Goal: Task Accomplishment & Management: Use online tool/utility

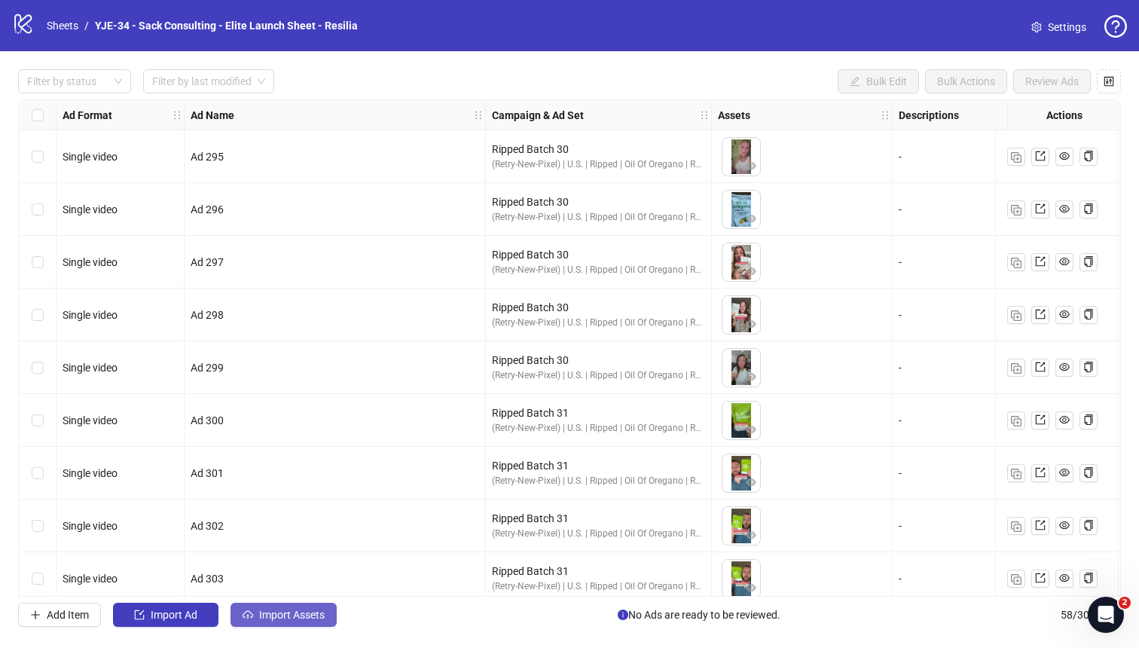
click at [291, 566] on span "Import Assets" at bounding box center [292, 615] width 66 height 12
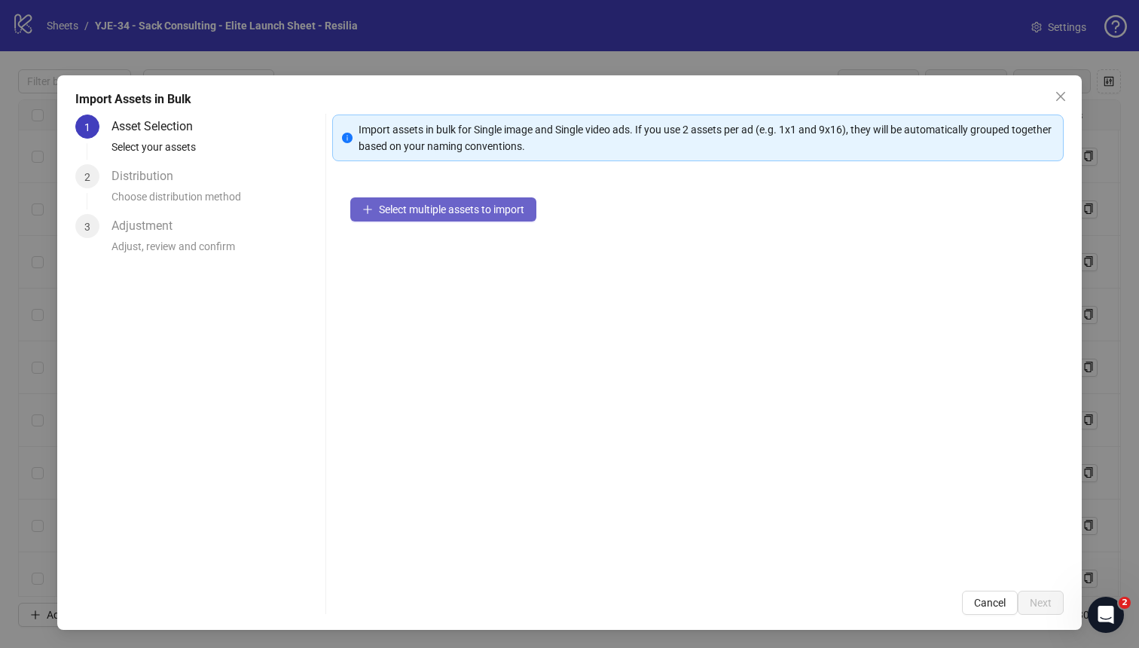
click at [413, 209] on span "Select multiple assets to import" at bounding box center [451, 209] width 145 height 12
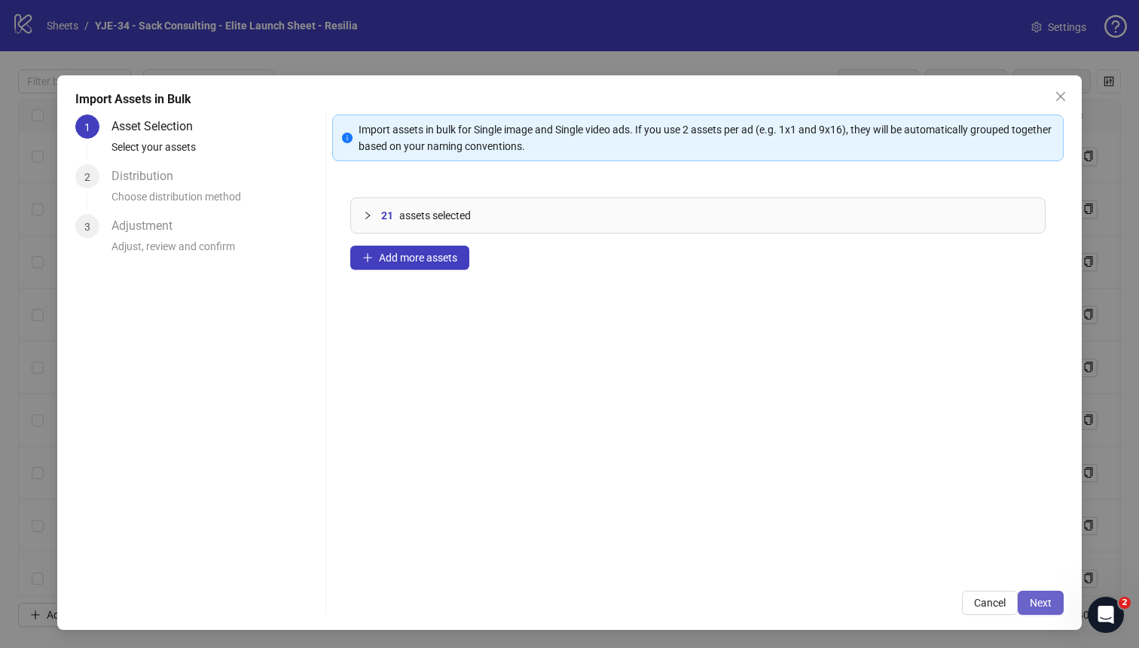
click at [903, 566] on span "Next" at bounding box center [1041, 603] width 22 height 12
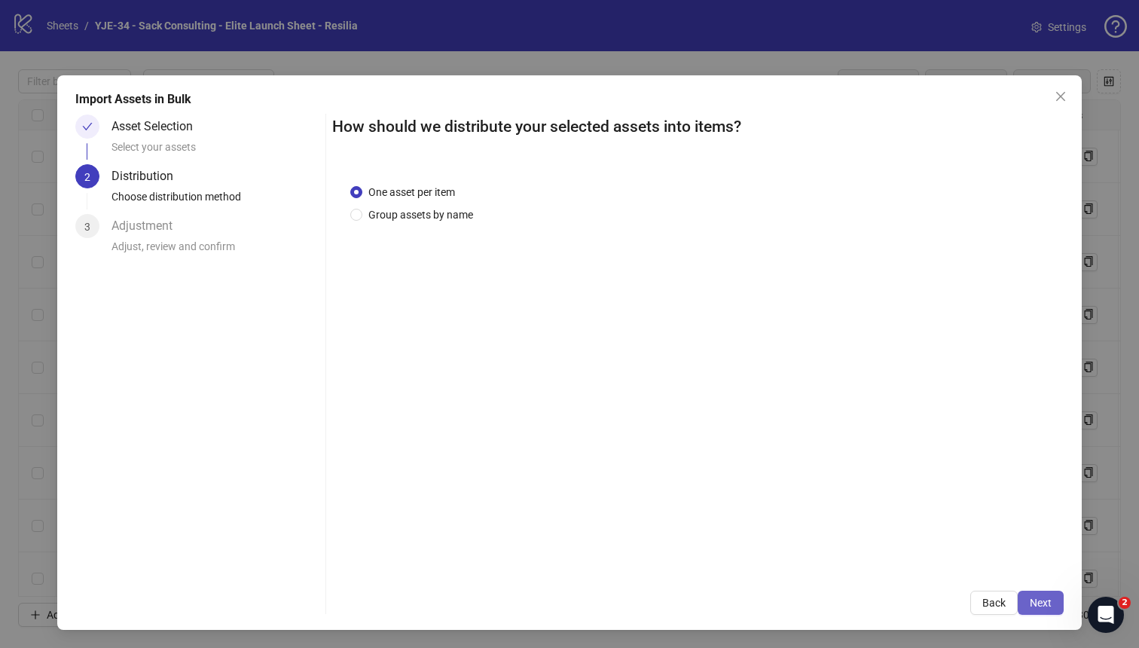
click at [903, 566] on button "Next" at bounding box center [1041, 603] width 46 height 24
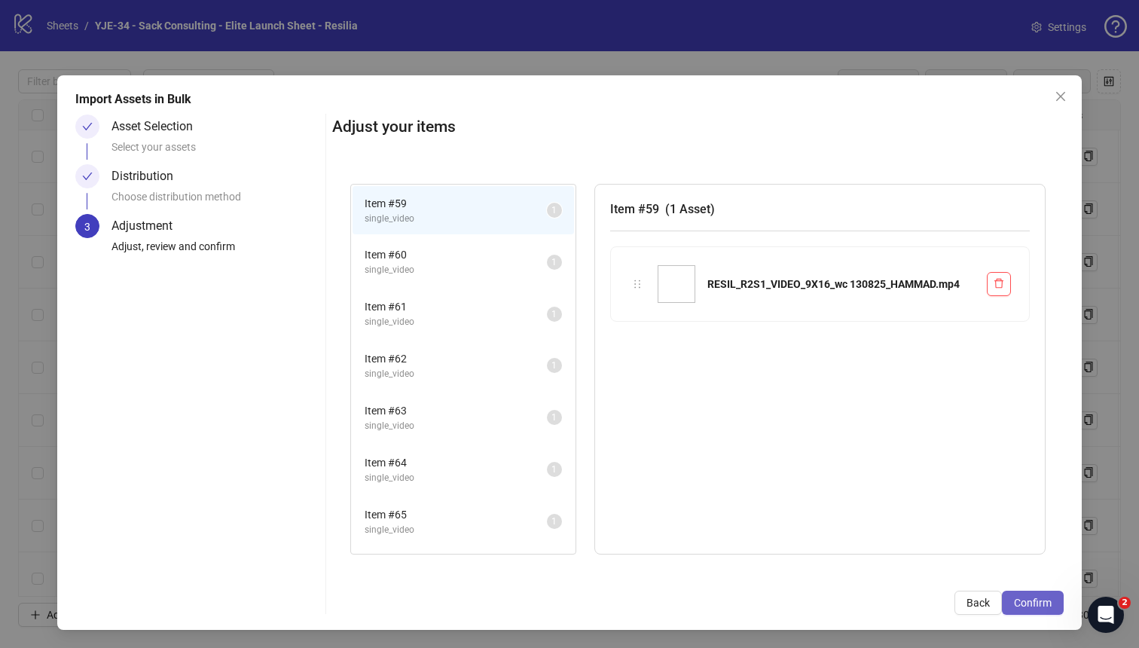
click at [903, 566] on span "Confirm" at bounding box center [1033, 603] width 38 height 12
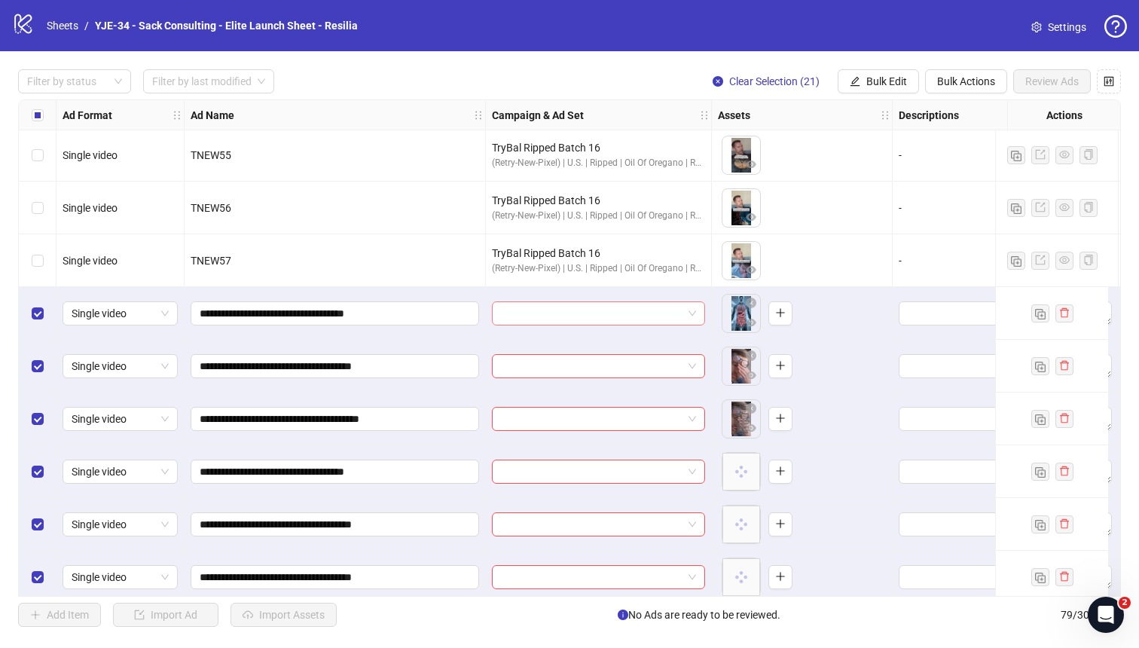
scroll to position [2903, 0]
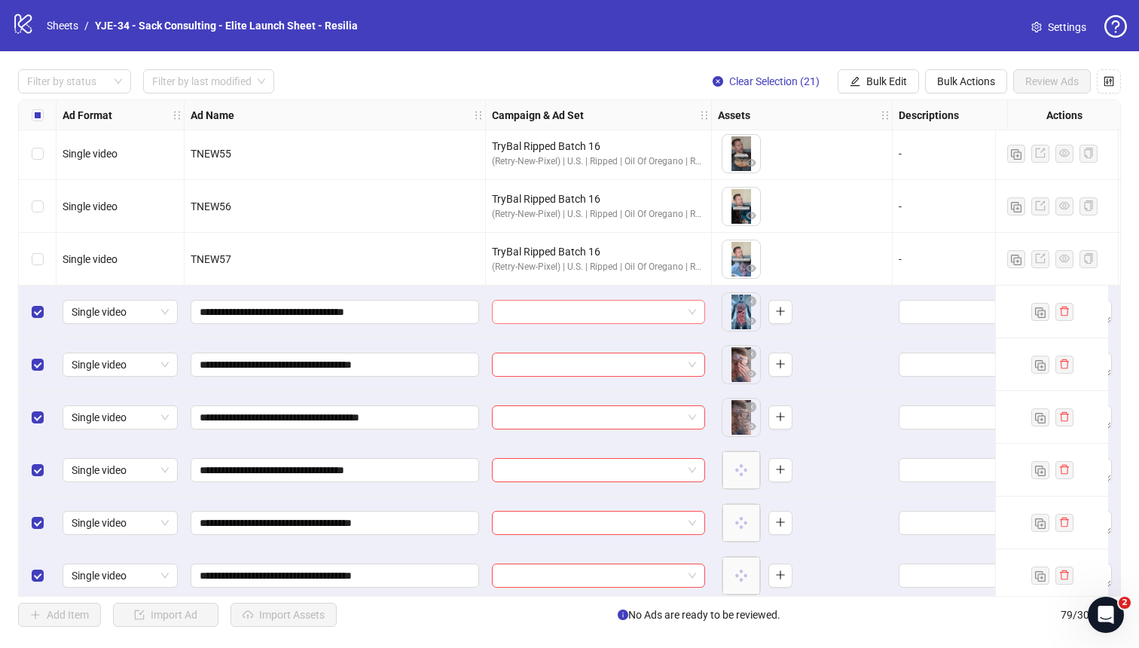
click at [545, 313] on input "search" at bounding box center [592, 312] width 182 height 23
click at [638, 319] on input "search" at bounding box center [592, 312] width 182 height 23
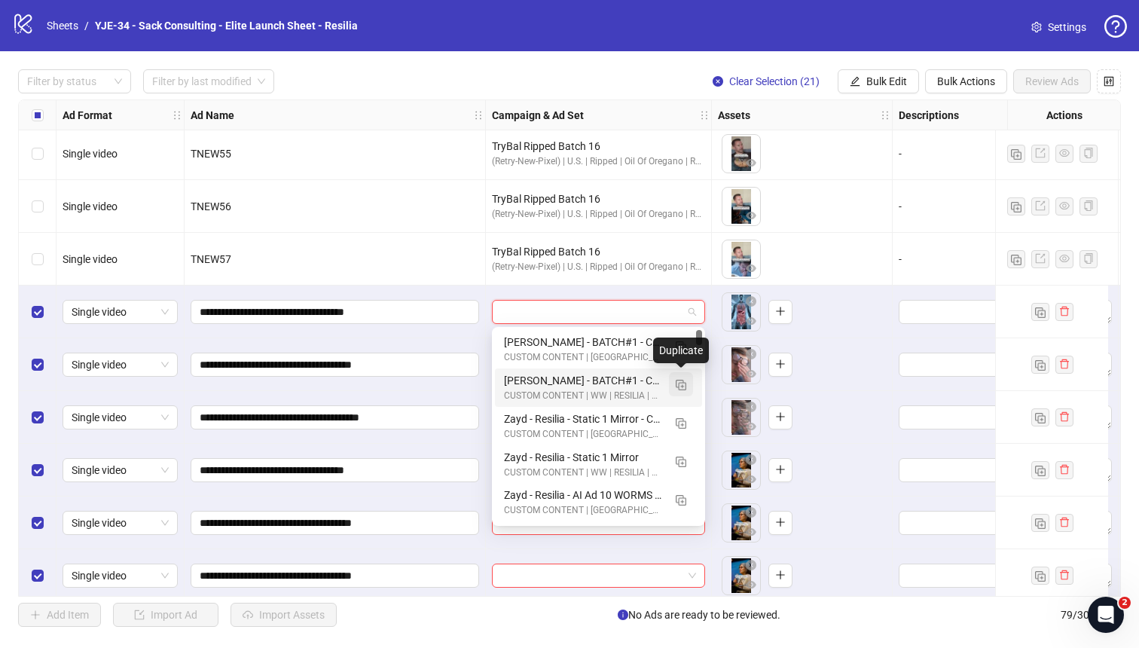
click at [682, 385] on img "button" at bounding box center [681, 385] width 11 height 11
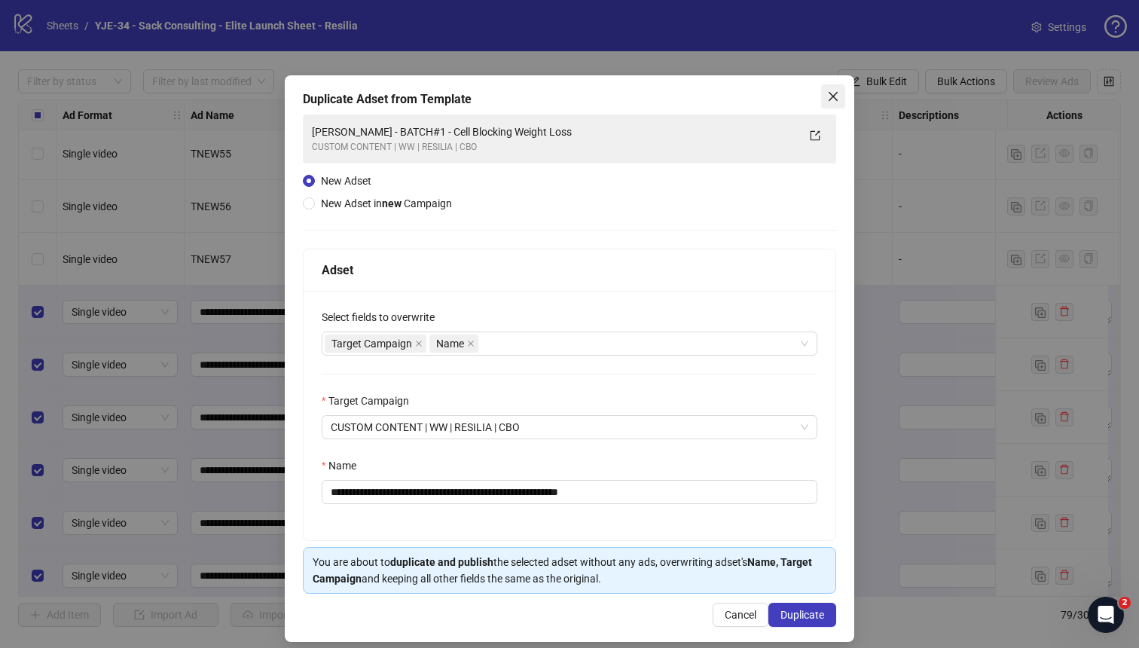
click at [837, 94] on icon "close" at bounding box center [833, 96] width 12 height 12
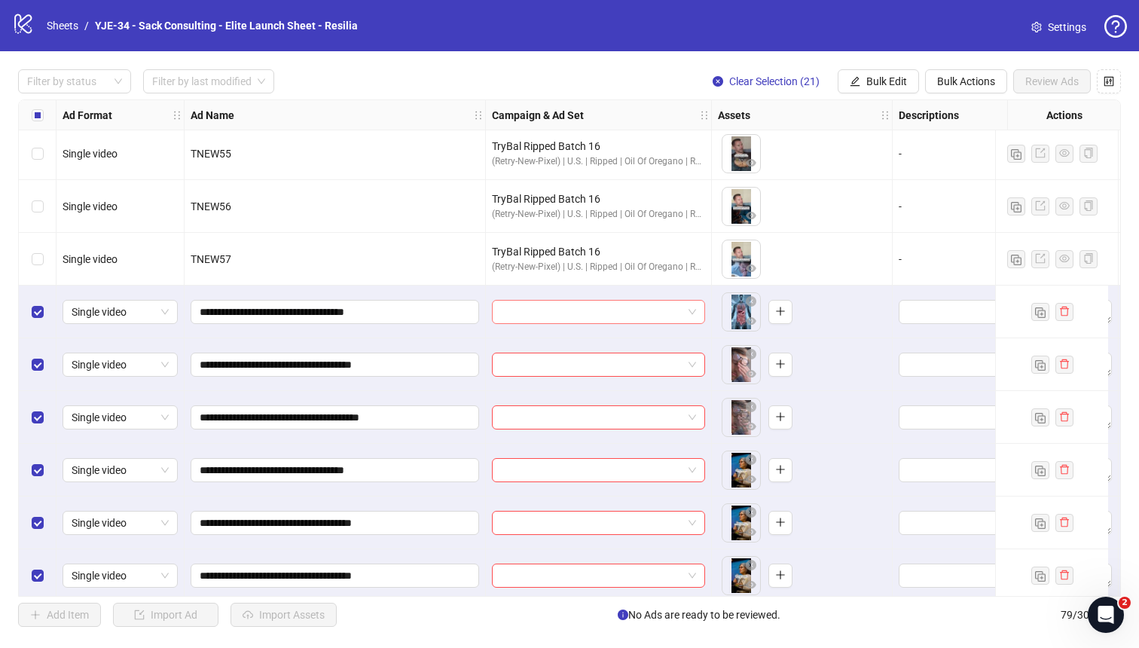
click at [553, 312] on input "search" at bounding box center [592, 312] width 182 height 23
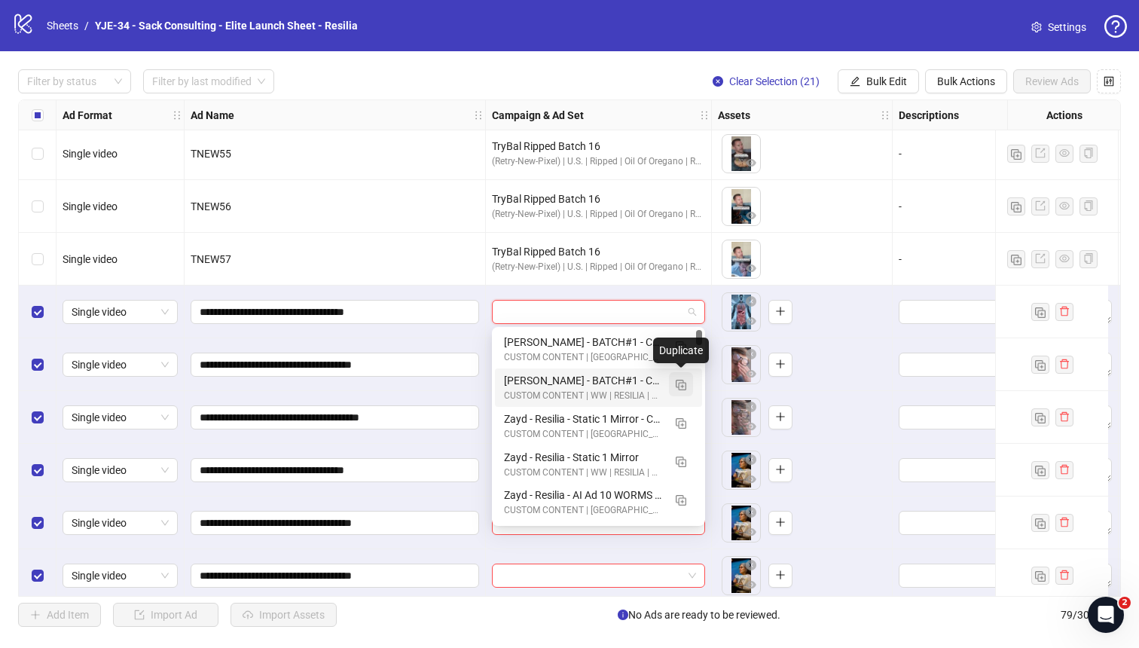
click at [674, 382] on button "button" at bounding box center [681, 384] width 24 height 24
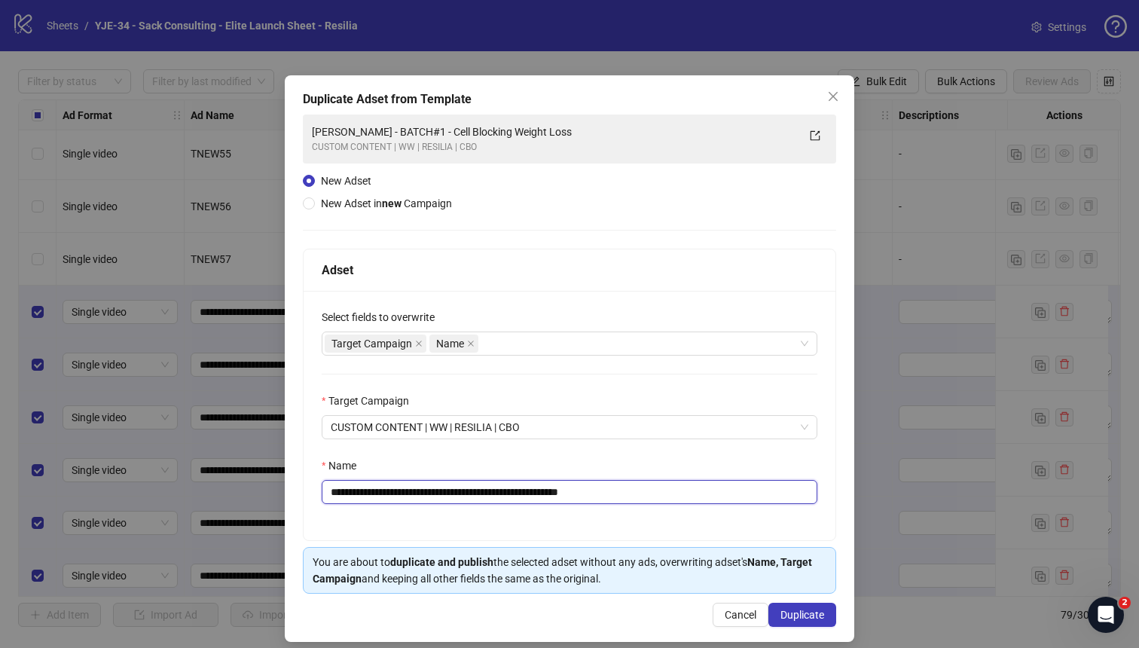
click at [648, 488] on input "**********" at bounding box center [570, 492] width 496 height 24
click at [653, 493] on input "**********" at bounding box center [570, 492] width 496 height 24
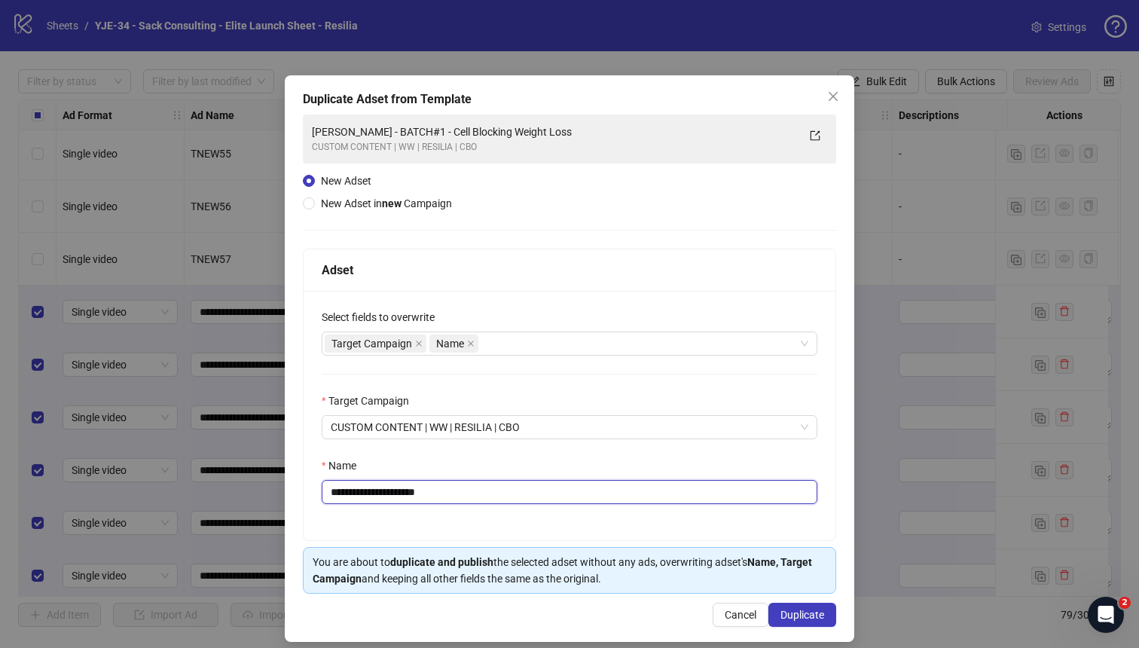
click at [653, 493] on input "**********" at bounding box center [570, 492] width 496 height 24
type input "**********"
click at [681, 466] on div "Name" at bounding box center [570, 468] width 496 height 23
click at [786, 566] on span "Duplicate" at bounding box center [802, 615] width 44 height 12
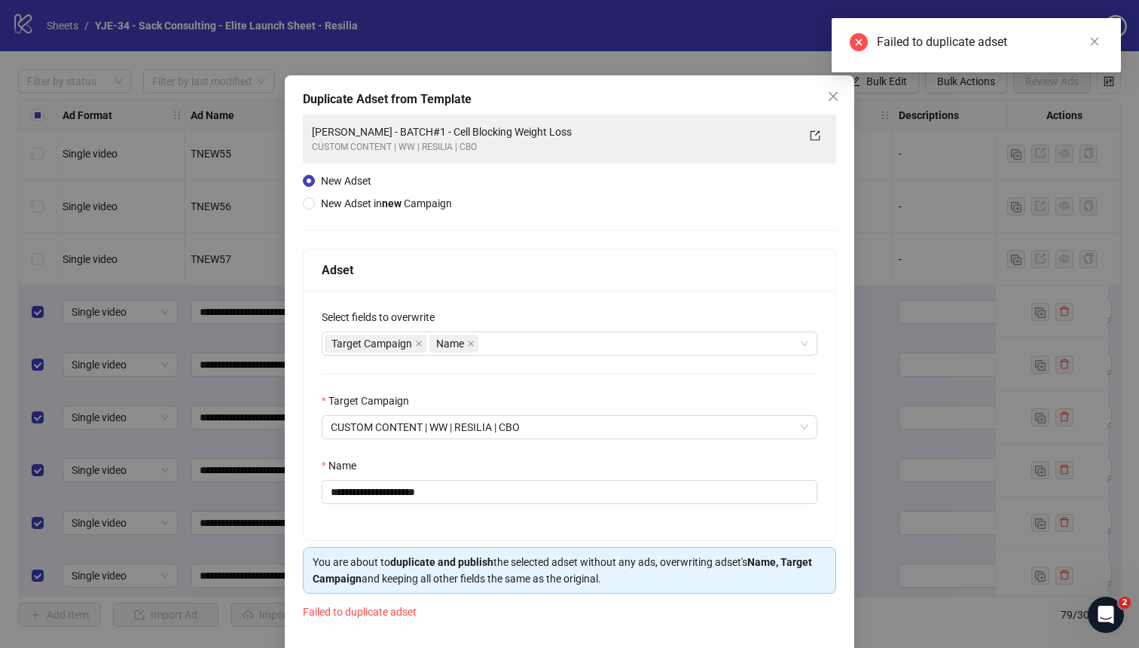
scroll to position [61, 0]
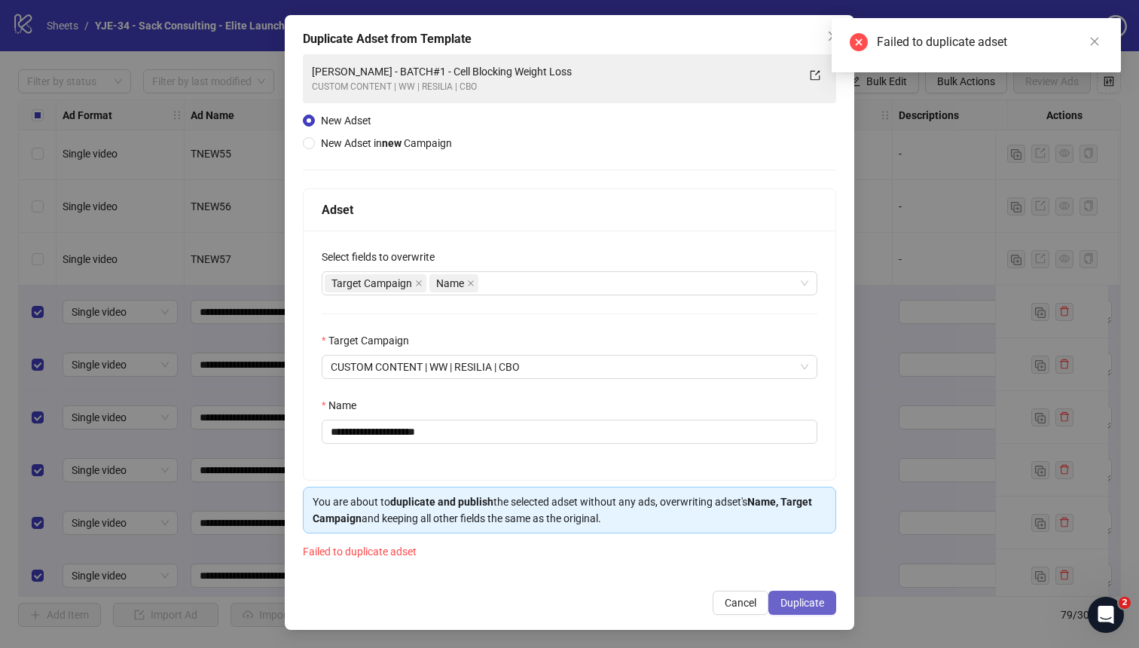
click at [783, 566] on span "Duplicate" at bounding box center [802, 603] width 44 height 12
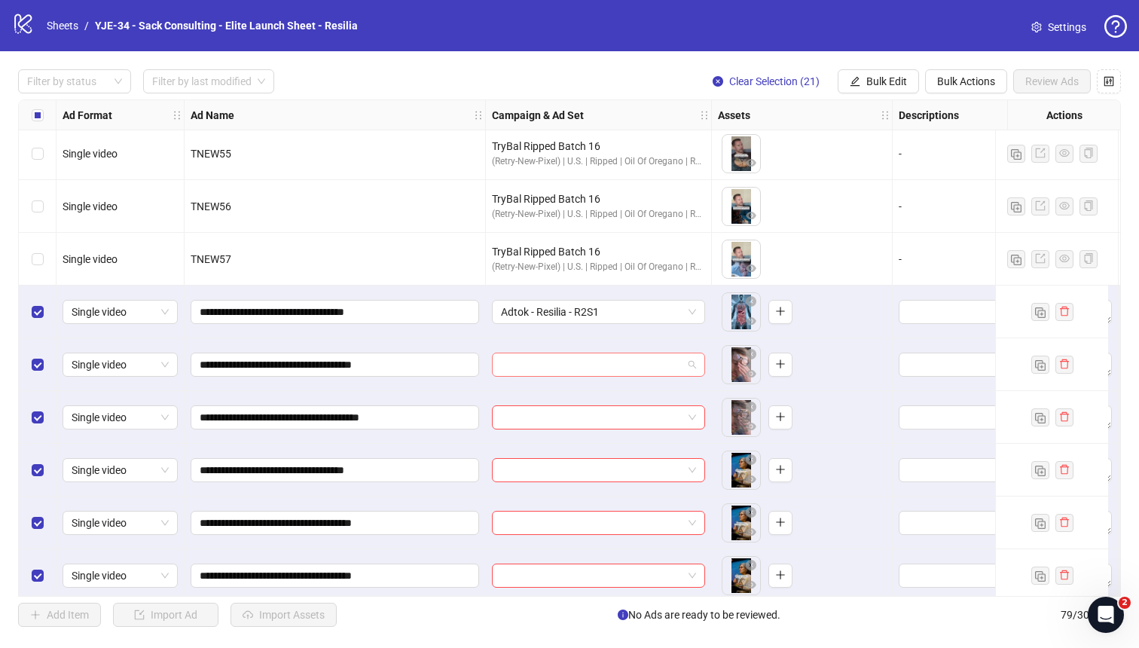
click at [650, 365] on input "search" at bounding box center [592, 364] width 182 height 23
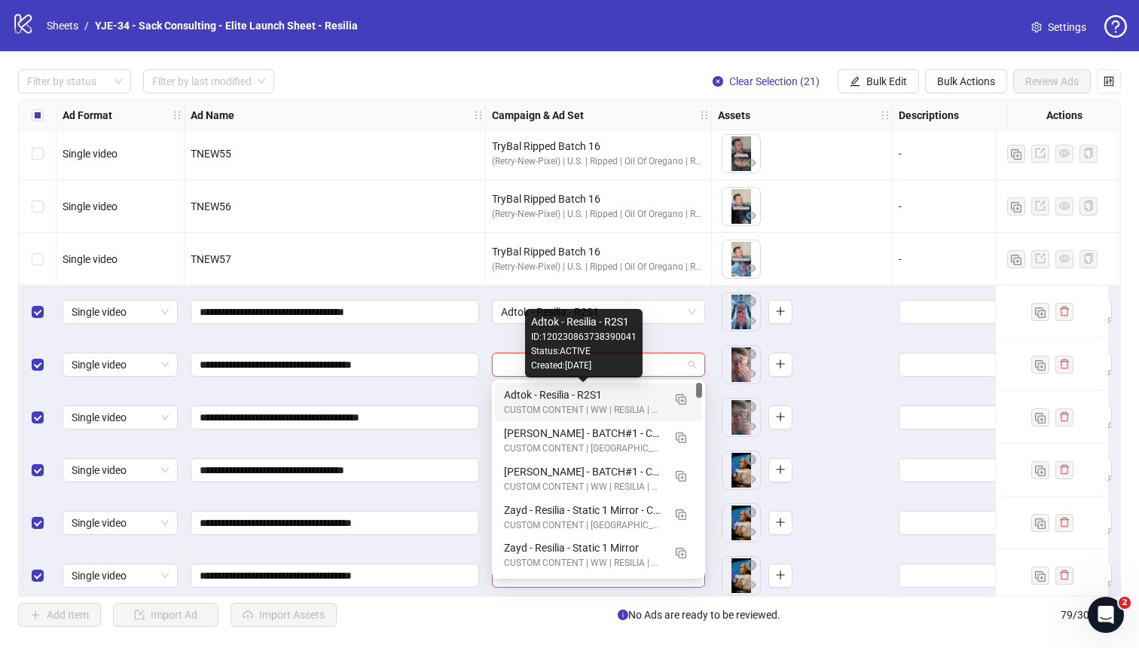
click at [598, 394] on div "Adtok - Resilia - R2S1" at bounding box center [583, 394] width 159 height 17
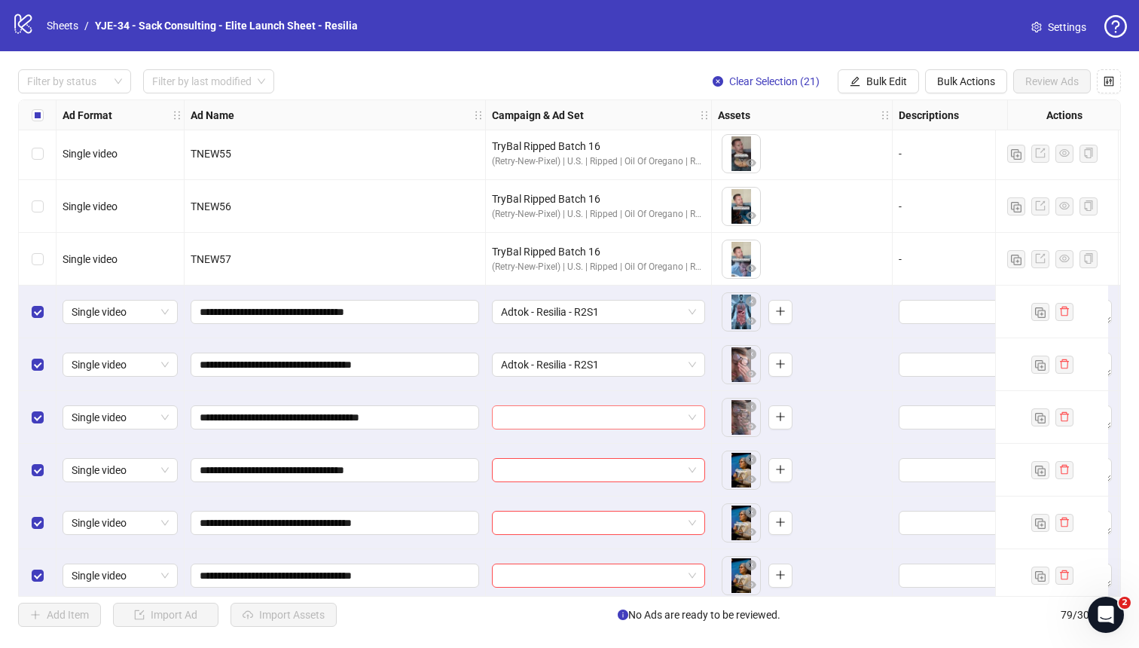
click at [576, 415] on input "search" at bounding box center [592, 417] width 182 height 23
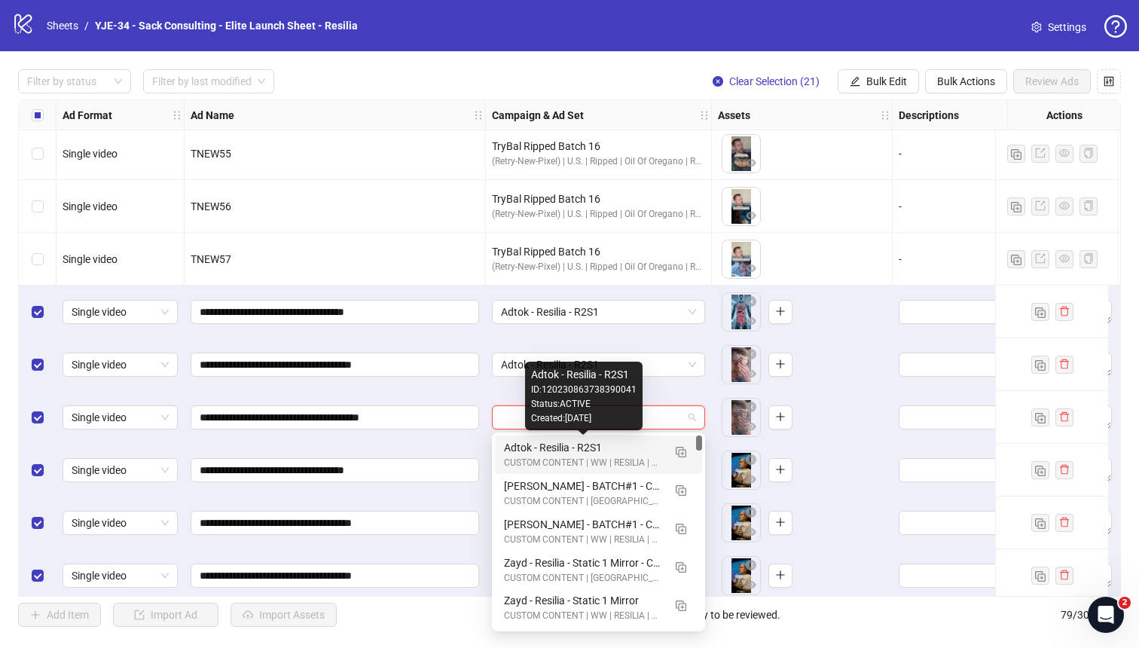
click at [565, 447] on div "Adtok - Resilia - R2S1" at bounding box center [583, 447] width 159 height 17
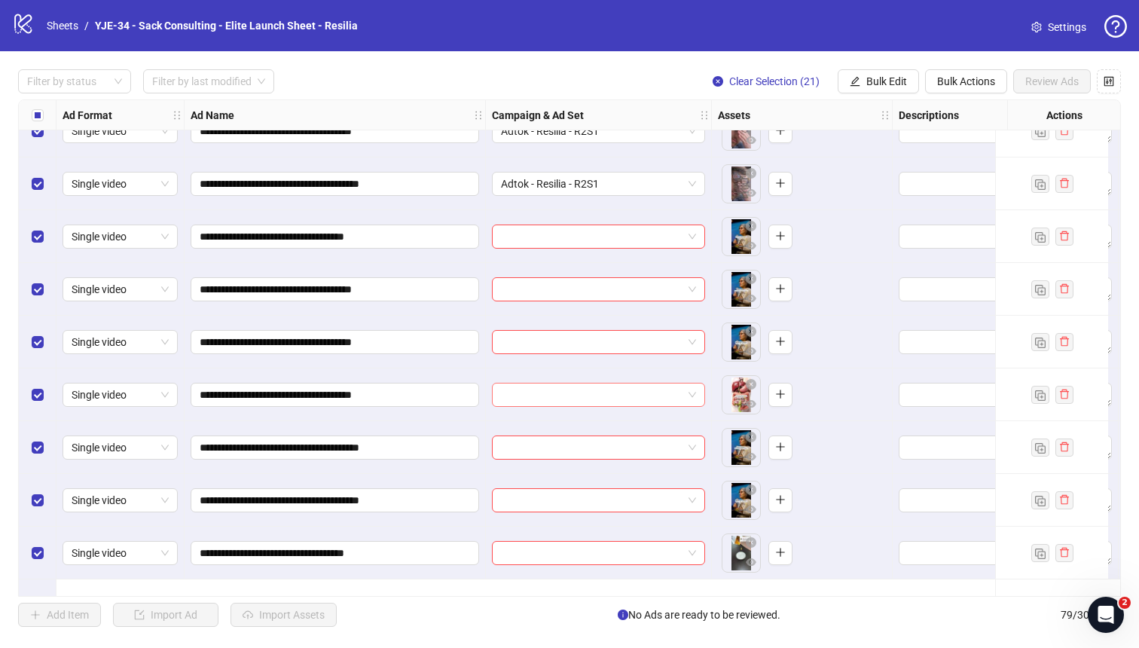
scroll to position [3041, 0]
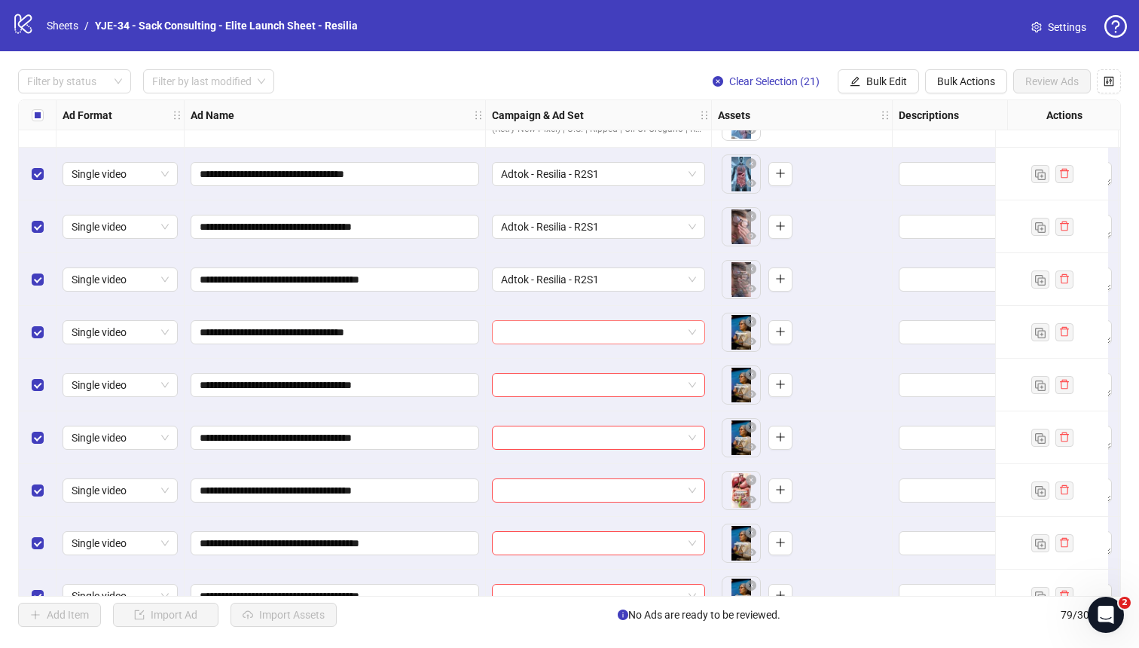
click at [528, 335] on input "search" at bounding box center [592, 332] width 182 height 23
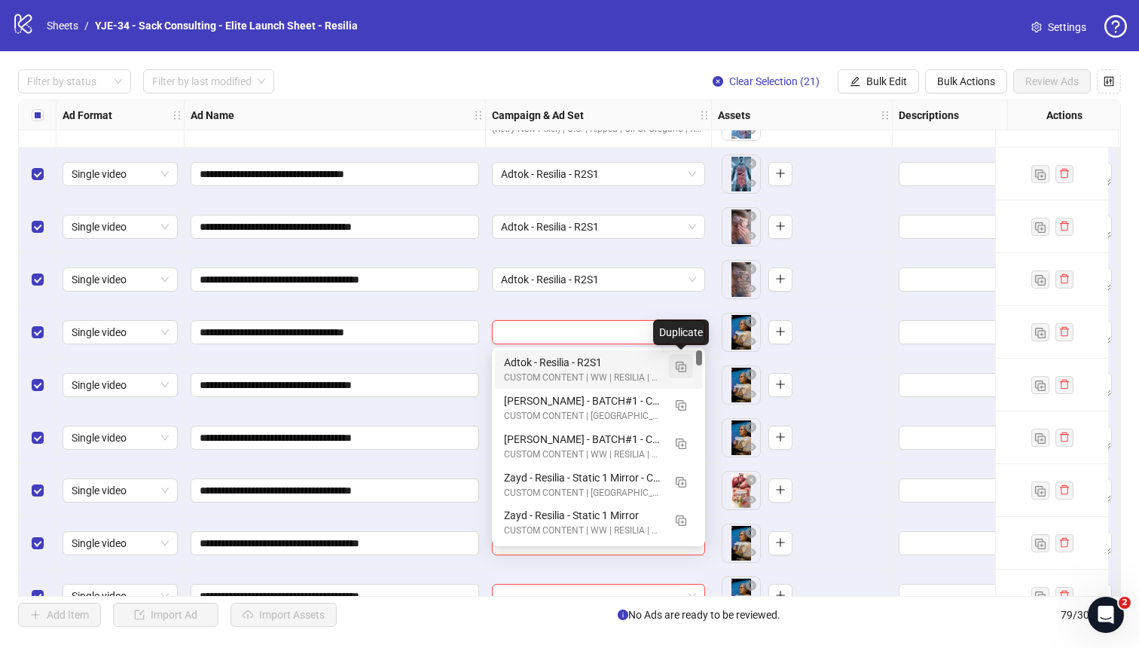
click at [680, 368] on img "button" at bounding box center [681, 367] width 11 height 11
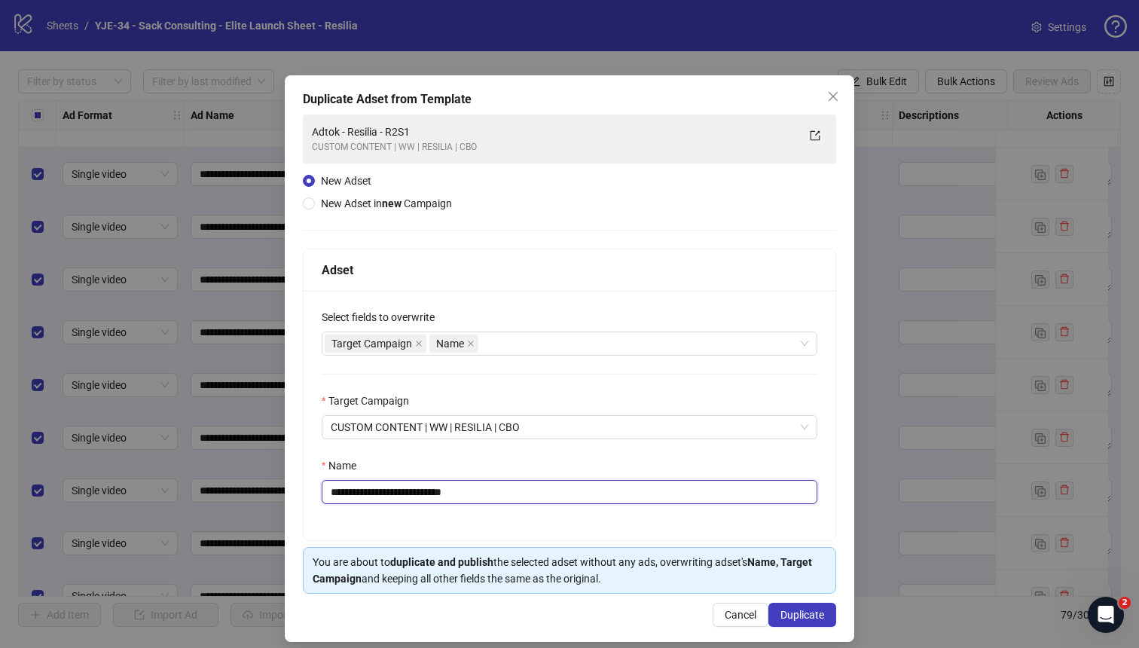
drag, startPoint x: 481, startPoint y: 490, endPoint x: 426, endPoint y: 490, distance: 55.7
click at [426, 490] on input "**********" at bounding box center [570, 492] width 496 height 24
type input "**********"
click at [514, 454] on div "**********" at bounding box center [570, 415] width 532 height 249
click at [803, 566] on span "Duplicate" at bounding box center [802, 615] width 44 height 12
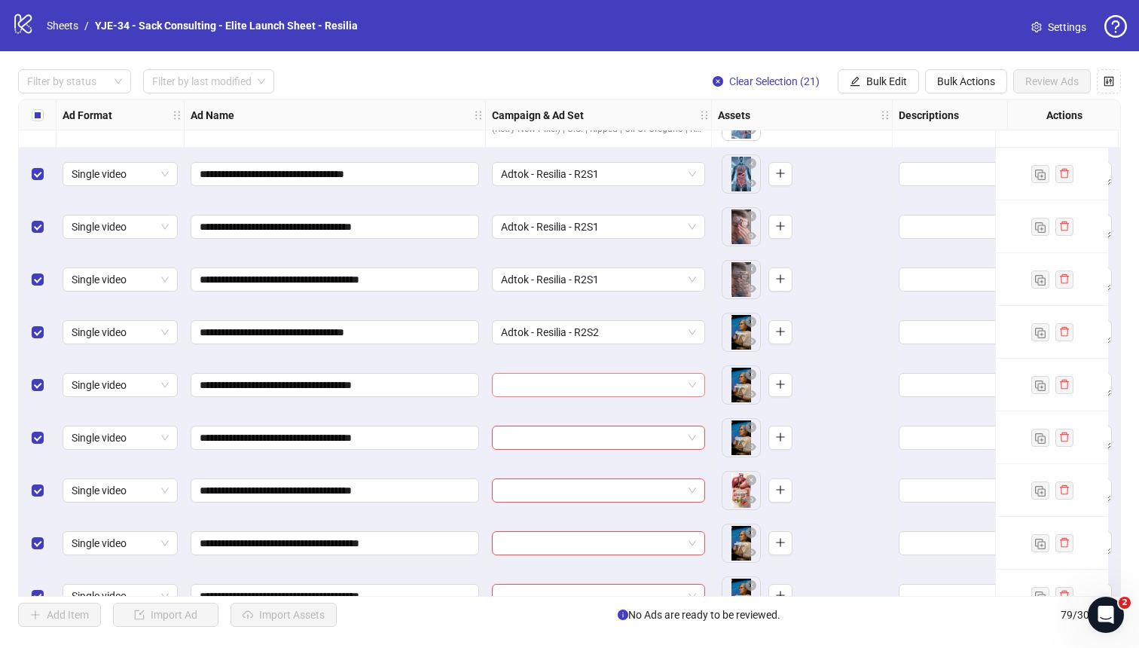
click at [661, 389] on input "search" at bounding box center [592, 385] width 182 height 23
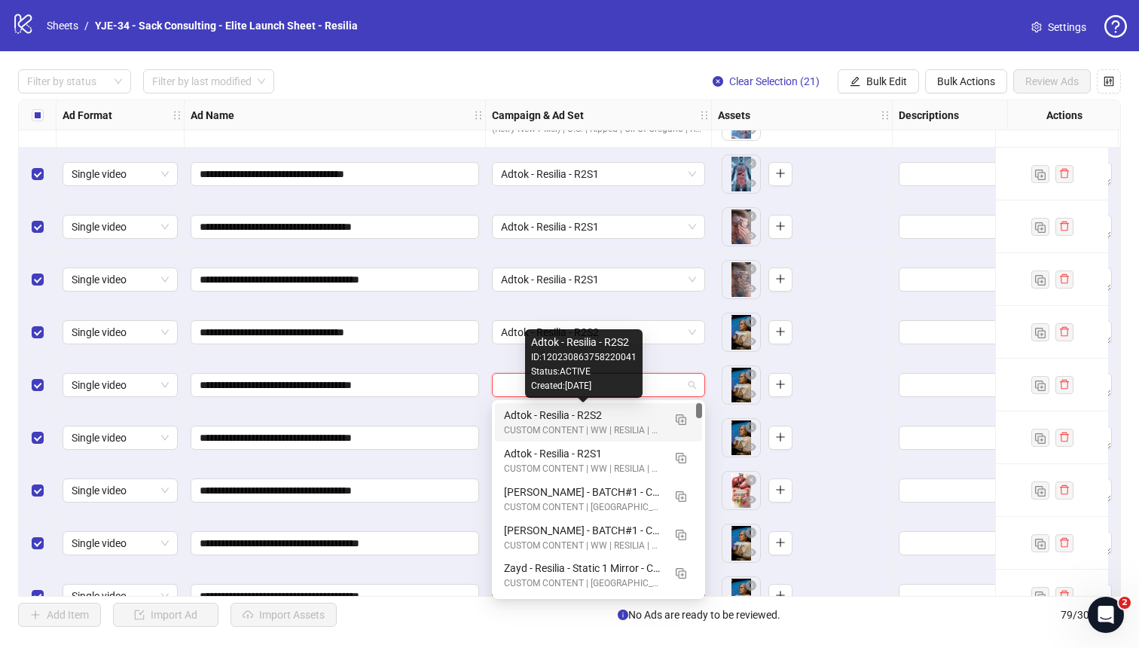
click at [618, 418] on div "Adtok - Resilia - R2S2" at bounding box center [583, 415] width 159 height 17
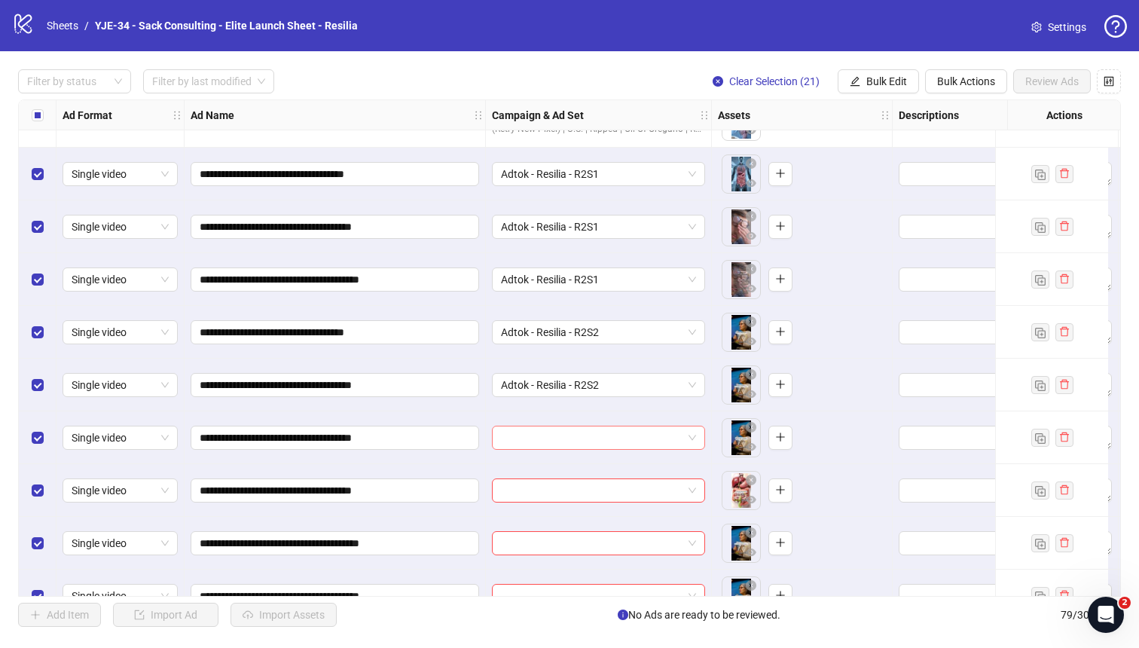
click at [588, 438] on input "search" at bounding box center [592, 437] width 182 height 23
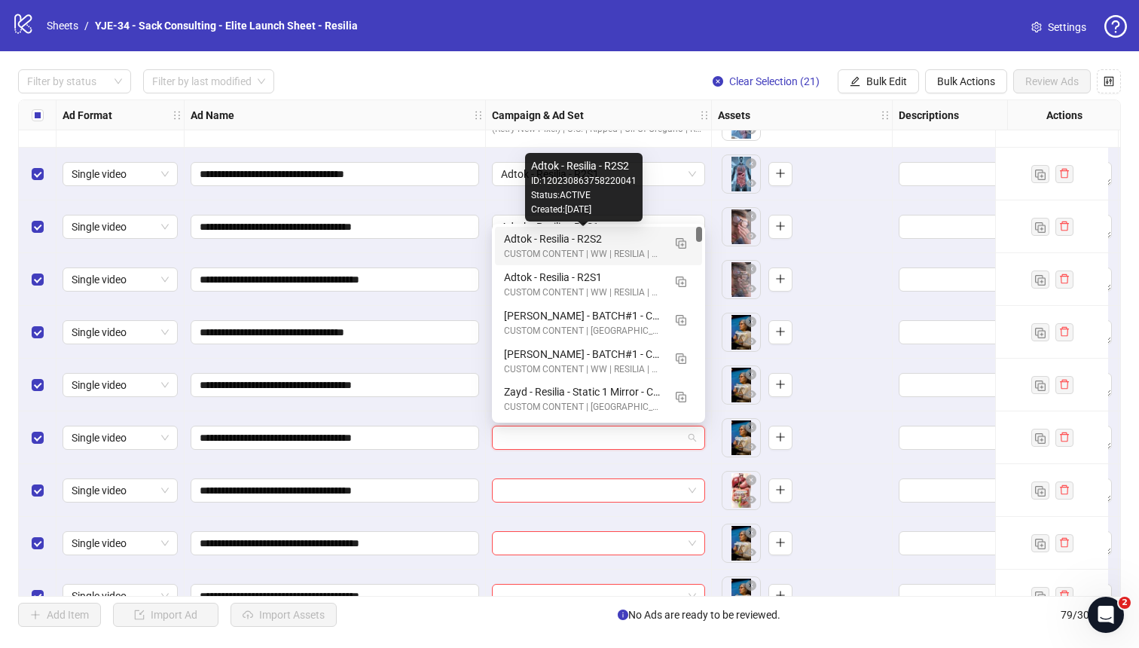
click at [515, 245] on div "Adtok - Resilia - R2S2" at bounding box center [583, 238] width 159 height 17
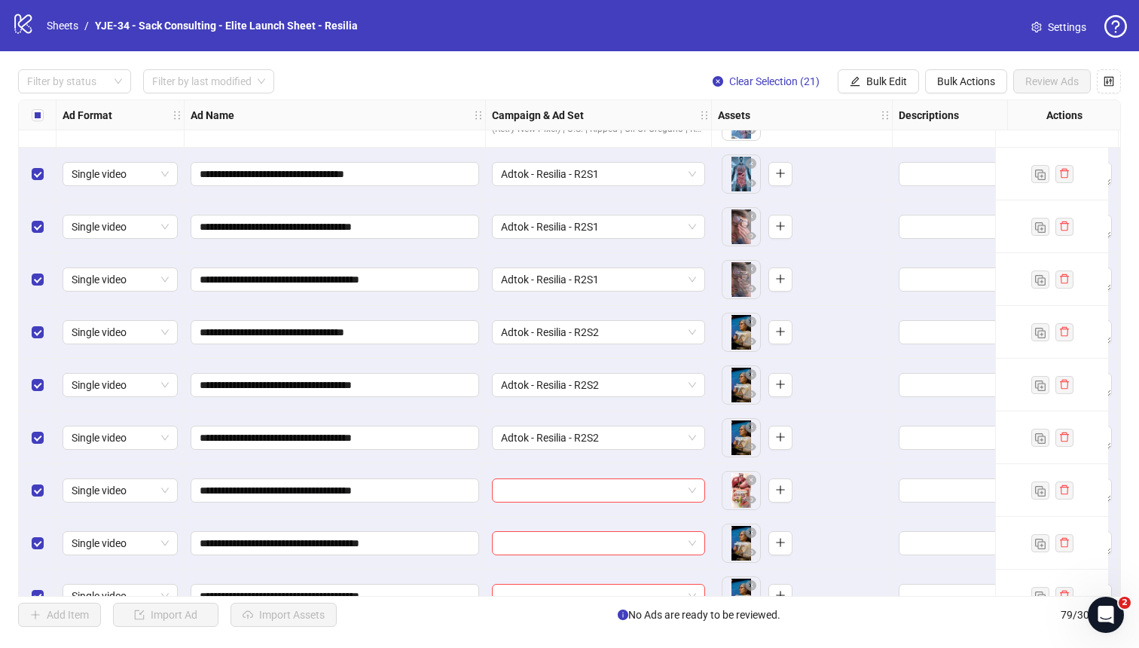
scroll to position [3106, 0]
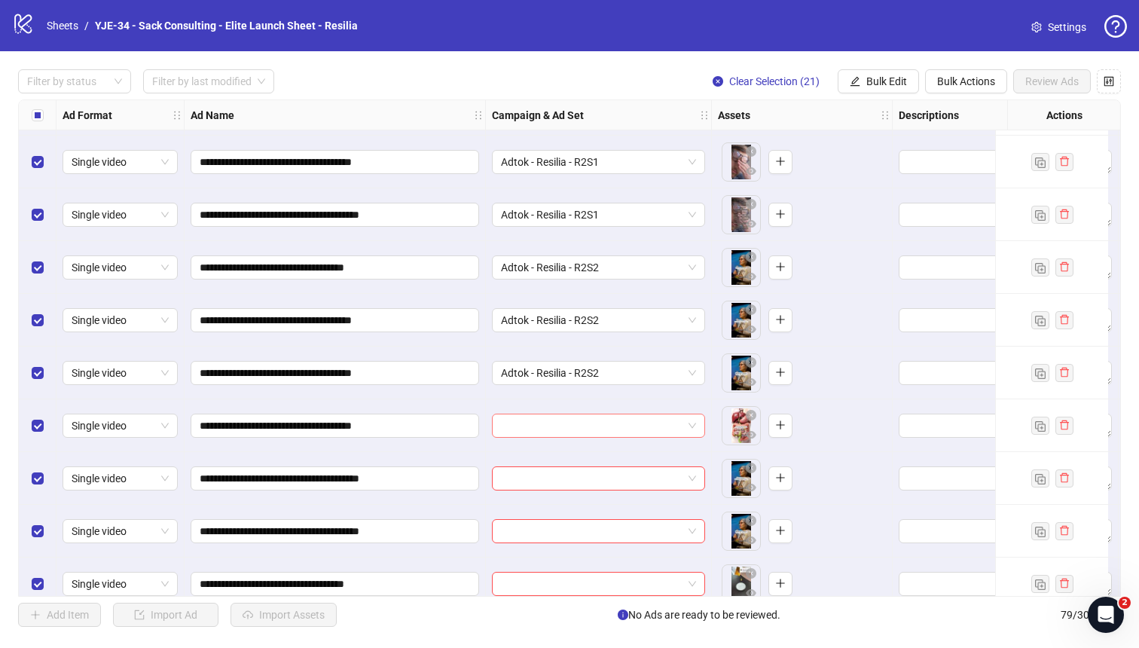
click at [530, 421] on input "search" at bounding box center [592, 425] width 182 height 23
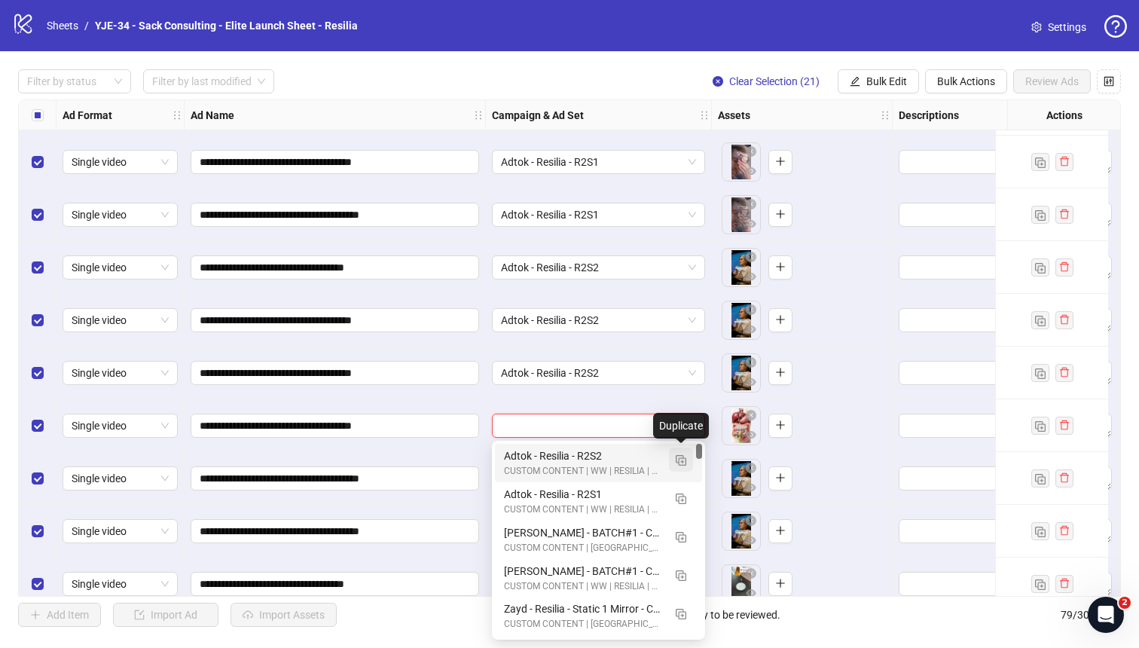
click at [679, 459] on img "button" at bounding box center [681, 460] width 11 height 11
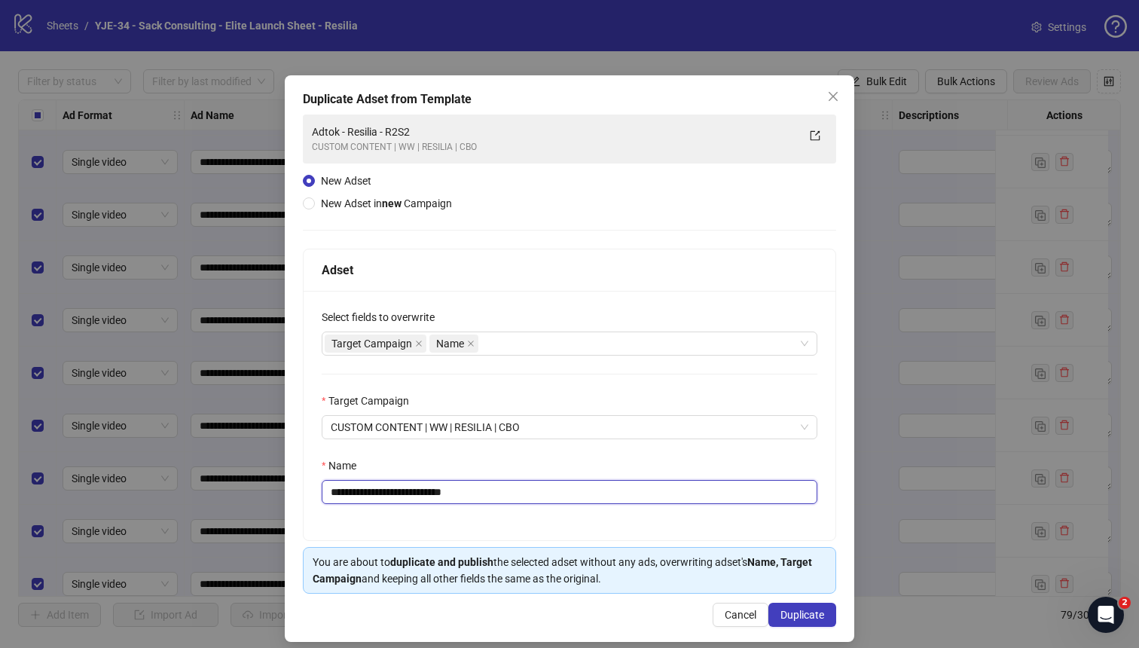
drag, startPoint x: 481, startPoint y: 497, endPoint x: 433, endPoint y: 496, distance: 48.2
click at [433, 496] on input "**********" at bounding box center [570, 492] width 496 height 24
type input "**********"
click at [792, 566] on span "Duplicate" at bounding box center [802, 615] width 44 height 12
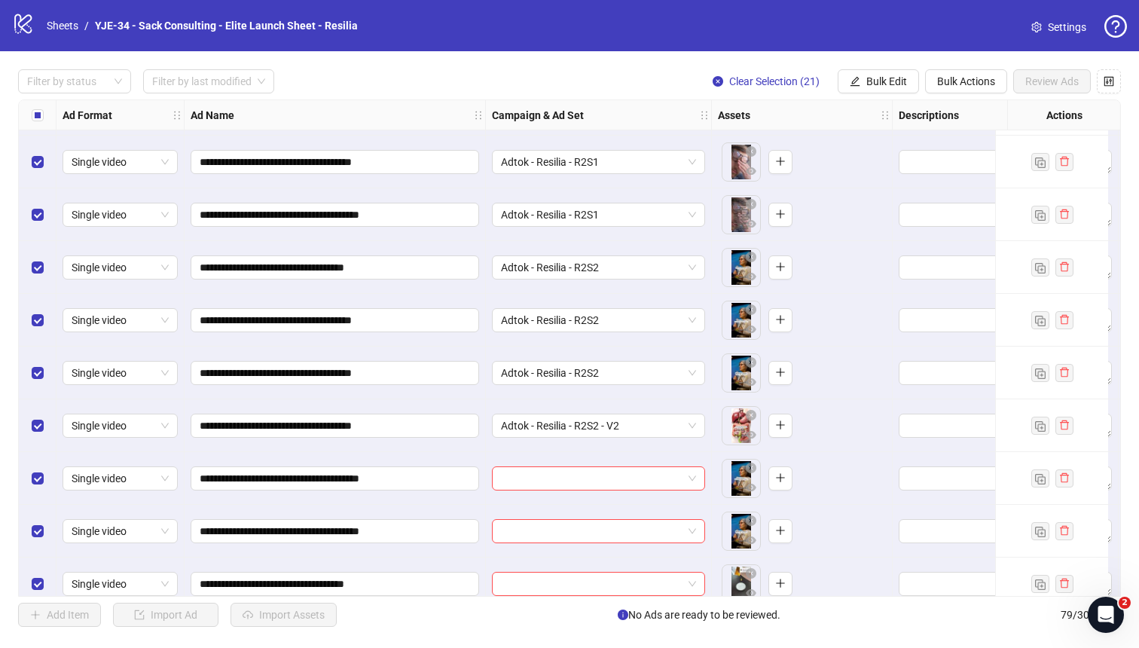
scroll to position [3169, 0]
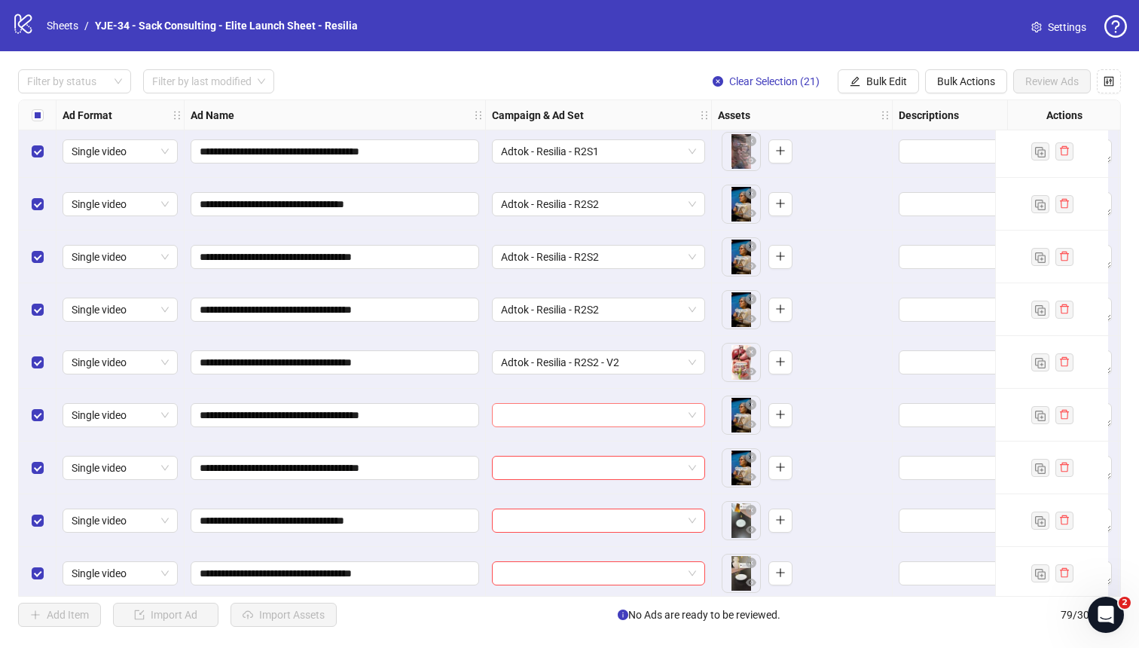
click at [612, 408] on input "search" at bounding box center [592, 415] width 182 height 23
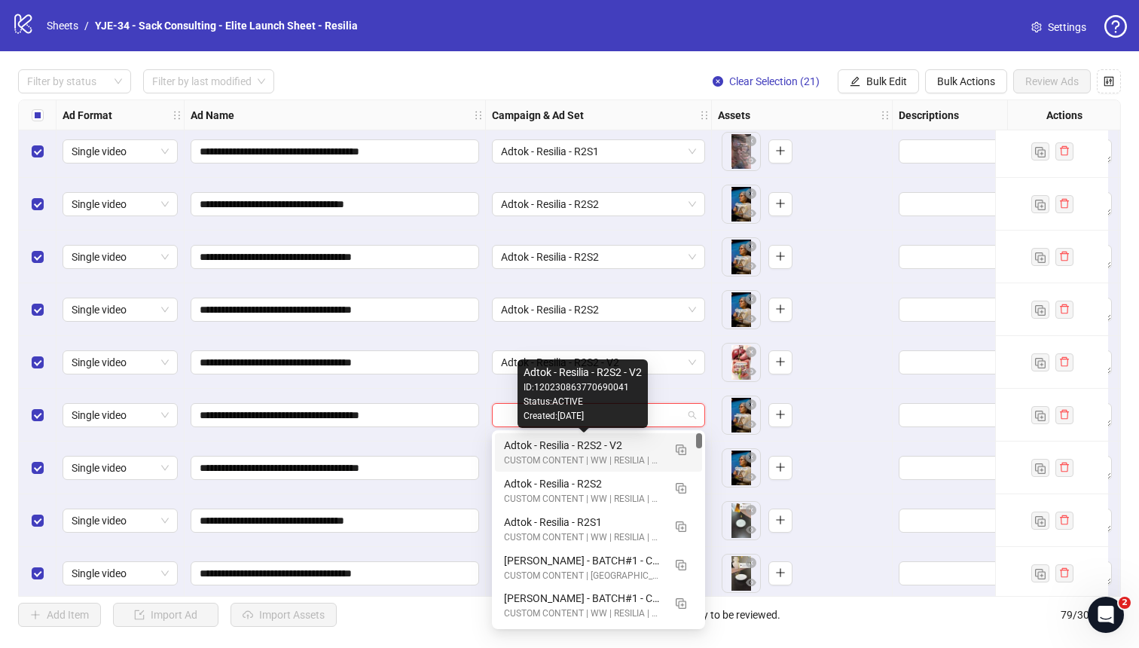
click at [577, 444] on div "Adtok - Resilia - R2S2 - V2" at bounding box center [583, 445] width 159 height 17
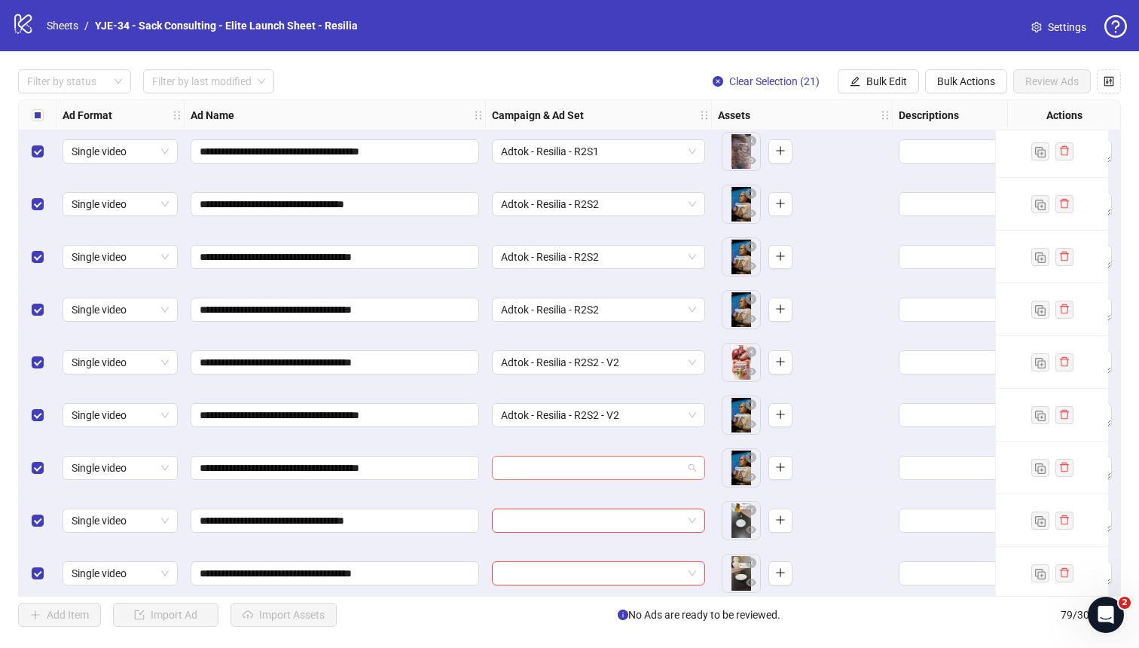
click at [568, 459] on input "search" at bounding box center [592, 467] width 182 height 23
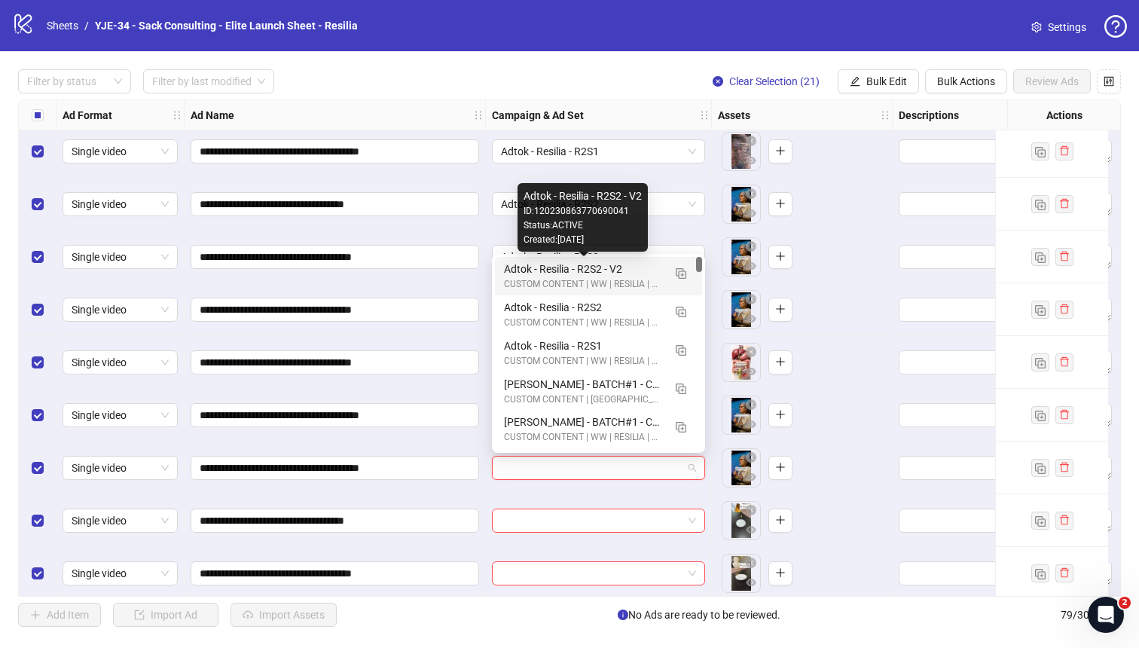
click at [592, 270] on div "Adtok - Resilia - R2S2 - V2" at bounding box center [583, 269] width 159 height 17
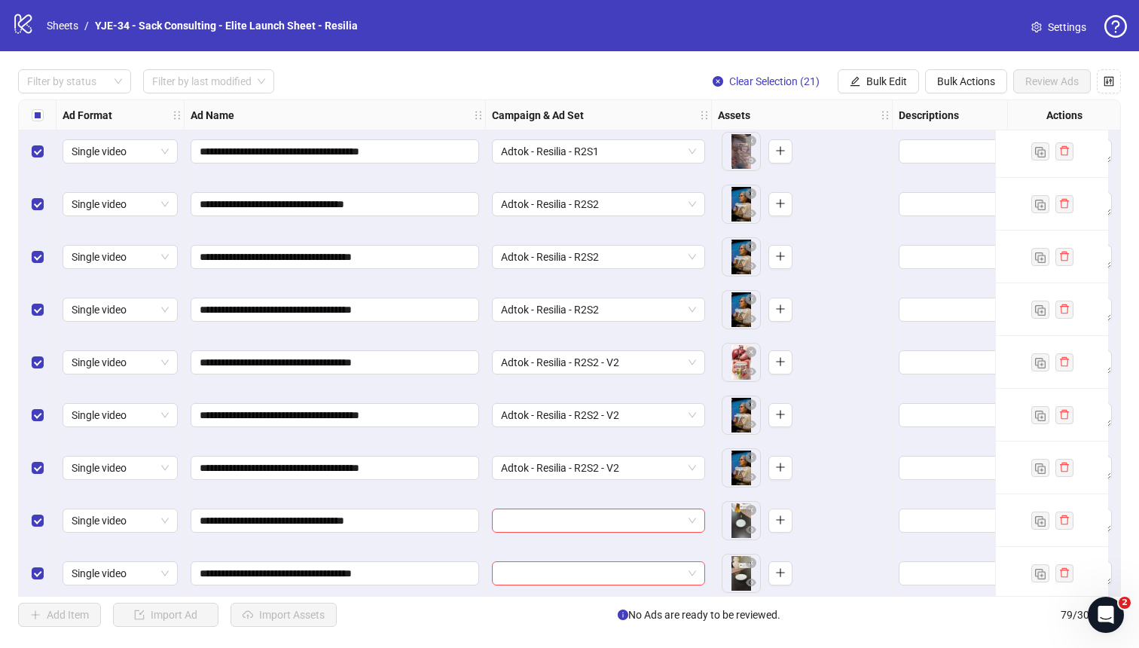
scroll to position [3233, 0]
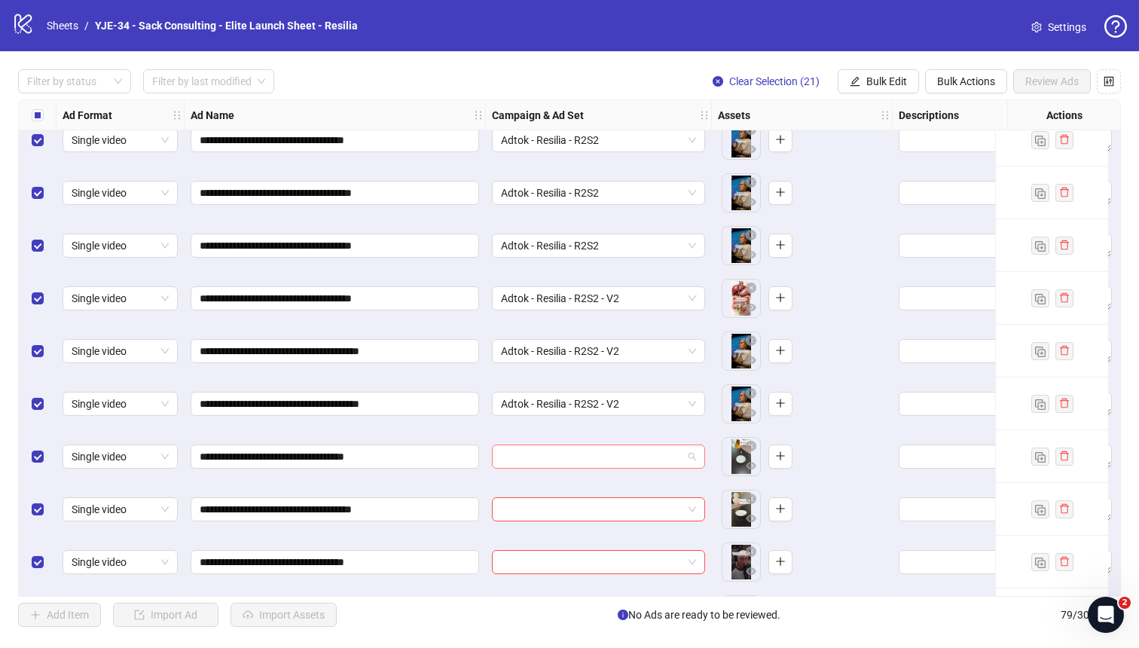
click at [522, 458] on input "search" at bounding box center [592, 456] width 182 height 23
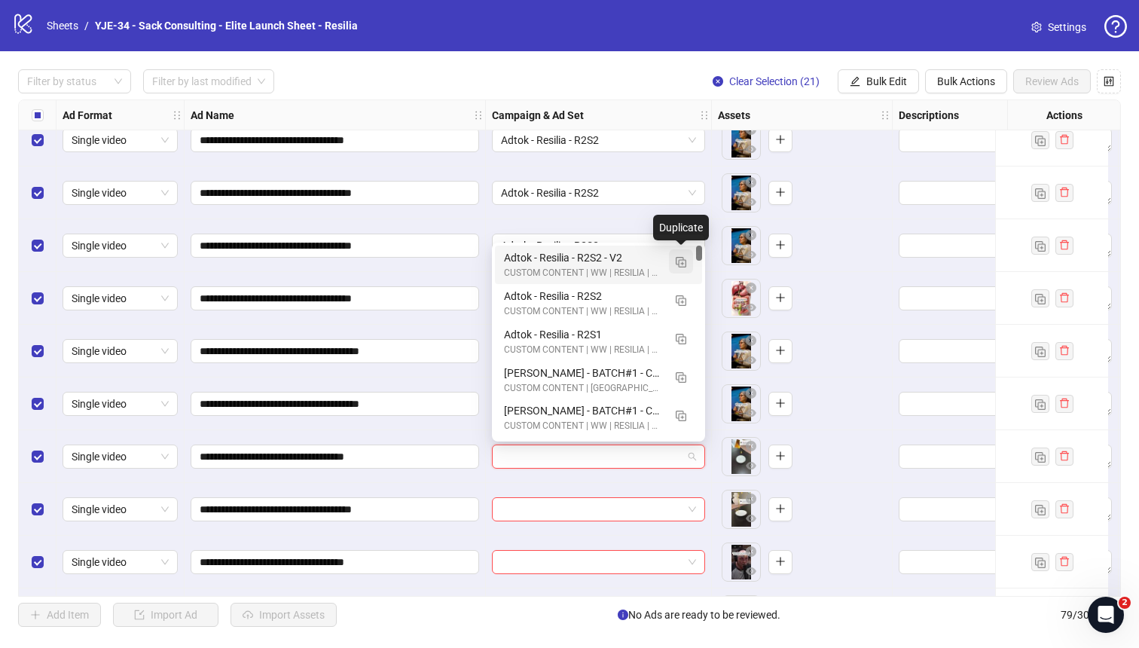
click at [684, 262] on img "button" at bounding box center [681, 262] width 11 height 11
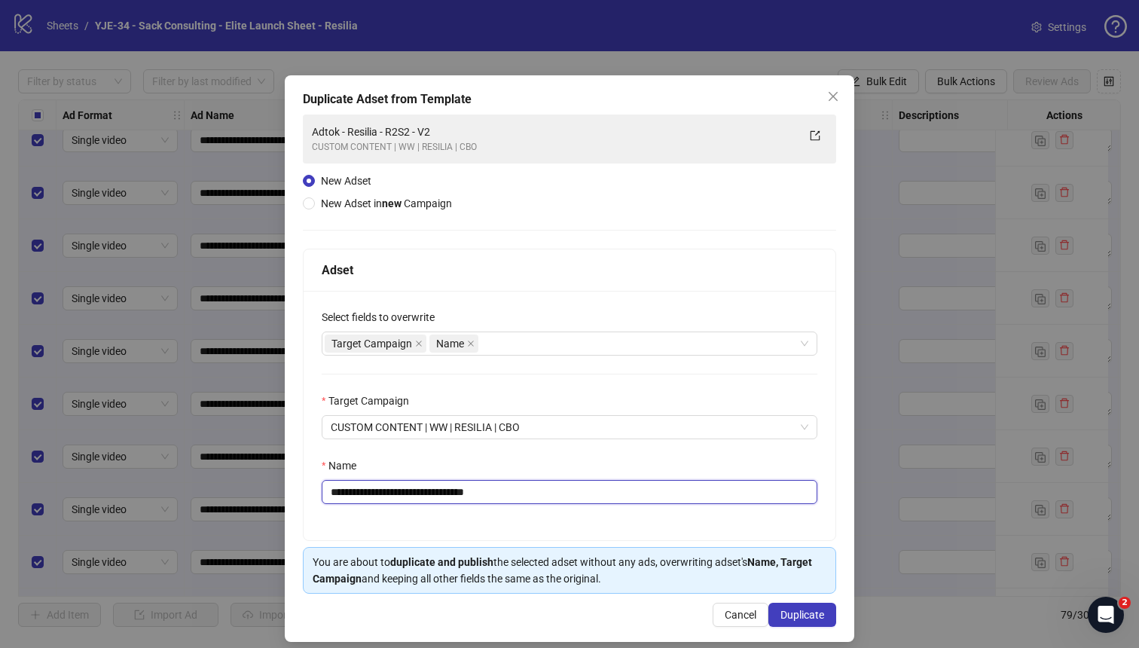
drag, startPoint x: 505, startPoint y: 495, endPoint x: 450, endPoint y: 496, distance: 54.2
click at [450, 496] on input "**********" at bounding box center [570, 492] width 496 height 24
type input "**********"
click at [789, 566] on span "Duplicate" at bounding box center [802, 615] width 44 height 12
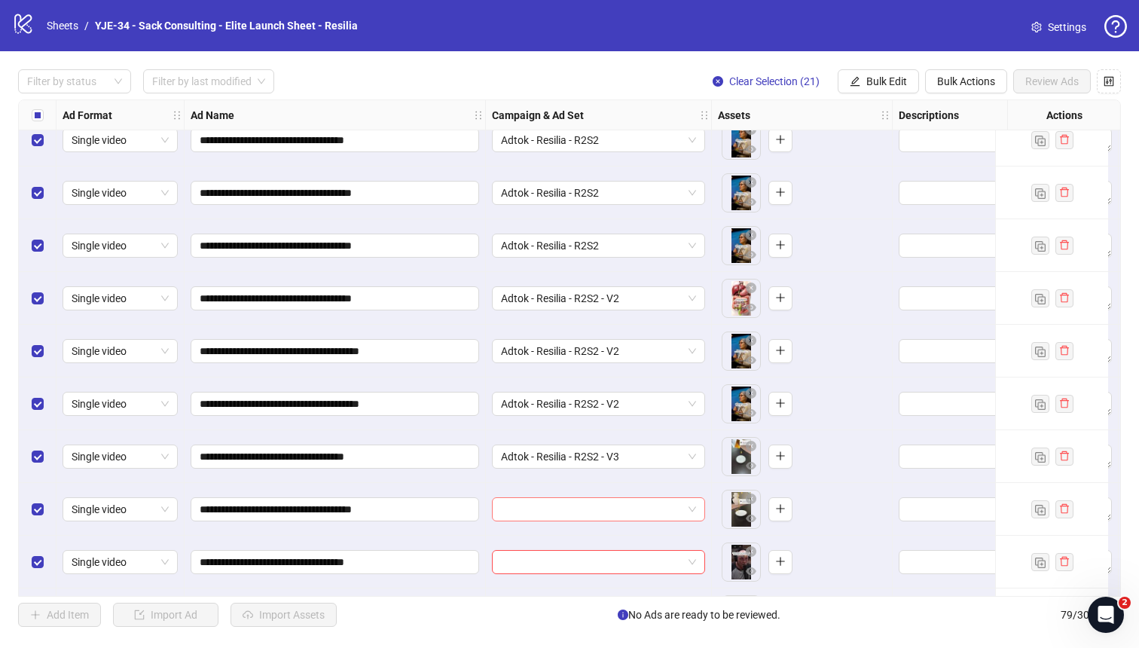
click at [618, 510] on input "search" at bounding box center [592, 509] width 182 height 23
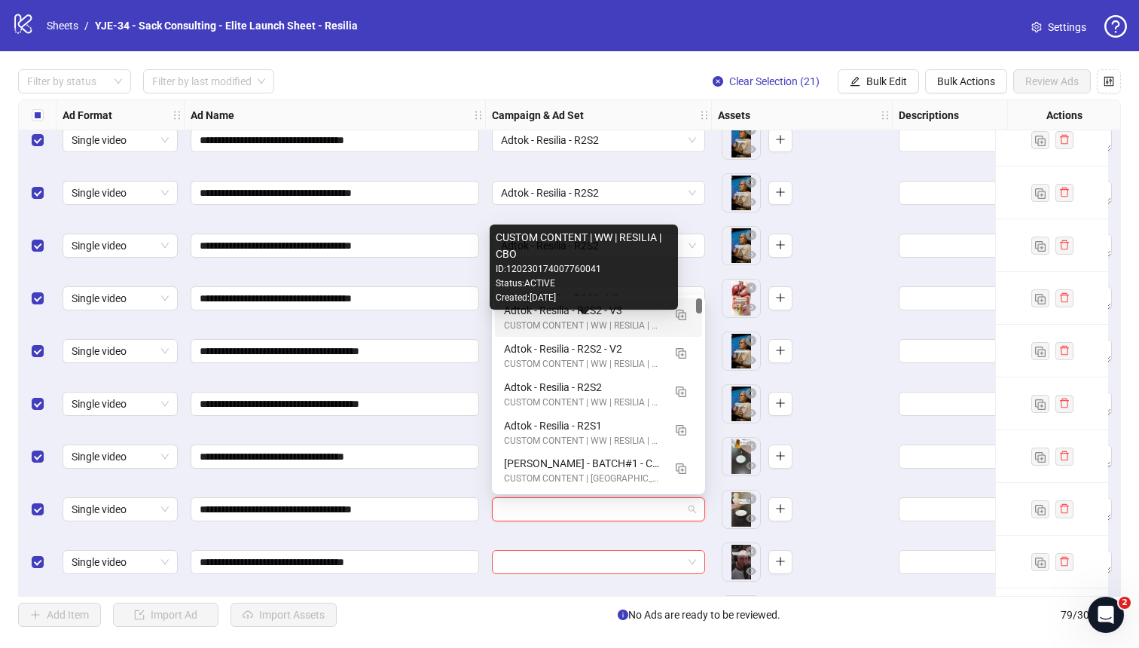
click at [612, 321] on div "CUSTOM CONTENT | WW | RESILIA | CBO" at bounding box center [583, 326] width 159 height 14
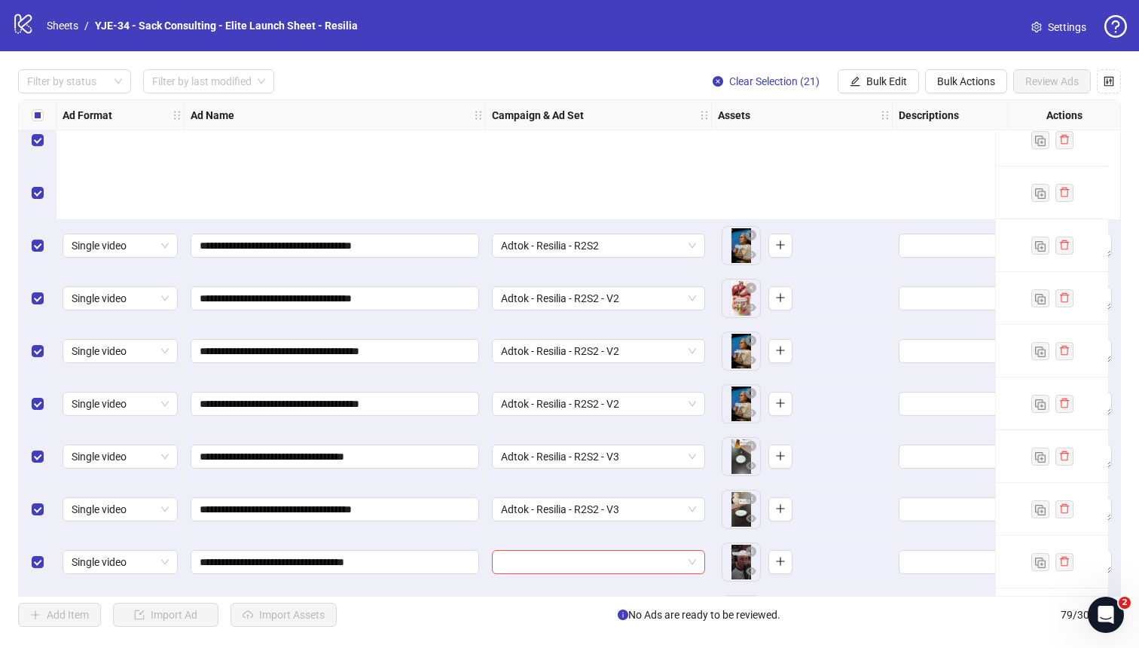
scroll to position [3406, 0]
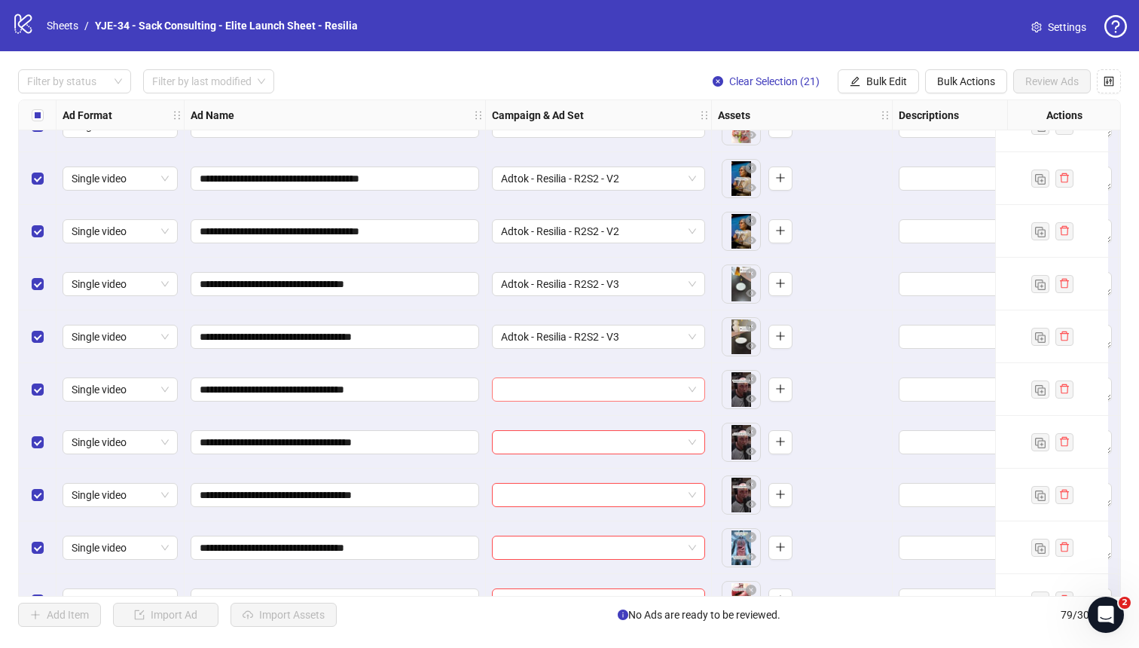
click at [561, 384] on input "search" at bounding box center [592, 389] width 182 height 23
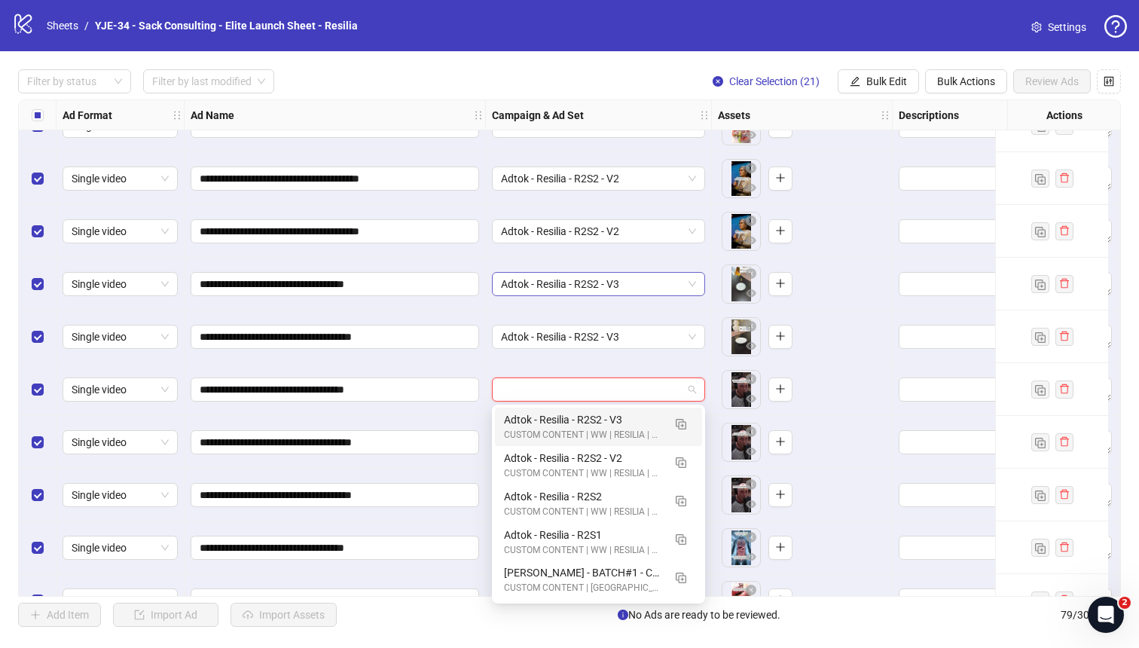
click at [632, 292] on span "Adtok - Resilia - R2S2 - V3" at bounding box center [598, 284] width 195 height 23
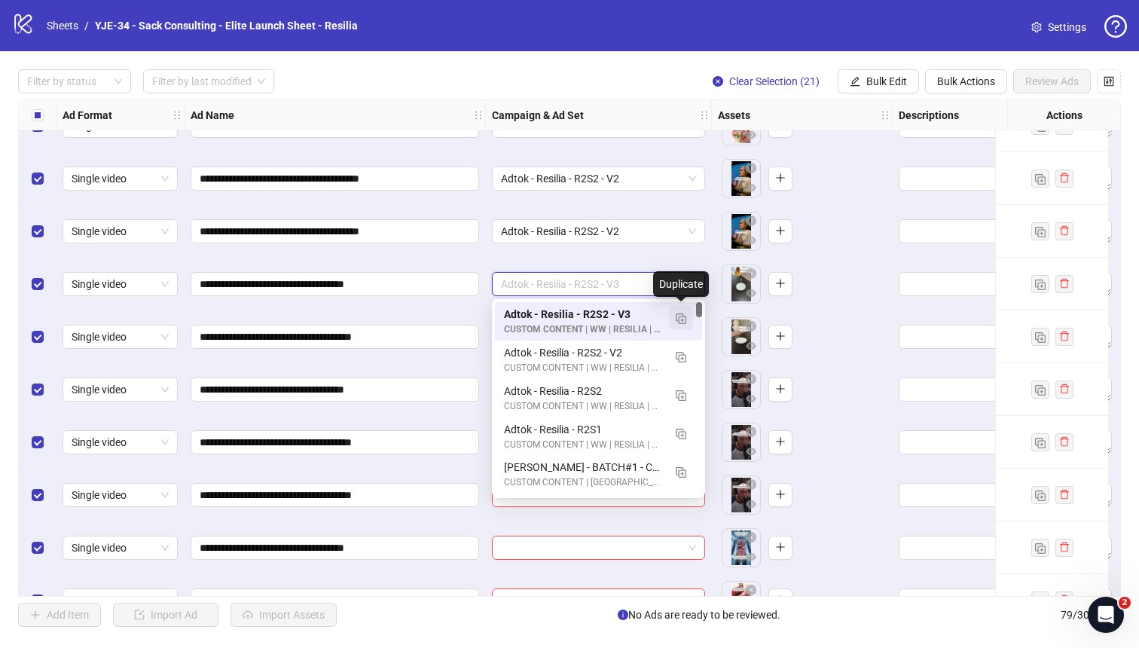
click at [677, 315] on img "button" at bounding box center [681, 318] width 11 height 11
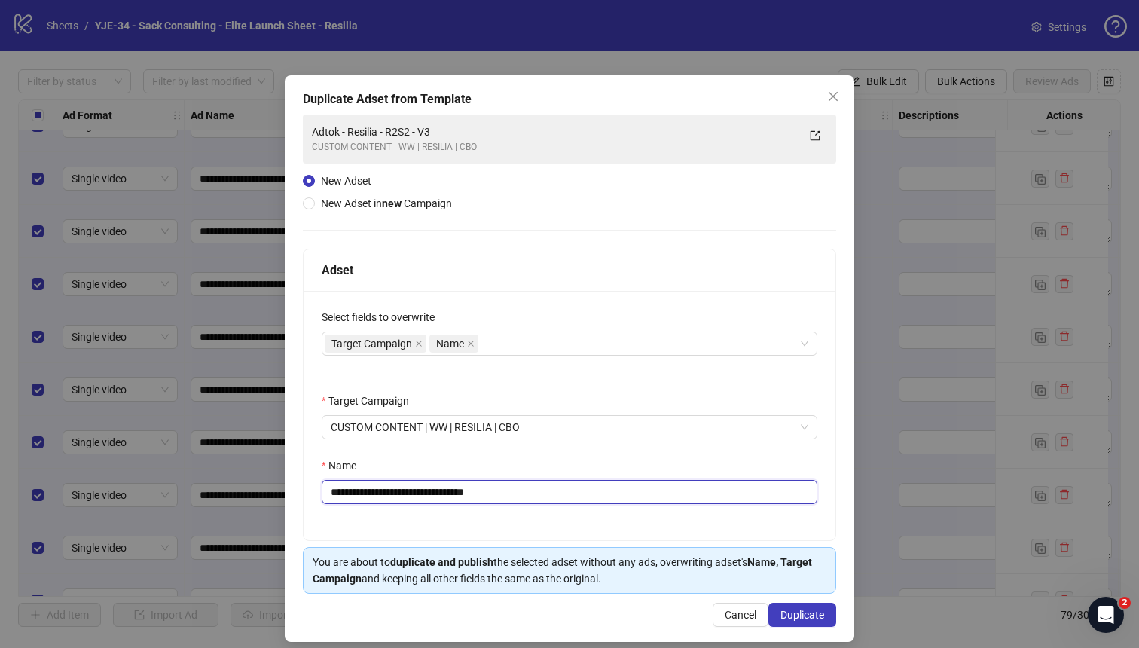
drag, startPoint x: 507, startPoint y: 490, endPoint x: 426, endPoint y: 495, distance: 81.5
click at [426, 495] on input "**********" at bounding box center [570, 492] width 496 height 24
type input "**********"
click at [787, 566] on button "Duplicate" at bounding box center [802, 615] width 68 height 24
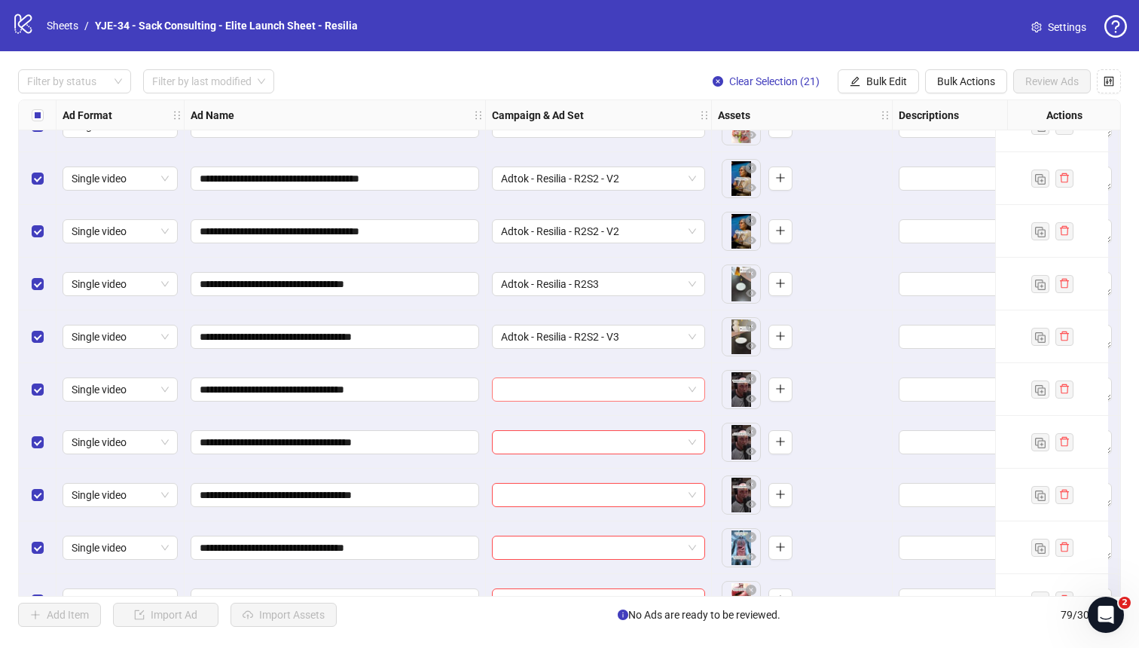
click at [683, 397] on span at bounding box center [598, 389] width 195 height 23
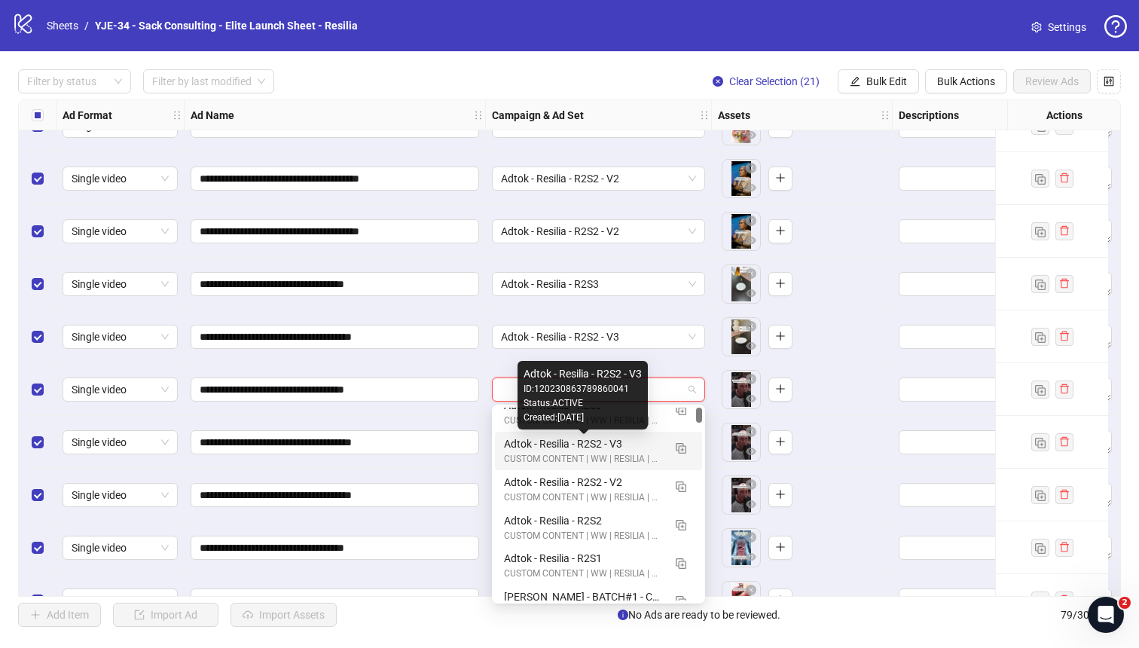
scroll to position [0, 0]
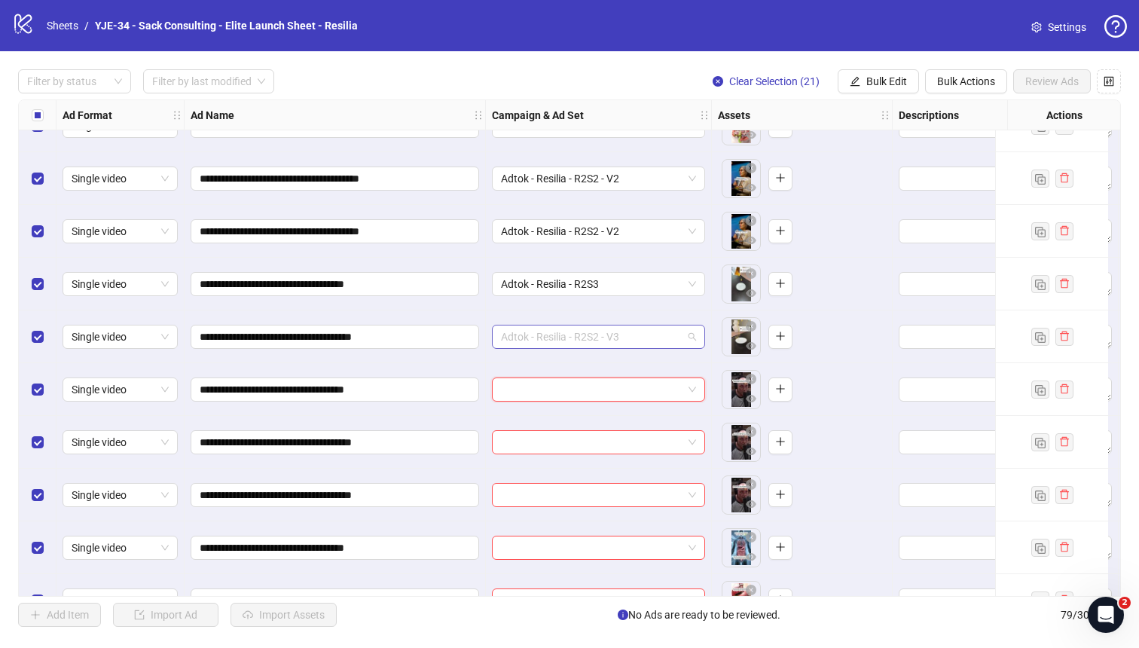
click at [610, 336] on span "Adtok - Resilia - R2S2 - V3" at bounding box center [598, 336] width 195 height 23
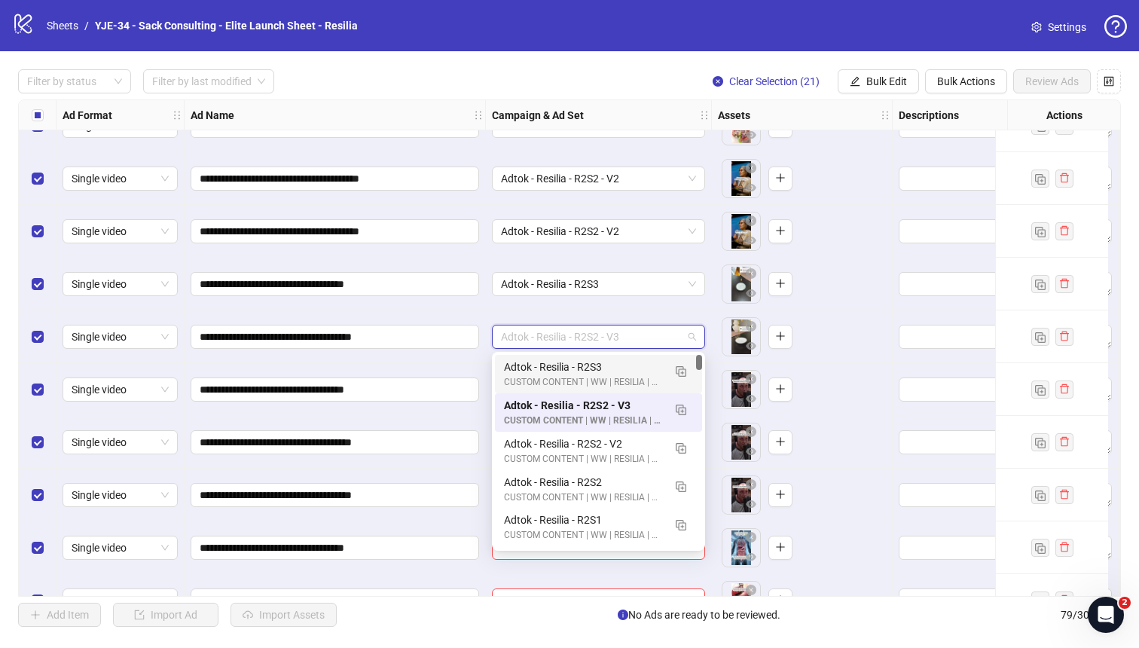
click at [594, 363] on div "Adtok - Resilia - R2S3" at bounding box center [583, 367] width 159 height 17
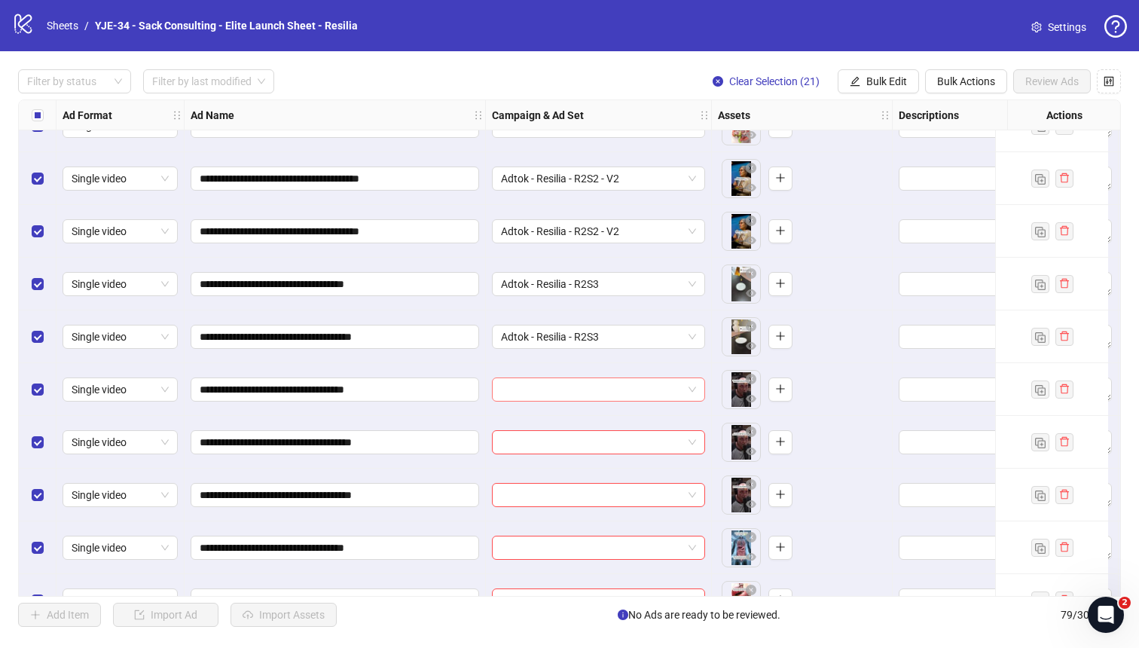
click at [572, 383] on input "search" at bounding box center [592, 389] width 182 height 23
click at [569, 353] on div "Adtok - Resilia - R2S3" at bounding box center [599, 336] width 226 height 53
click at [542, 380] on input "search" at bounding box center [592, 389] width 182 height 23
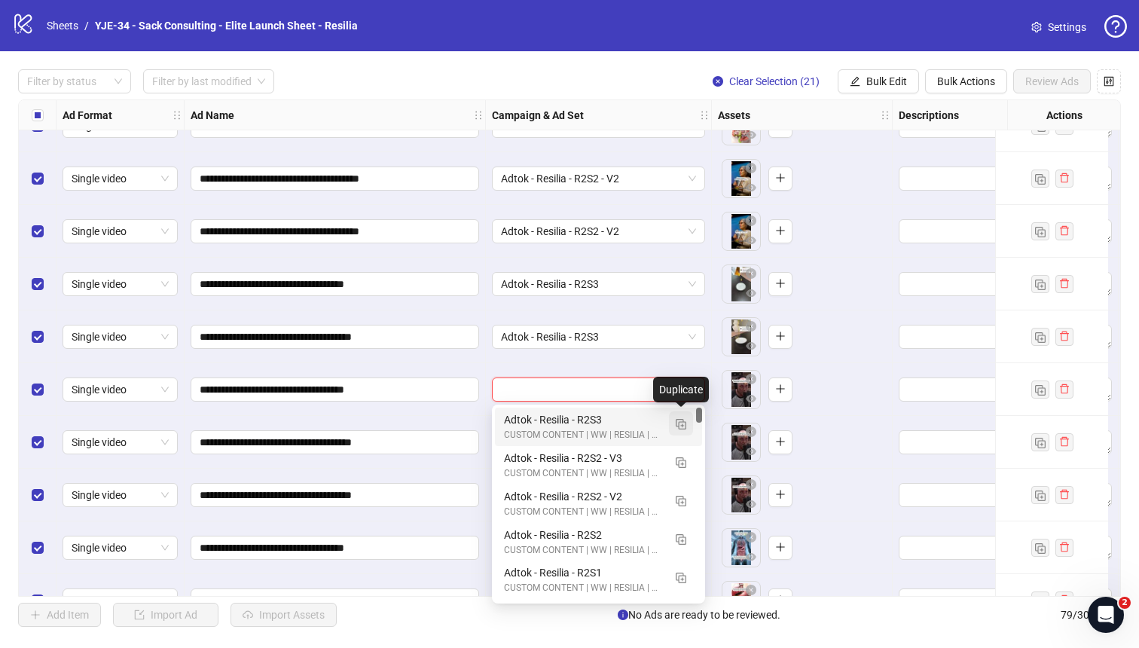
click at [682, 423] on img "button" at bounding box center [681, 424] width 11 height 11
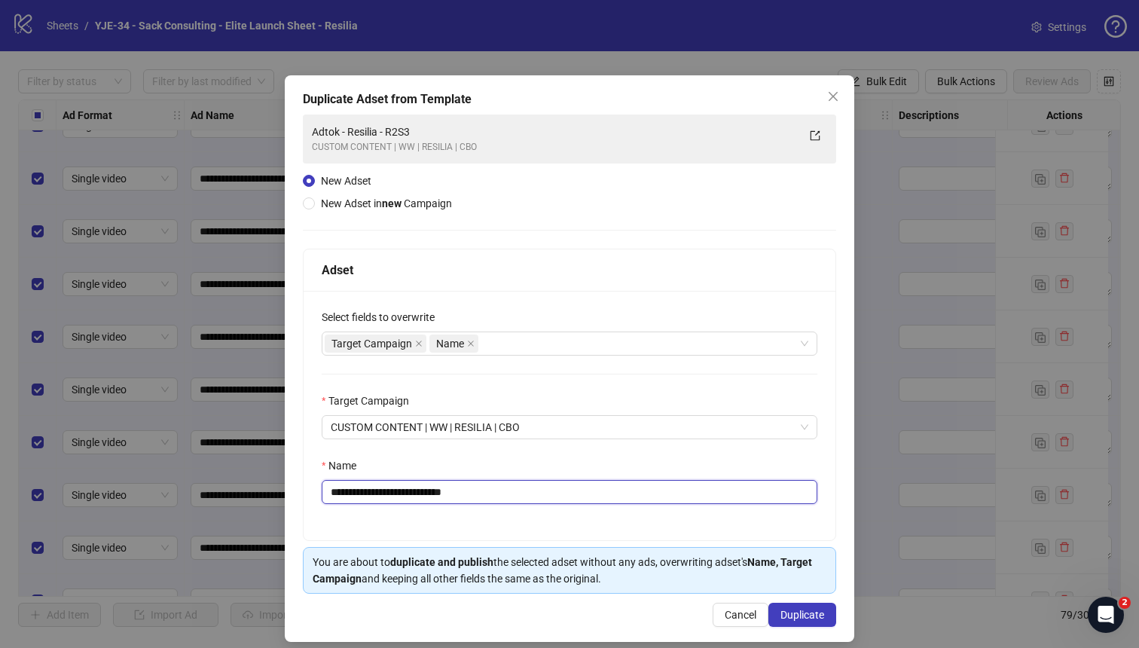
drag, startPoint x: 484, startPoint y: 499, endPoint x: 426, endPoint y: 499, distance: 58.0
click at [426, 499] on input "**********" at bounding box center [570, 492] width 496 height 24
type input "**********"
click at [461, 458] on div "Name" at bounding box center [570, 468] width 496 height 23
click at [796, 566] on span "Duplicate" at bounding box center [802, 615] width 44 height 12
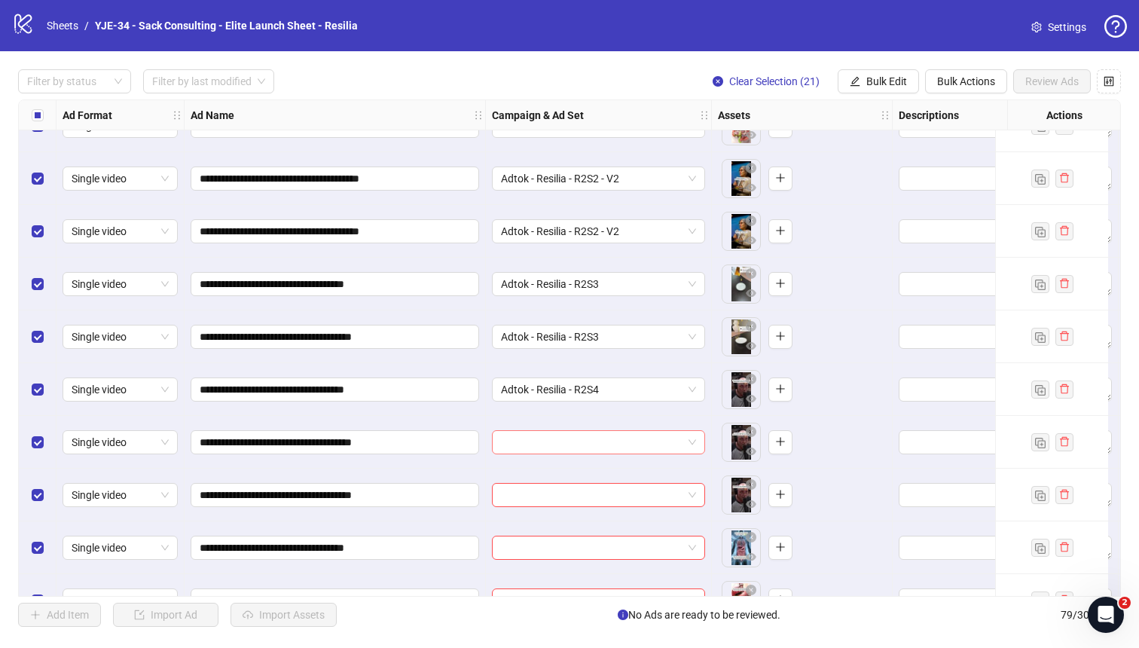
click at [615, 447] on input "search" at bounding box center [592, 442] width 182 height 23
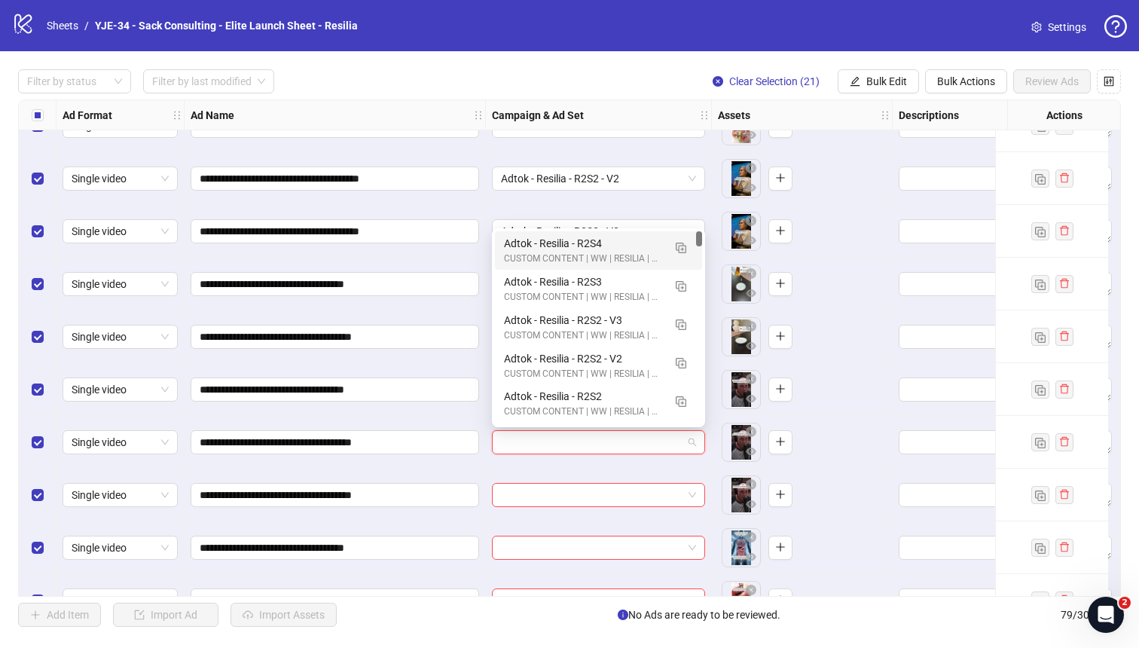
click at [598, 255] on div "CUSTOM CONTENT | WW | RESILIA | CBO" at bounding box center [583, 259] width 159 height 14
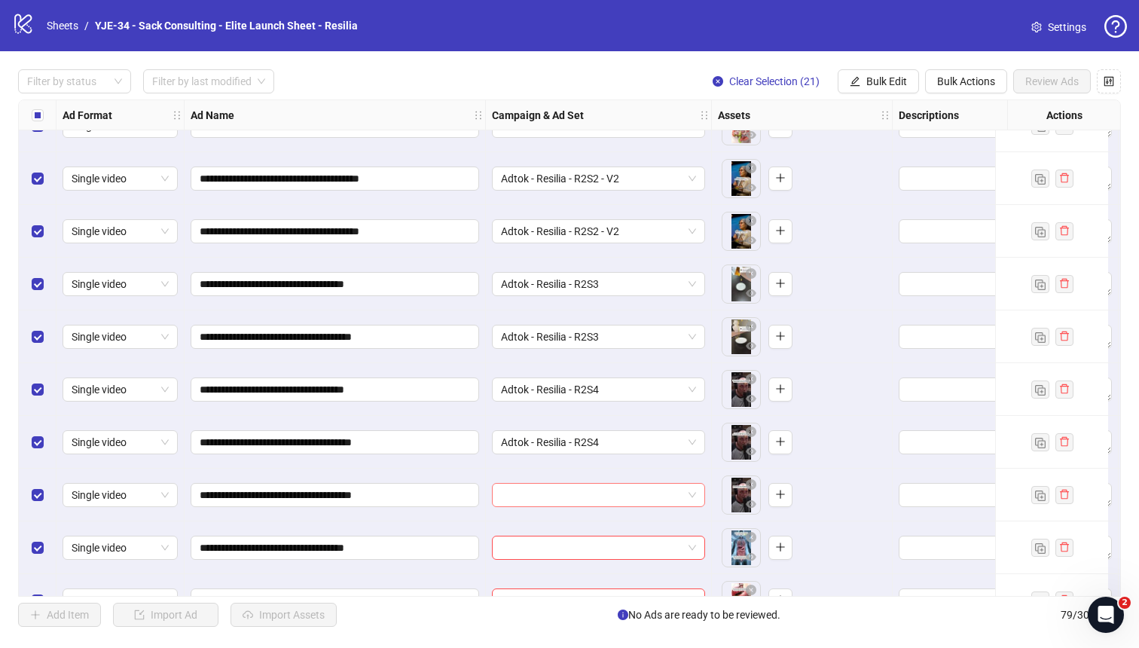
click at [549, 499] on input "search" at bounding box center [592, 495] width 182 height 23
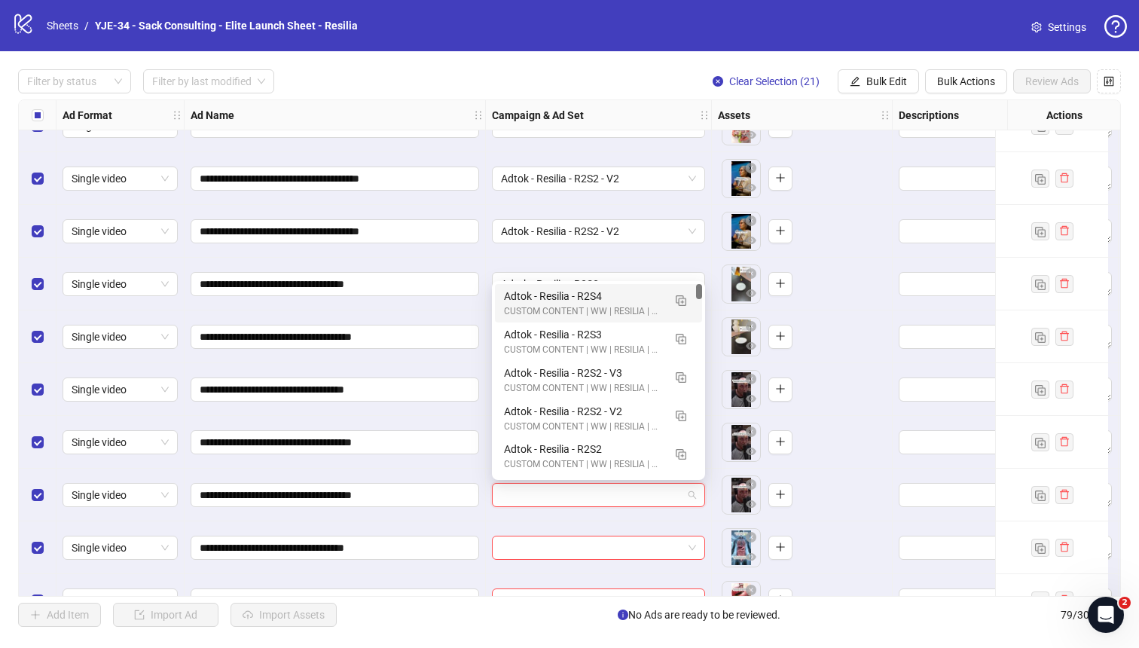
click at [570, 294] on div "Adtok - Resilia - R2S4" at bounding box center [583, 296] width 159 height 17
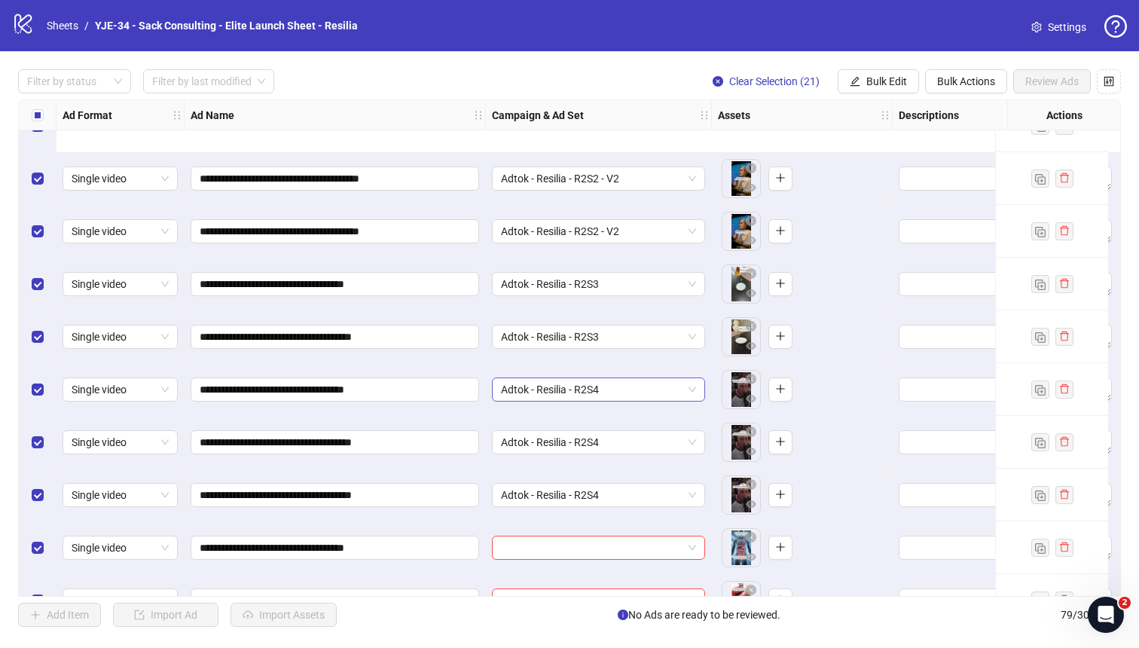
scroll to position [3543, 1]
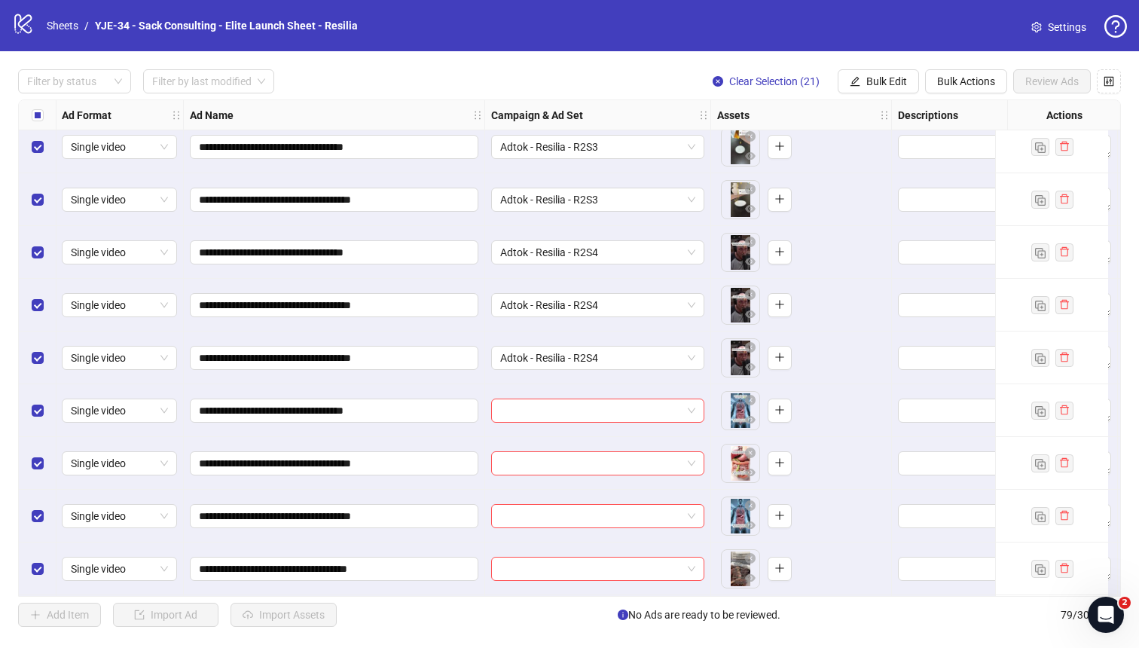
click at [527, 396] on div at bounding box center [598, 410] width 226 height 53
click at [524, 410] on input "search" at bounding box center [591, 410] width 182 height 23
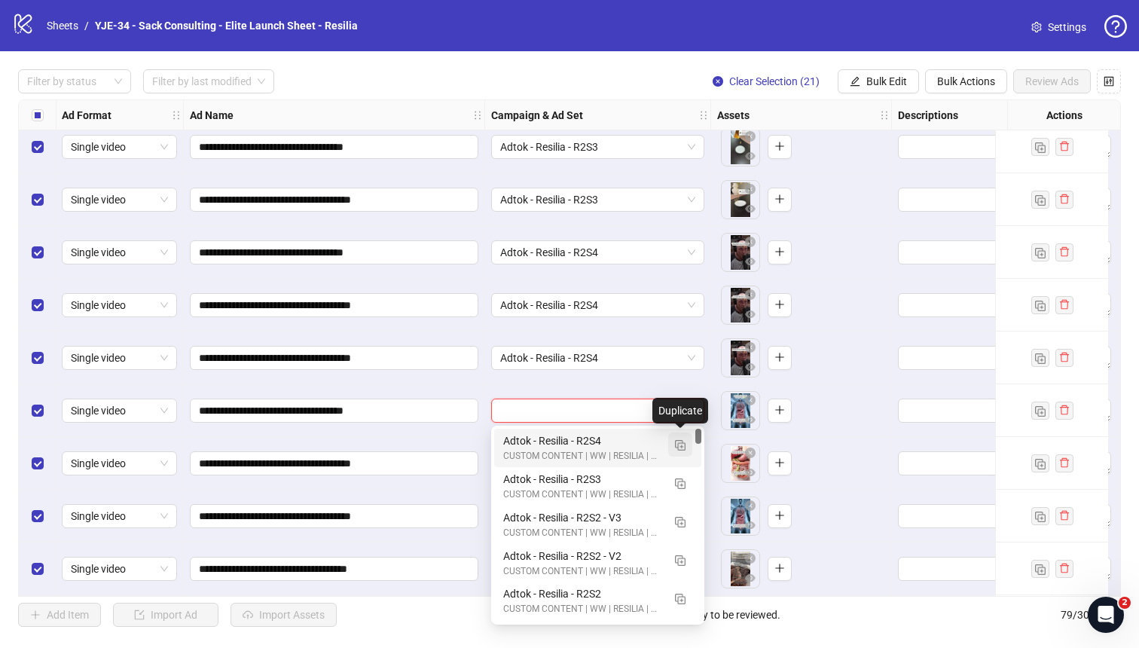
click at [677, 450] on button "button" at bounding box center [680, 444] width 24 height 24
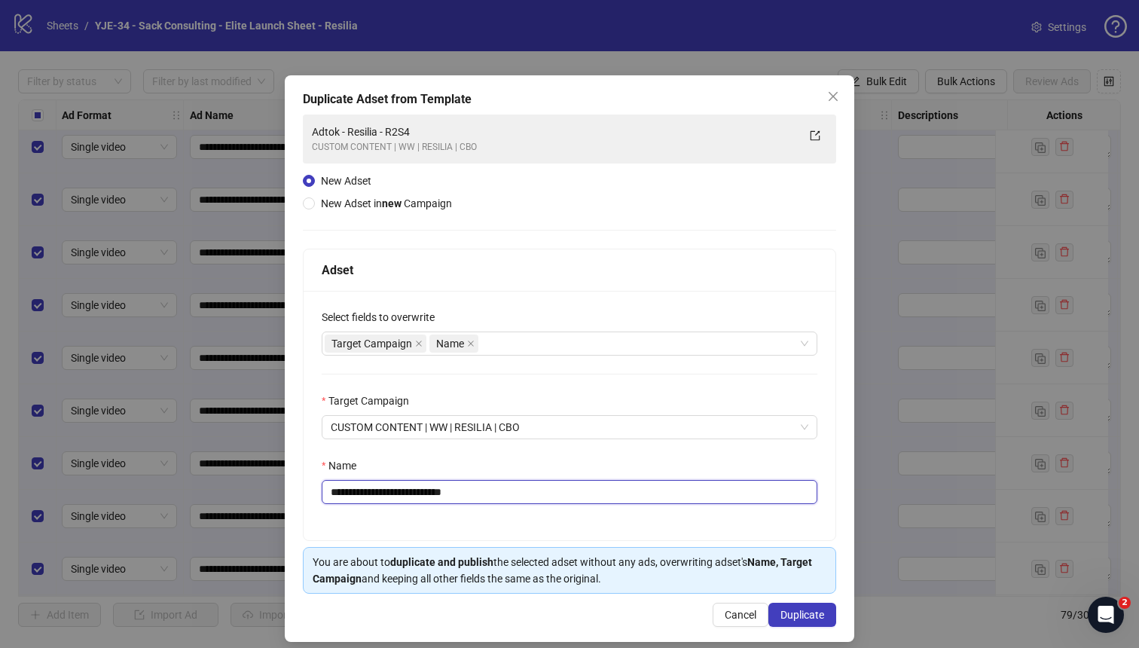
drag, startPoint x: 475, startPoint y: 496, endPoint x: 427, endPoint y: 493, distance: 48.3
click at [427, 493] on input "**********" at bounding box center [570, 492] width 496 height 24
type input "**********"
click at [471, 469] on div "Name" at bounding box center [570, 468] width 496 height 23
click at [807, 566] on span "Duplicate" at bounding box center [802, 615] width 44 height 12
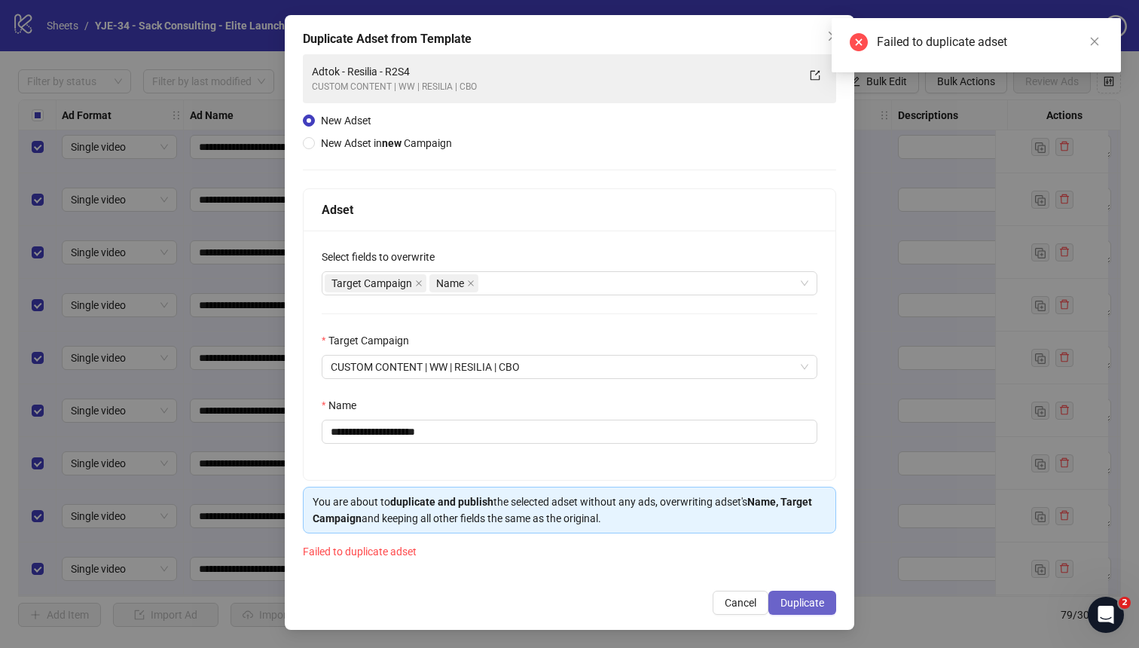
click at [791, 566] on span "Duplicate" at bounding box center [802, 603] width 44 height 12
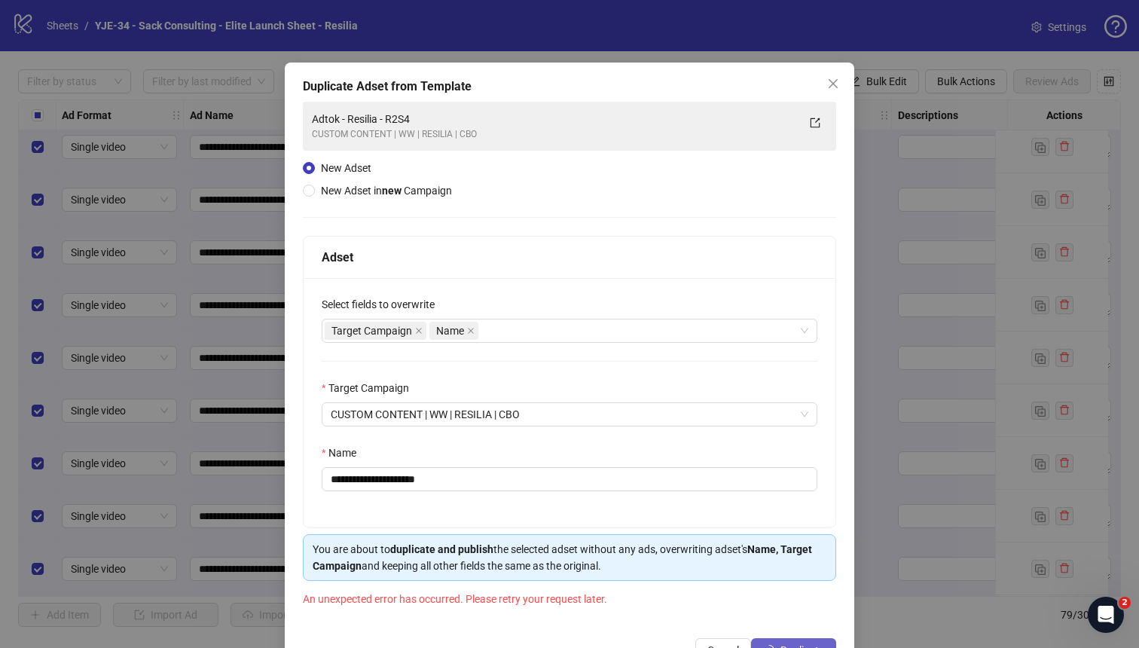
scroll to position [61, 0]
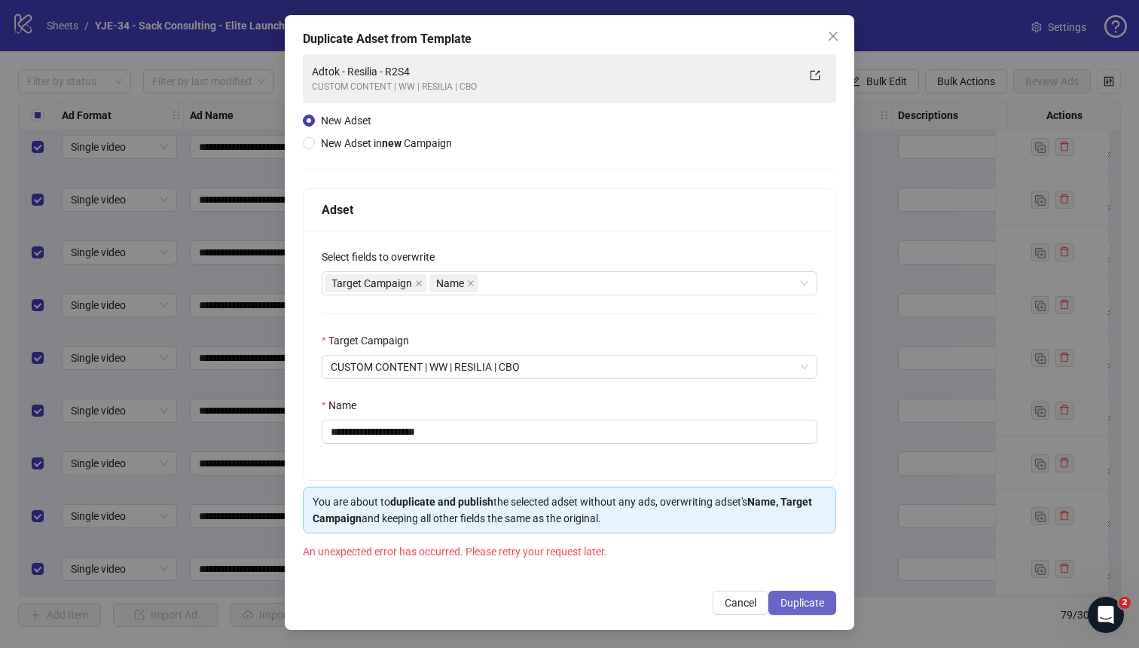
click at [795, 566] on span "Duplicate" at bounding box center [802, 603] width 44 height 12
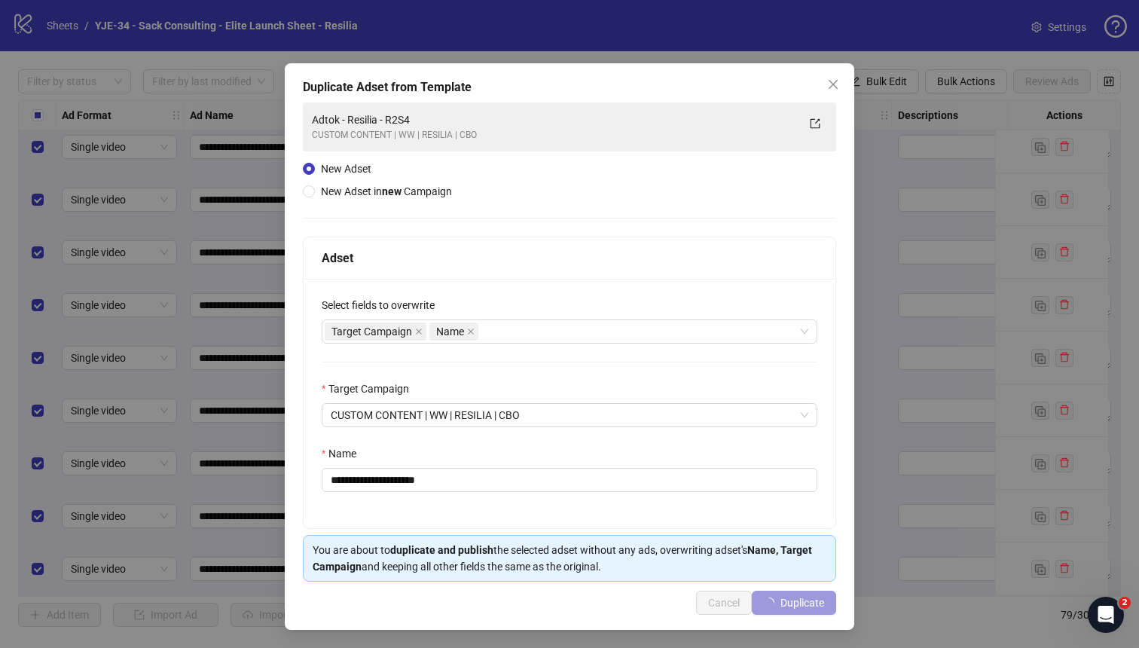
scroll to position [13, 0]
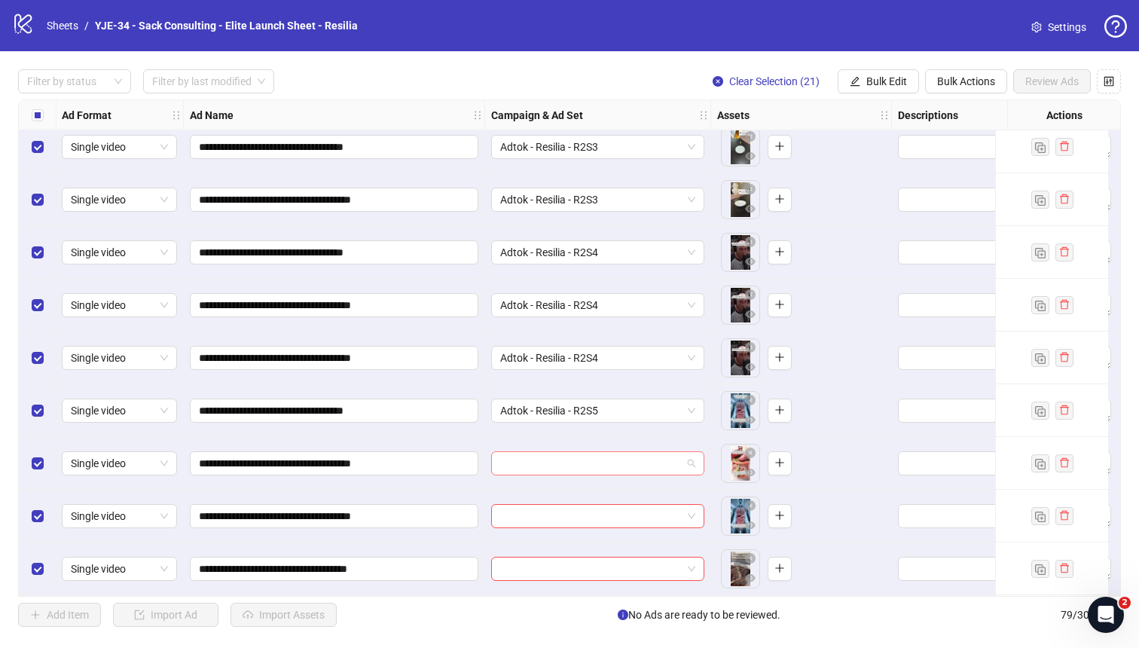
click at [654, 461] on input "search" at bounding box center [591, 463] width 182 height 23
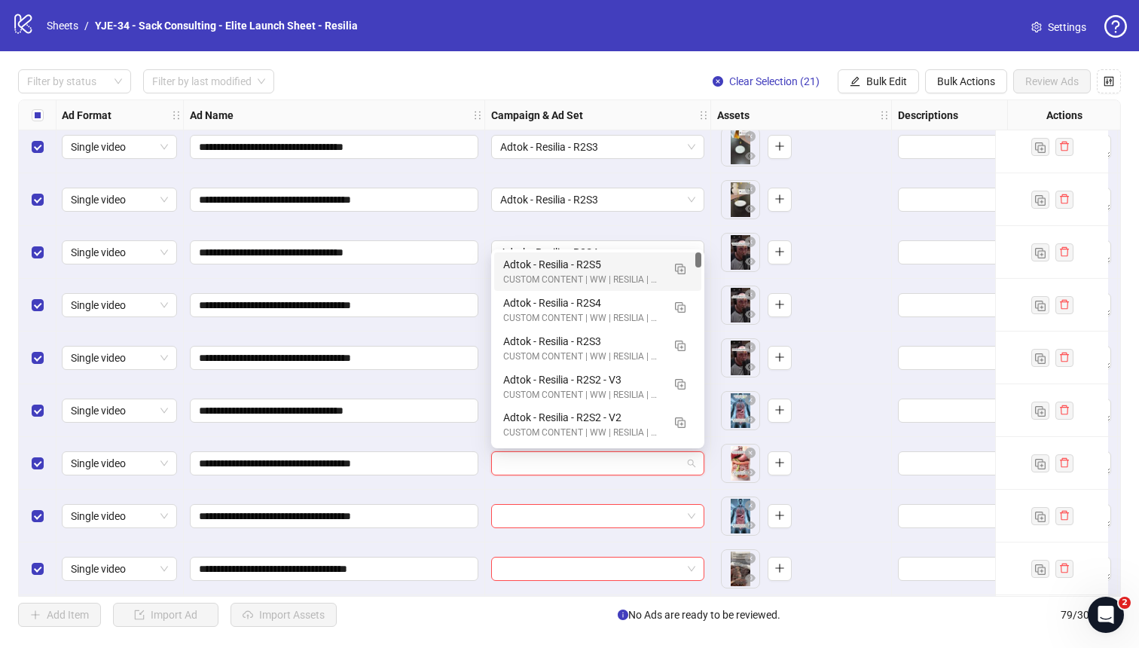
click at [572, 262] on div "Adtok - Resilia - R2S5" at bounding box center [582, 264] width 159 height 17
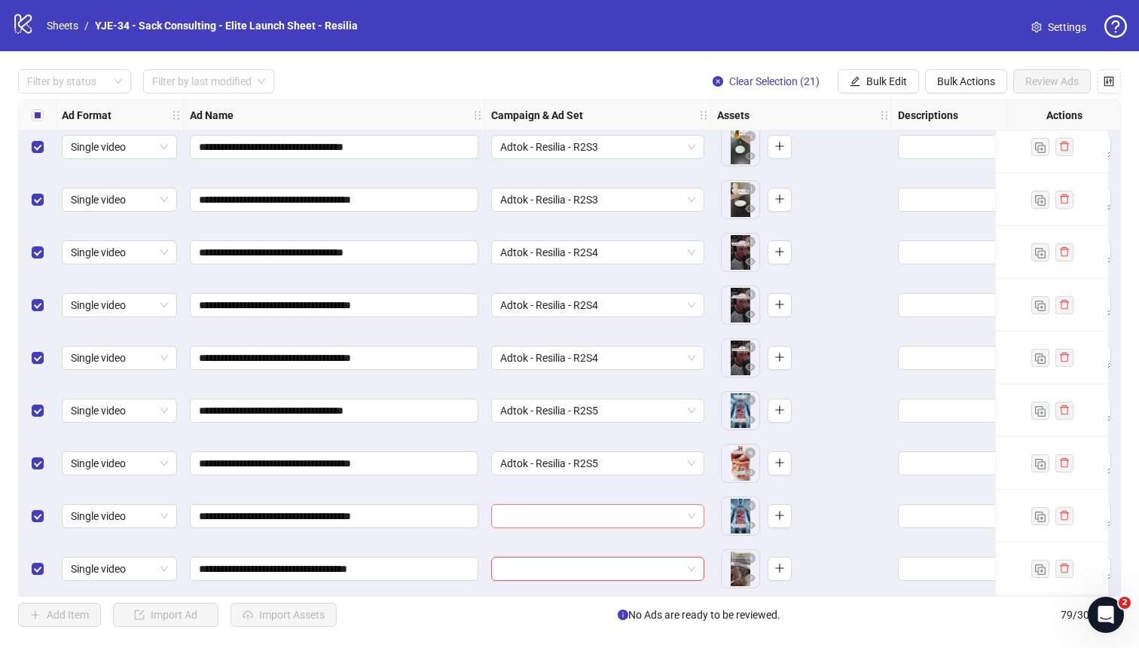
click at [554, 514] on input "search" at bounding box center [591, 516] width 182 height 23
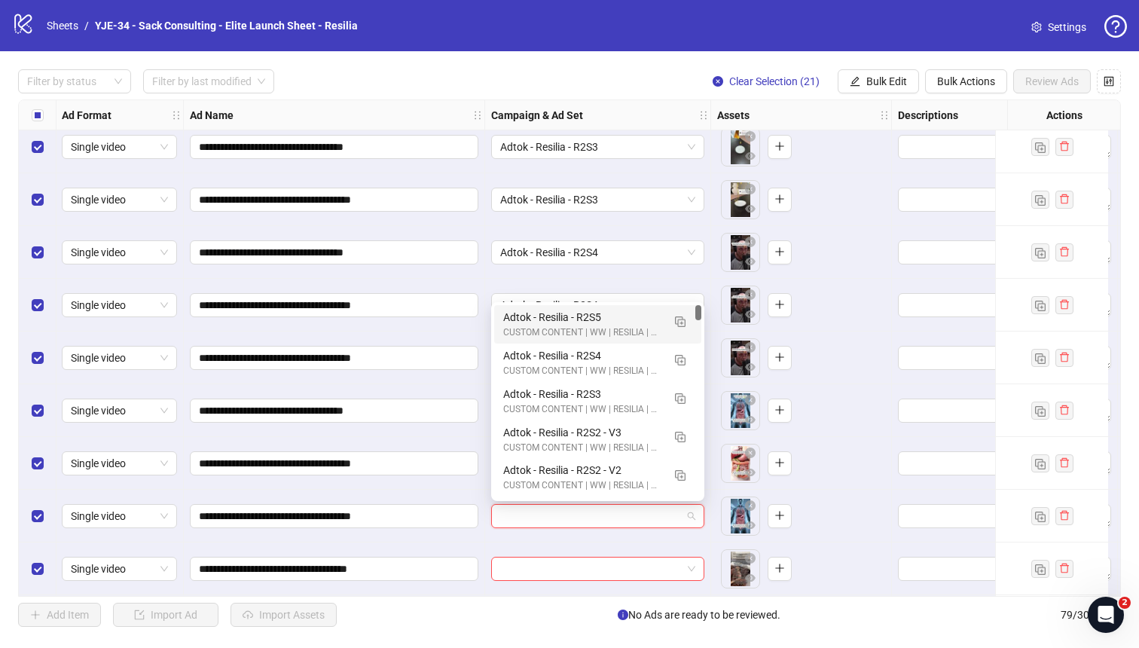
click at [533, 319] on div "Adtok - Resilia - R2S5" at bounding box center [582, 317] width 159 height 17
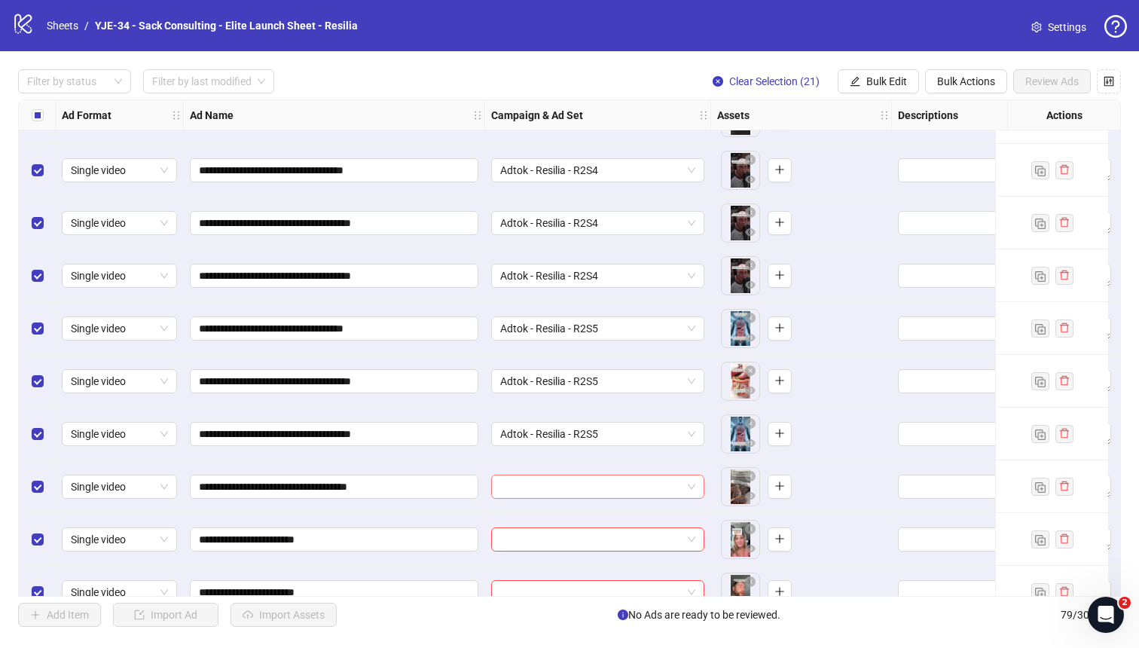
scroll to position [3706, 1]
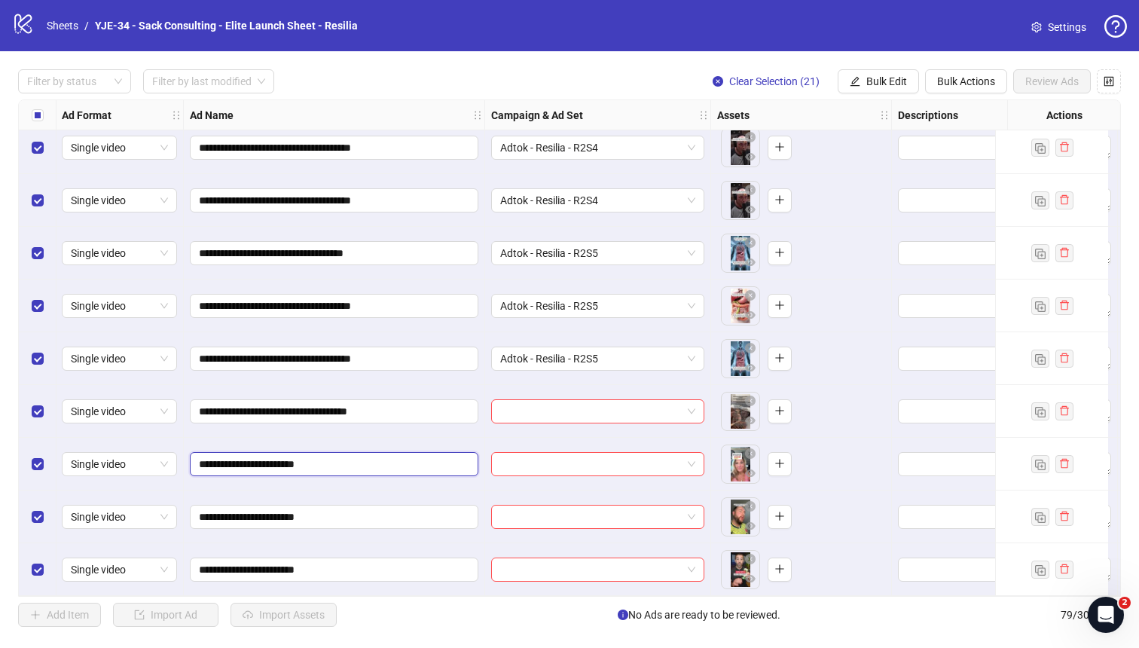
click at [354, 459] on input "**********" at bounding box center [332, 464] width 267 height 17
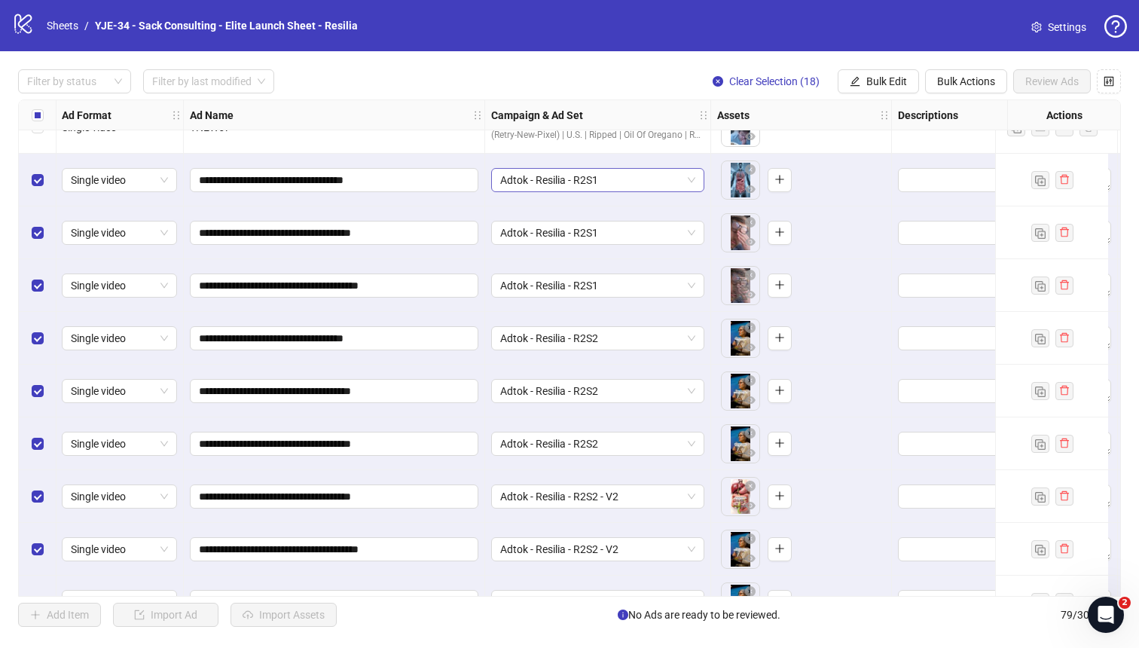
scroll to position [2988, 1]
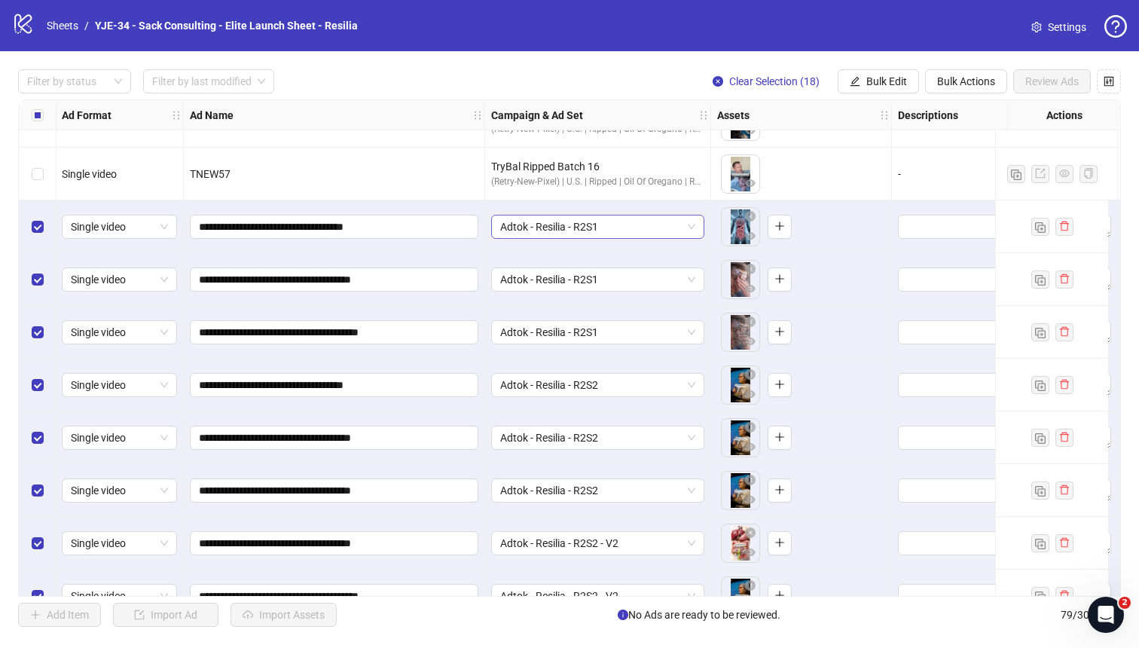
click at [607, 232] on span "Adtok - Resilia - R2S1" at bounding box center [597, 226] width 195 height 23
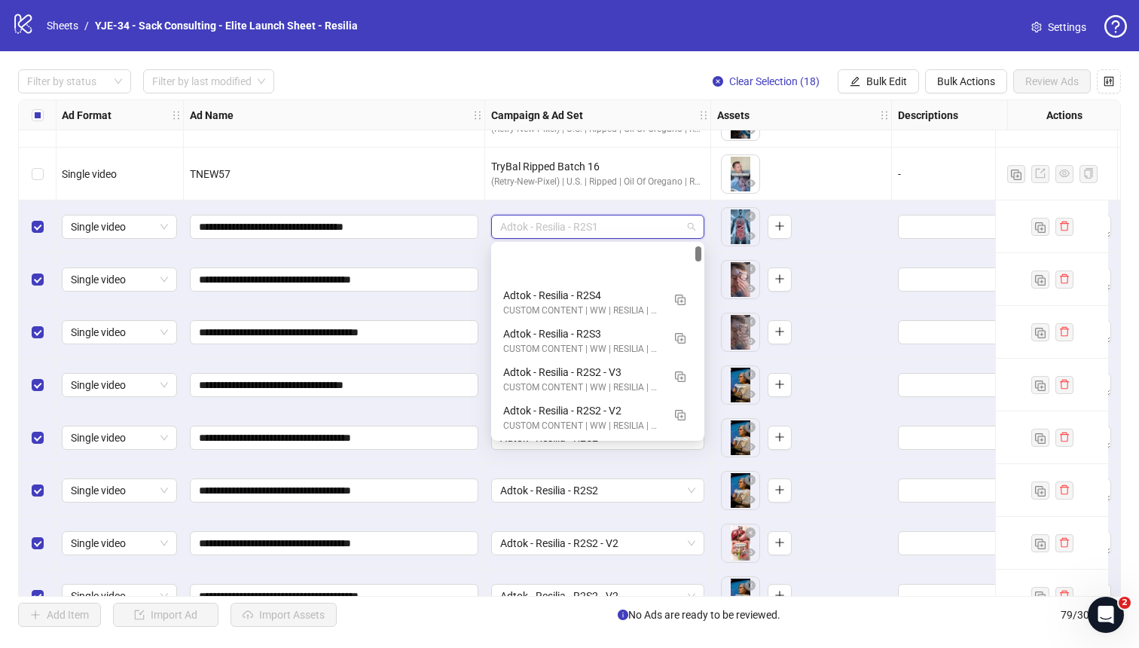
scroll to position [76, 0]
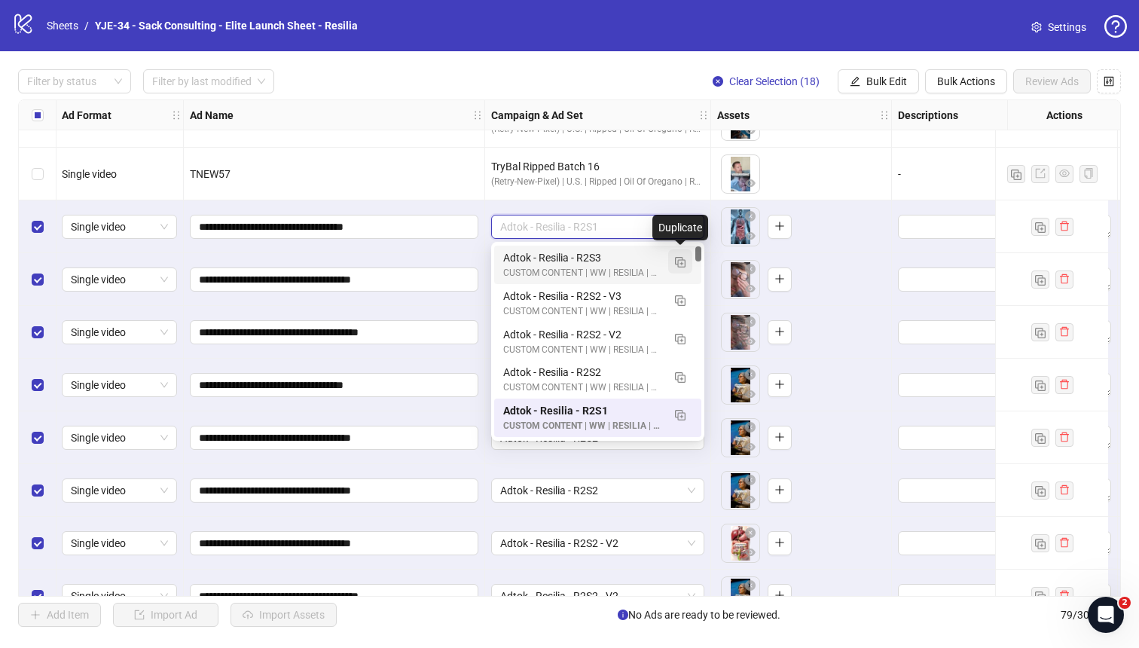
click at [679, 260] on img "button" at bounding box center [680, 262] width 11 height 11
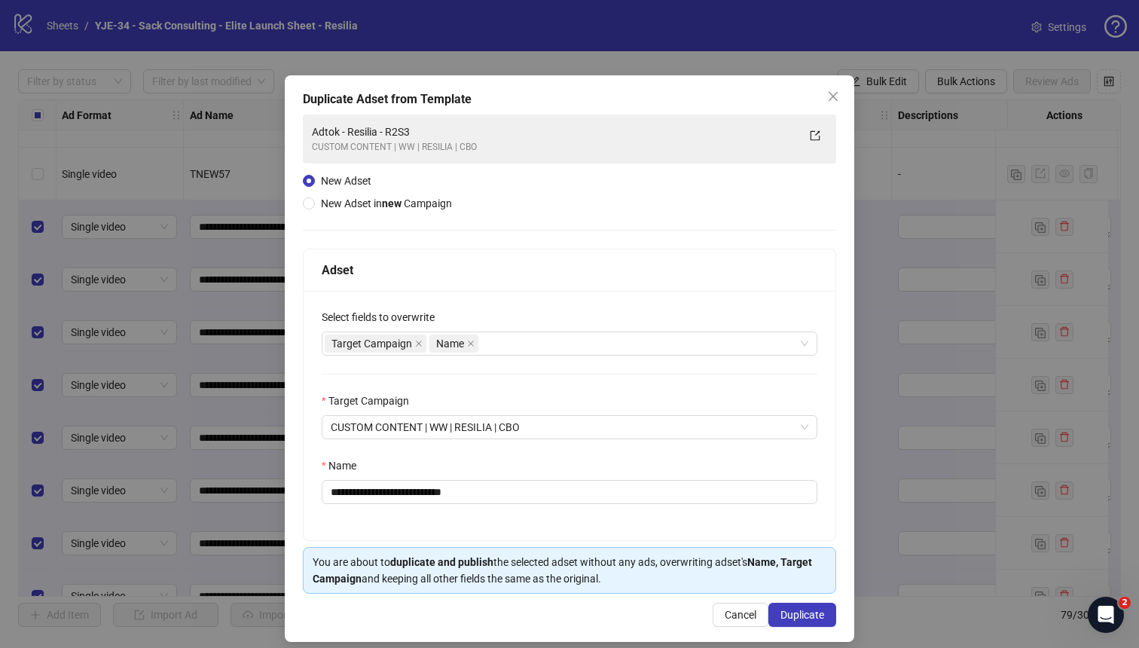
scroll to position [13, 0]
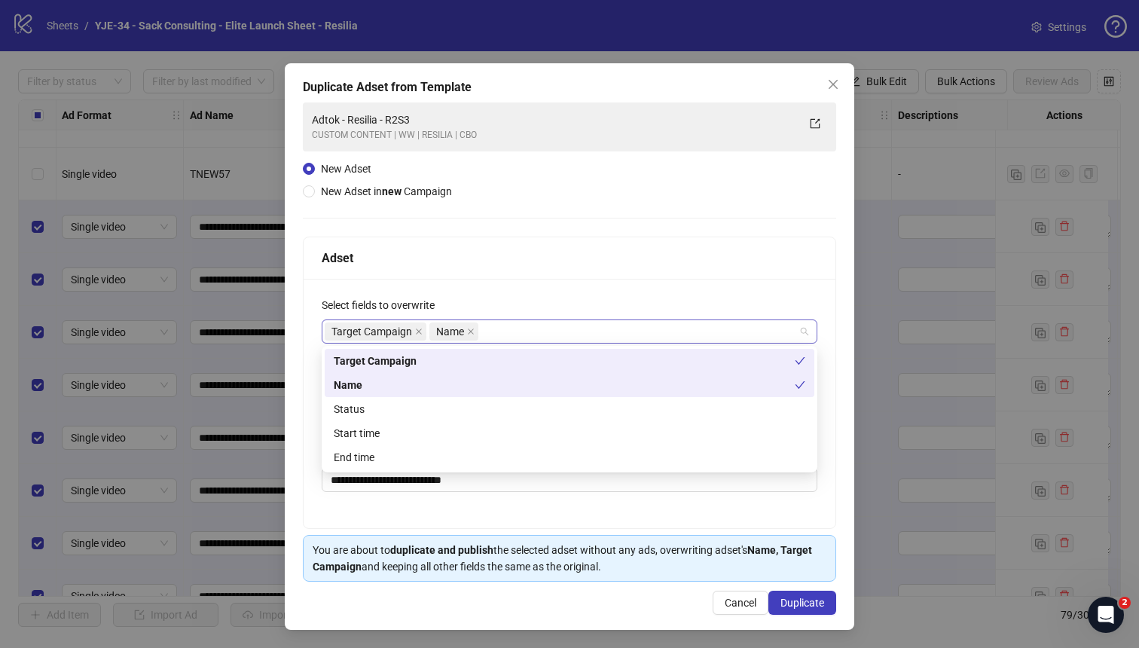
click at [548, 328] on div "Target Campaign Name" at bounding box center [562, 331] width 474 height 21
type input "*"
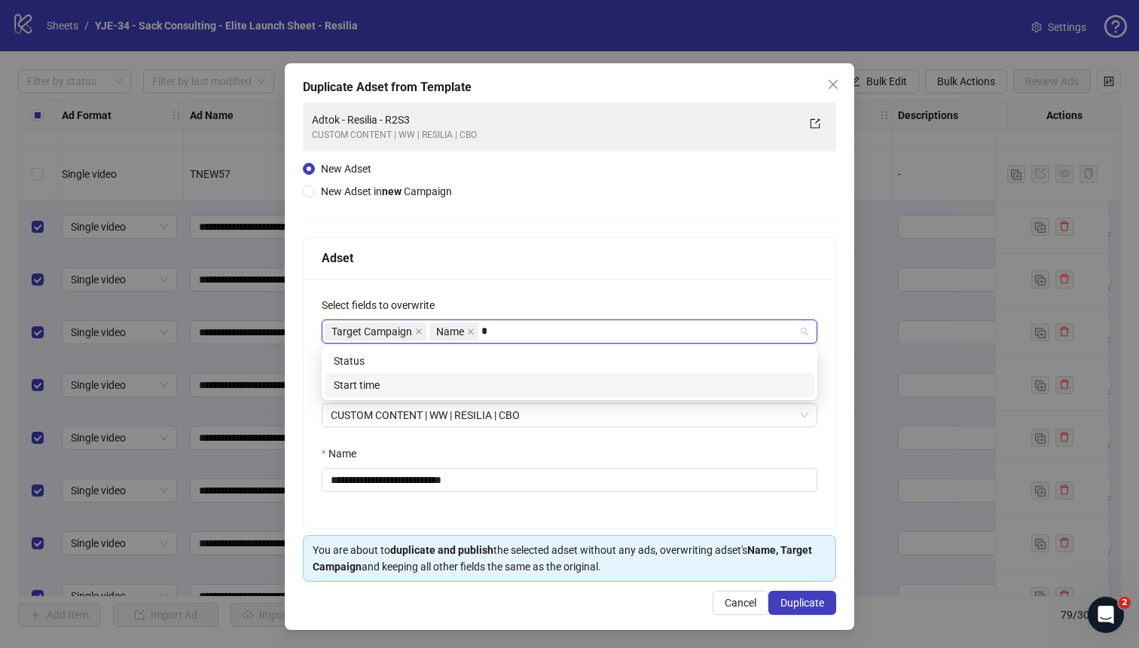
click at [502, 377] on div "Start time" at bounding box center [570, 385] width 472 height 17
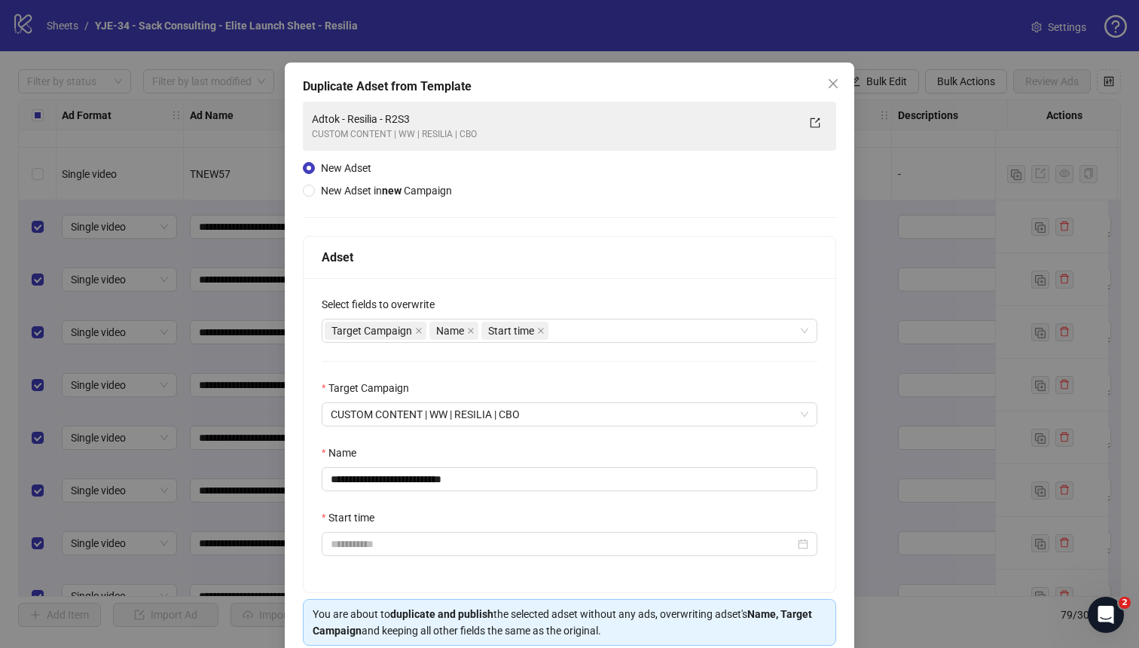
click at [588, 254] on div "Adset" at bounding box center [570, 257] width 496 height 19
click at [827, 78] on icon "close" at bounding box center [833, 84] width 12 height 12
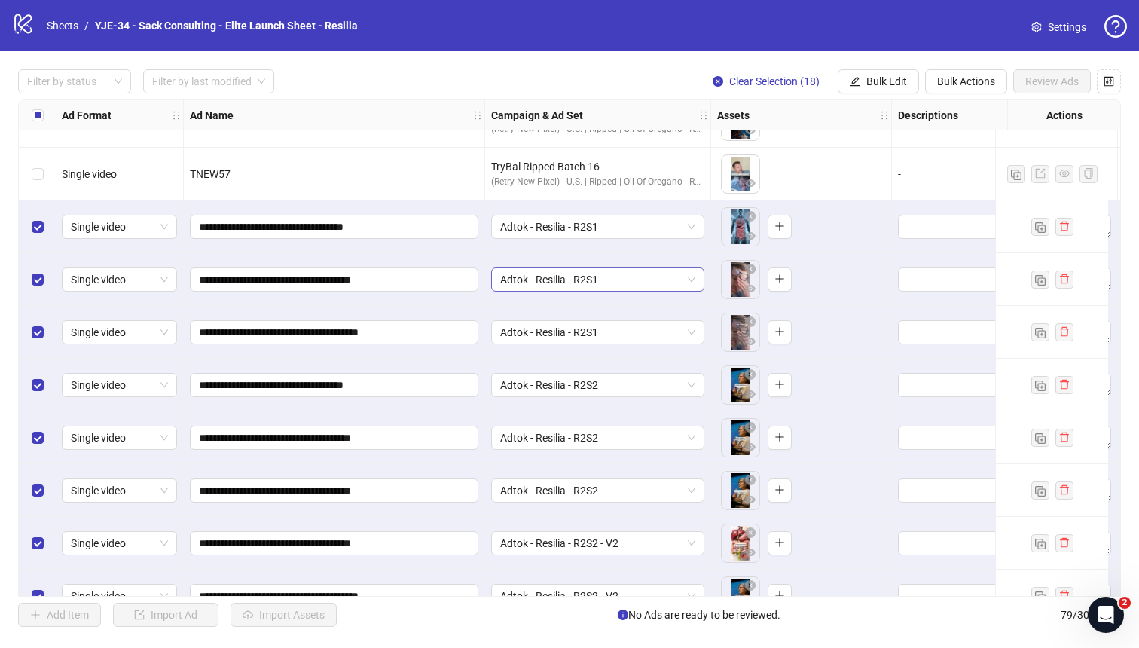
click at [628, 283] on span "Adtok - Resilia - R2S1" at bounding box center [597, 279] width 195 height 23
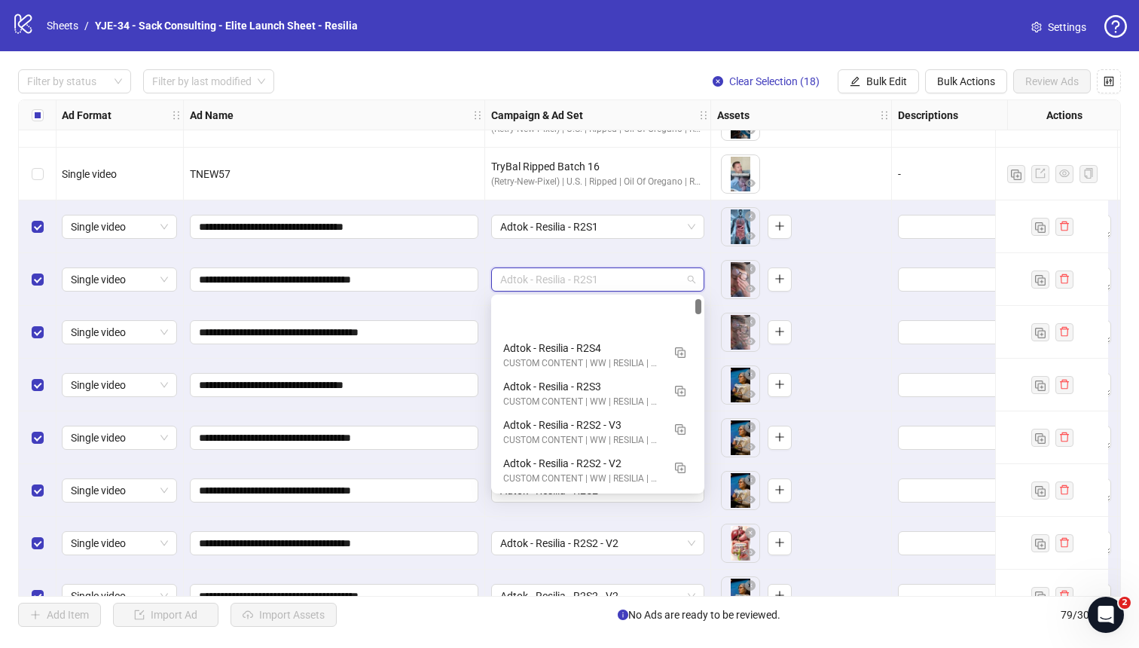
scroll to position [76, 0]
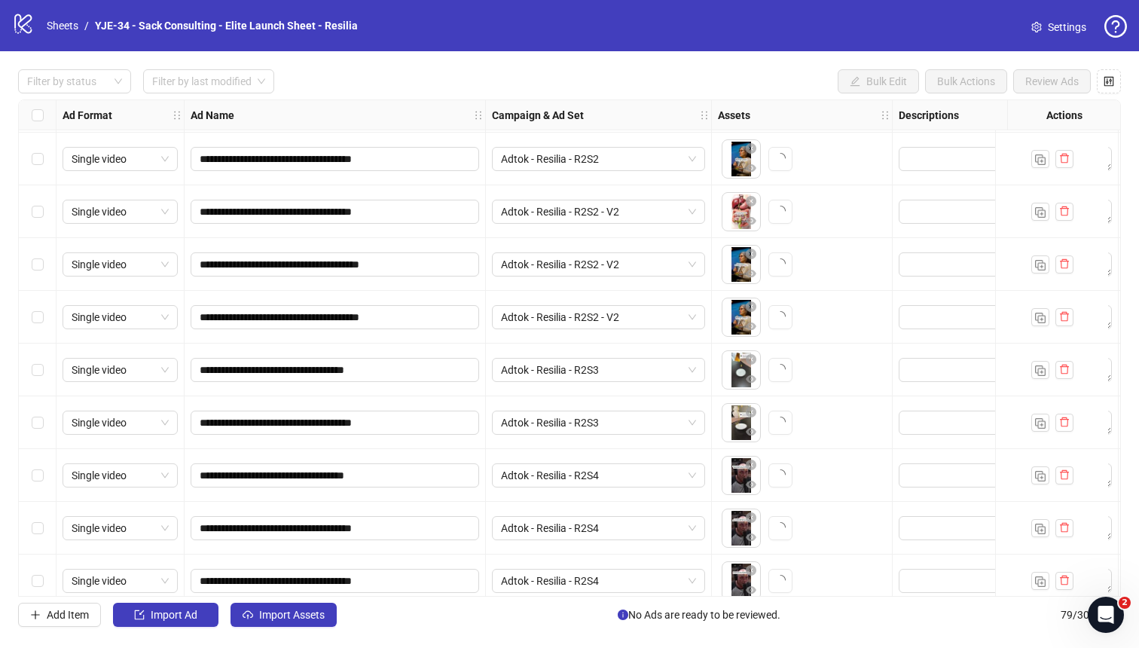
scroll to position [3706, 0]
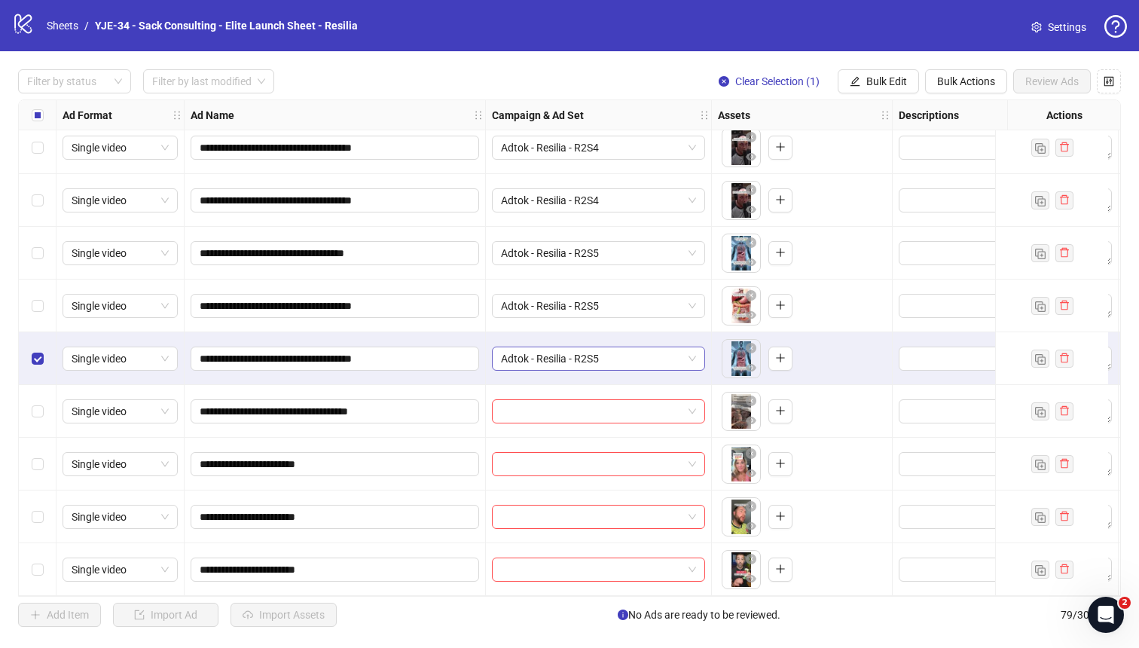
click at [585, 347] on span "Adtok - Resilia - R2S5" at bounding box center [598, 358] width 195 height 23
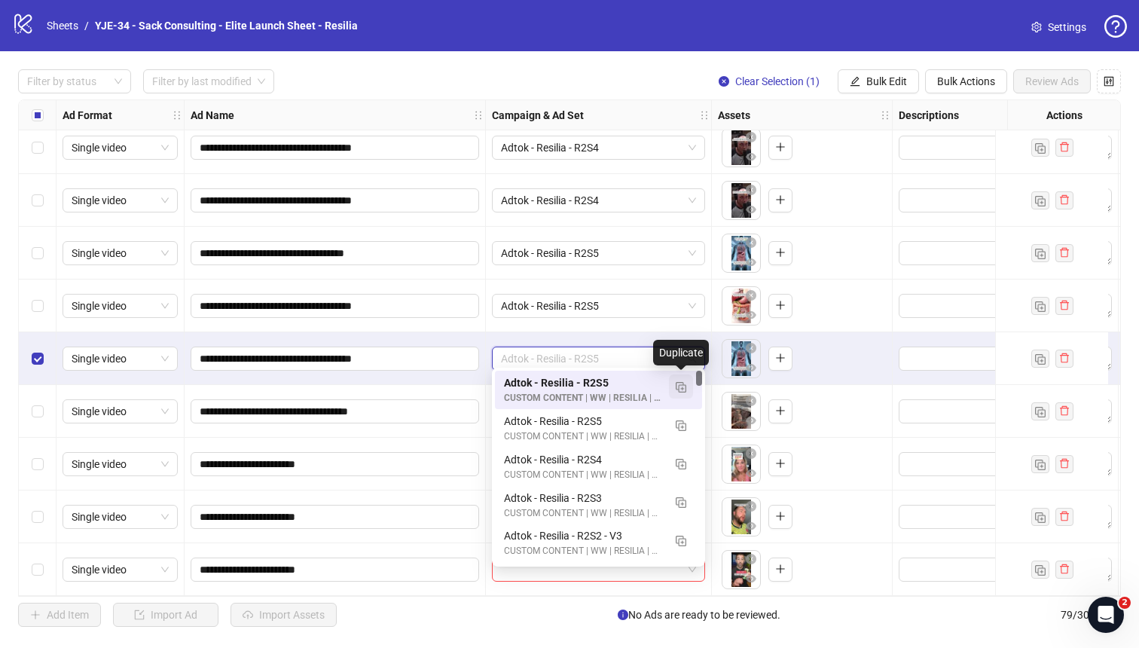
click at [685, 388] on img "button" at bounding box center [681, 387] width 11 height 11
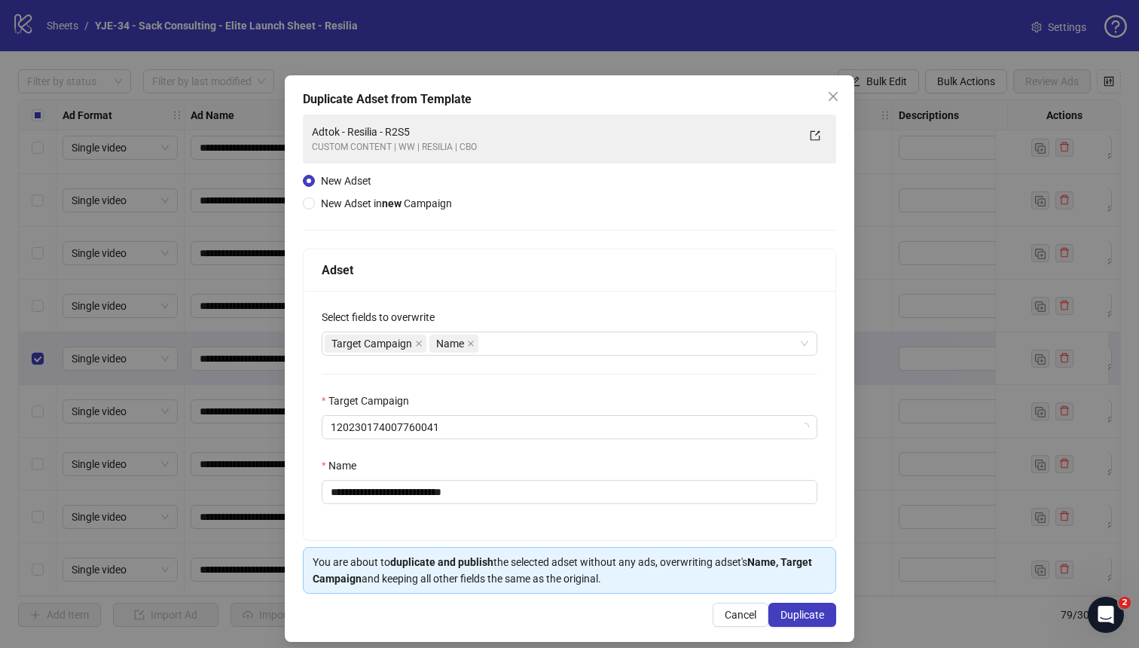
scroll to position [13, 0]
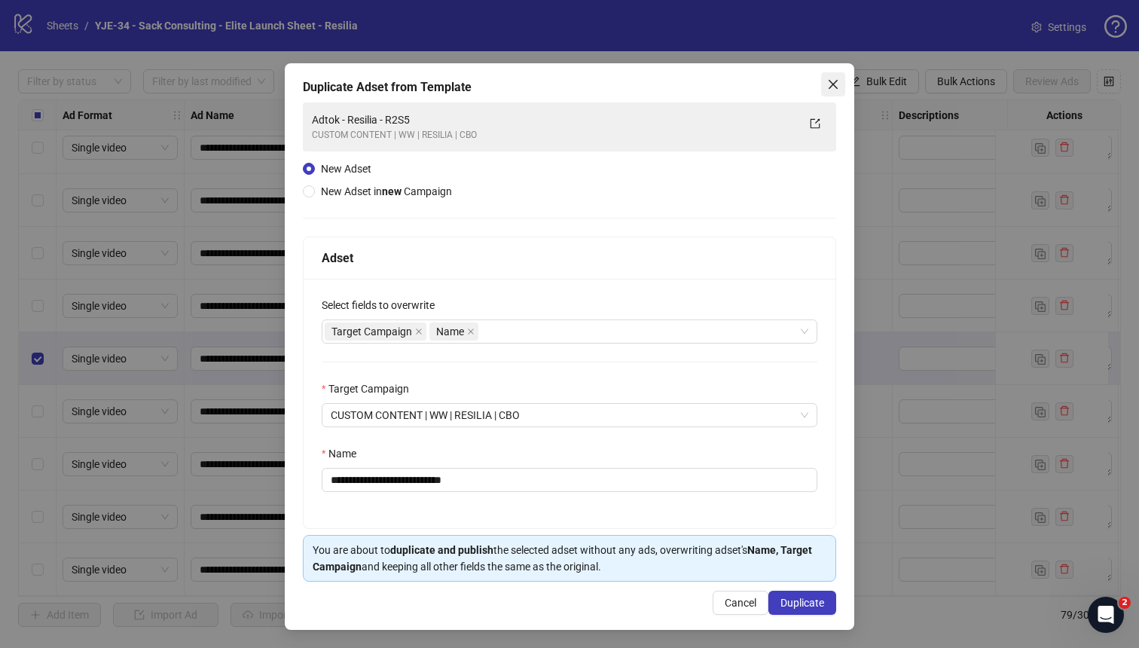
click at [829, 88] on icon "close" at bounding box center [833, 84] width 12 height 12
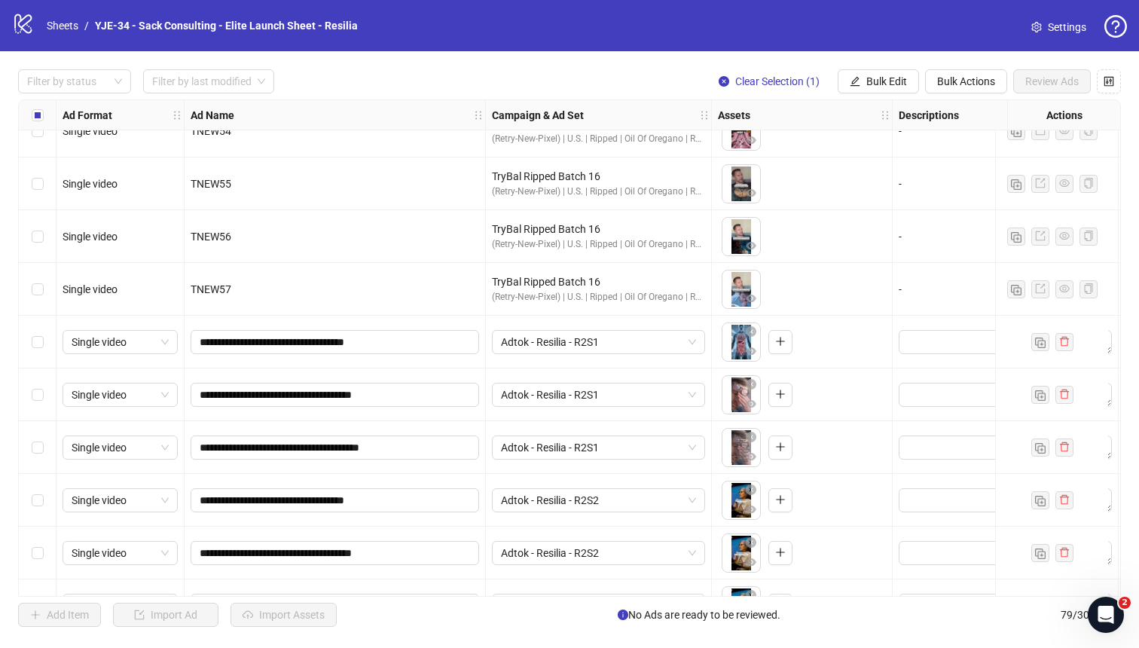
scroll to position [2788, 0]
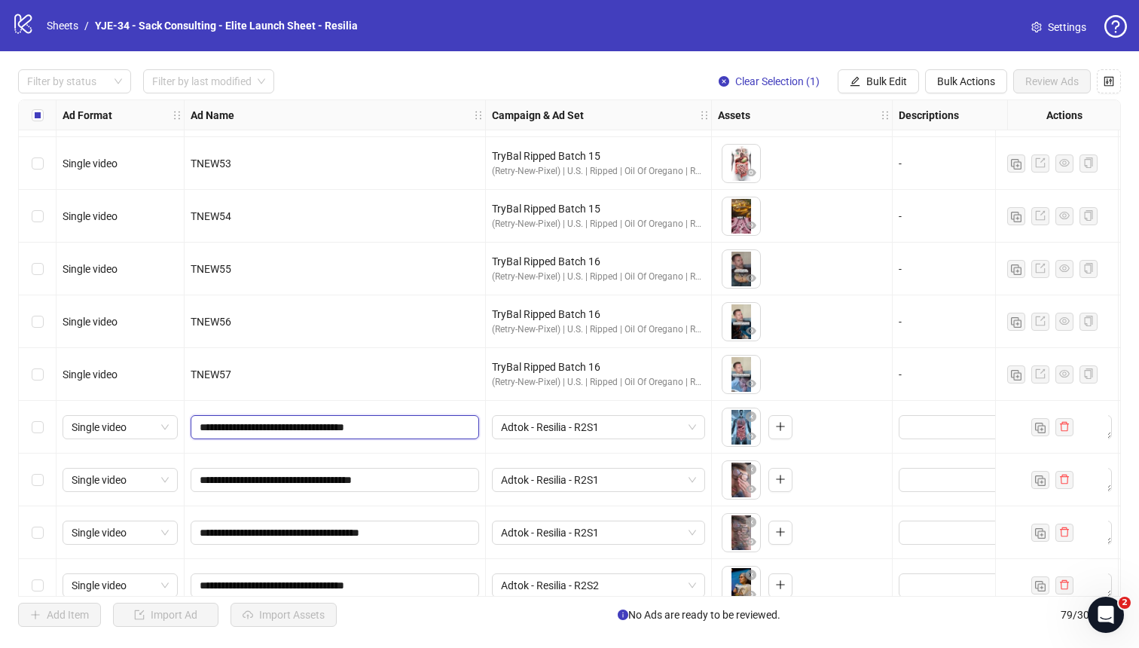
click at [249, 426] on input "**********" at bounding box center [333, 427] width 267 height 17
click at [611, 426] on span "Adtok - Resilia - R2S1" at bounding box center [598, 427] width 195 height 23
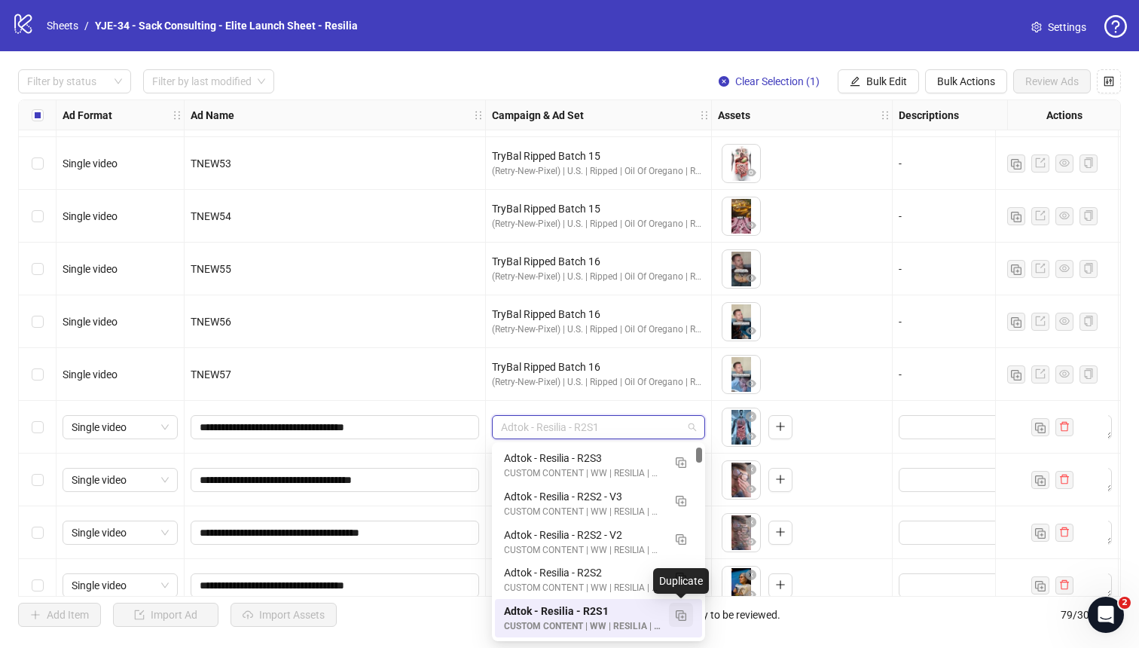
click at [676, 615] on img "button" at bounding box center [681, 615] width 11 height 11
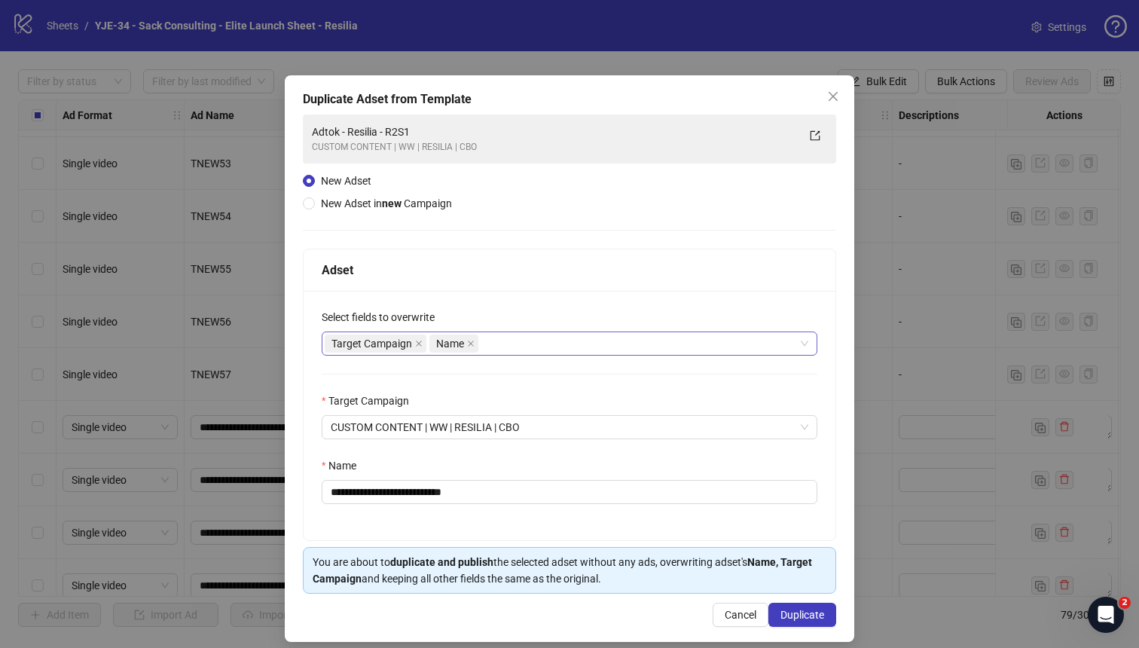
click at [533, 343] on div "Target Campaign Name" at bounding box center [562, 343] width 474 height 21
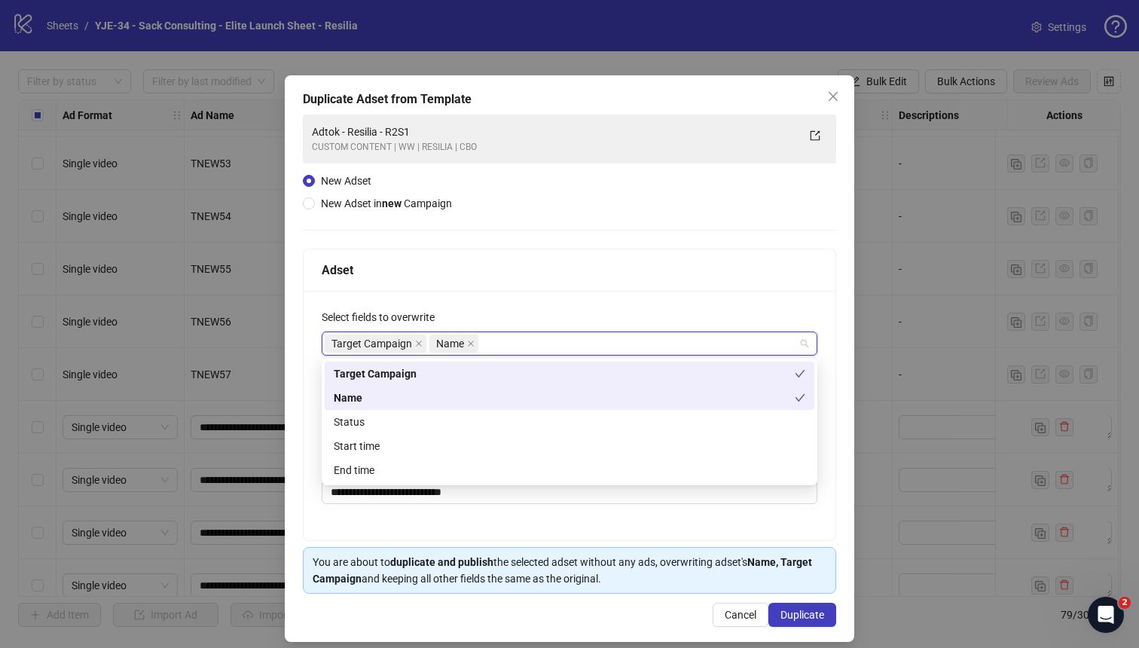
type input "*"
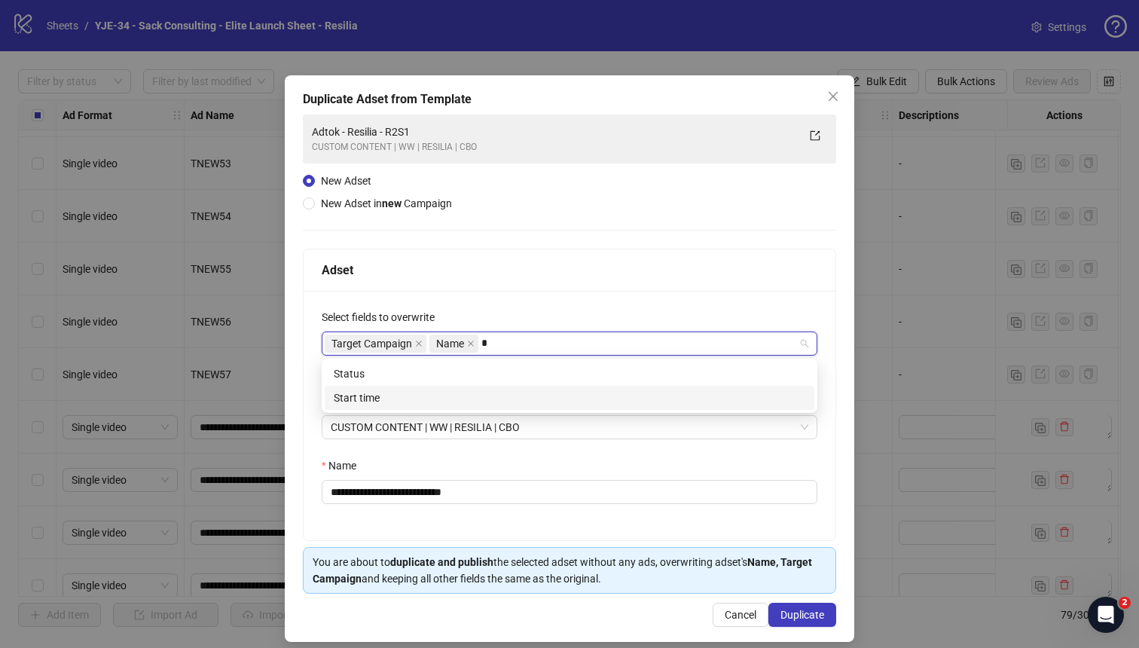
click at [469, 392] on div "Start time" at bounding box center [570, 397] width 472 height 17
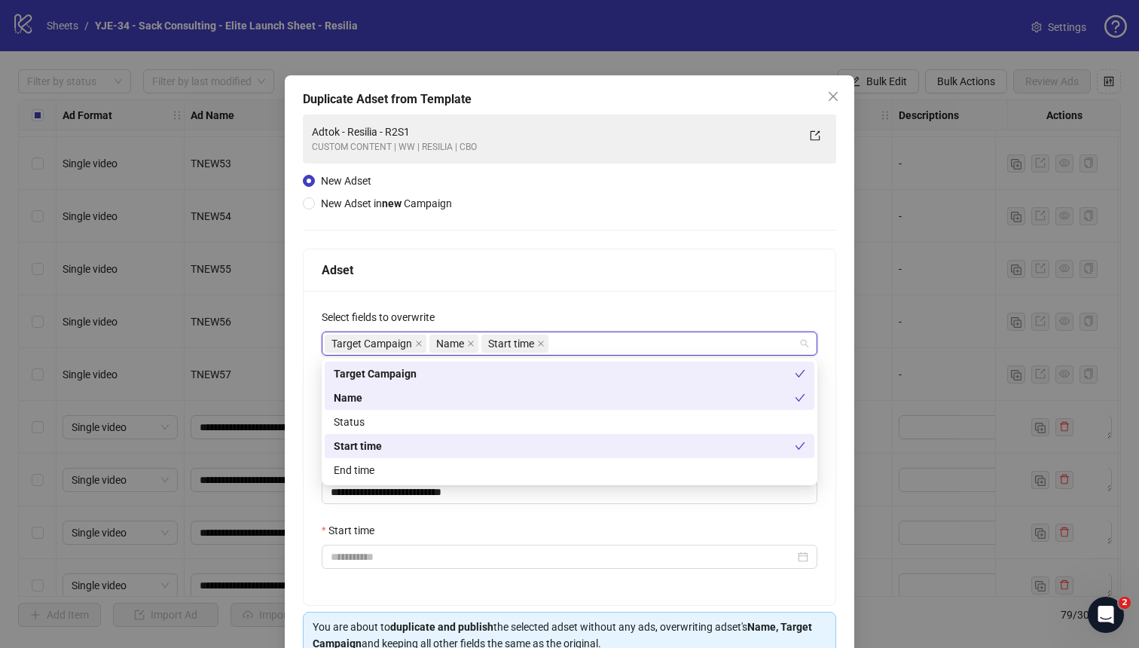
click at [499, 440] on div "Start time" at bounding box center [564, 446] width 461 height 17
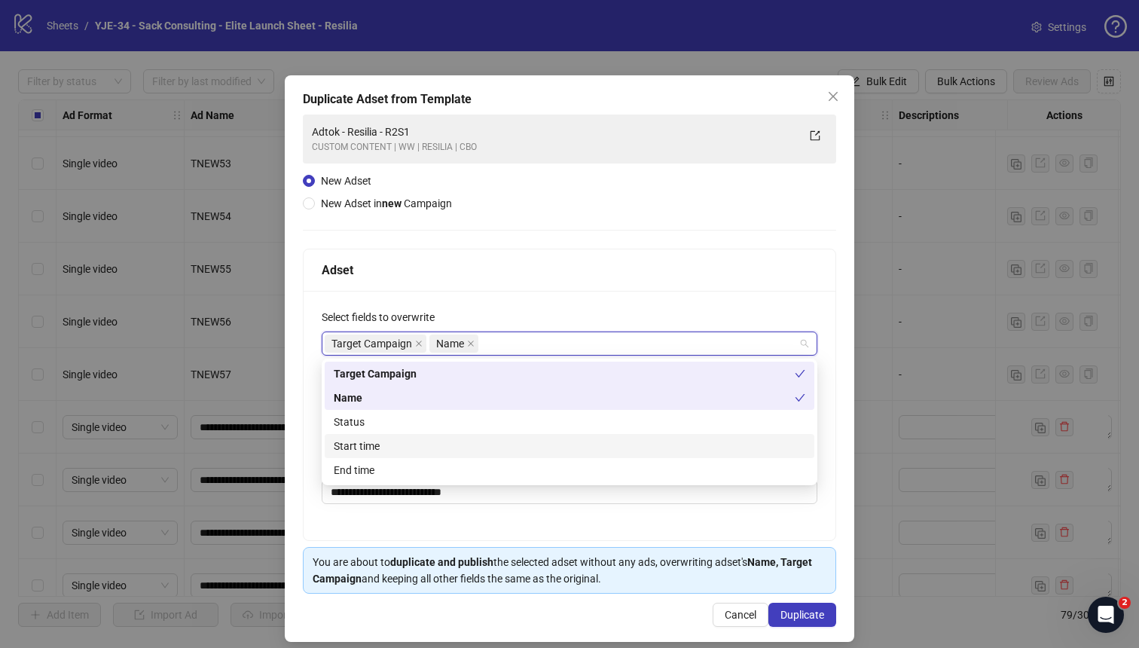
click at [499, 440] on div "Start time" at bounding box center [570, 446] width 472 height 17
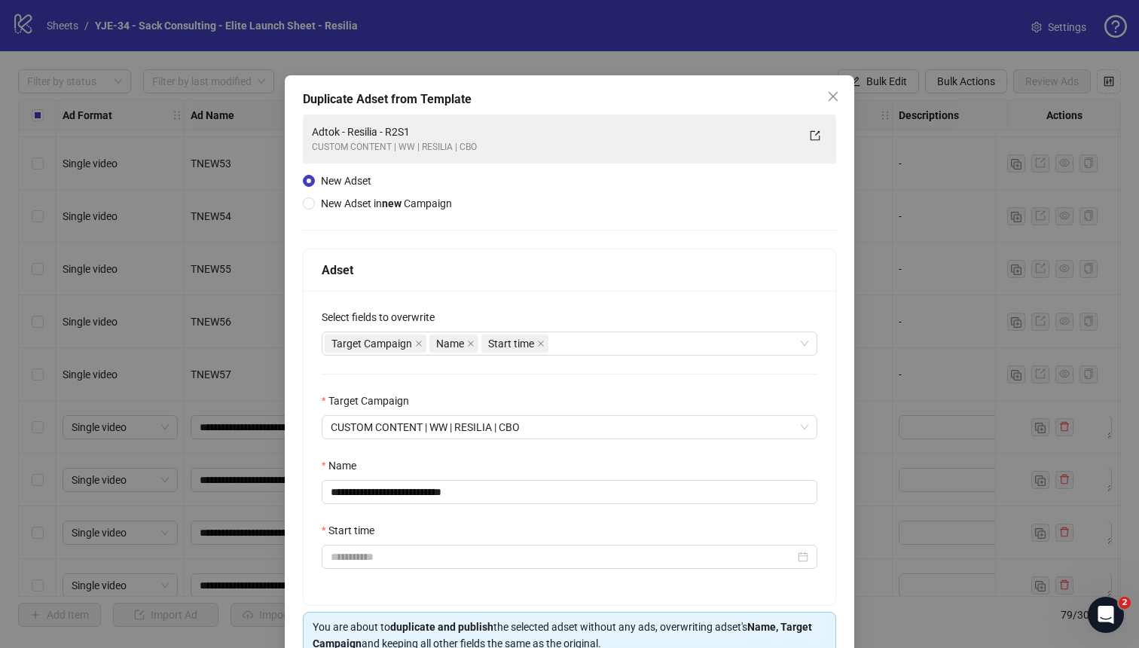
click at [563, 300] on div "**********" at bounding box center [570, 448] width 532 height 314
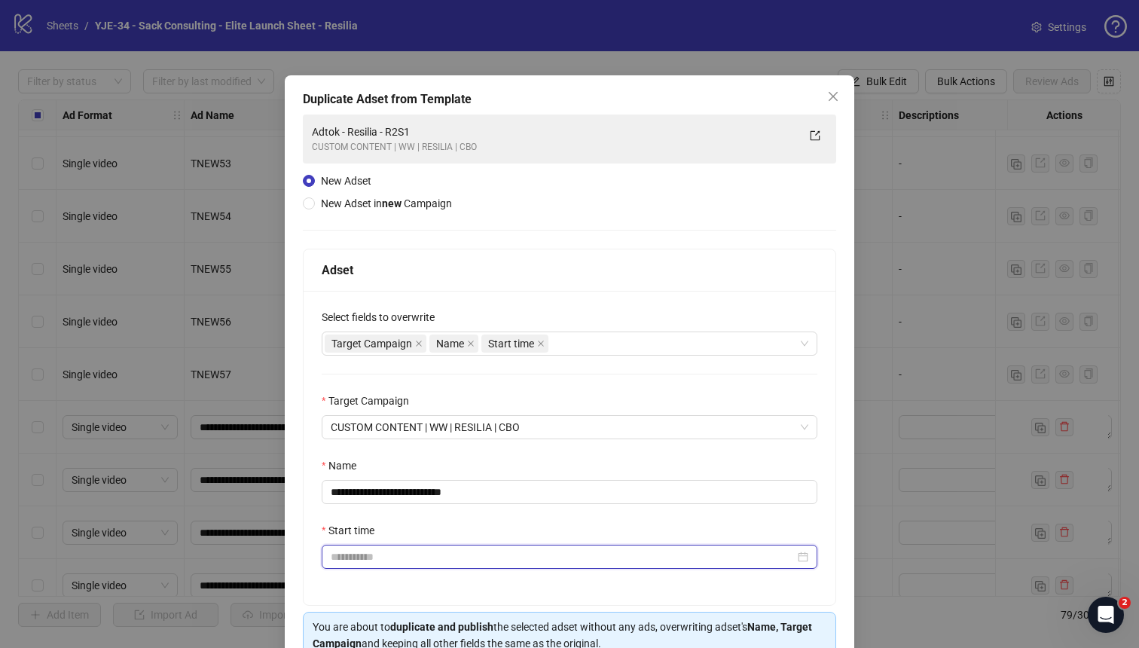
click at [444, 554] on input "Start time" at bounding box center [563, 556] width 464 height 17
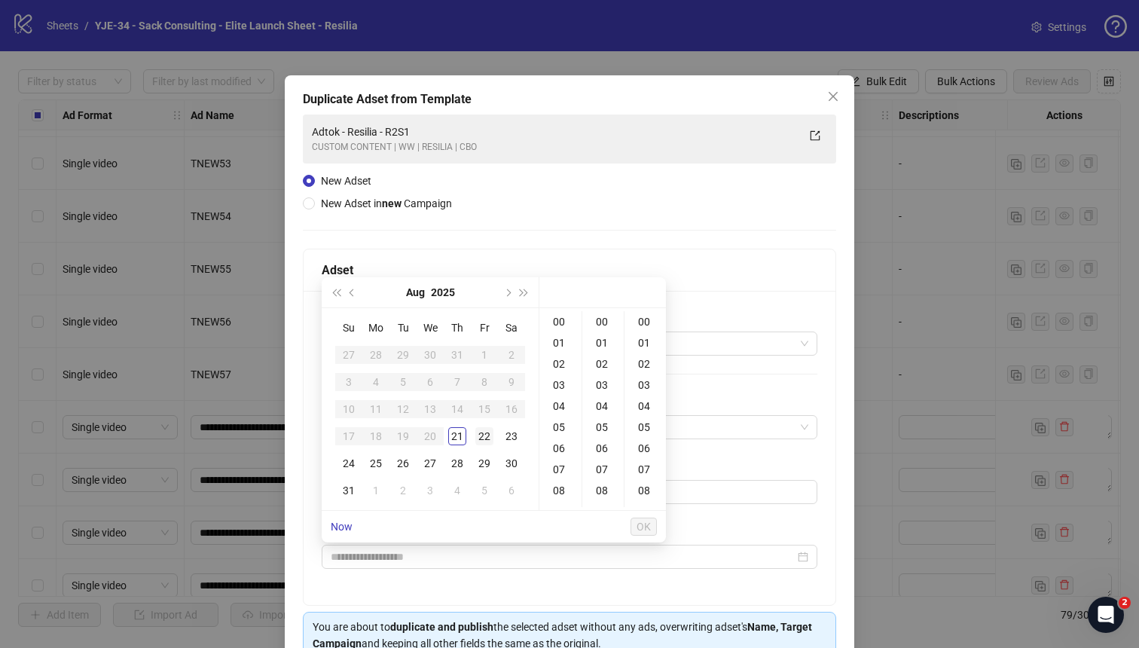
click at [479, 433] on div "22" at bounding box center [484, 436] width 18 height 18
type input "**********"
click at [646, 532] on span "OK" at bounding box center [644, 527] width 14 height 12
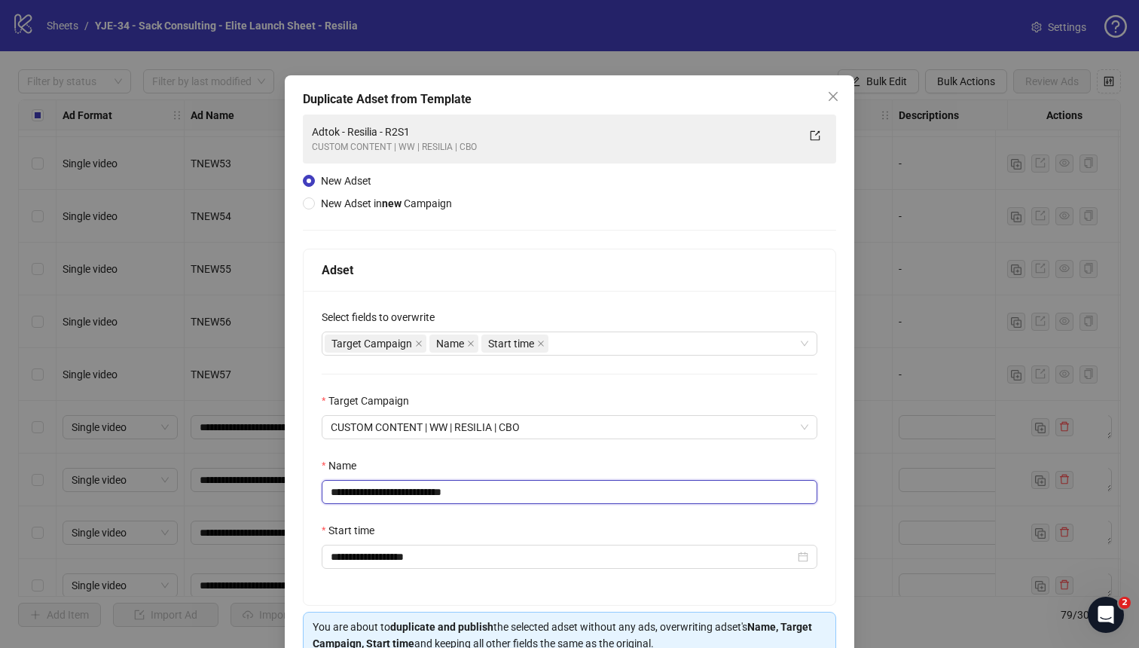
drag, startPoint x: 486, startPoint y: 487, endPoint x: 424, endPoint y: 490, distance: 61.8
click at [424, 490] on input "**********" at bounding box center [570, 492] width 496 height 24
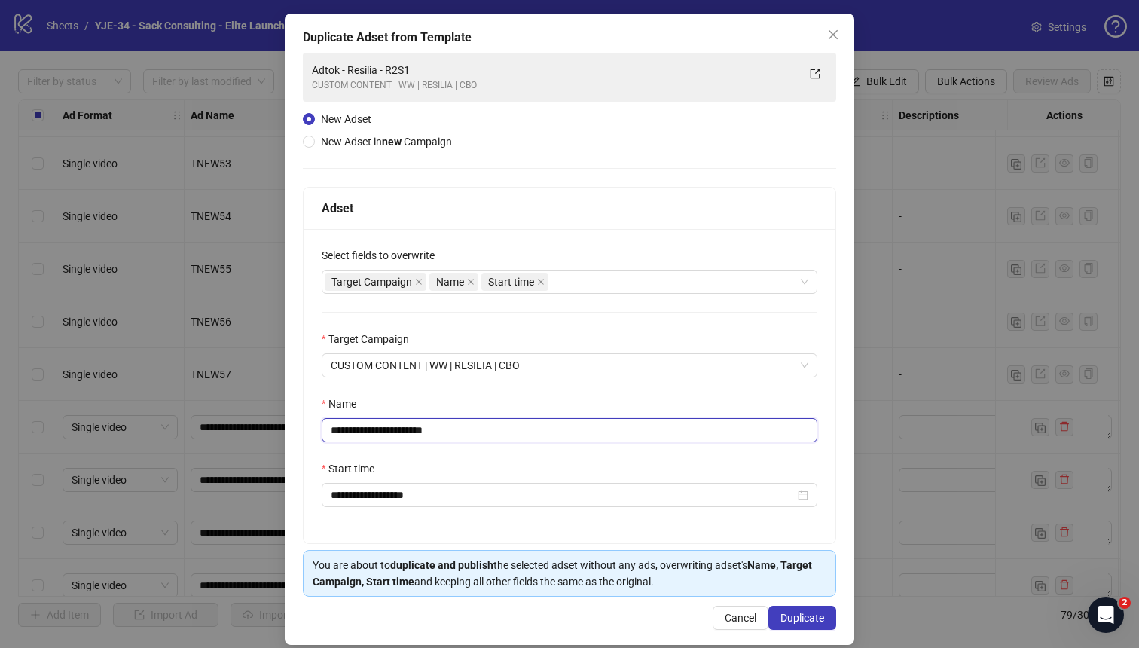
scroll to position [78, 0]
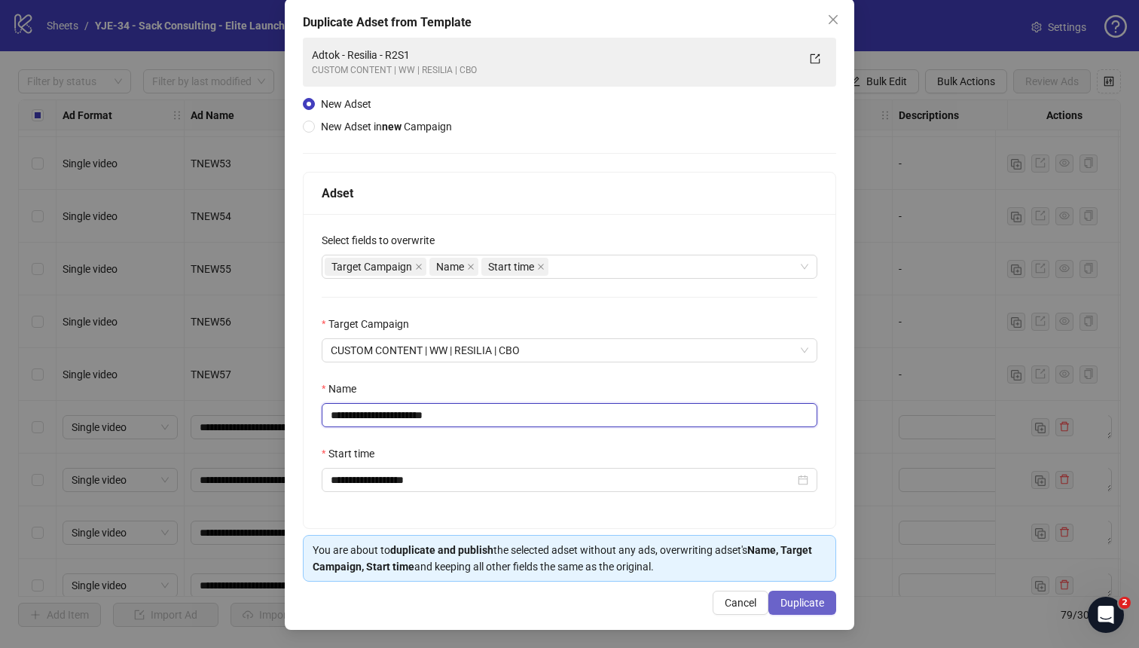
type input "**********"
click at [792, 603] on span "Duplicate" at bounding box center [802, 603] width 44 height 12
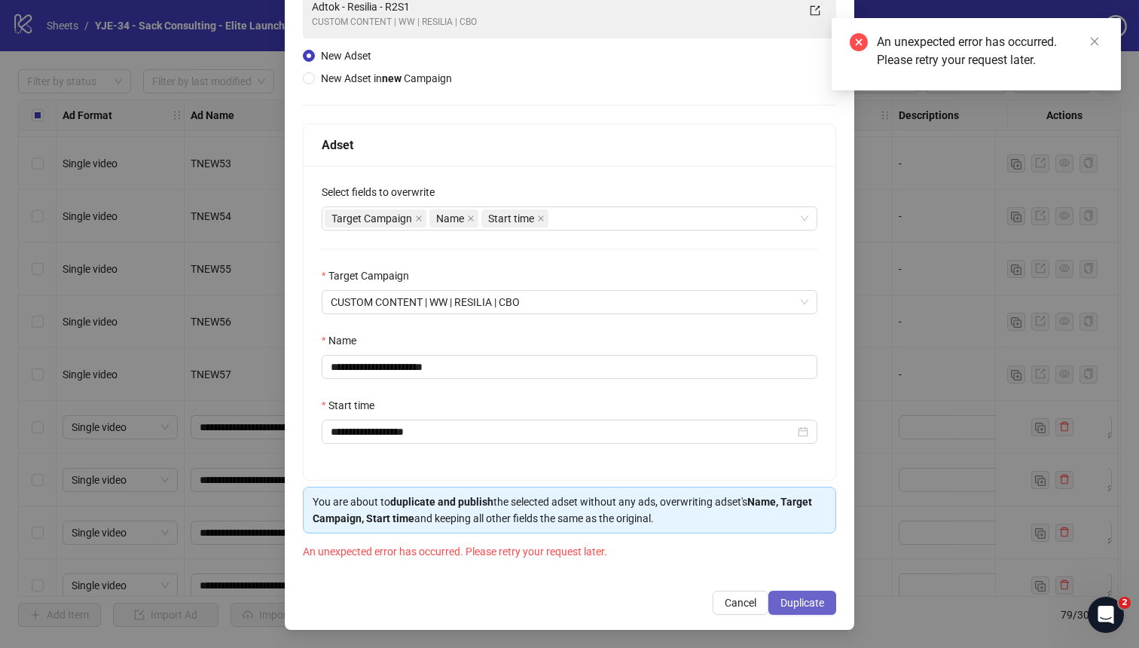
click at [809, 605] on span "Duplicate" at bounding box center [802, 603] width 44 height 12
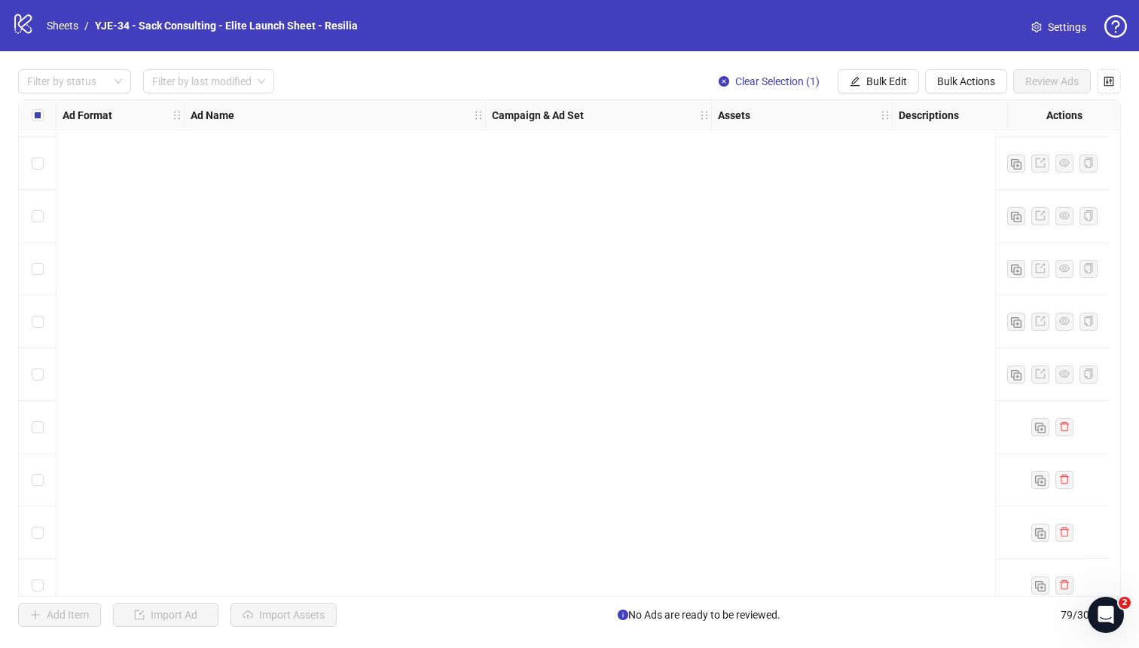
scroll to position [3695, 0]
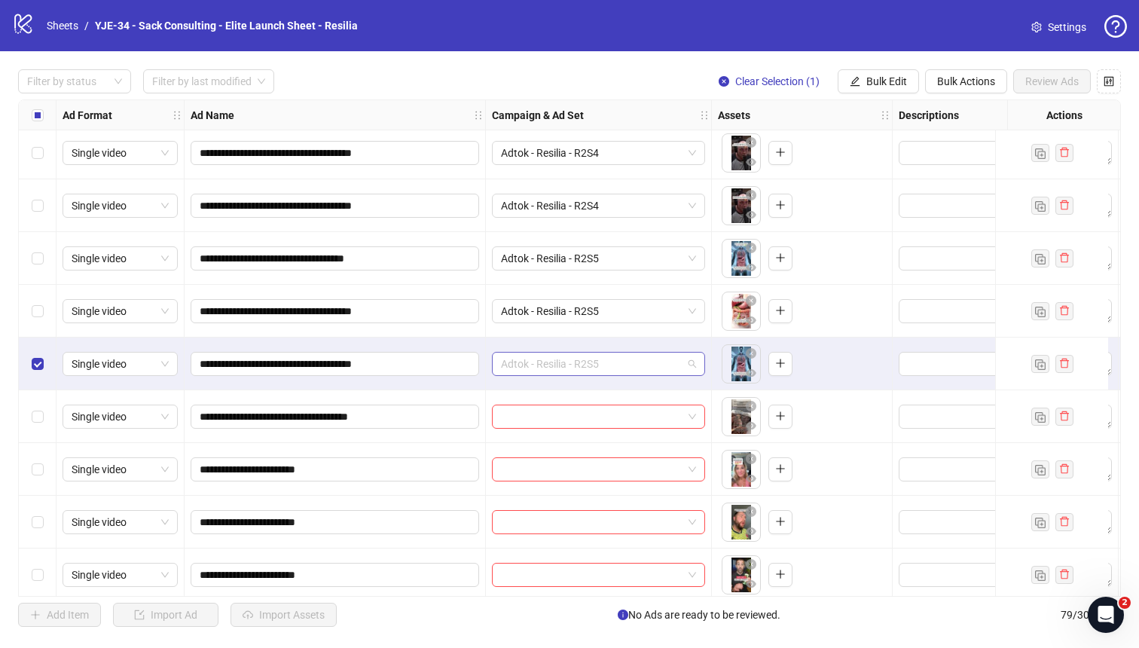
click at [634, 362] on span "Adtok - Resilia - R2S5" at bounding box center [598, 364] width 195 height 23
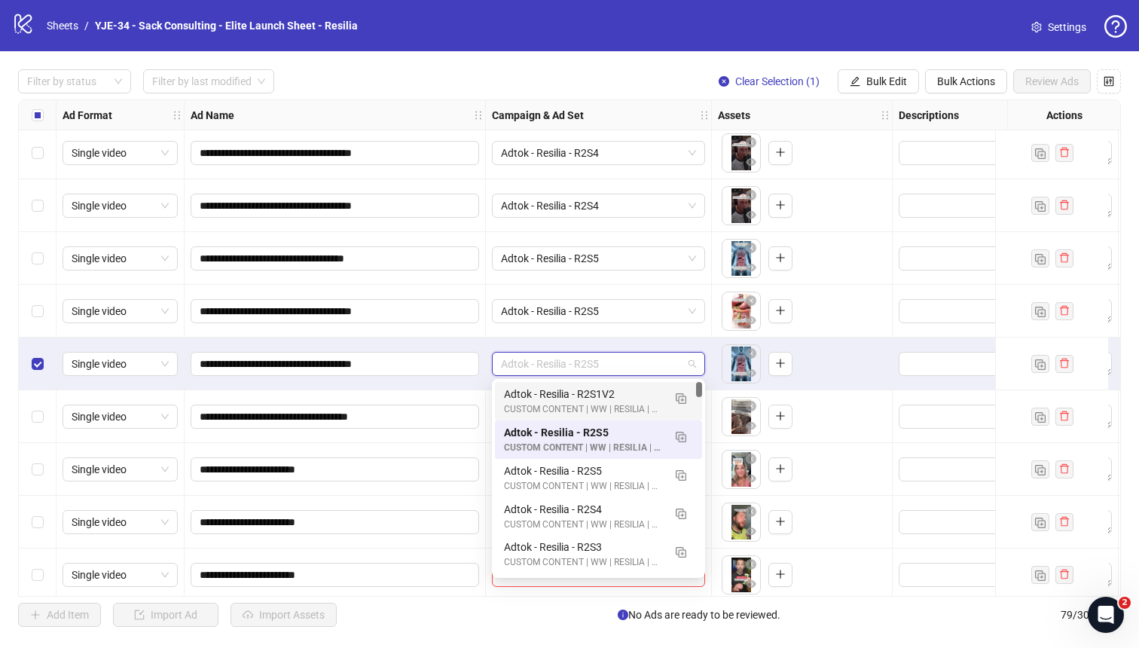
click at [434, 398] on div "**********" at bounding box center [335, 416] width 301 height 53
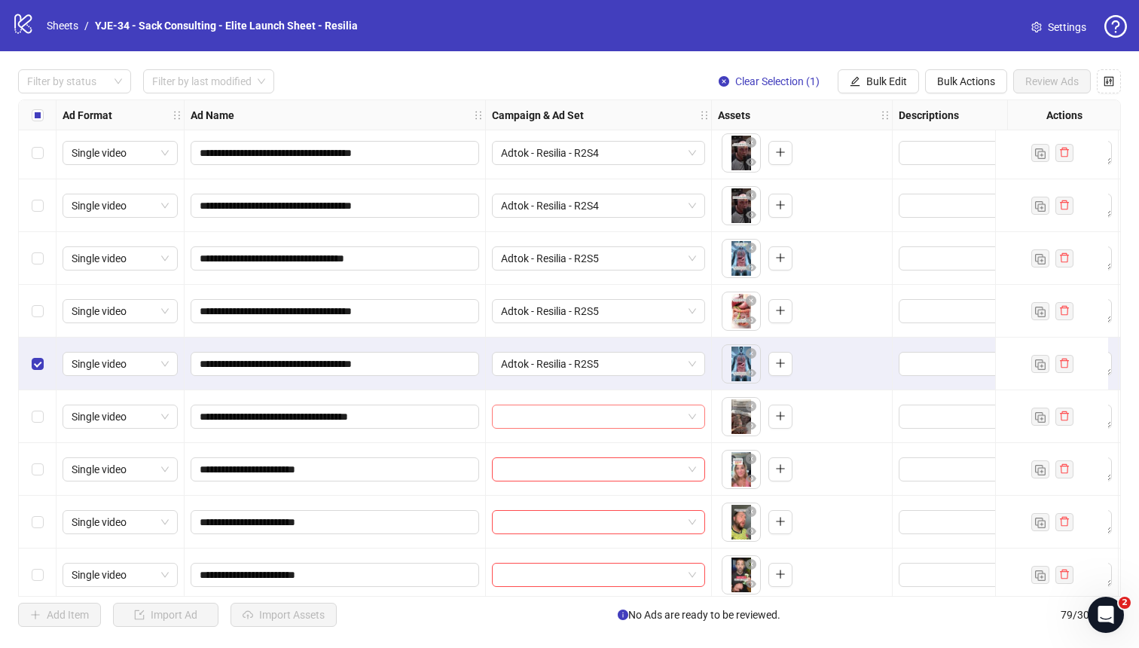
click at [524, 416] on input "search" at bounding box center [592, 416] width 182 height 23
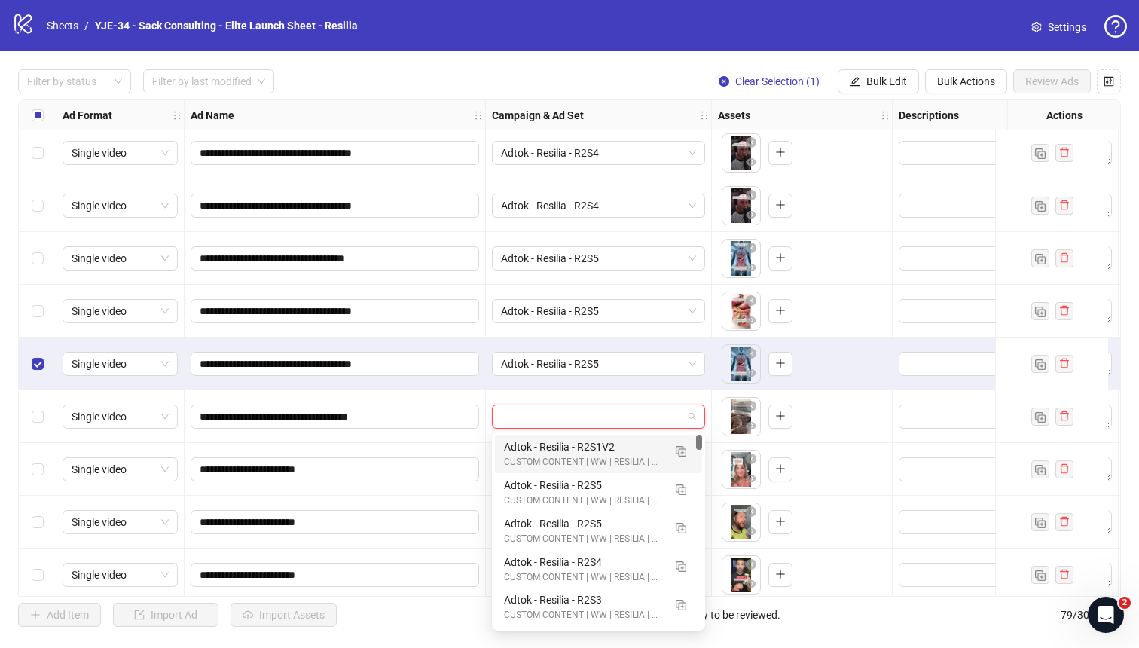
click at [524, 416] on input "search" at bounding box center [592, 416] width 182 height 23
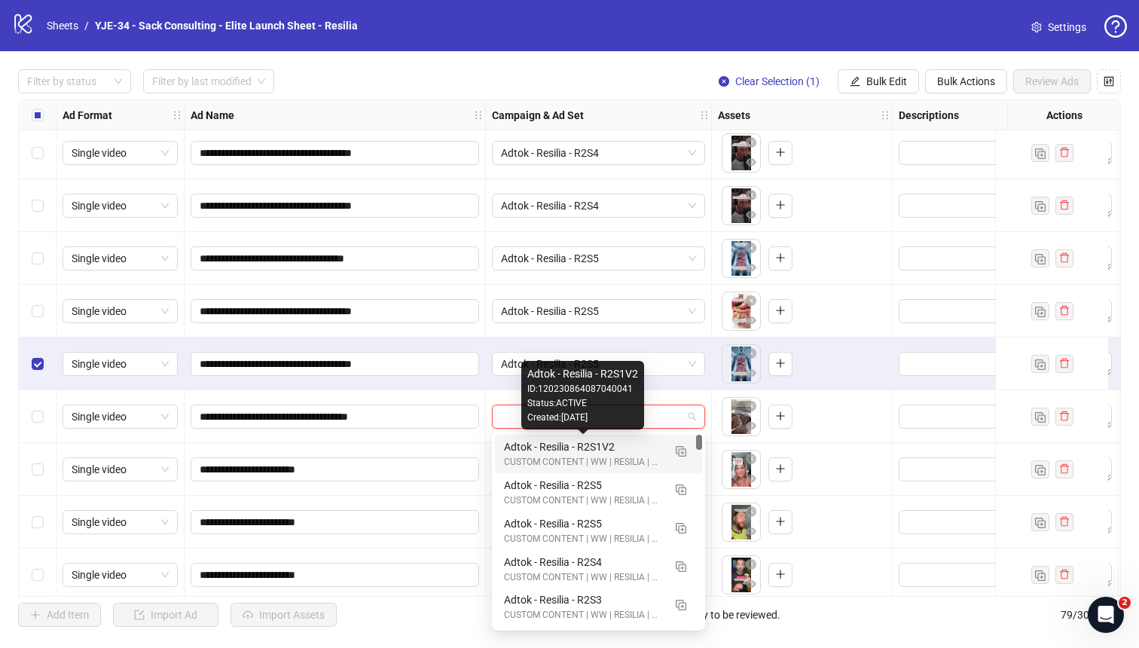
click at [534, 449] on div "Adtok - Resilia - R2S1V2" at bounding box center [583, 446] width 159 height 17
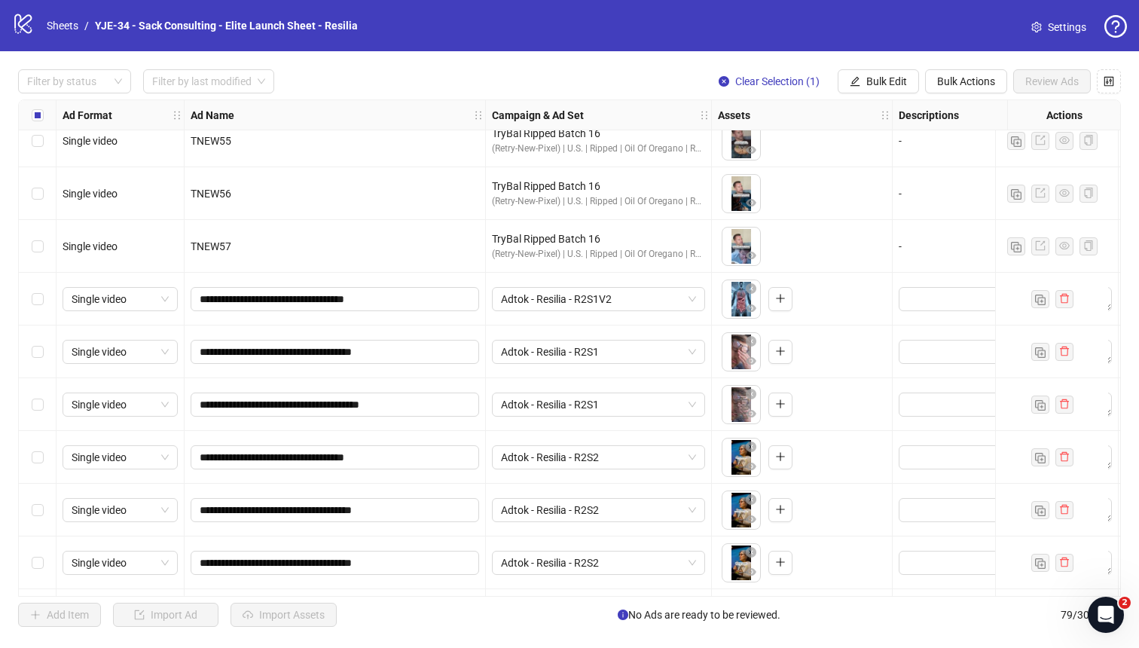
scroll to position [2874, 0]
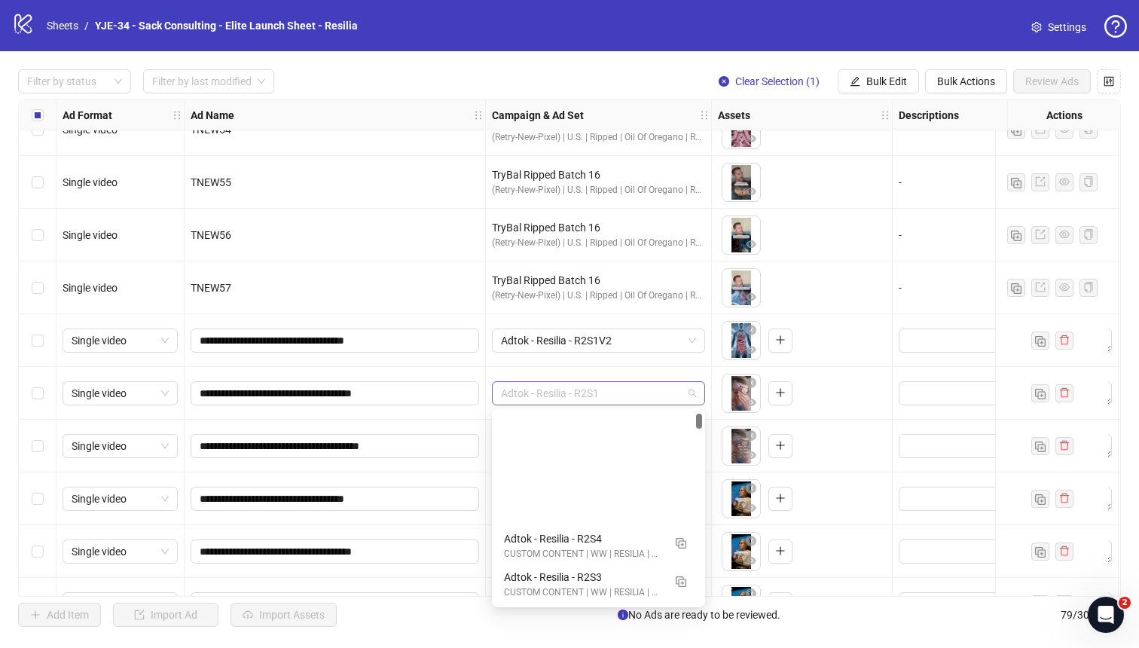
click at [557, 397] on span "Adtok - Resilia - R2S1" at bounding box center [598, 393] width 195 height 23
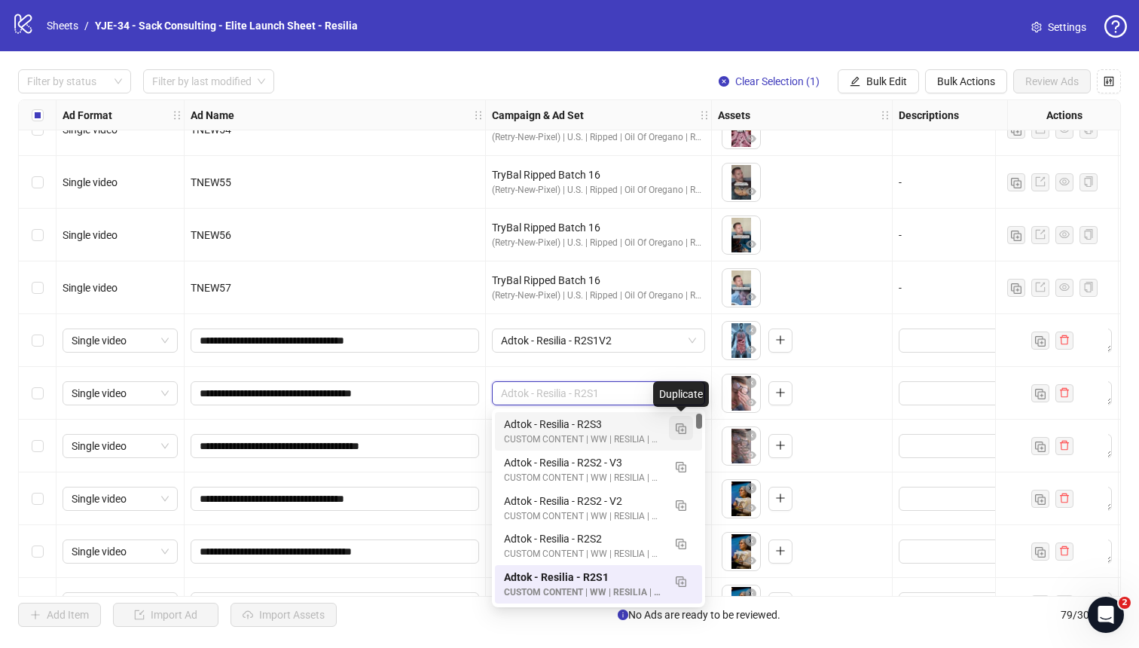
click at [679, 429] on img "button" at bounding box center [681, 428] width 11 height 11
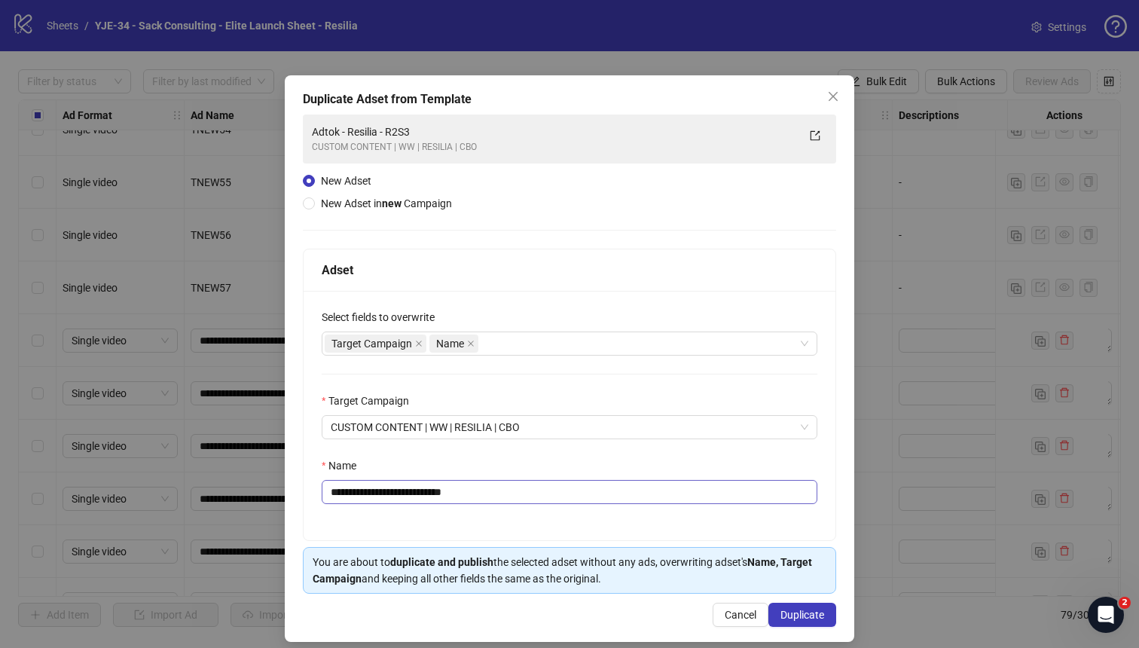
scroll to position [13, 0]
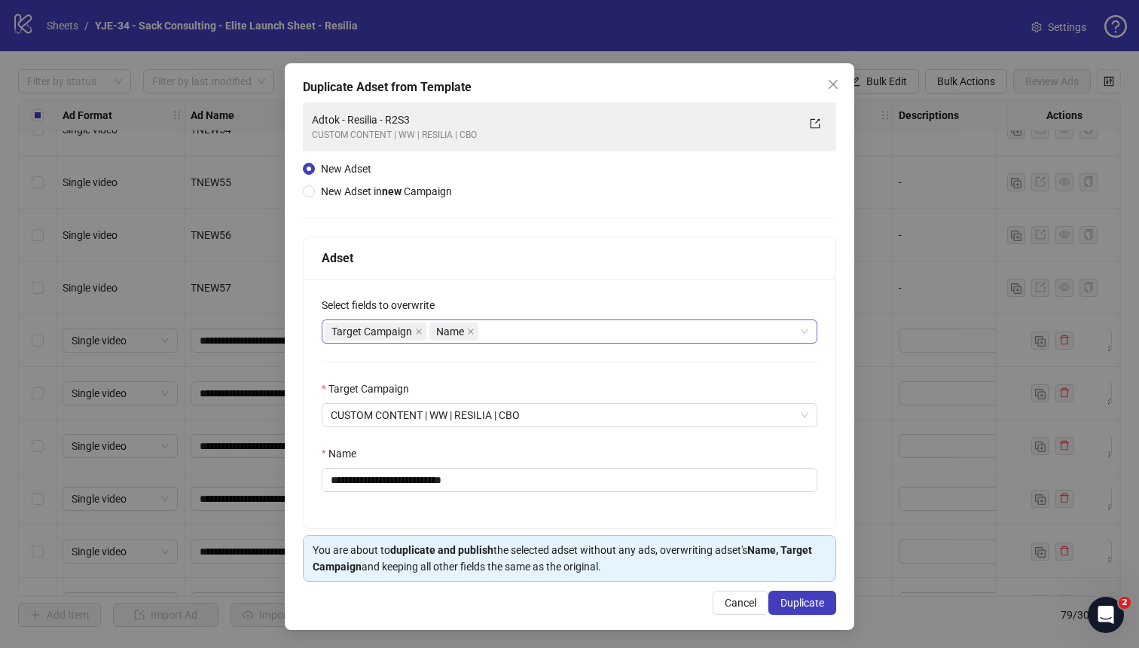
click at [516, 337] on div "Target Campaign Name" at bounding box center [562, 331] width 474 height 21
type input "*"
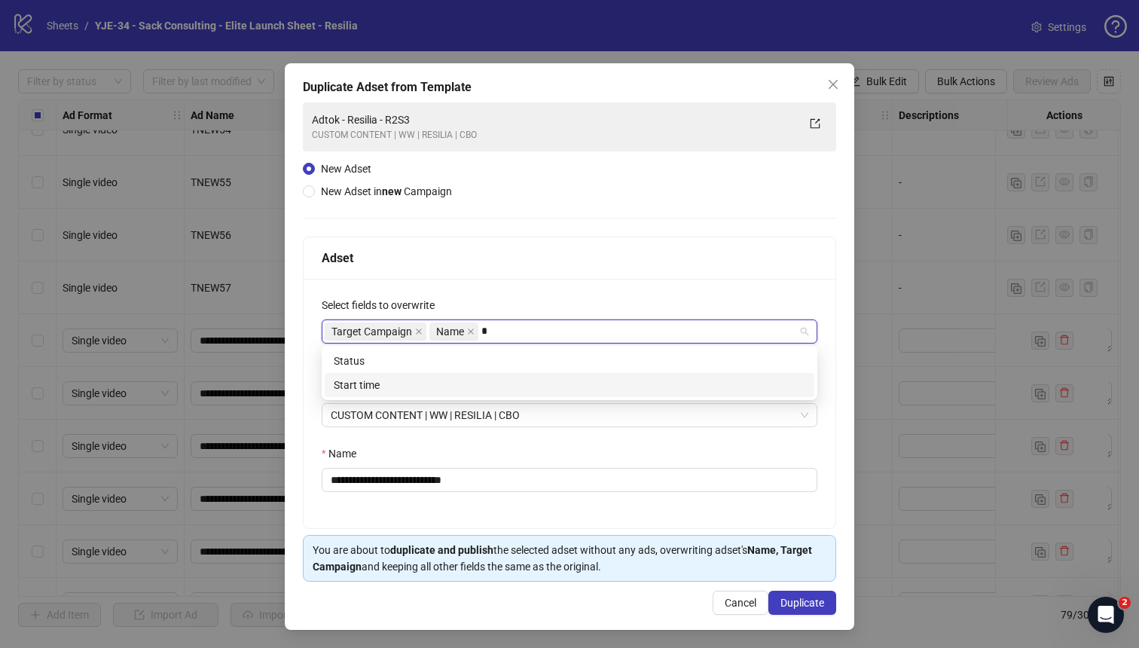
click at [477, 383] on div "Start time" at bounding box center [570, 385] width 472 height 17
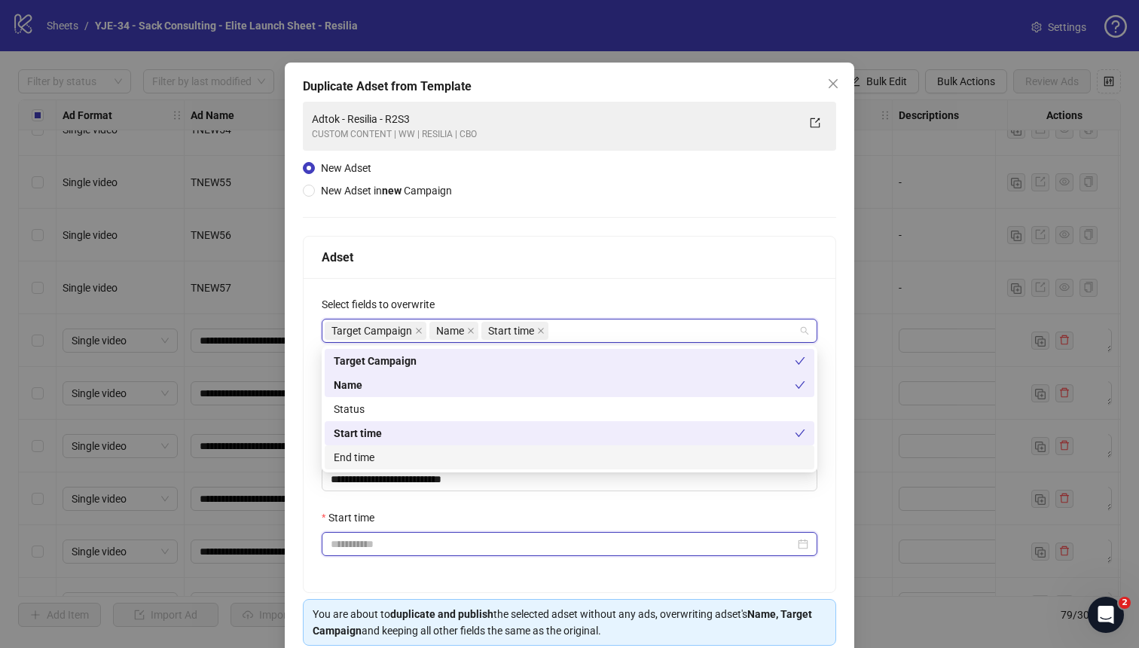
click at [441, 544] on input "Start time" at bounding box center [563, 544] width 464 height 17
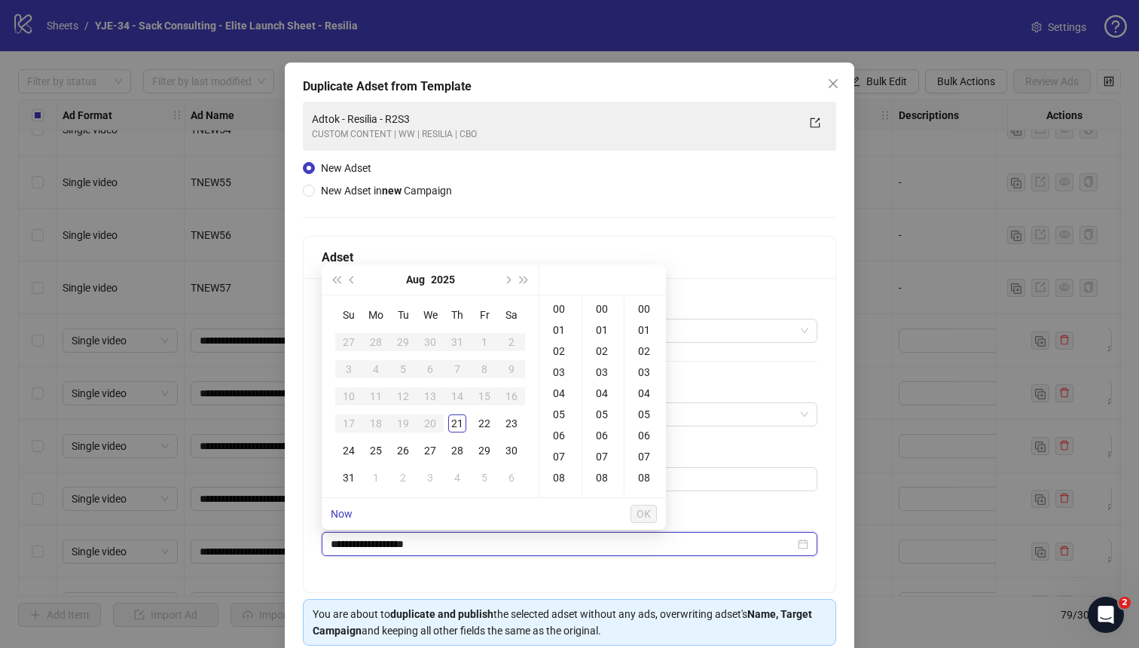
type input "**********"
click at [487, 419] on div "22" at bounding box center [484, 423] width 18 height 18
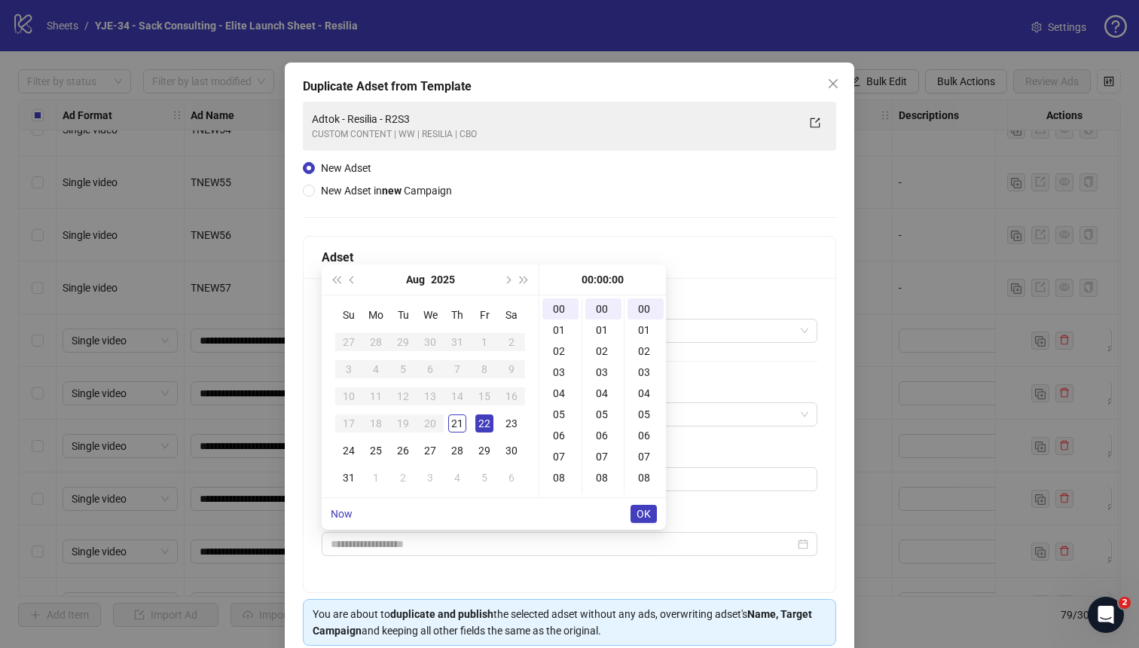
type input "**********"
click at [642, 506] on button "OK" at bounding box center [643, 514] width 26 height 18
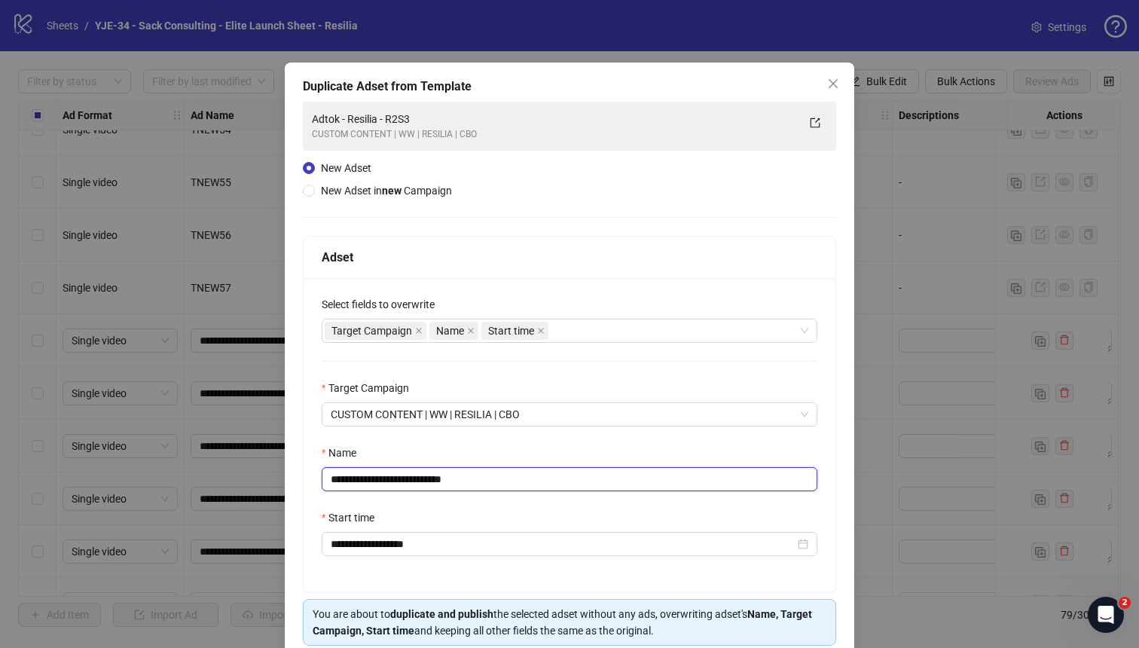
drag, startPoint x: 490, startPoint y: 476, endPoint x: 423, endPoint y: 482, distance: 68.1
click at [423, 482] on input "**********" at bounding box center [570, 479] width 496 height 24
type input "**********"
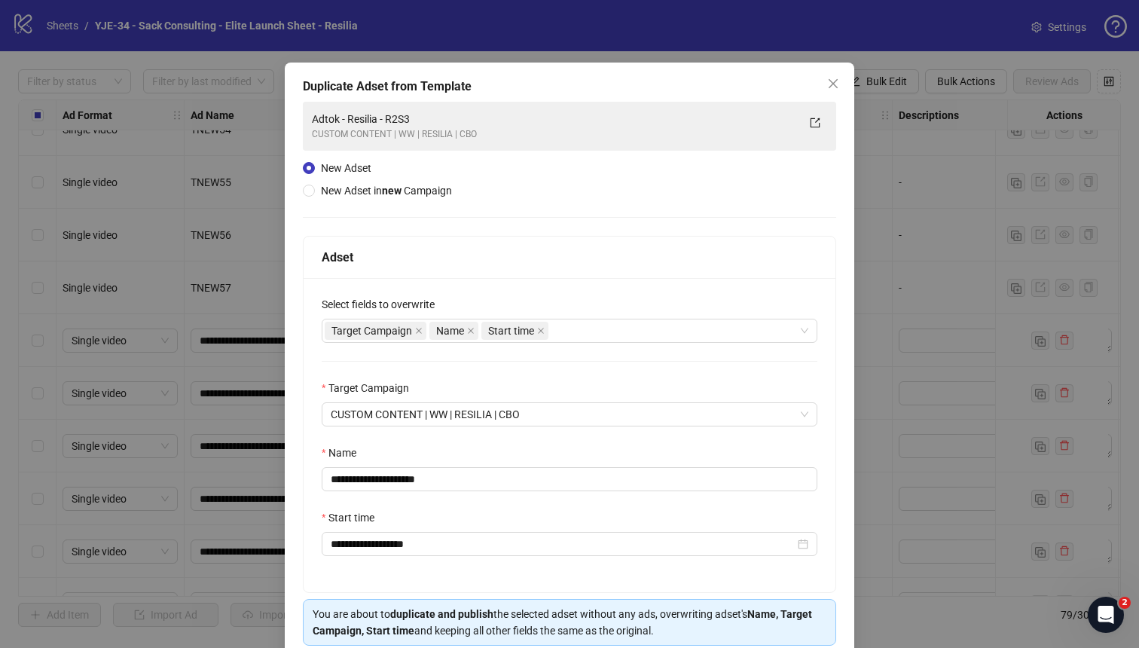
click at [611, 458] on div "Name" at bounding box center [570, 455] width 496 height 23
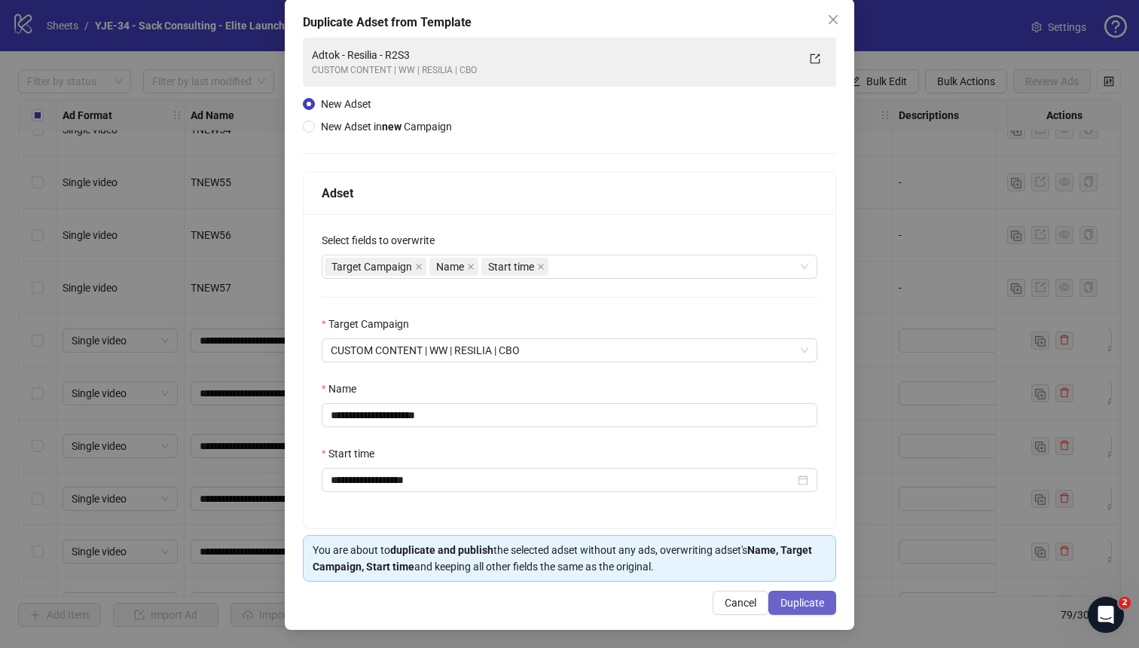
click at [801, 604] on span "Duplicate" at bounding box center [802, 603] width 44 height 12
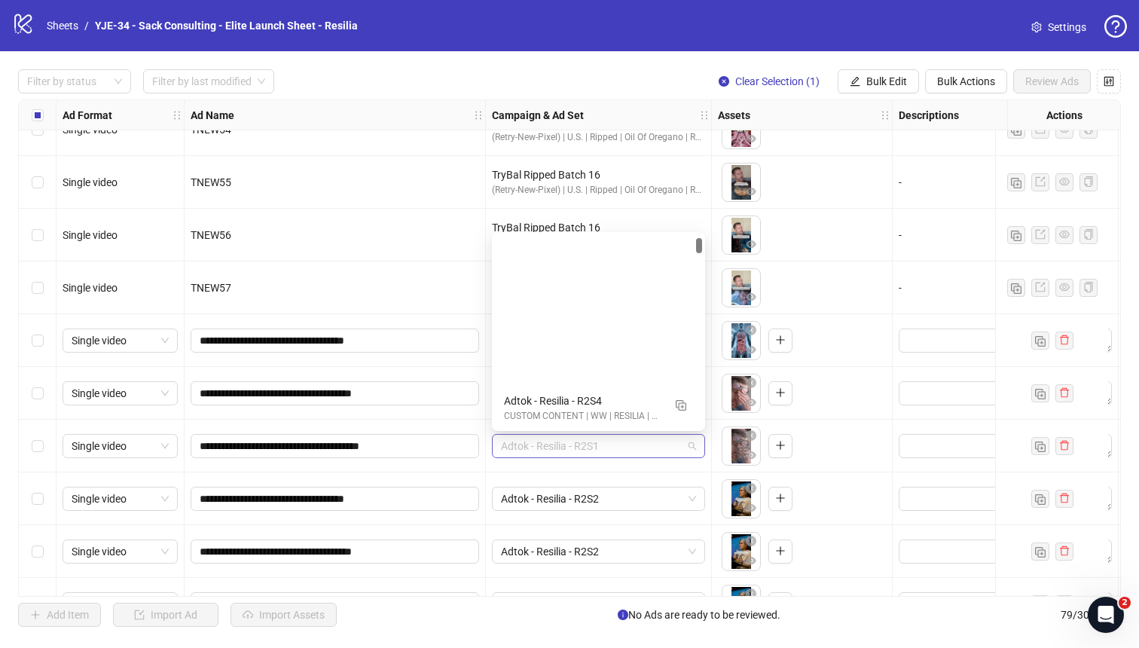
click at [664, 444] on span "Adtok - Resilia - R2S1" at bounding box center [598, 446] width 195 height 23
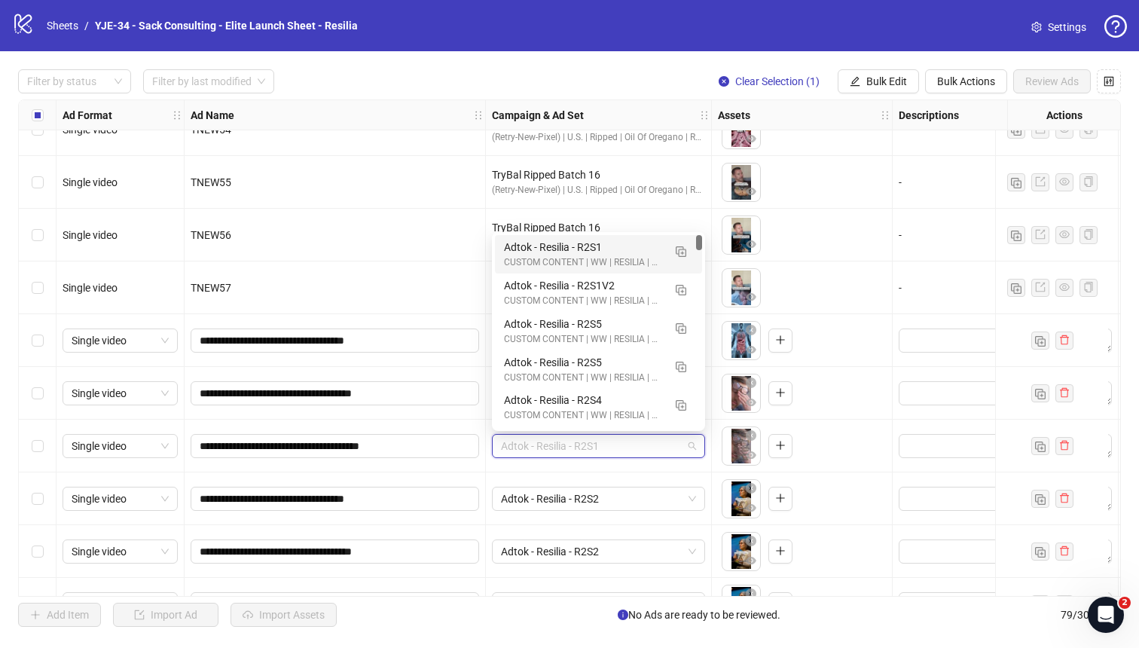
click at [611, 241] on div "Adtok - Resilia - R2S1" at bounding box center [583, 247] width 159 height 17
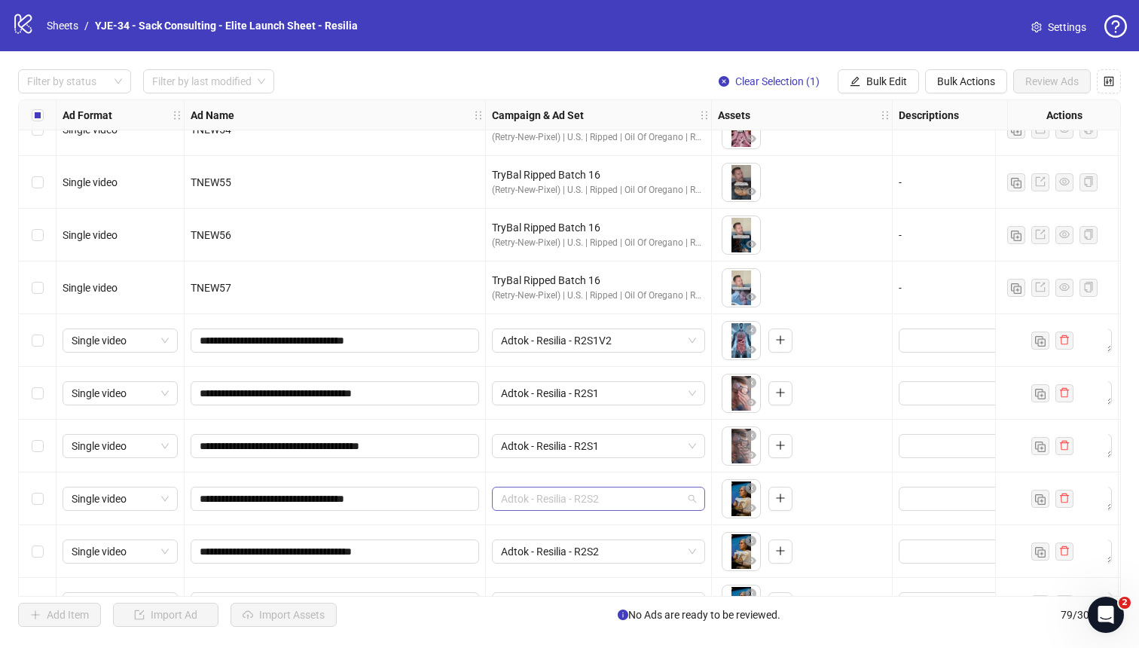
click at [592, 495] on span "Adtok - Resilia - R2S2" at bounding box center [598, 498] width 195 height 23
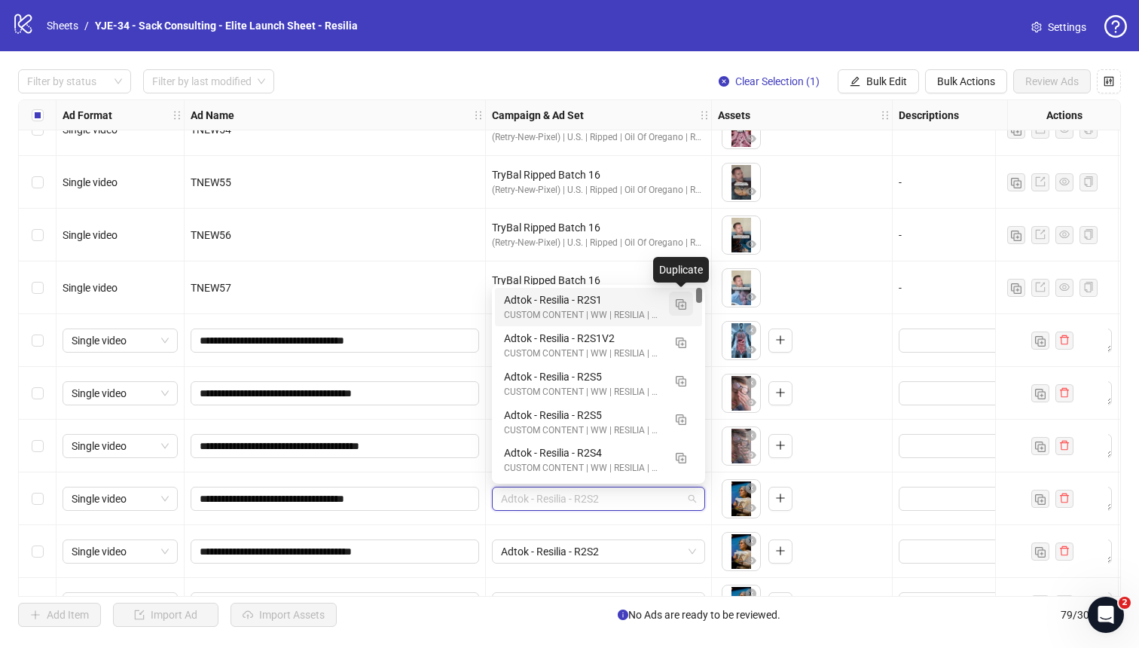
click at [678, 306] on img "button" at bounding box center [681, 304] width 11 height 11
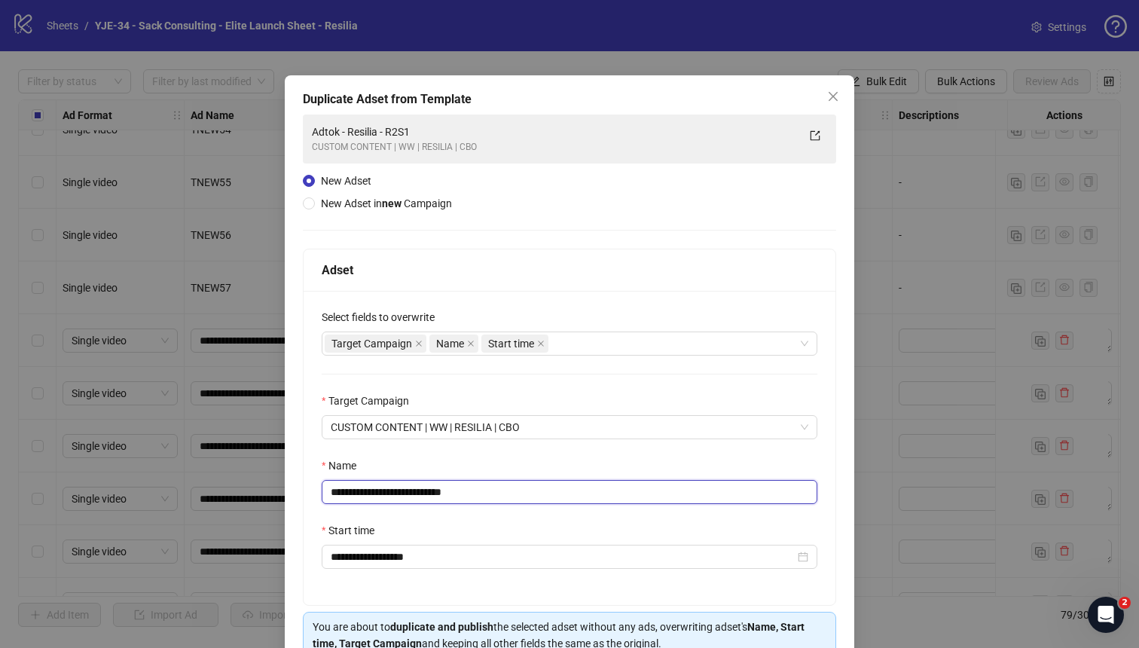
drag, startPoint x: 538, startPoint y: 490, endPoint x: 426, endPoint y: 492, distance: 112.2
click at [426, 492] on input "**********" at bounding box center [570, 492] width 496 height 24
type input "**********"
click at [490, 466] on div "Name" at bounding box center [570, 468] width 496 height 23
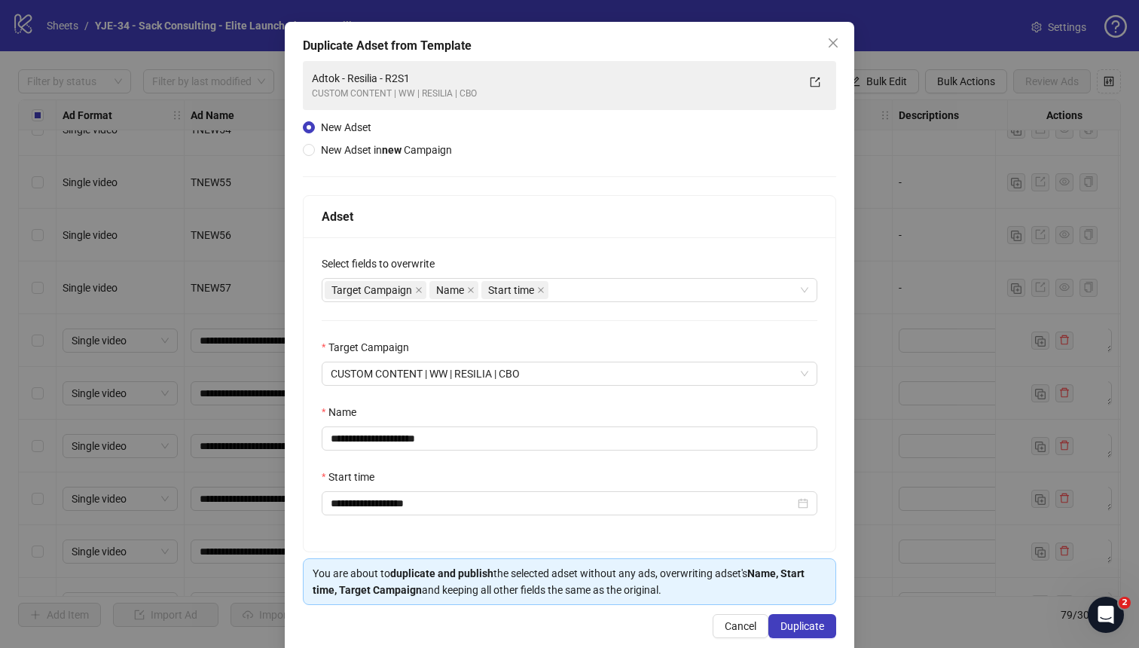
scroll to position [78, 0]
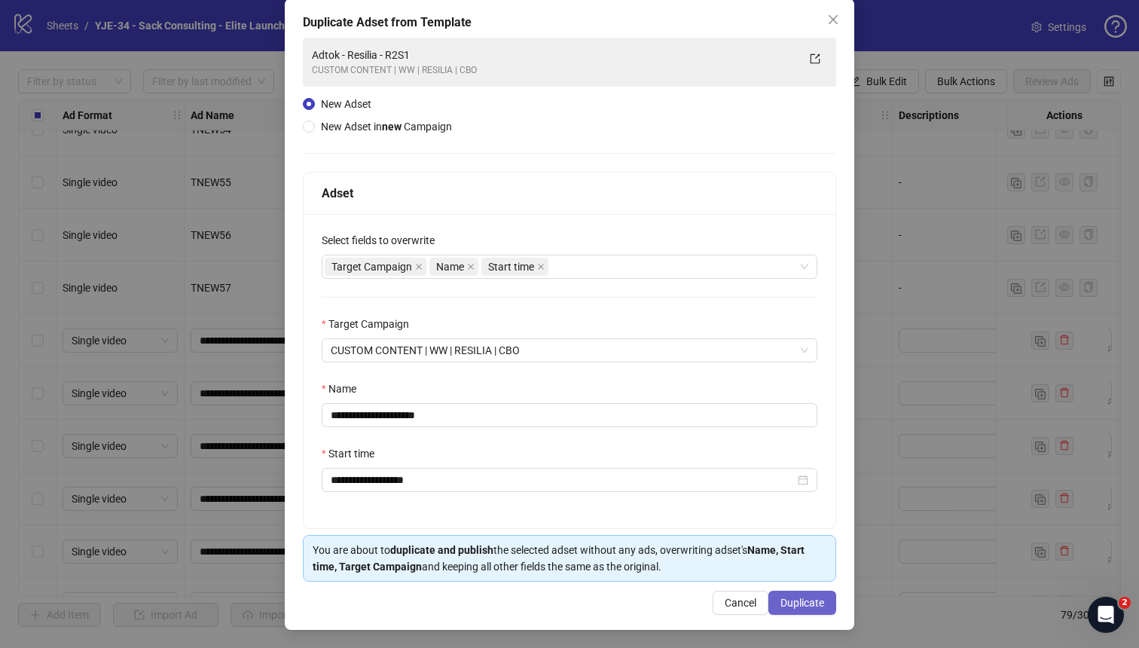
click at [792, 597] on span "Duplicate" at bounding box center [802, 603] width 44 height 12
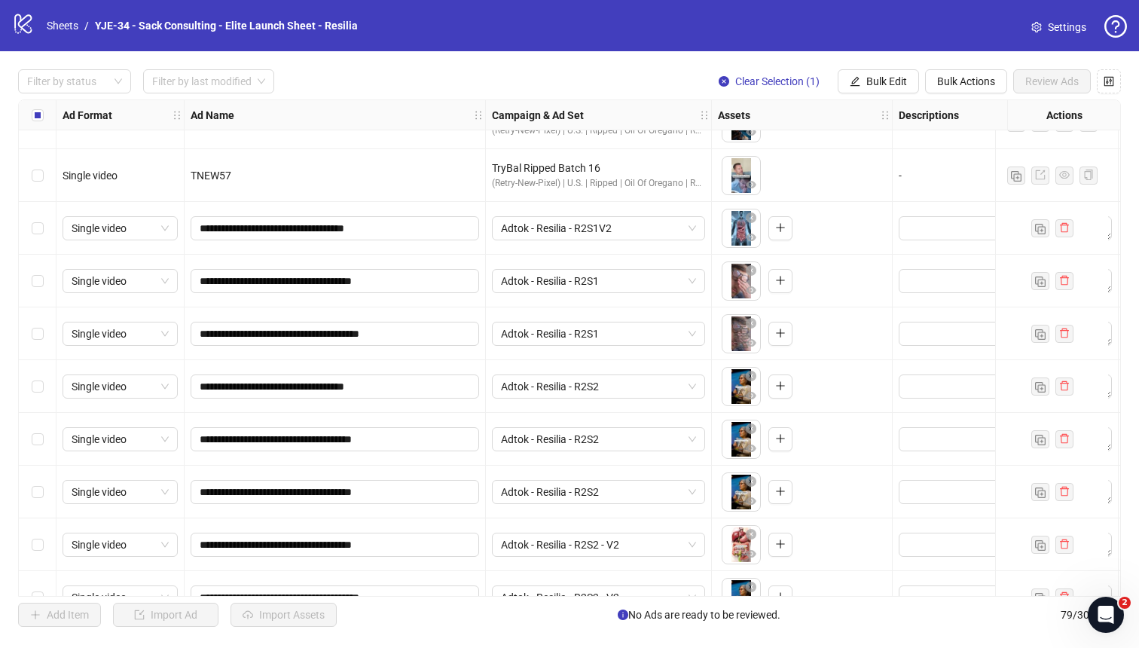
scroll to position [2987, 1]
click at [624, 381] on span "Adtok - Resilia - R2S2" at bounding box center [597, 386] width 195 height 23
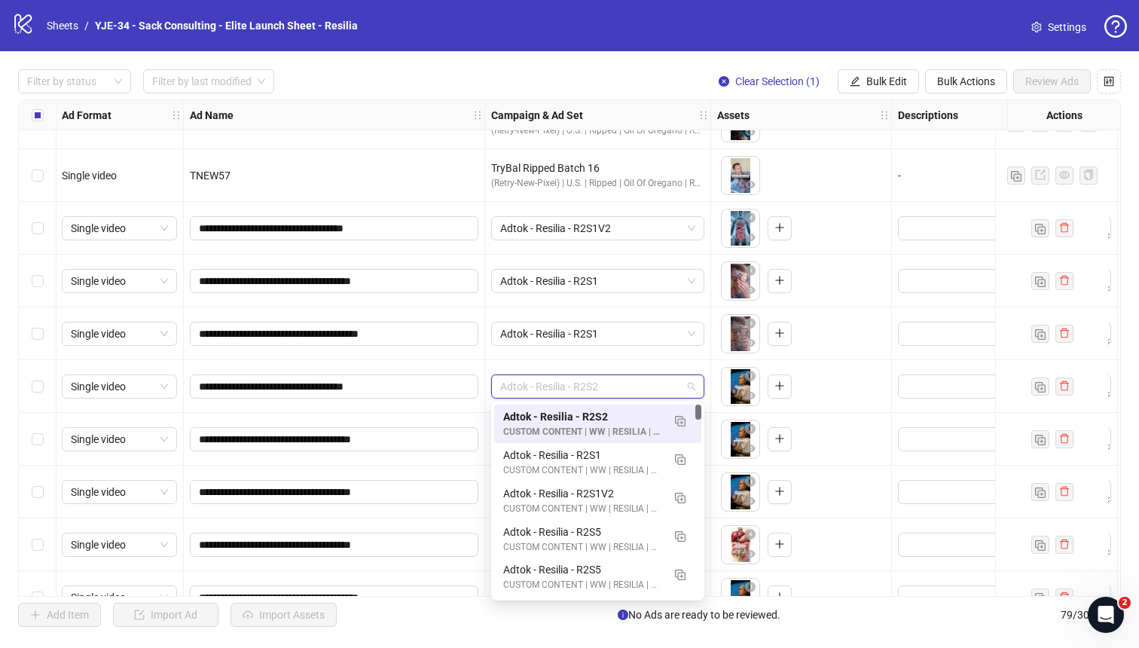
click at [599, 356] on div "Adtok - Resilia - R2S1" at bounding box center [598, 333] width 226 height 53
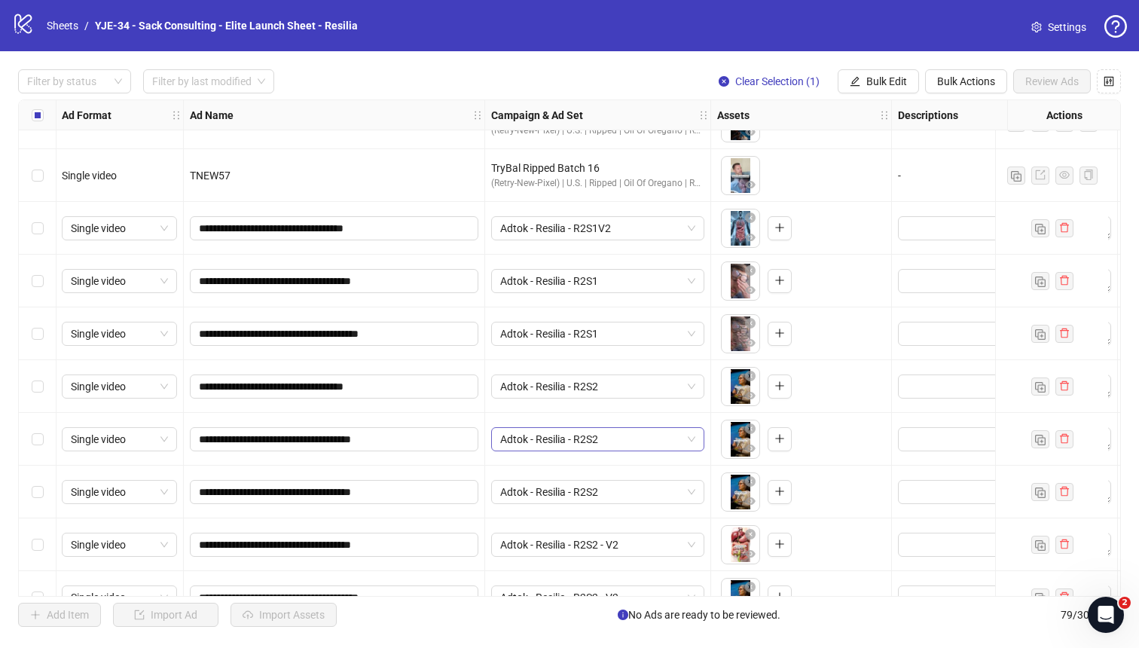
click at [575, 433] on span "Adtok - Resilia - R2S2" at bounding box center [597, 439] width 195 height 23
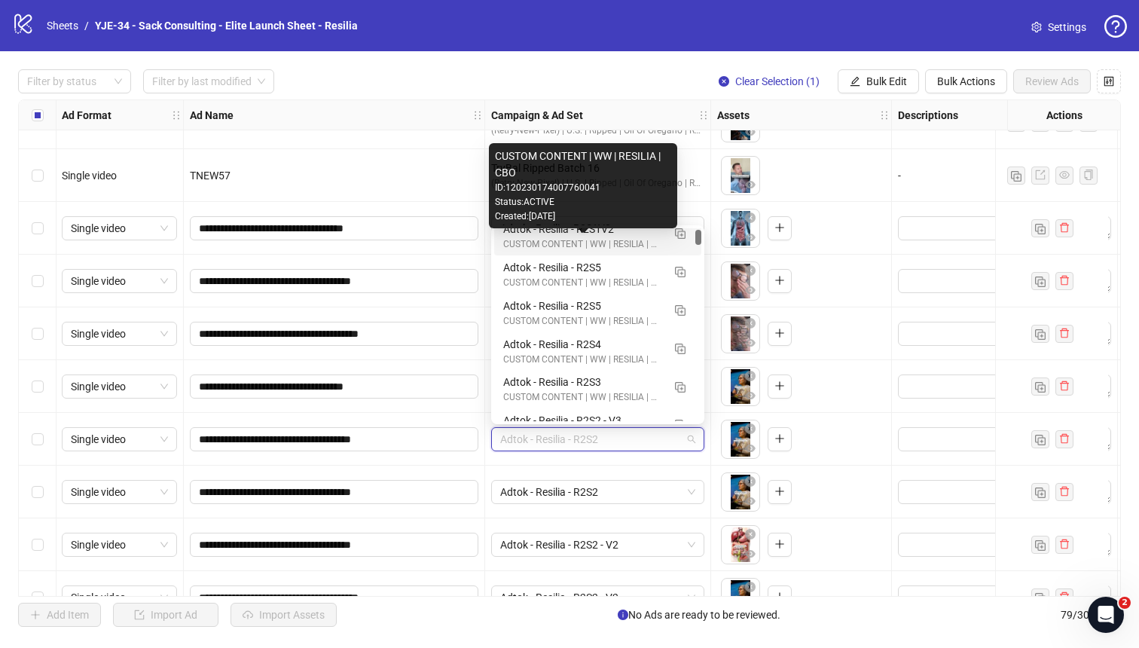
scroll to position [56, 0]
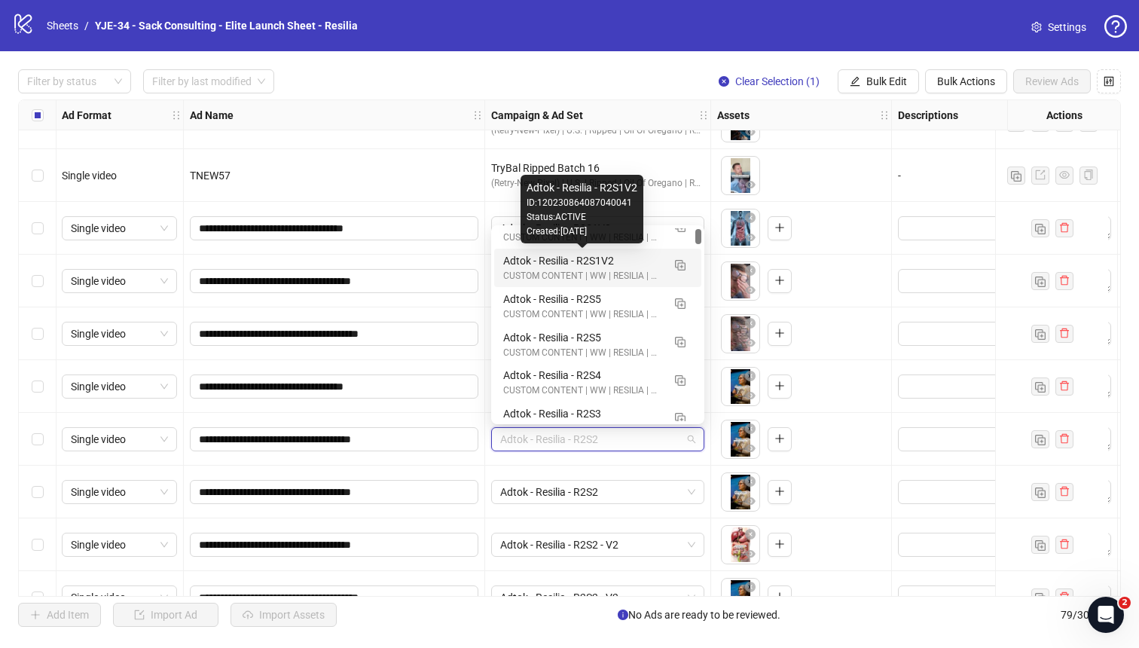
click at [581, 264] on div "Adtok - Resilia - R2S1V2" at bounding box center [582, 260] width 159 height 17
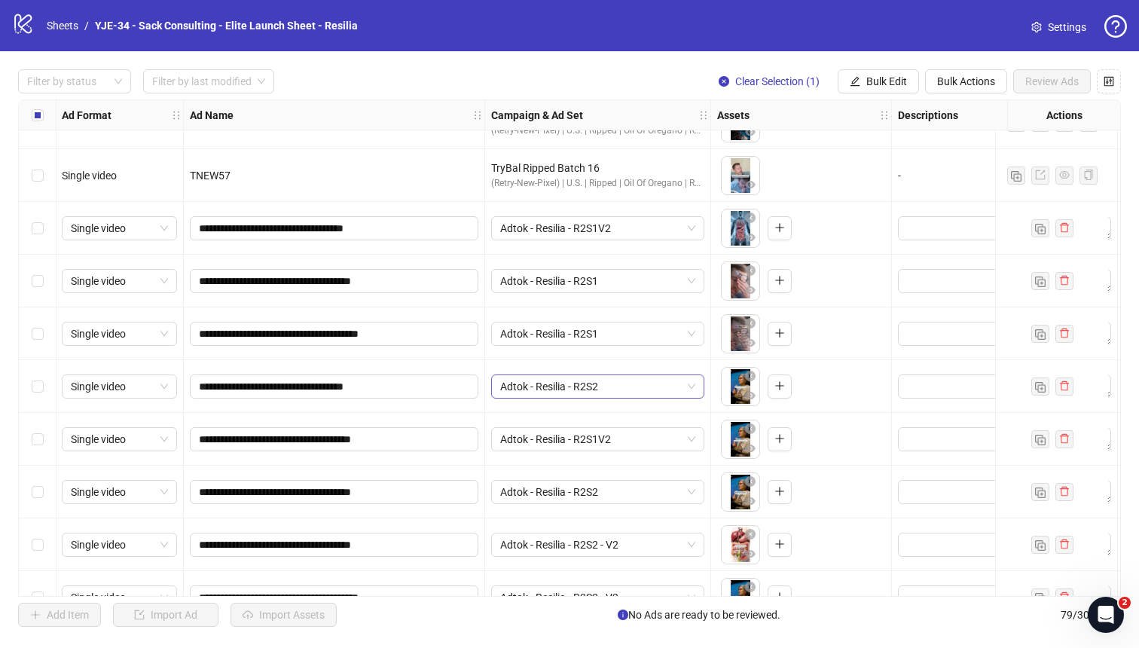
scroll to position [3086, 1]
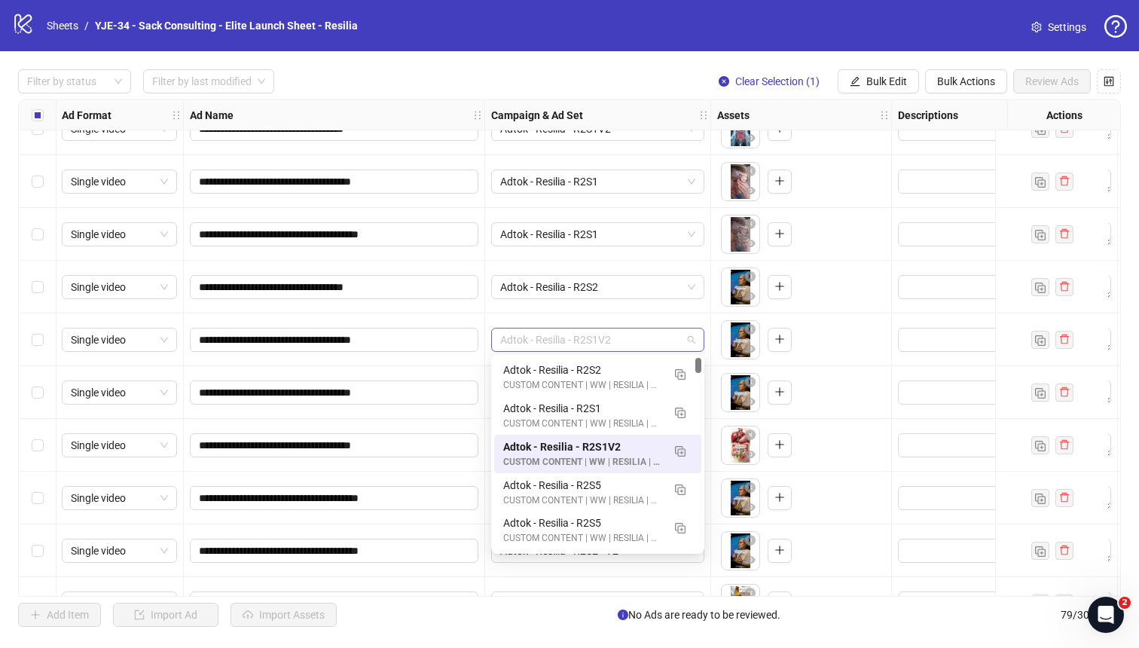
click at [571, 347] on span "Adtok - Resilia - R2S1V2" at bounding box center [597, 339] width 195 height 23
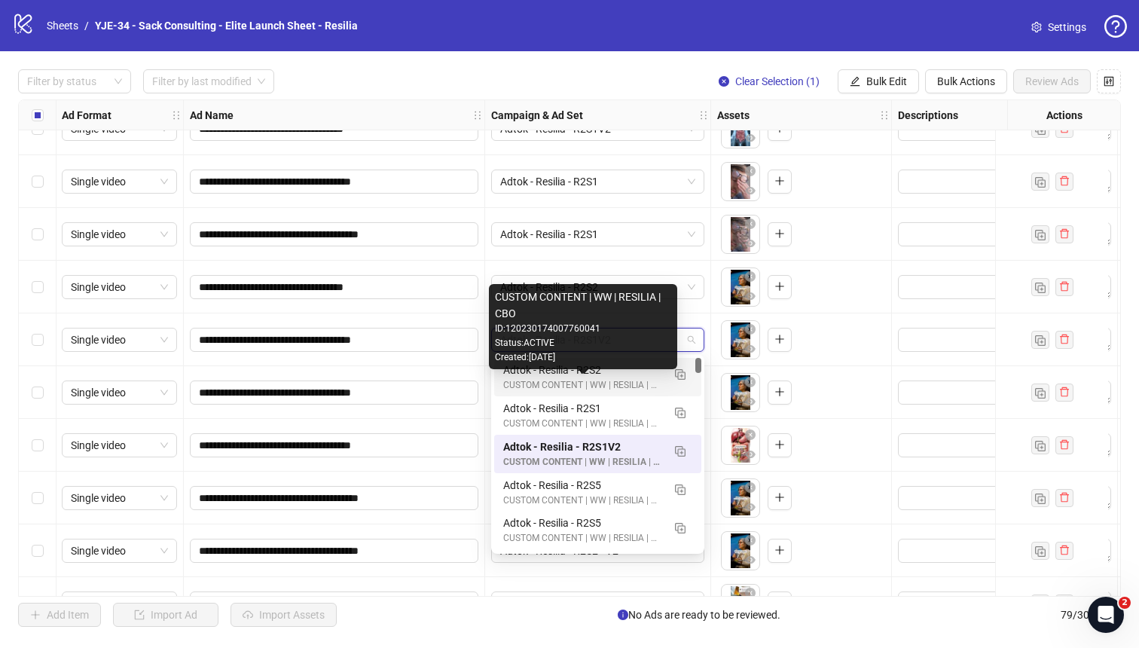
click at [596, 378] on div "CUSTOM CONTENT | WW | RESILIA | CBO" at bounding box center [582, 385] width 159 height 14
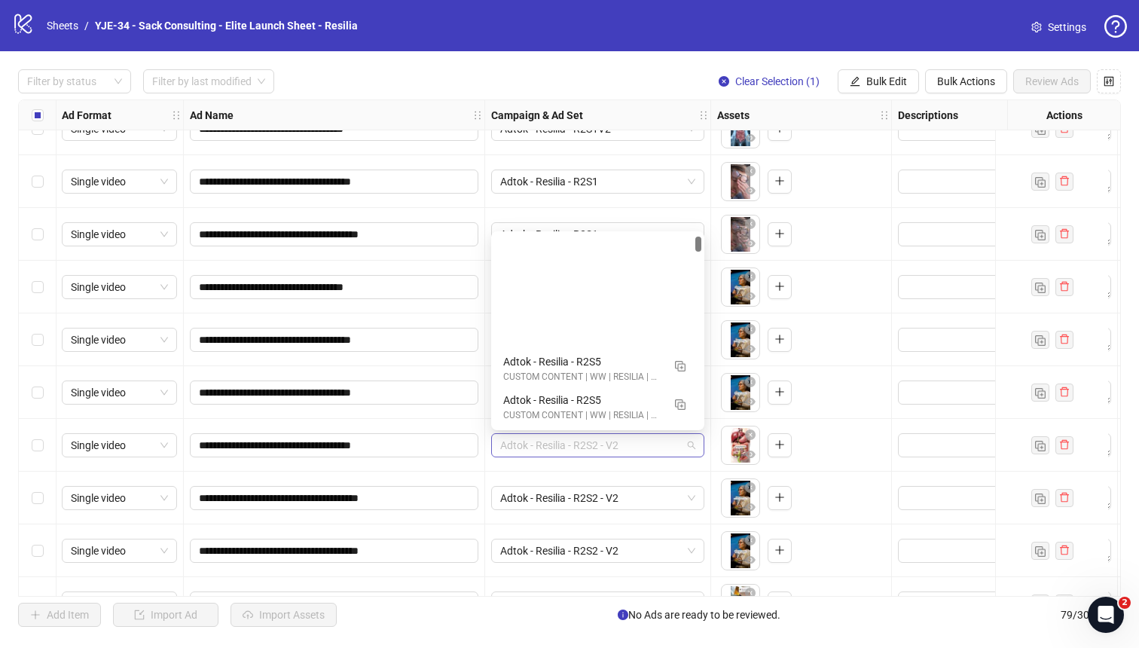
scroll to position [153, 0]
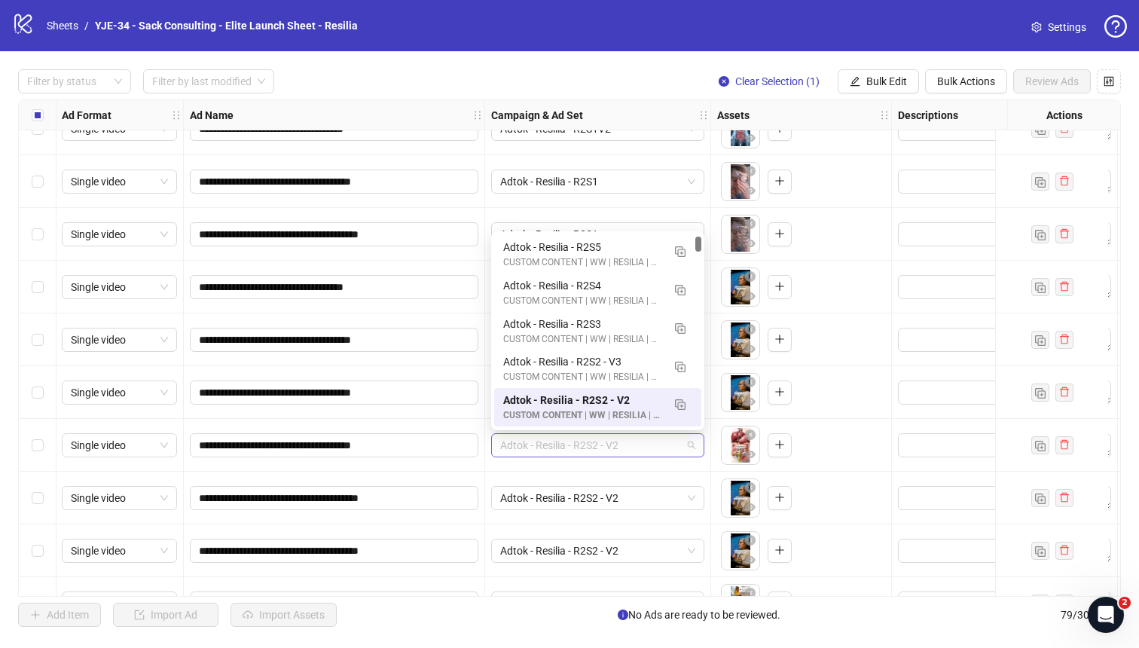
click at [574, 445] on span "Adtok - Resilia - R2S2 - V2" at bounding box center [597, 445] width 195 height 23
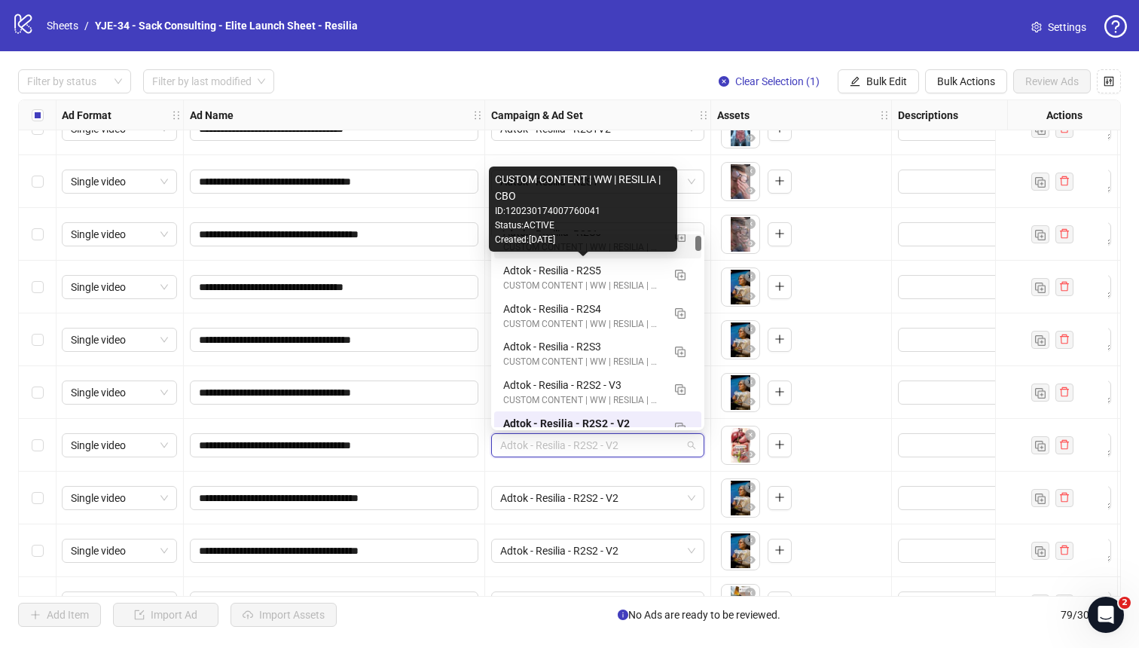
scroll to position [102, 0]
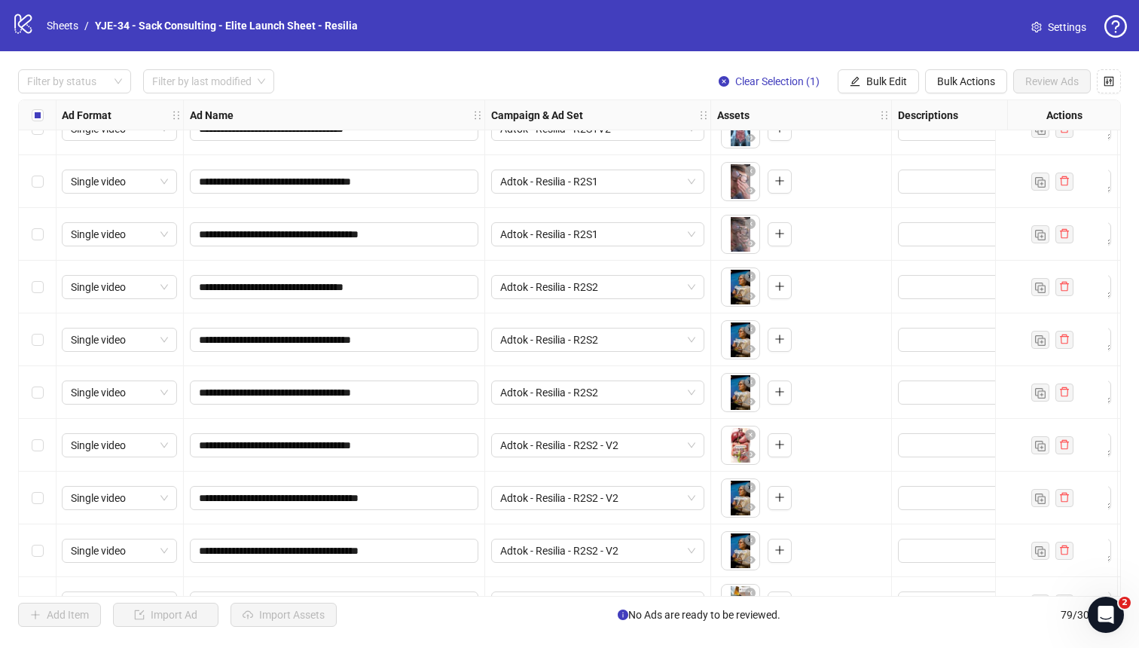
click at [481, 422] on div "**********" at bounding box center [334, 445] width 301 height 53
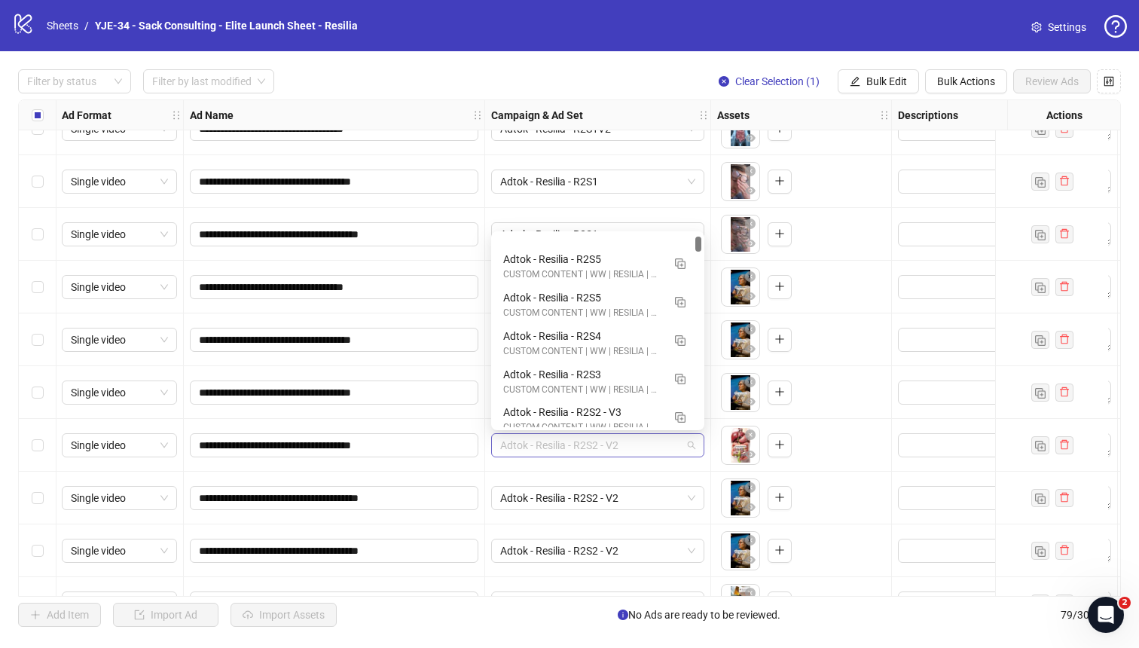
click at [533, 446] on span "Adtok - Resilia - R2S2 - V2" at bounding box center [597, 445] width 195 height 23
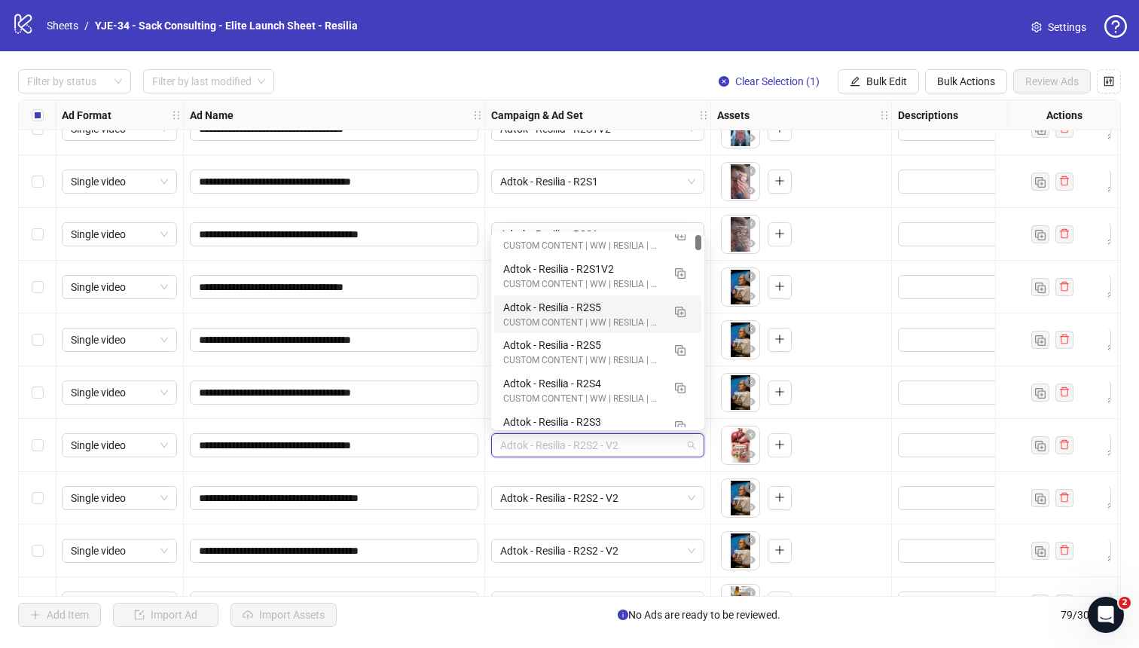
scroll to position [0, 0]
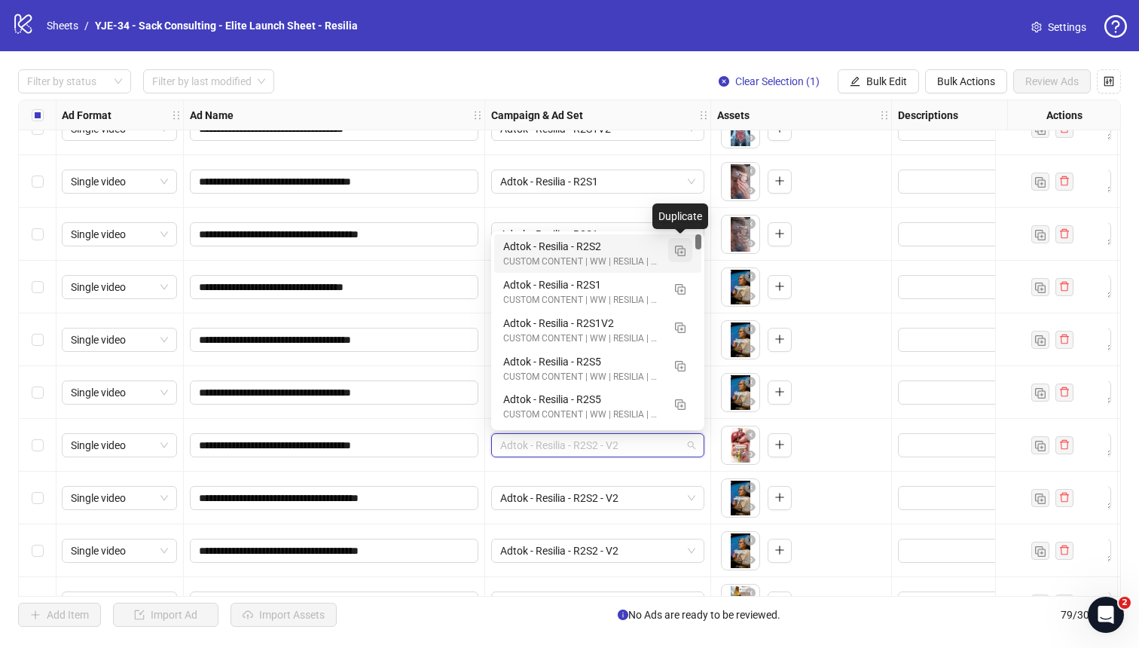
click at [683, 249] on img "button" at bounding box center [680, 251] width 11 height 11
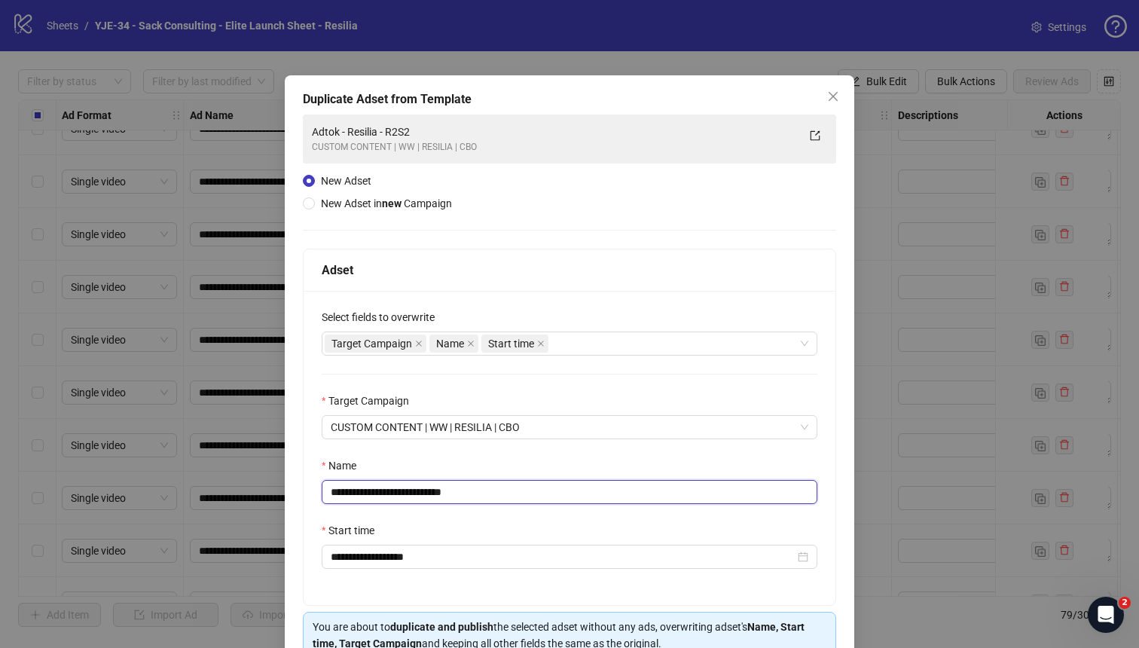
drag, startPoint x: 490, startPoint y: 492, endPoint x: 435, endPoint y: 493, distance: 54.2
click at [435, 493] on input "**********" at bounding box center [570, 492] width 496 height 24
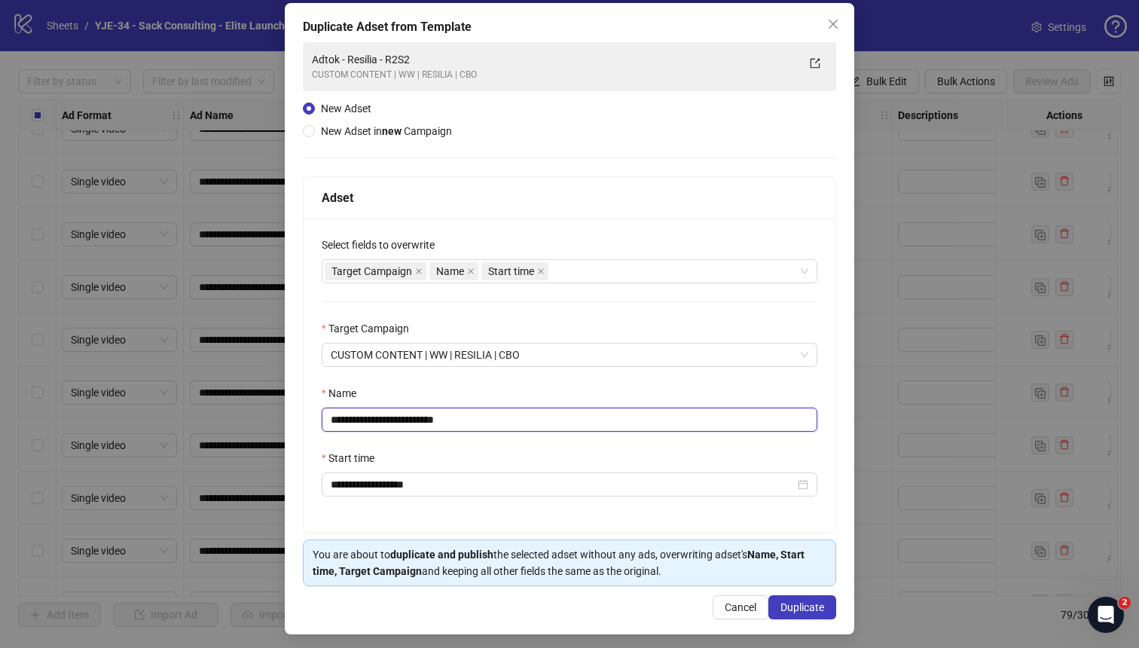
scroll to position [78, 0]
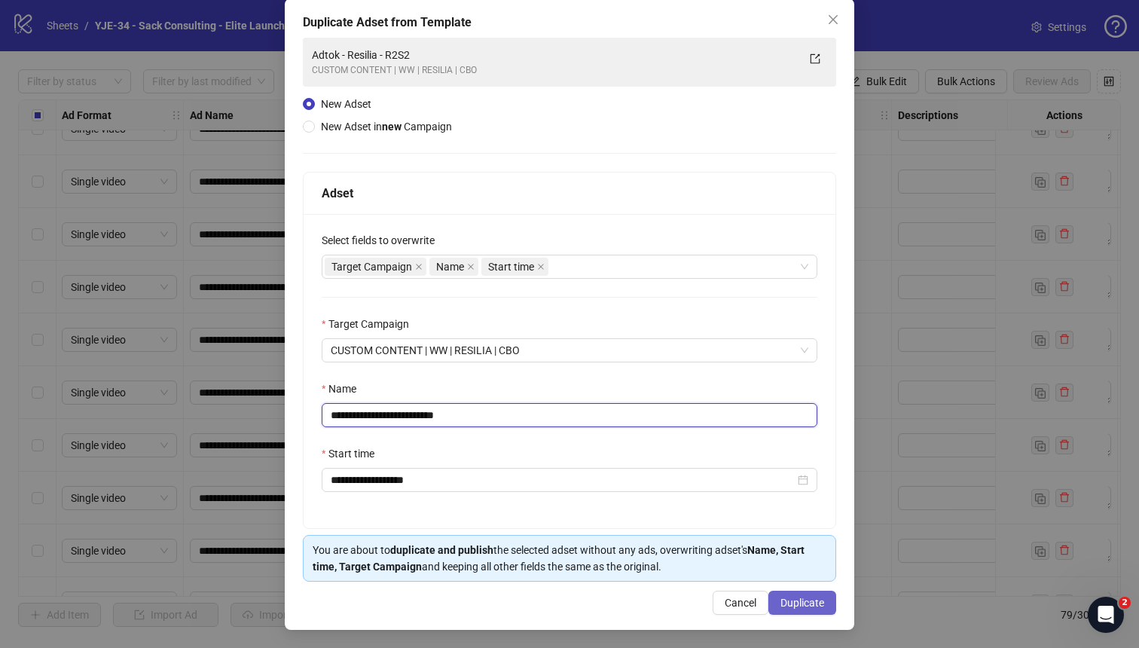
type input "**********"
click at [787, 600] on span "Duplicate" at bounding box center [802, 603] width 44 height 12
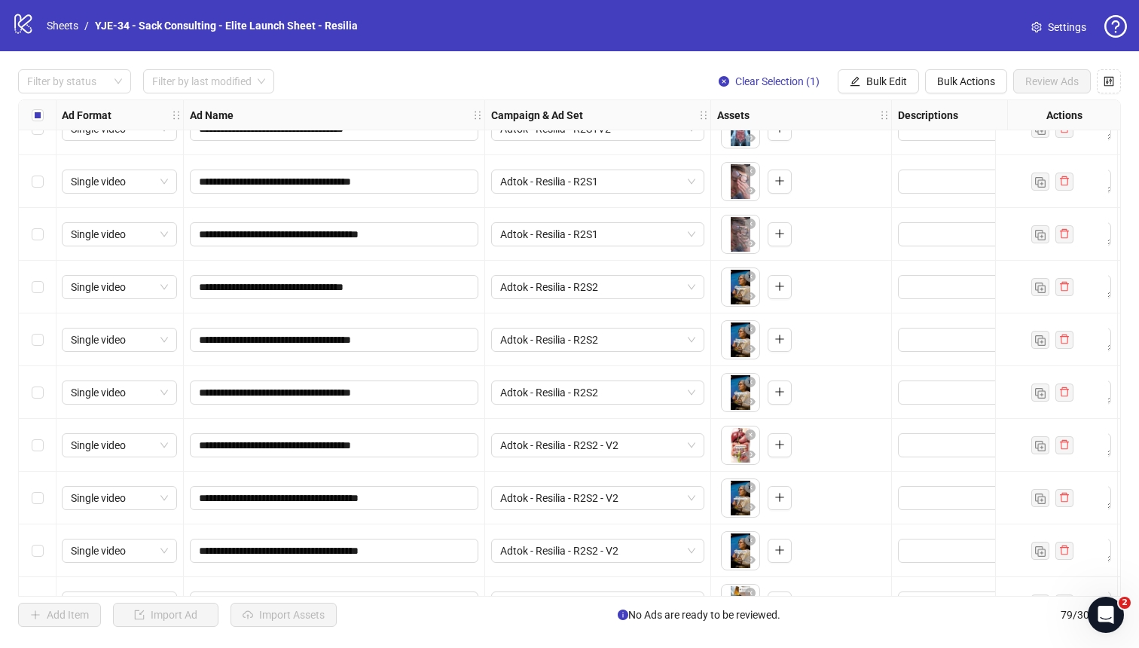
scroll to position [3112, 1]
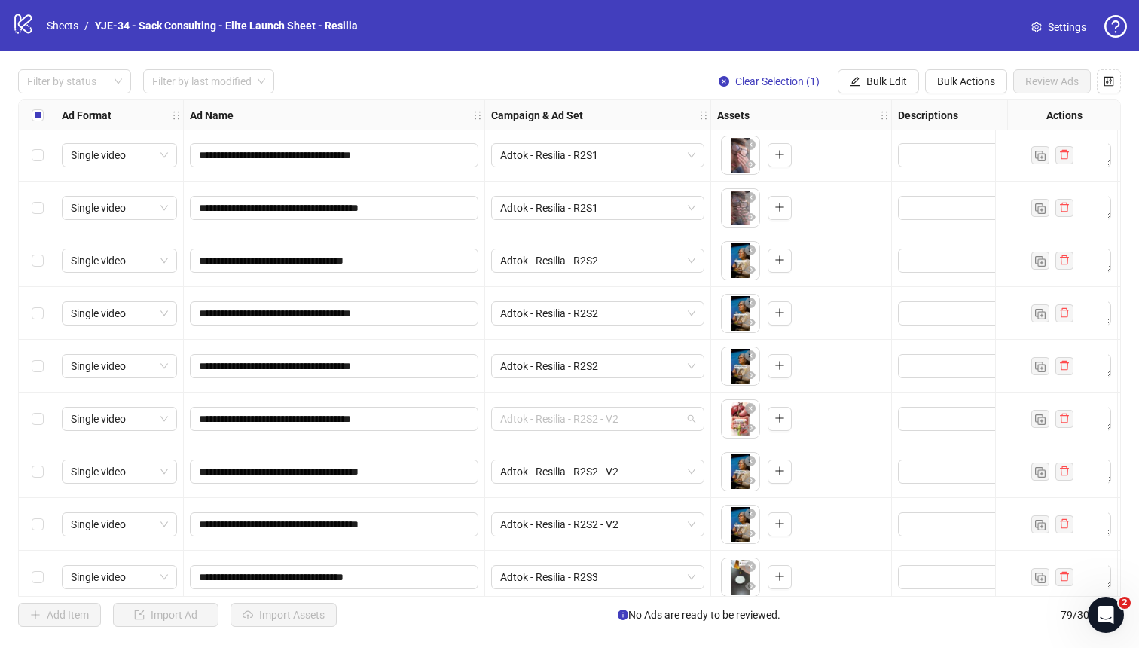
click at [640, 414] on span "Adtok - Resilia - R2S2 - V2" at bounding box center [597, 419] width 195 height 23
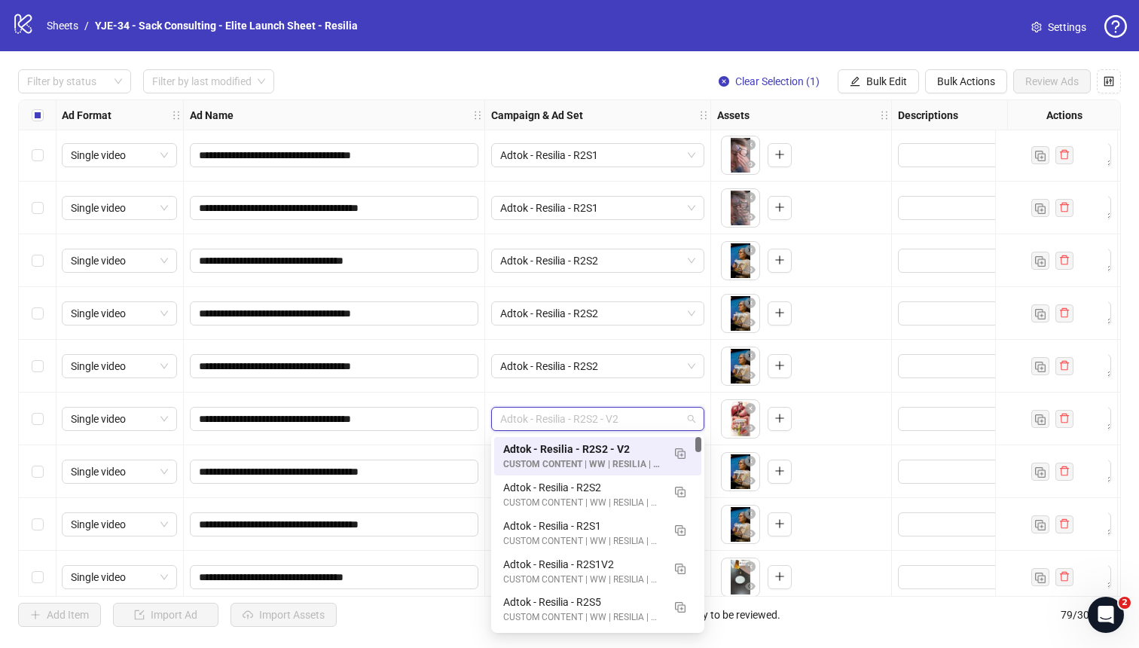
click at [644, 392] on div "Adtok - Resilia - R2S2" at bounding box center [598, 366] width 226 height 53
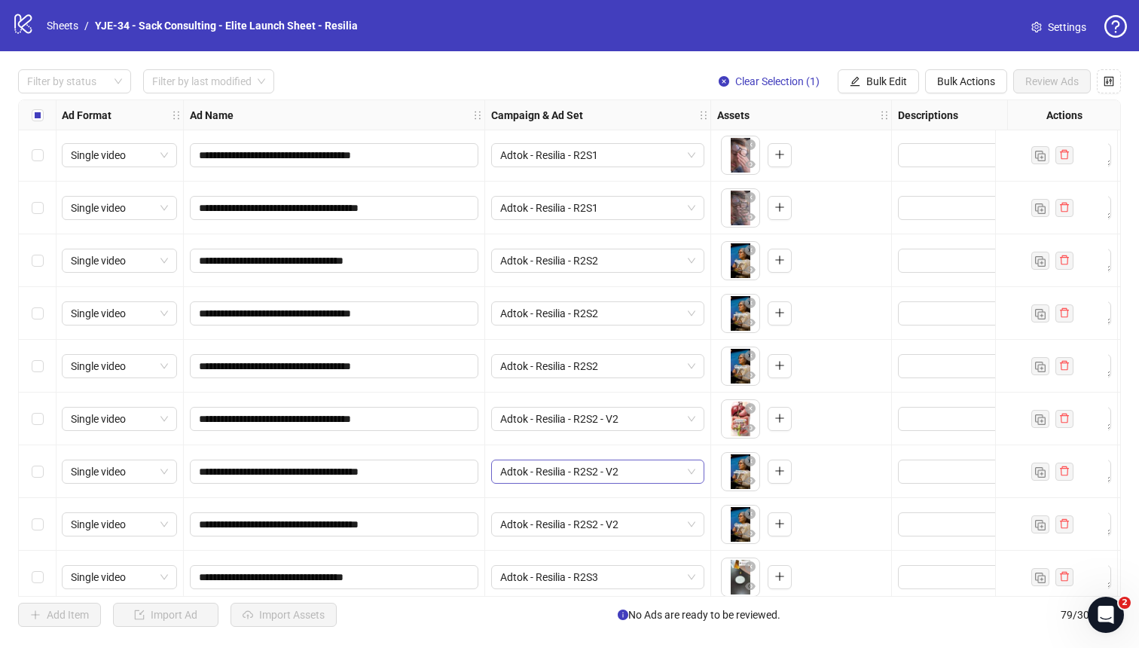
click at [606, 472] on span "Adtok - Resilia - R2S2 - V2" at bounding box center [597, 471] width 195 height 23
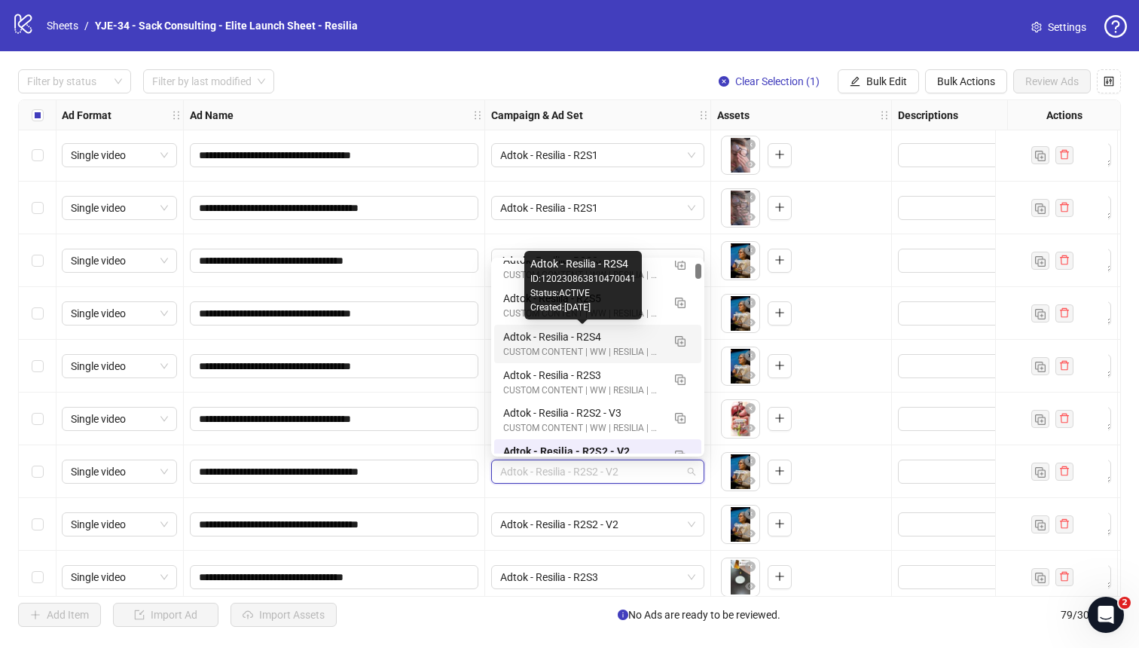
scroll to position [0, 0]
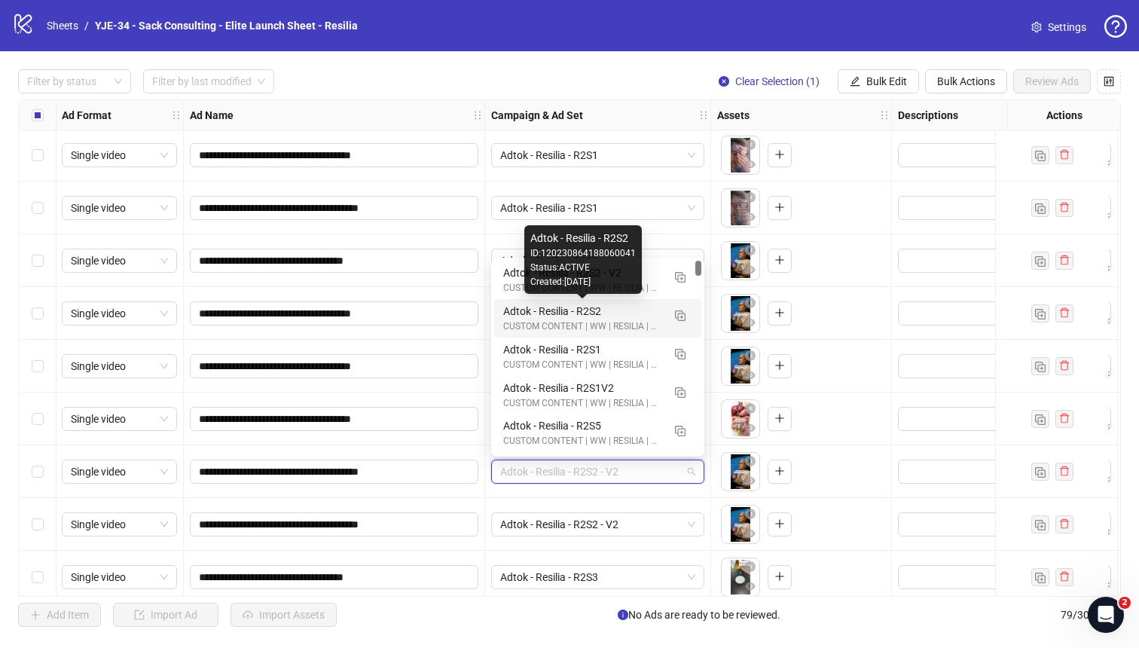
click at [589, 320] on div "CUSTOM CONTENT | WW | RESILIA | CBO" at bounding box center [582, 326] width 159 height 14
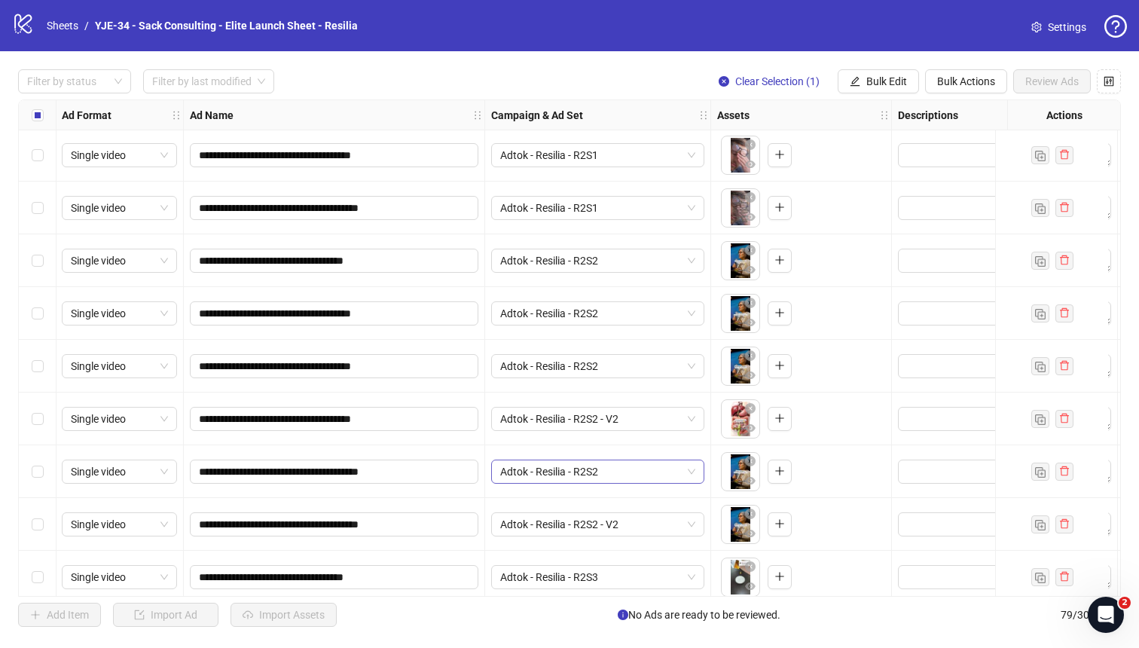
click at [585, 469] on span "Adtok - Resilia - R2S2" at bounding box center [597, 471] width 195 height 23
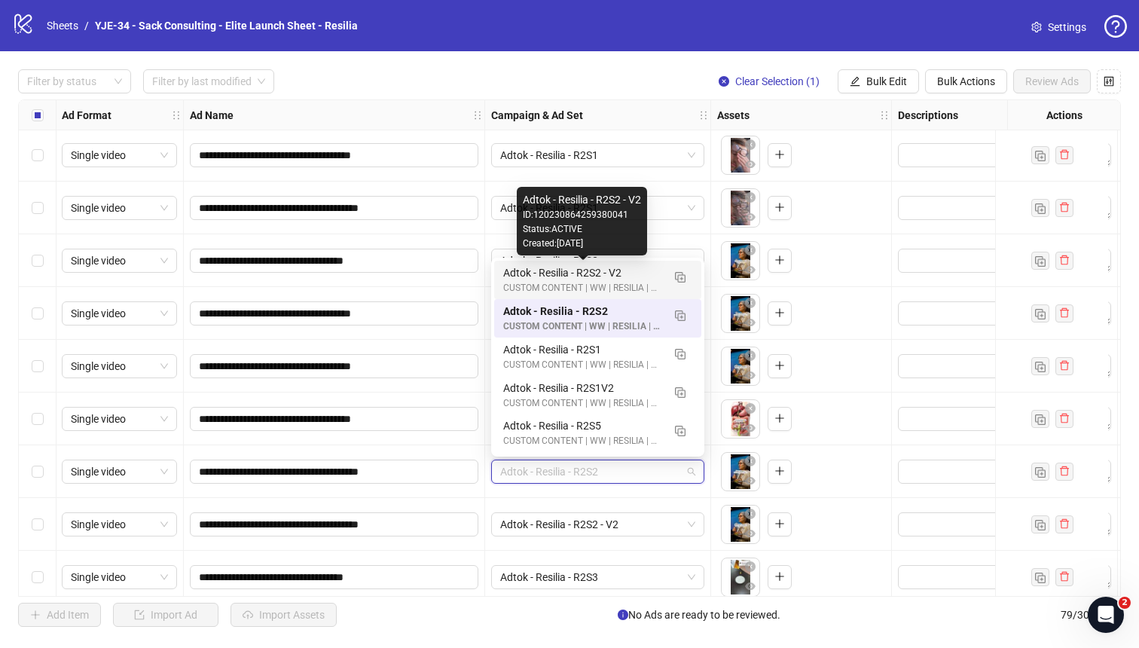
click at [613, 279] on div "Adtok - Resilia - R2S2 - V2" at bounding box center [582, 272] width 159 height 17
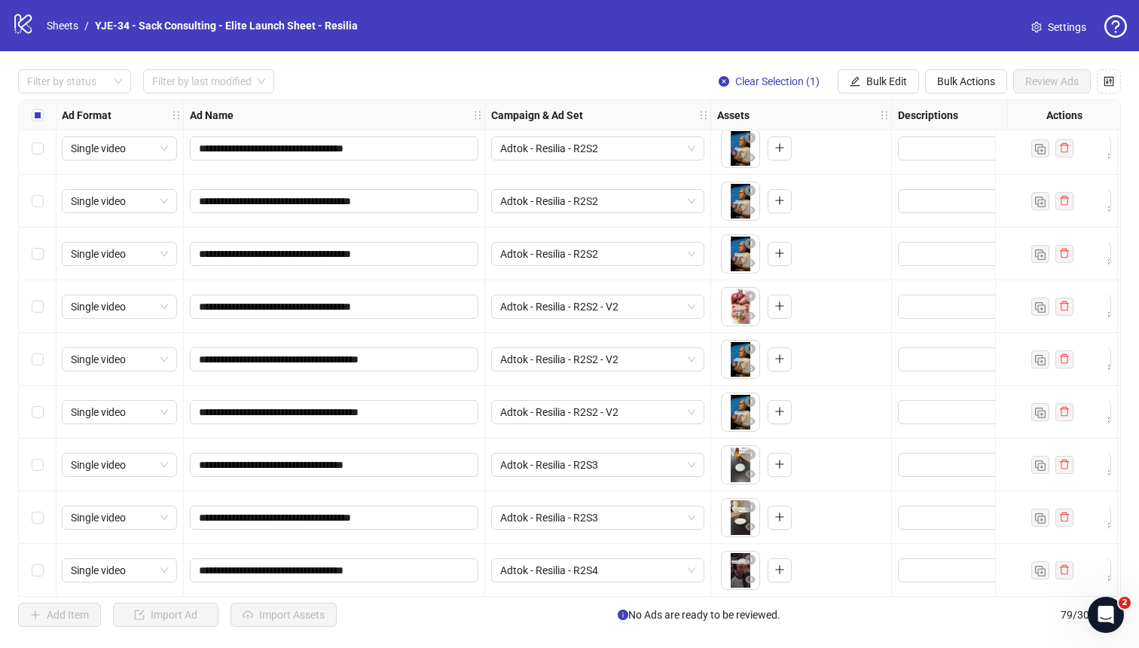
scroll to position [3235, 1]
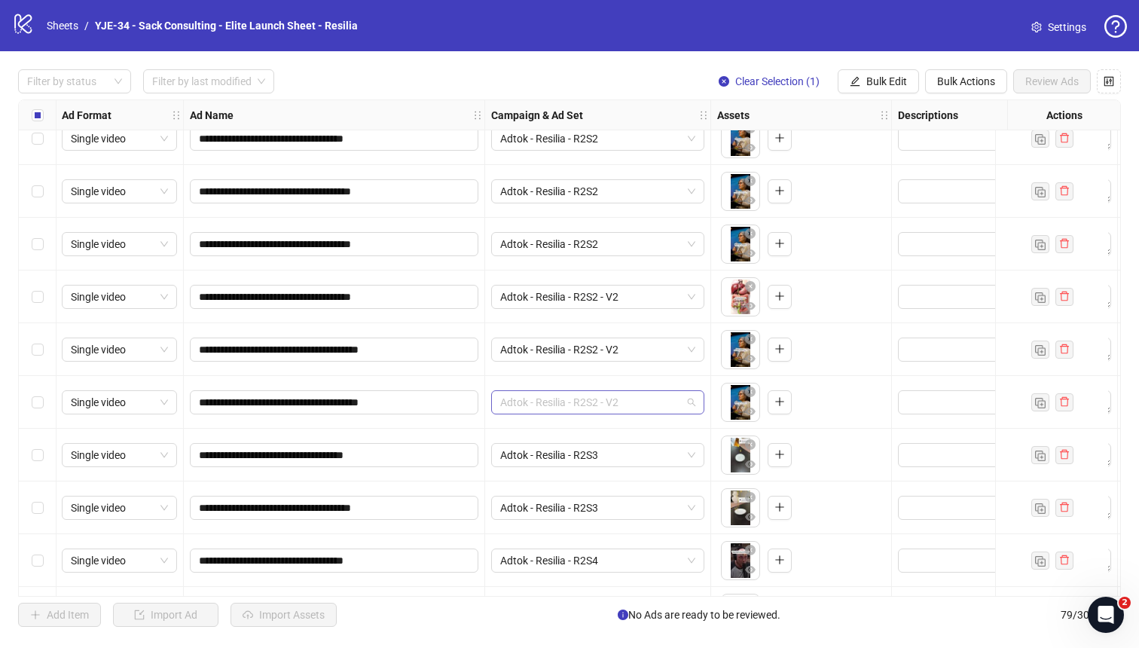
click at [575, 405] on span "Adtok - Resilia - R2S2 - V2" at bounding box center [597, 402] width 195 height 23
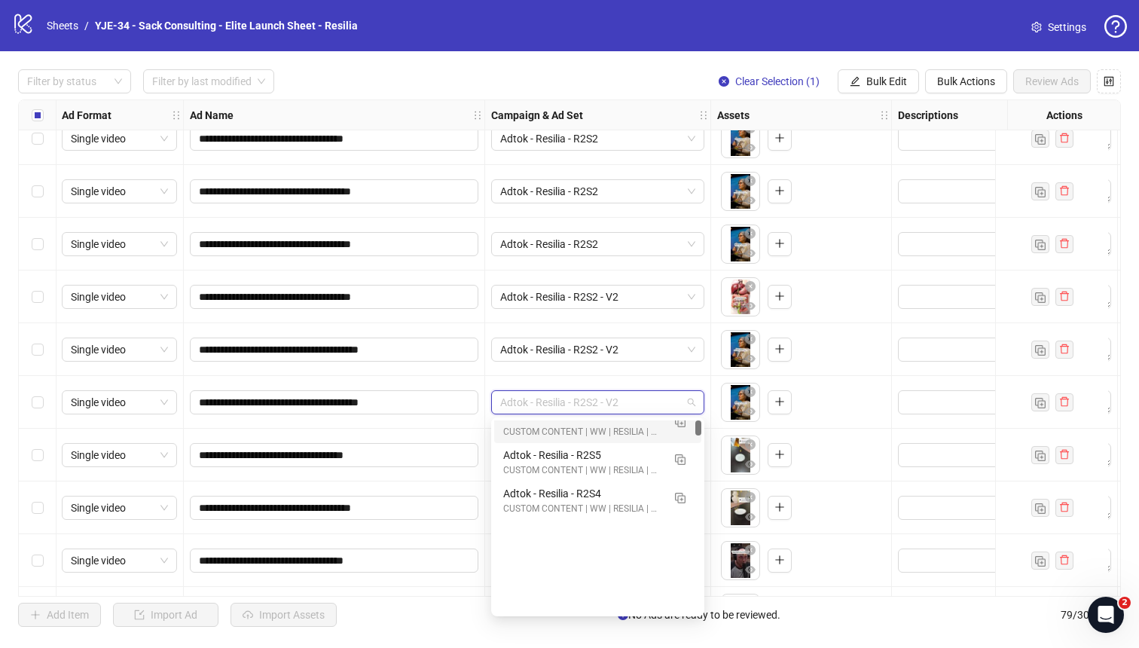
scroll to position [0, 0]
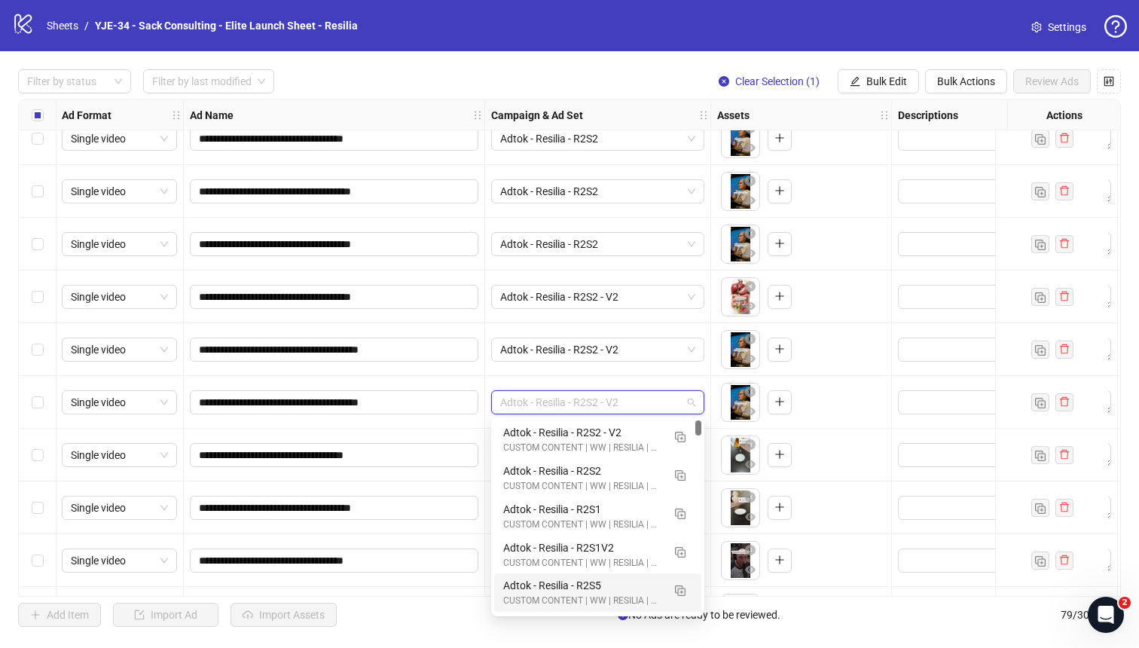
drag, startPoint x: 699, startPoint y: 432, endPoint x: 700, endPoint y: 413, distance: 19.6
click at [700, 413] on body "**********" at bounding box center [569, 324] width 1139 height 648
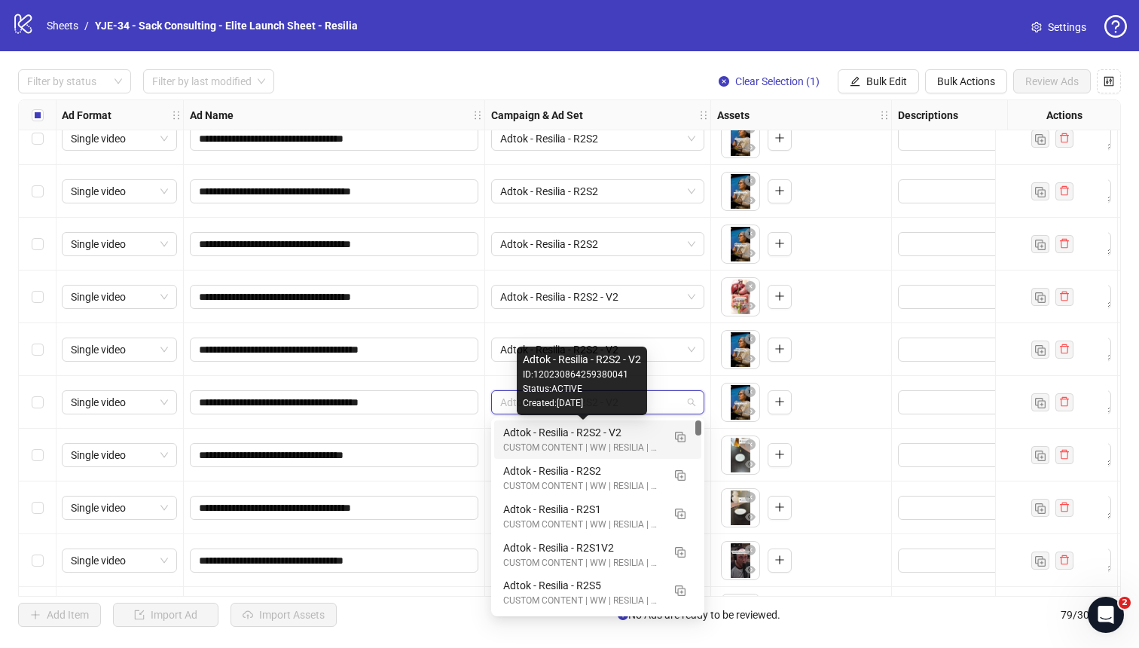
click at [625, 437] on div "Adtok - Resilia - R2S2 - V2" at bounding box center [582, 432] width 159 height 17
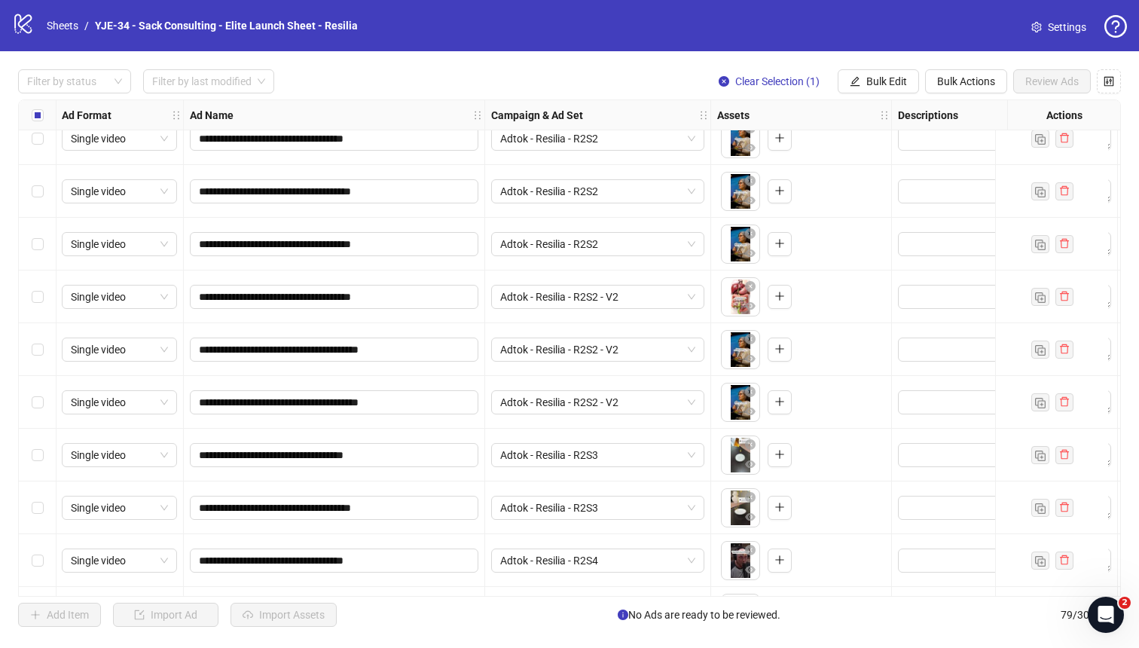
scroll to position [3266, 1]
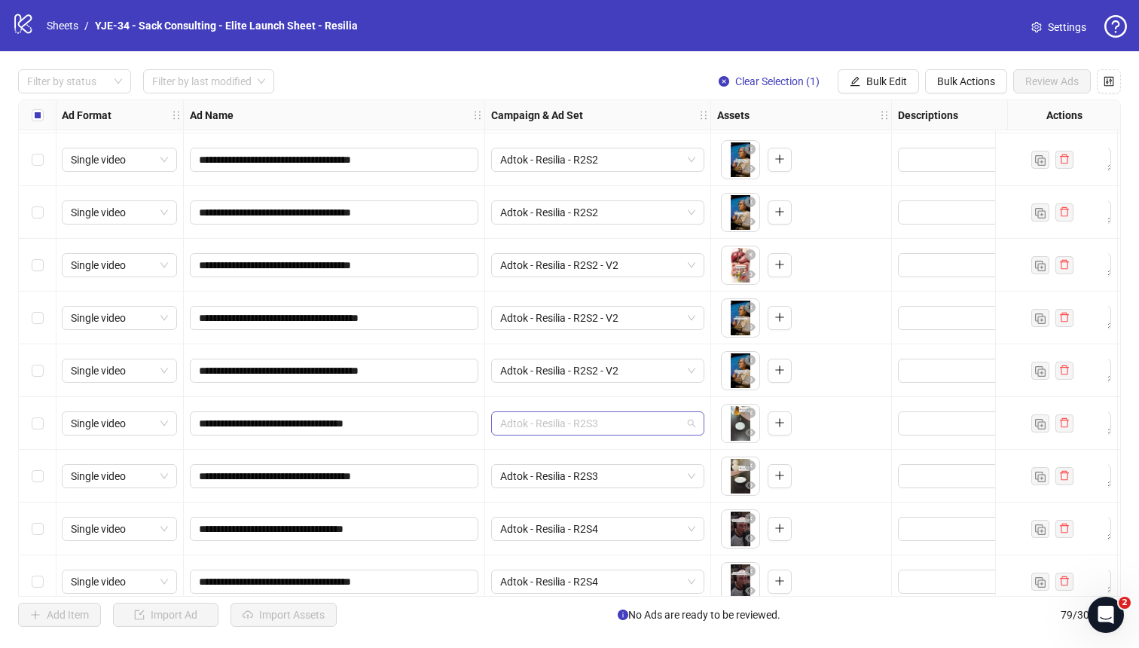
click at [622, 426] on span "Adtok - Resilia - R2S3" at bounding box center [597, 423] width 195 height 23
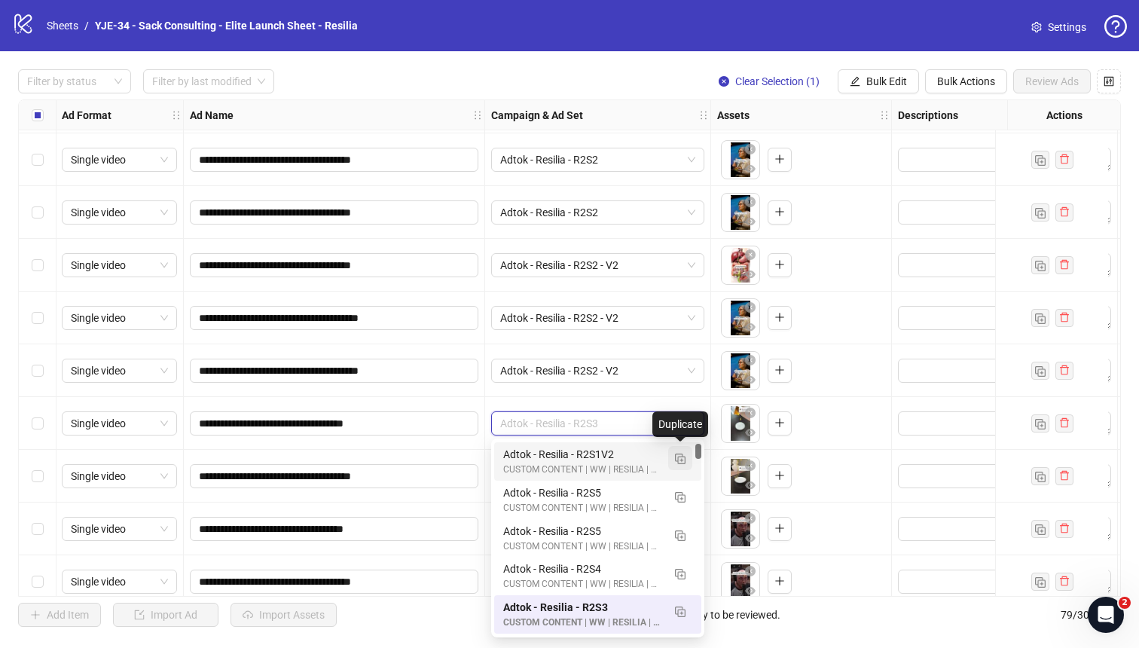
click at [676, 456] on img "button" at bounding box center [680, 458] width 11 height 11
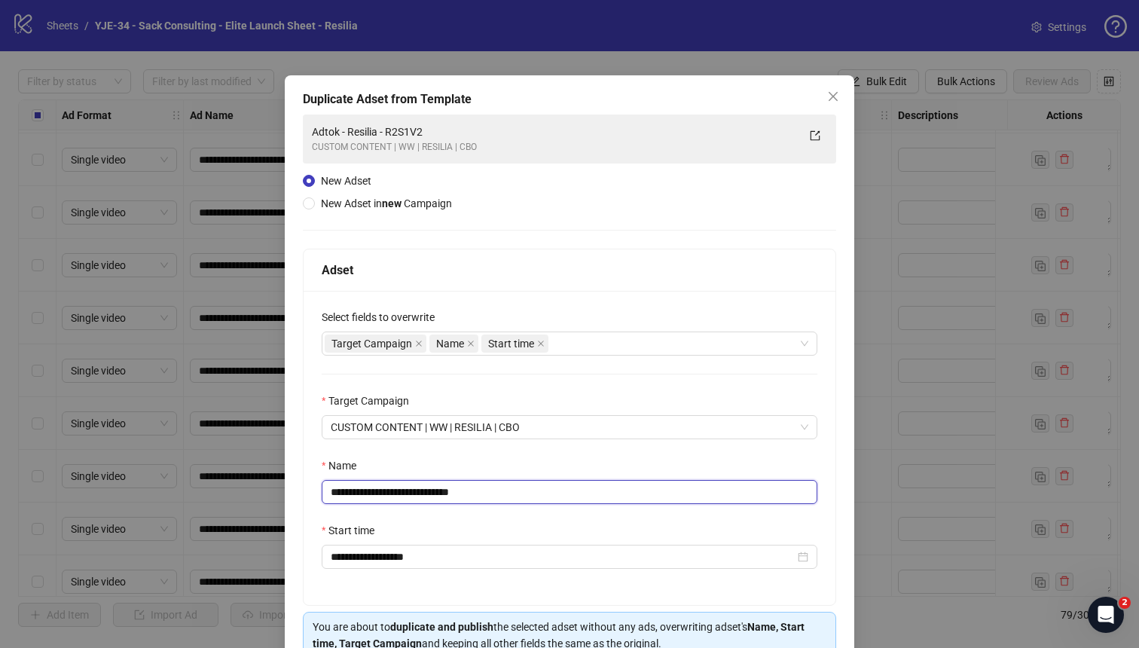
drag, startPoint x: 494, startPoint y: 495, endPoint x: 426, endPoint y: 499, distance: 67.9
click at [426, 499] on input "**********" at bounding box center [570, 492] width 496 height 24
type input "**********"
click at [527, 464] on div "Name" at bounding box center [570, 468] width 496 height 23
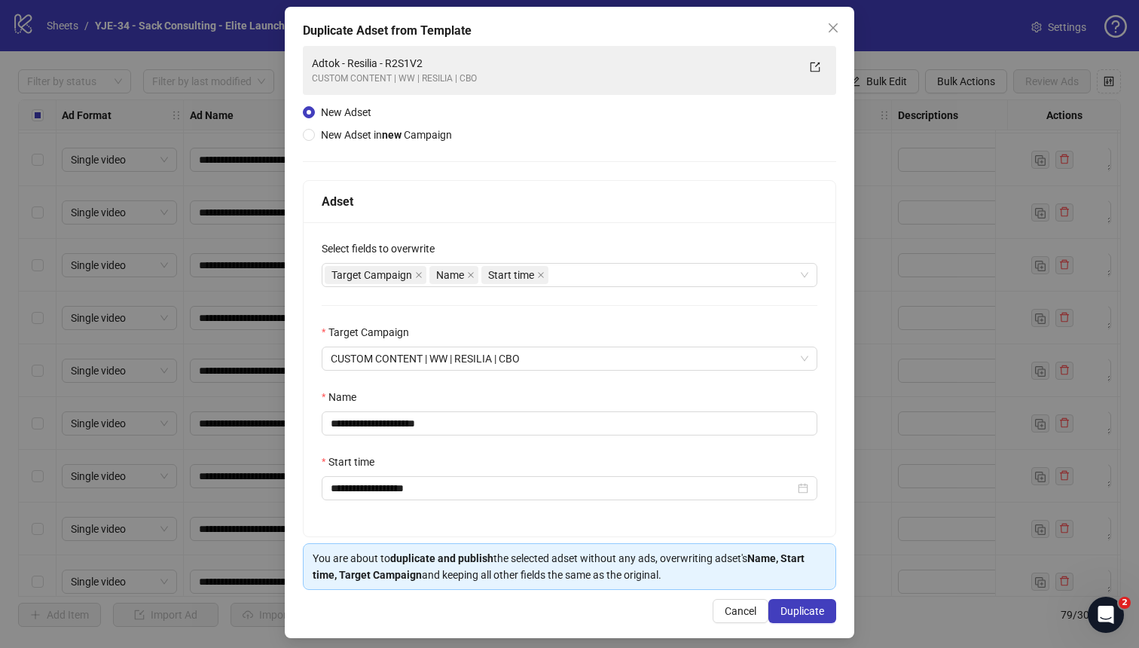
scroll to position [78, 0]
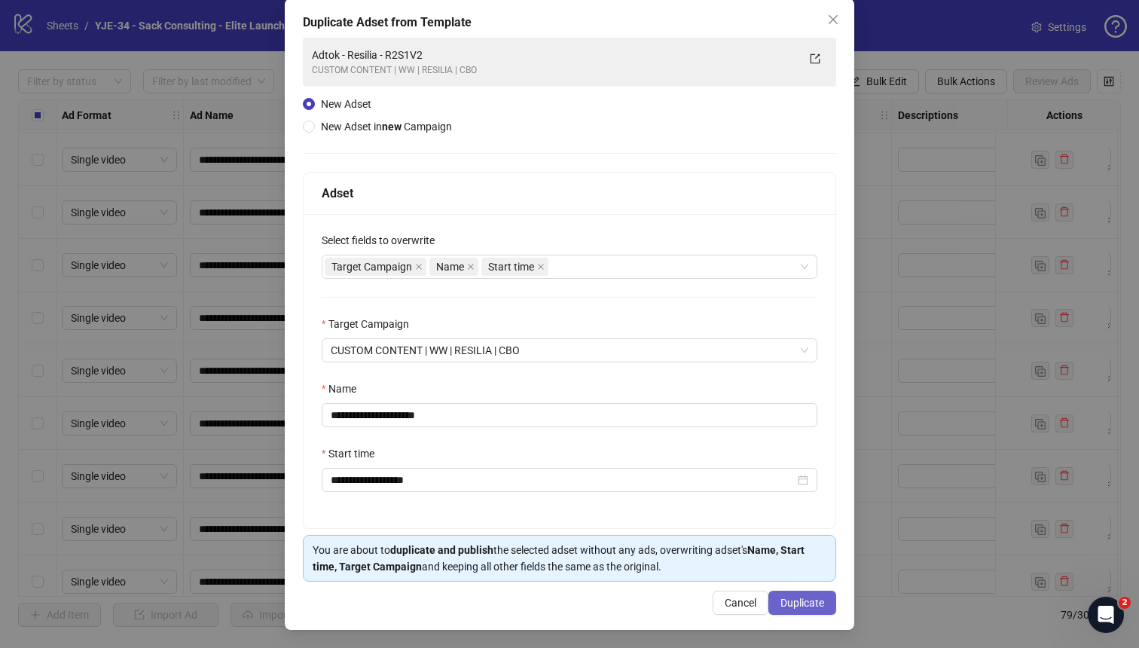
click at [785, 594] on button "Duplicate" at bounding box center [802, 603] width 68 height 24
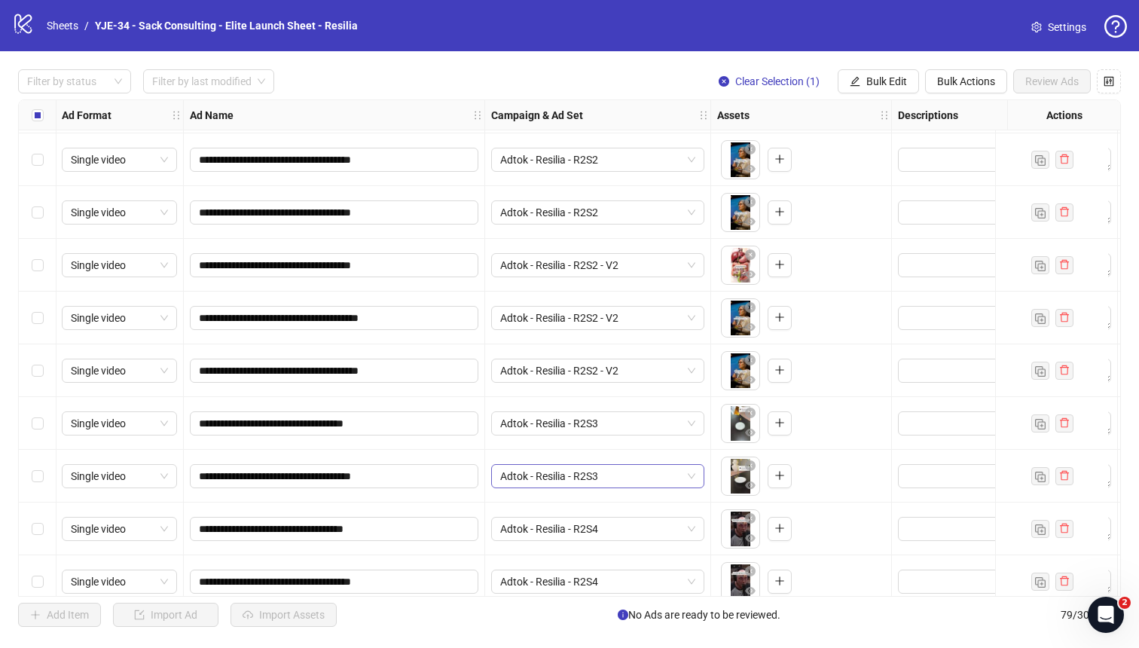
scroll to position [3324, 1]
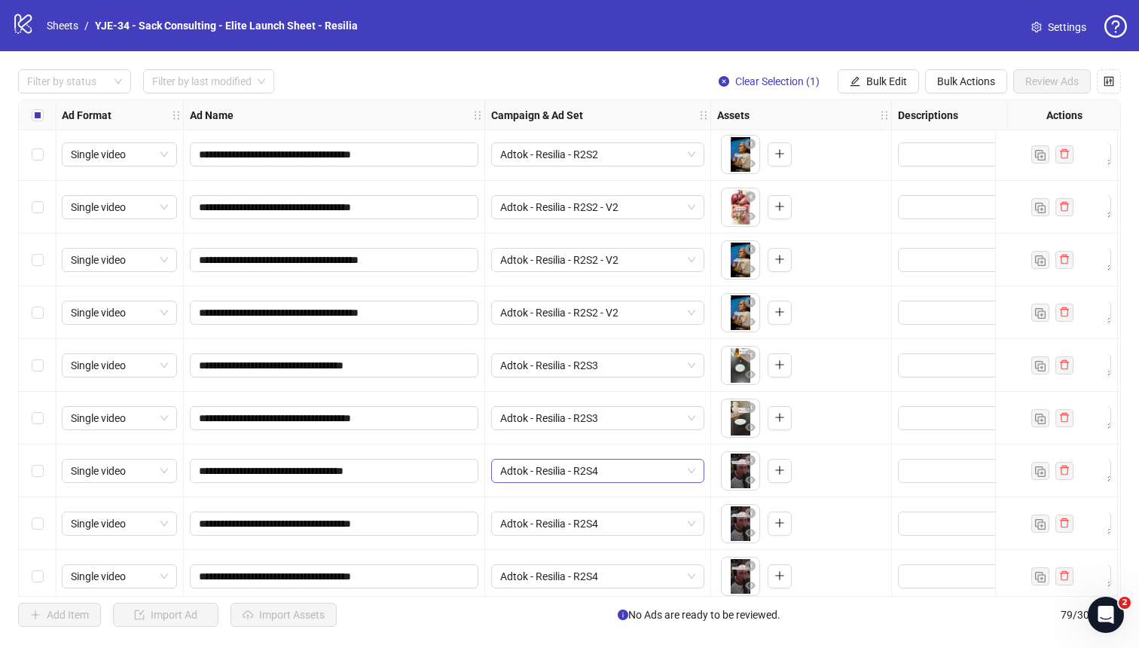
click at [634, 463] on span "Adtok - Resilia - R2S4" at bounding box center [597, 470] width 195 height 23
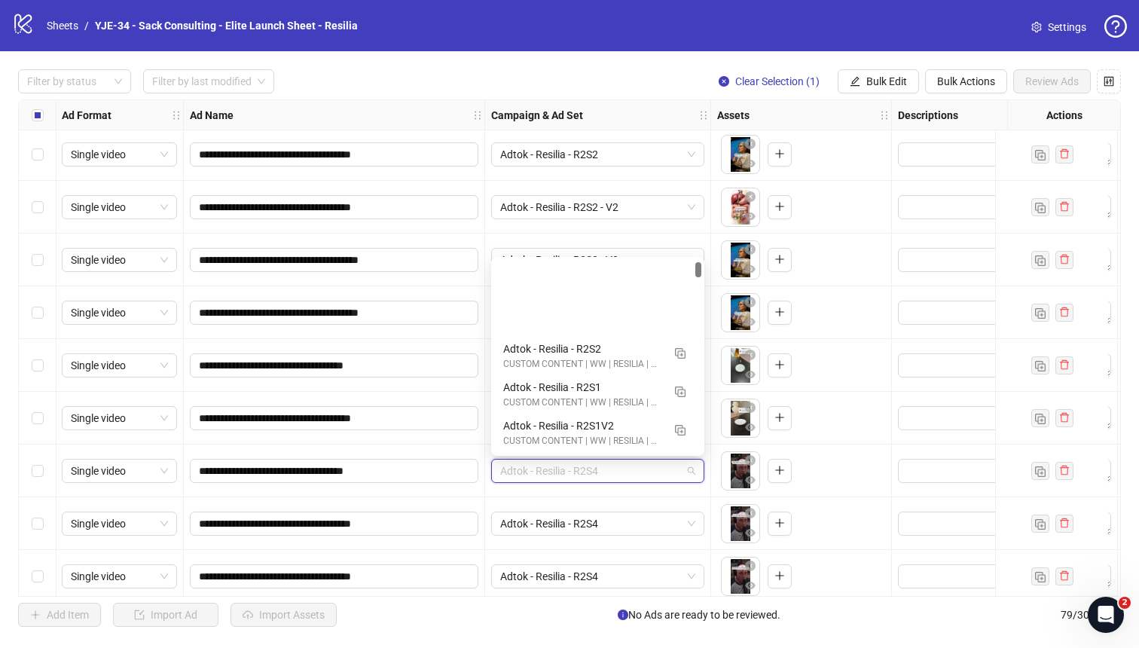
scroll to position [114, 0]
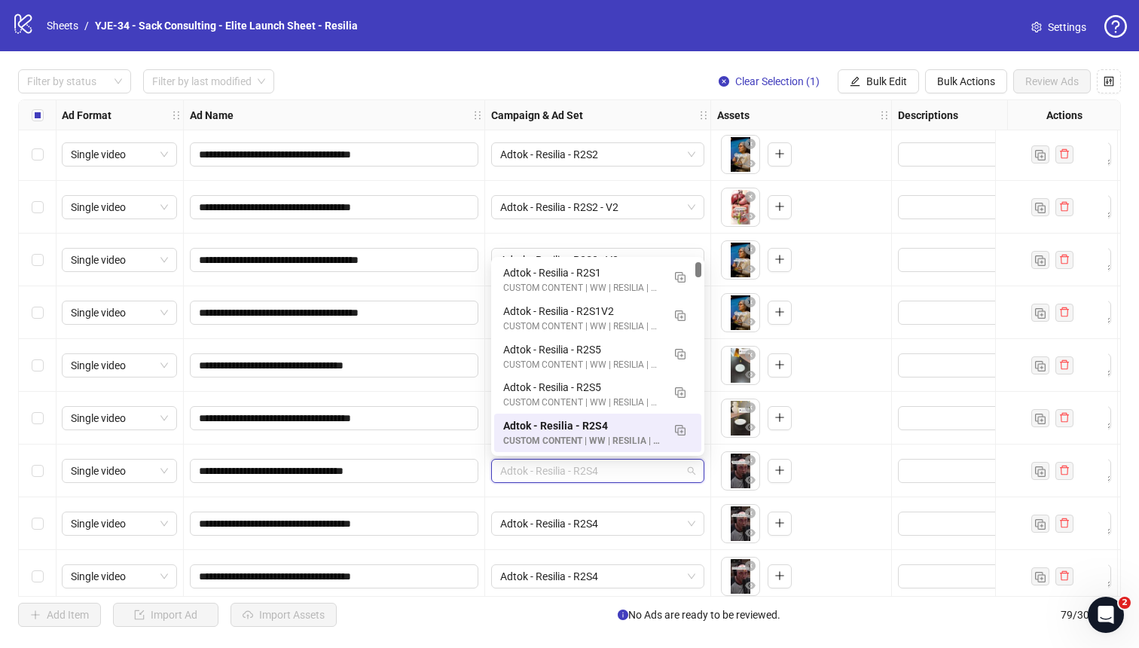
click at [633, 463] on span "Adtok - Resilia - R2S4" at bounding box center [597, 470] width 195 height 23
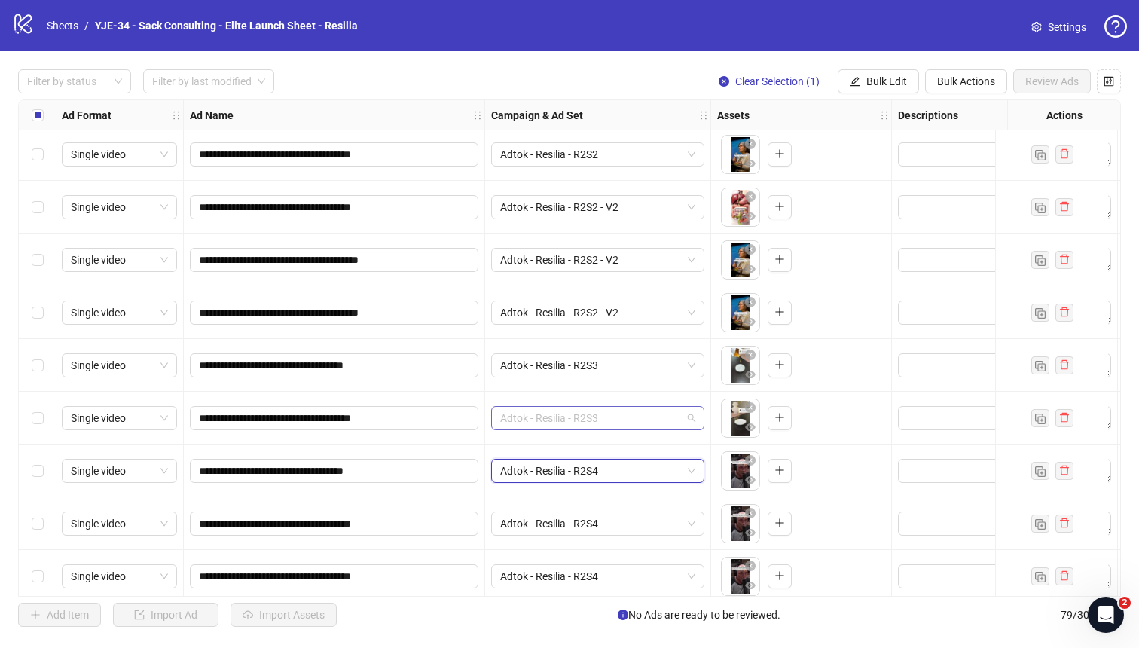
click at [636, 427] on span "Adtok - Resilia - R2S3" at bounding box center [597, 418] width 195 height 23
click at [636, 369] on span "Adtok - Resilia - R2S3" at bounding box center [597, 365] width 195 height 23
click at [647, 340] on div "Adtok - Resilia - R2S3" at bounding box center [598, 365] width 226 height 53
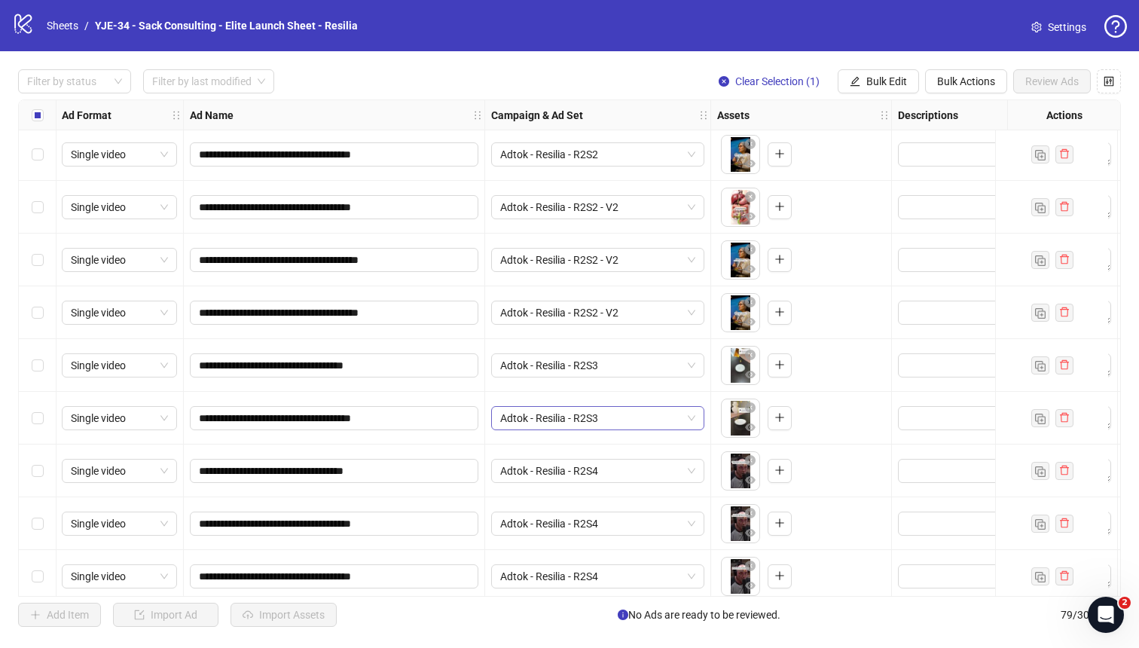
click at [596, 414] on span "Adtok - Resilia - R2S3" at bounding box center [597, 418] width 195 height 23
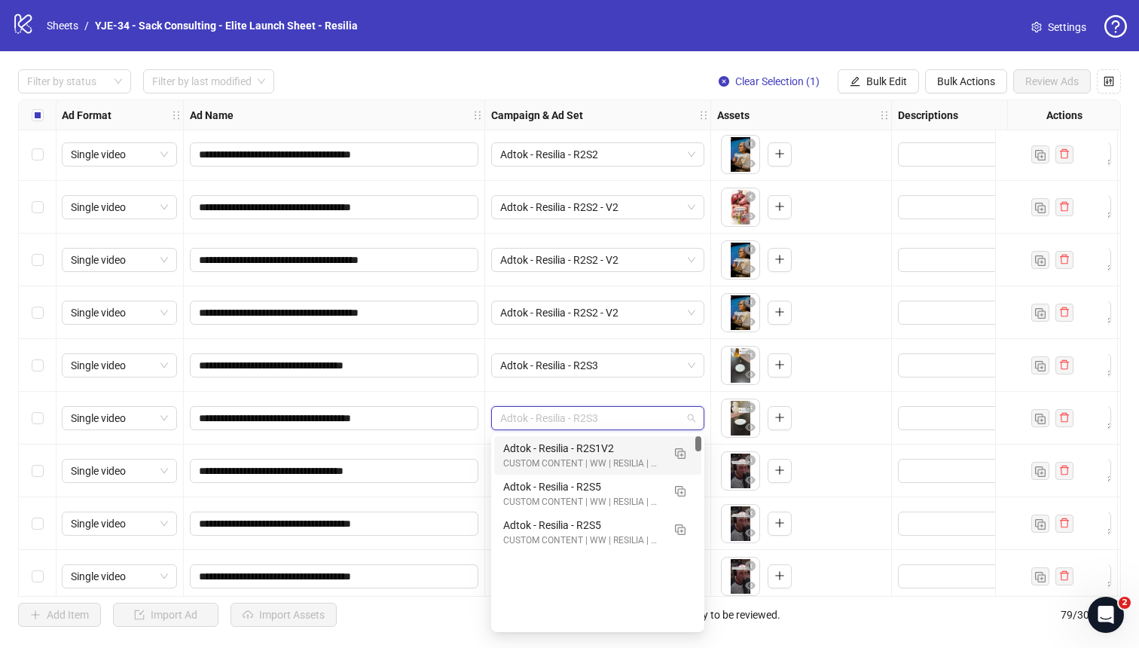
scroll to position [0, 0]
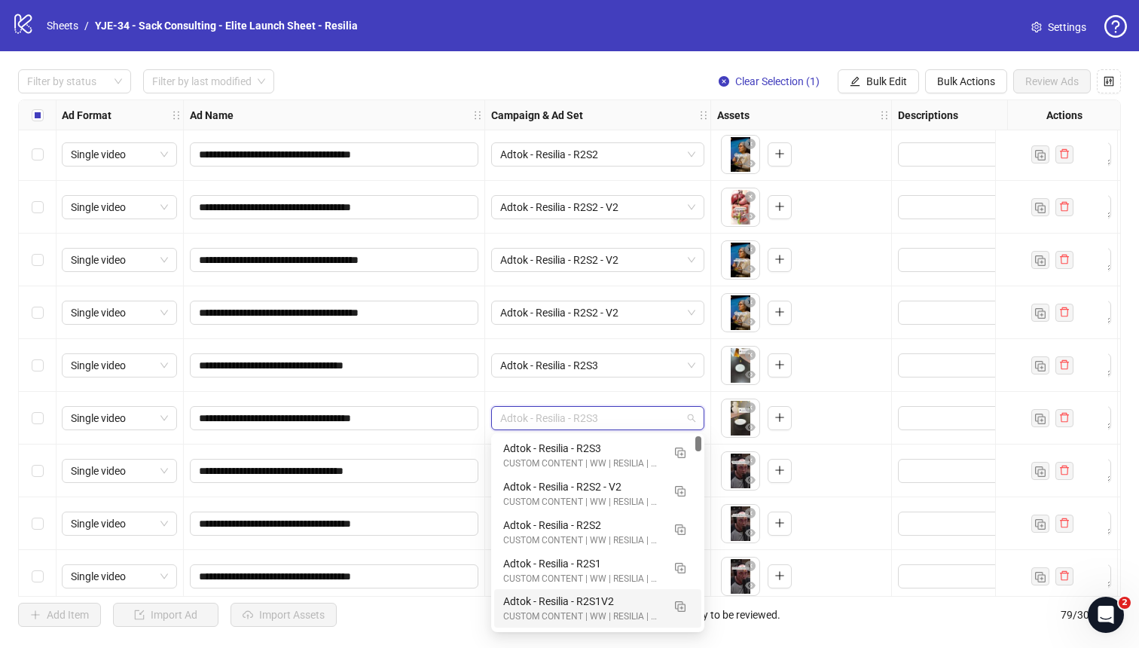
drag, startPoint x: 698, startPoint y: 445, endPoint x: 697, endPoint y: 419, distance: 26.4
click at [698, 419] on body "**********" at bounding box center [569, 324] width 1139 height 648
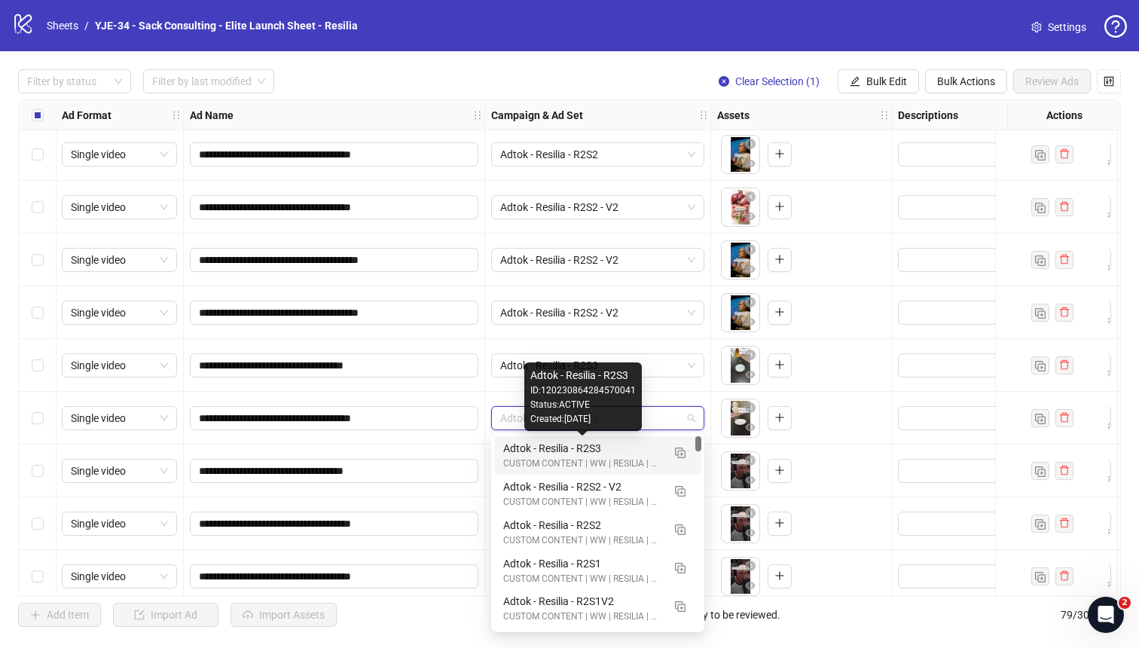
click at [618, 451] on div "Adtok - Resilia - R2S3" at bounding box center [582, 448] width 159 height 17
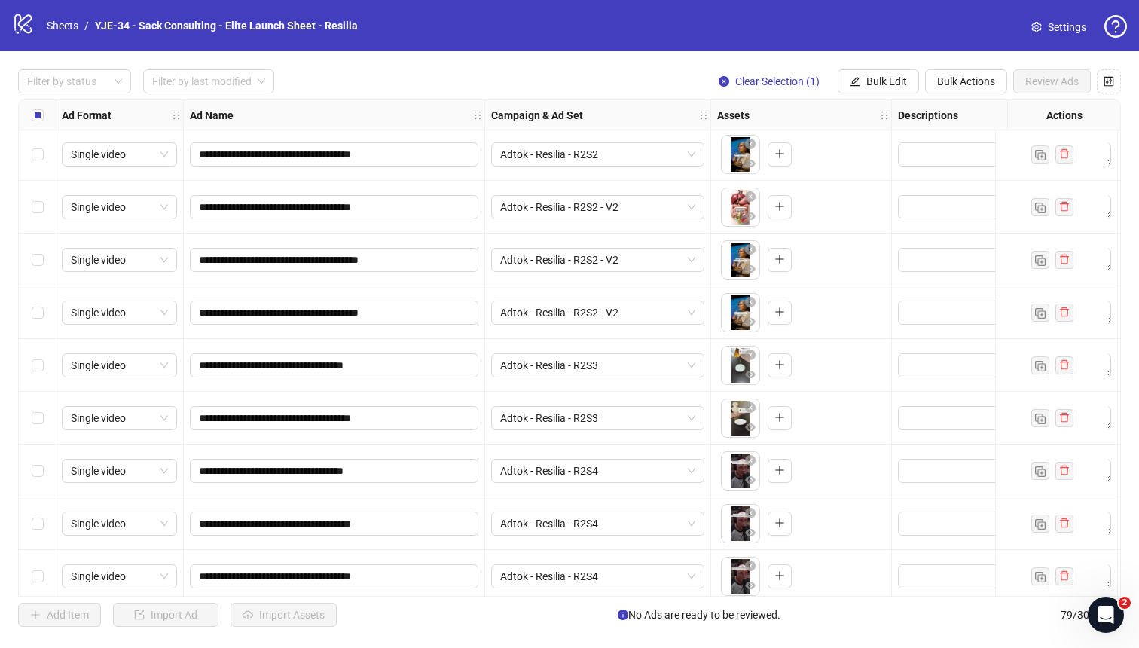
scroll to position [3397, 1]
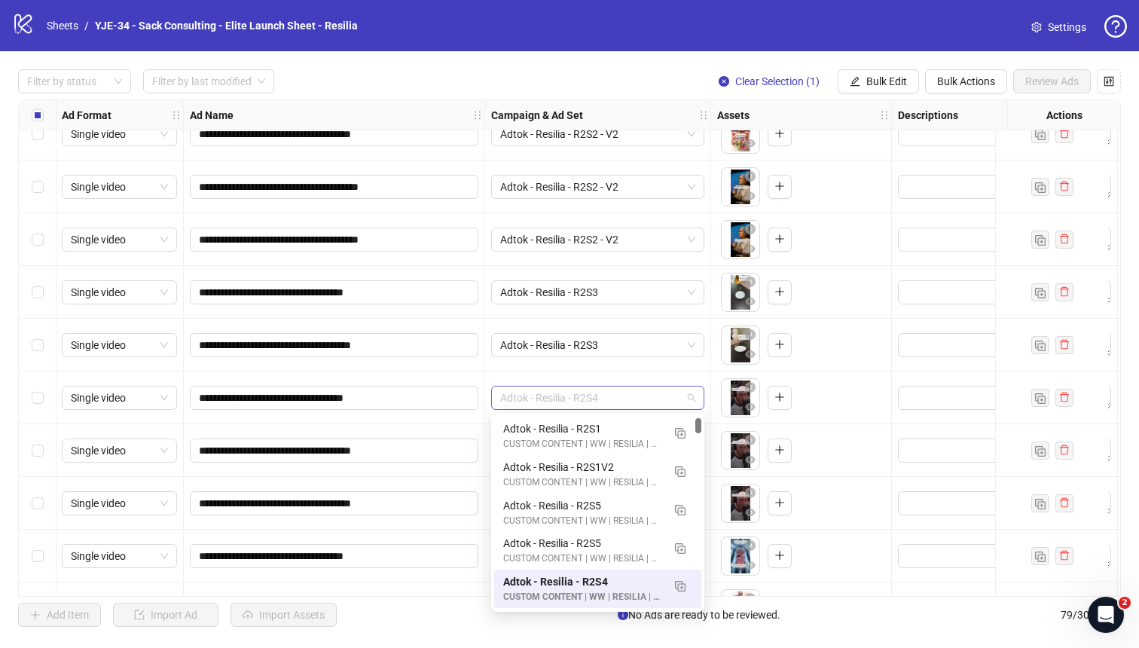
click at [626, 394] on span "Adtok - Resilia - R2S4" at bounding box center [597, 397] width 195 height 23
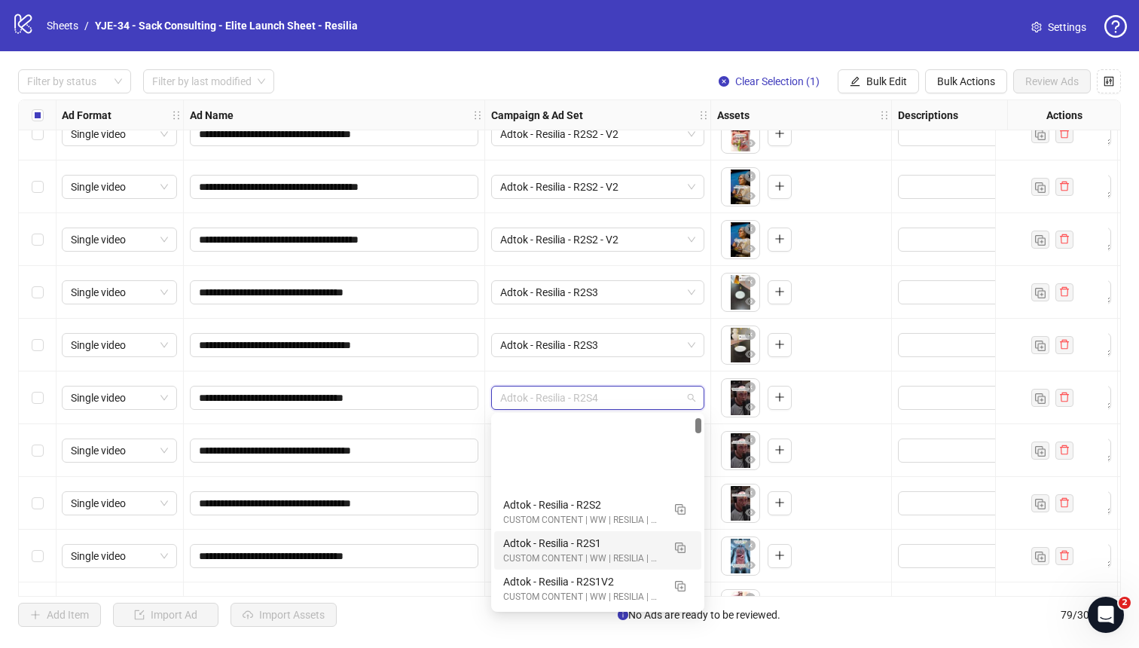
drag, startPoint x: 701, startPoint y: 425, endPoint x: 701, endPoint y: 405, distance: 19.6
click at [701, 405] on body "**********" at bounding box center [569, 324] width 1139 height 648
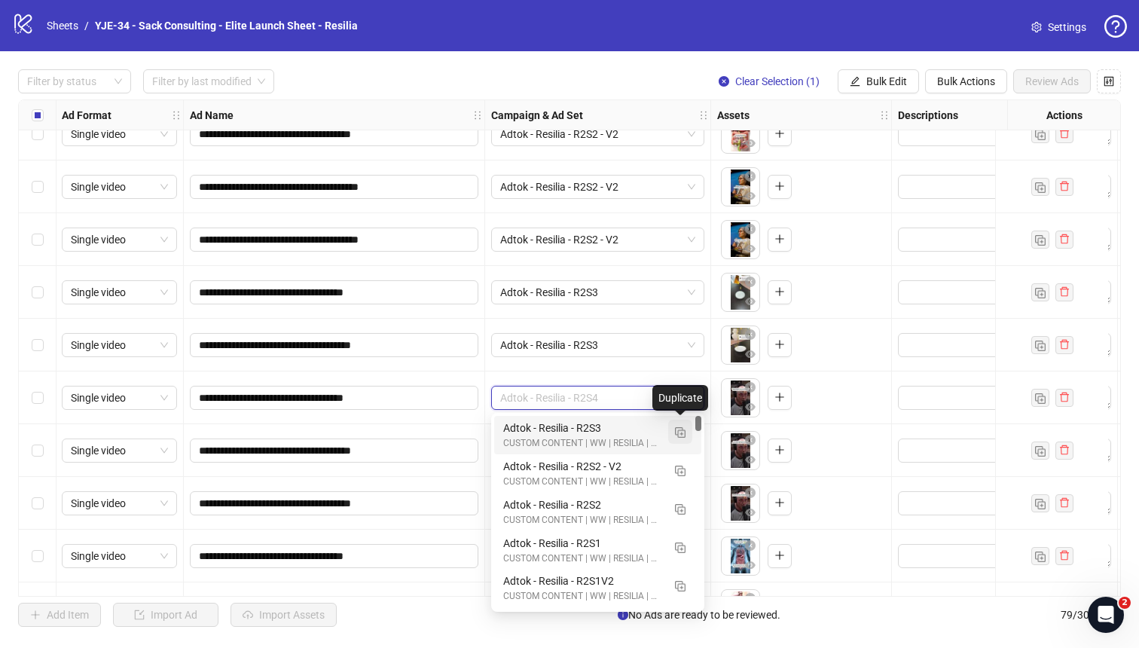
click at [684, 429] on img "button" at bounding box center [680, 432] width 11 height 11
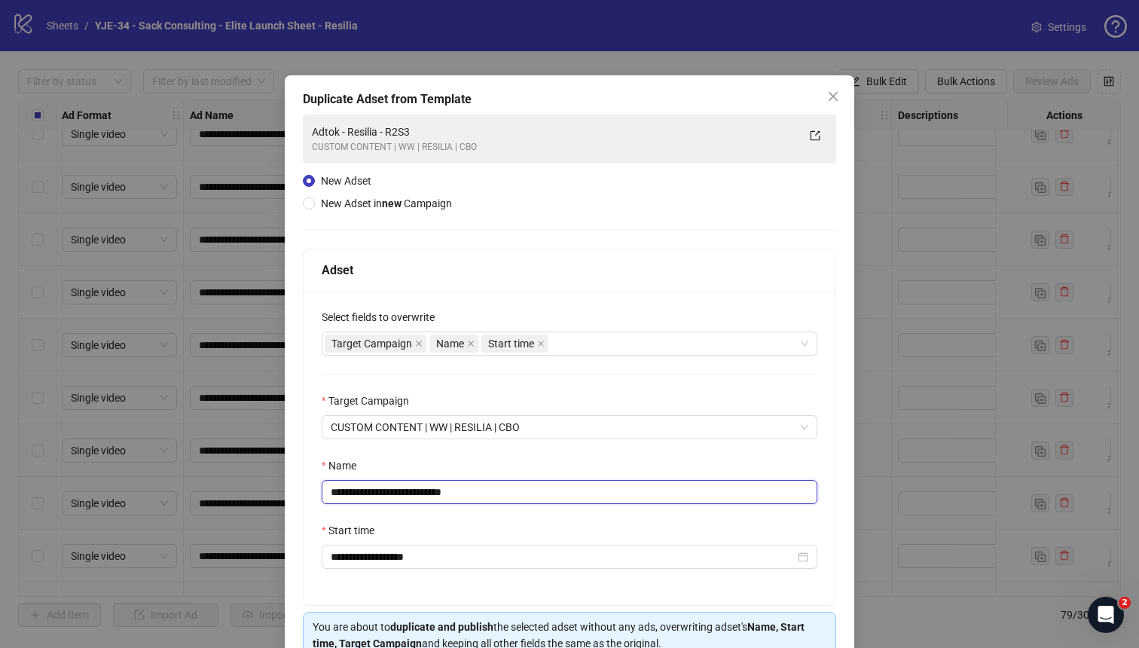
drag, startPoint x: 483, startPoint y: 492, endPoint x: 425, endPoint y: 492, distance: 58.0
click at [425, 492] on input "**********" at bounding box center [570, 492] width 496 height 24
type input "**********"
click at [482, 473] on div "Name" at bounding box center [570, 468] width 496 height 23
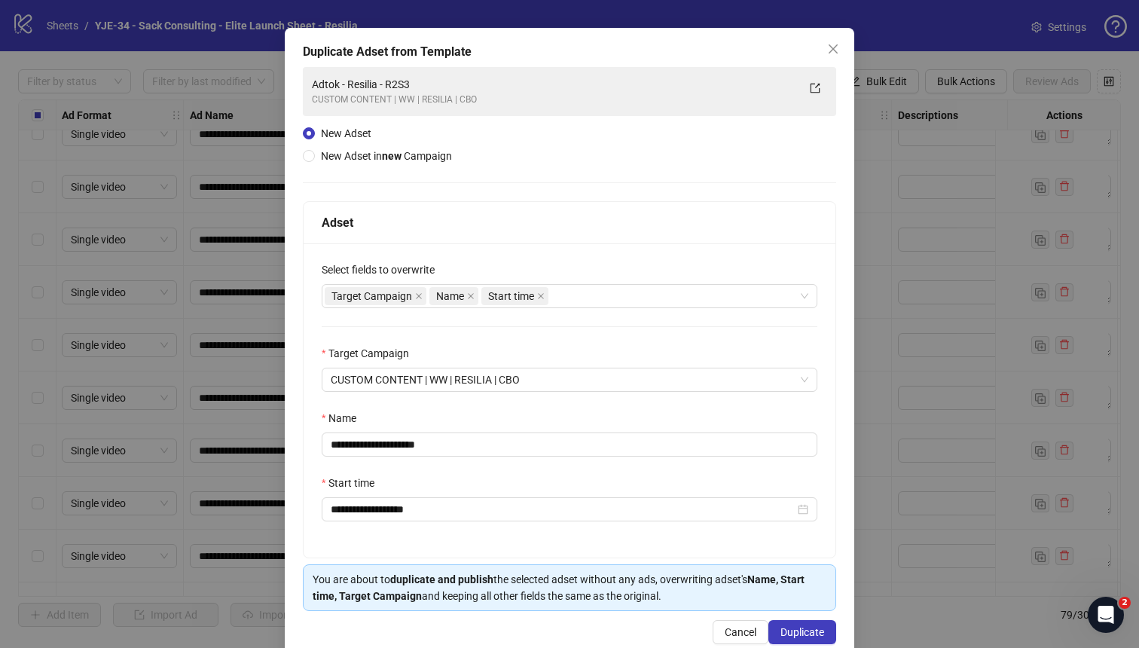
scroll to position [78, 0]
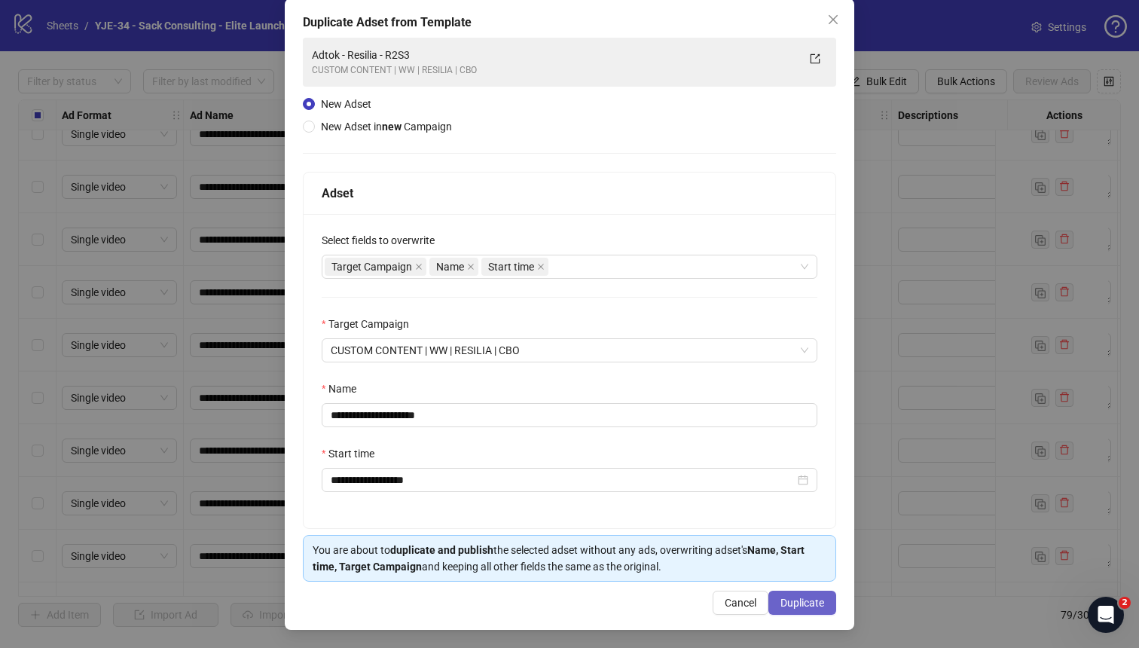
click at [784, 595] on button "Duplicate" at bounding box center [802, 603] width 68 height 24
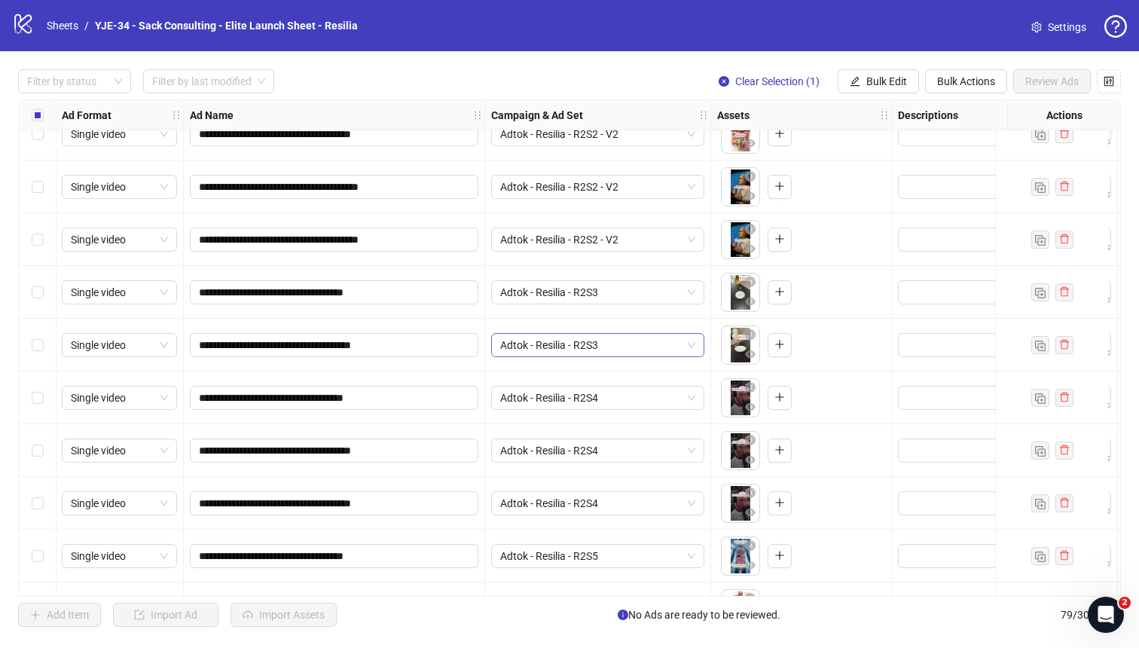
click at [598, 336] on span "Adtok - Resilia - R2S3" at bounding box center [597, 345] width 195 height 23
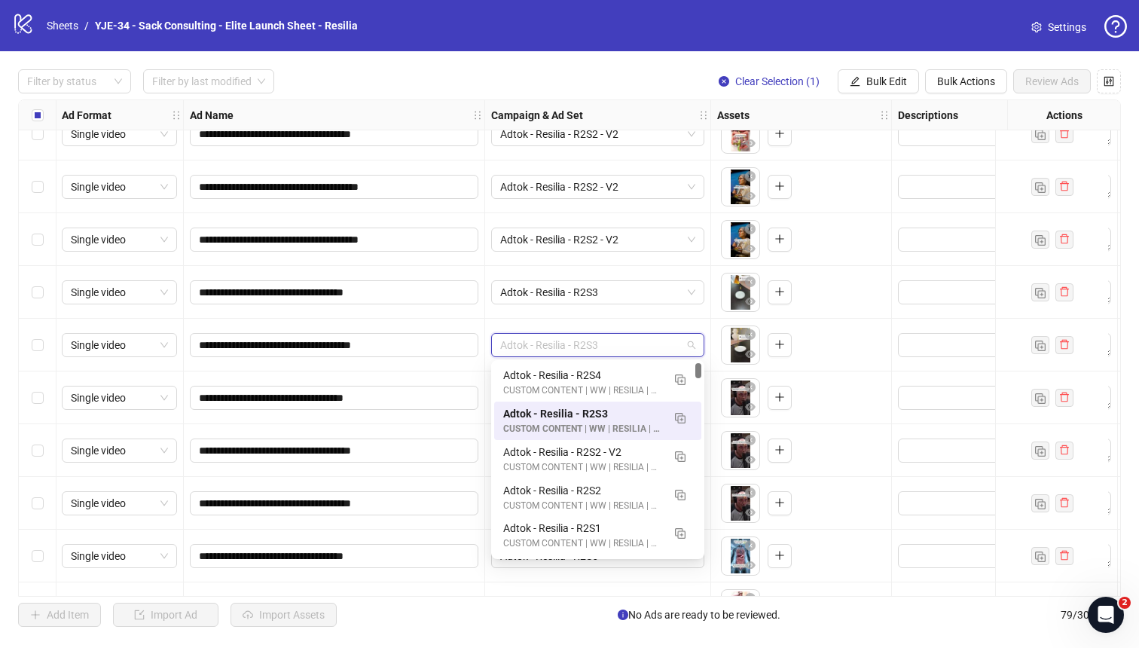
click at [598, 321] on div "Adtok - Resilia - R2S3" at bounding box center [598, 345] width 226 height 53
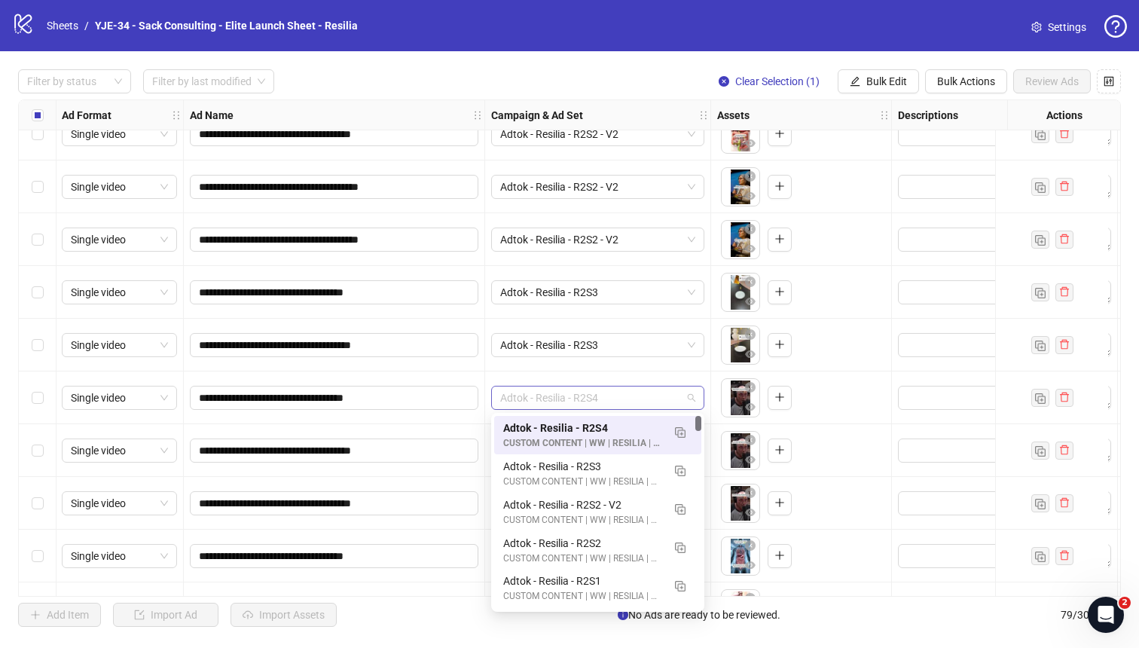
click at [582, 407] on span "Adtok - Resilia - R2S4" at bounding box center [597, 397] width 195 height 23
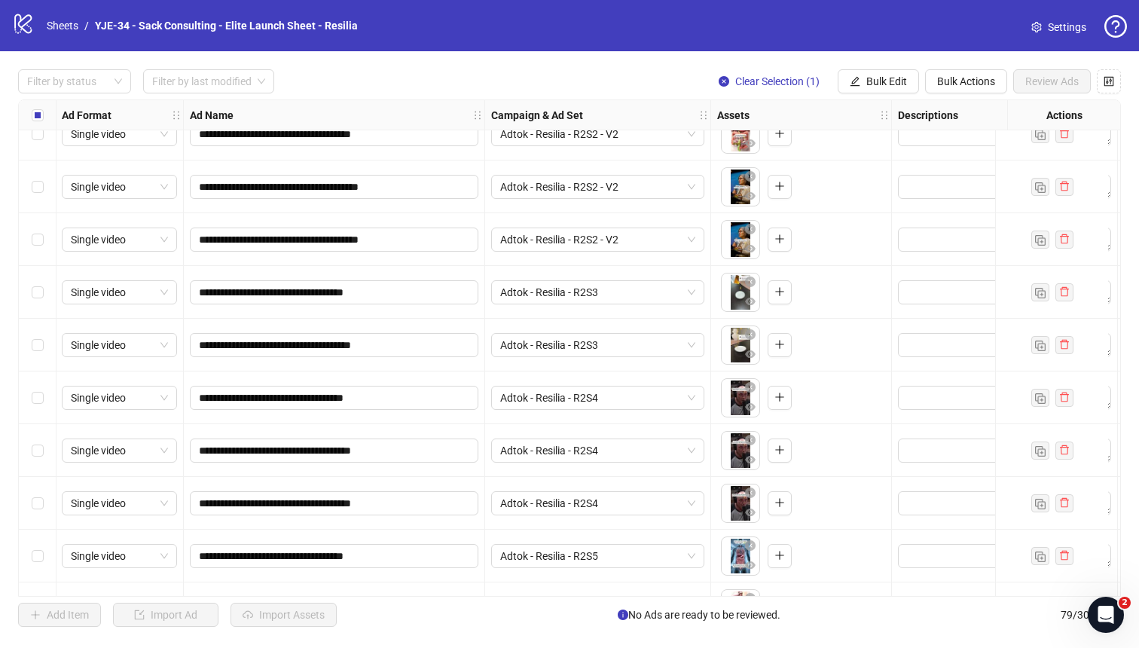
click at [581, 373] on div "Adtok - Resilia - R2S4" at bounding box center [598, 397] width 226 height 53
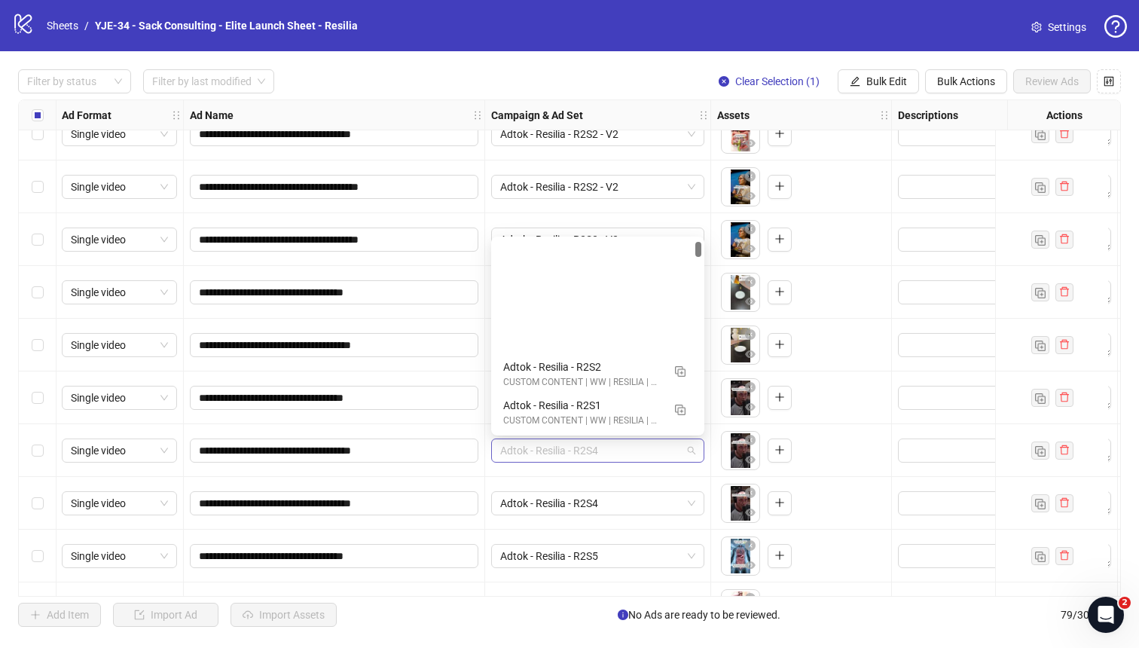
click at [564, 440] on span "Adtok - Resilia - R2S4" at bounding box center [597, 450] width 195 height 23
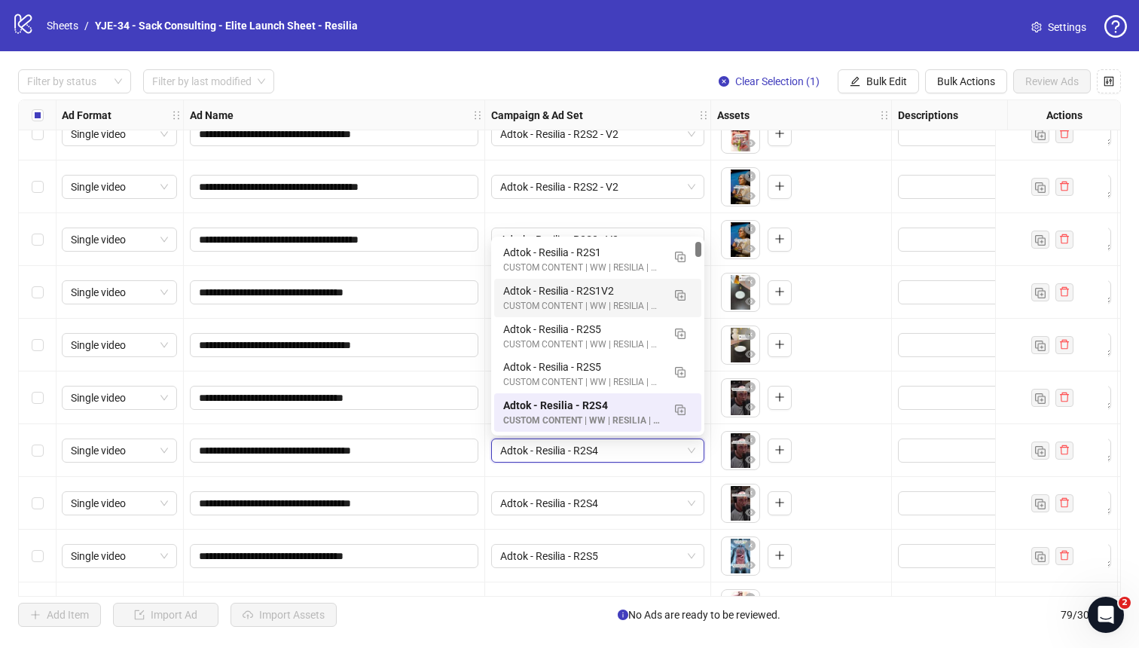
click at [372, 374] on div "**********" at bounding box center [334, 397] width 301 height 53
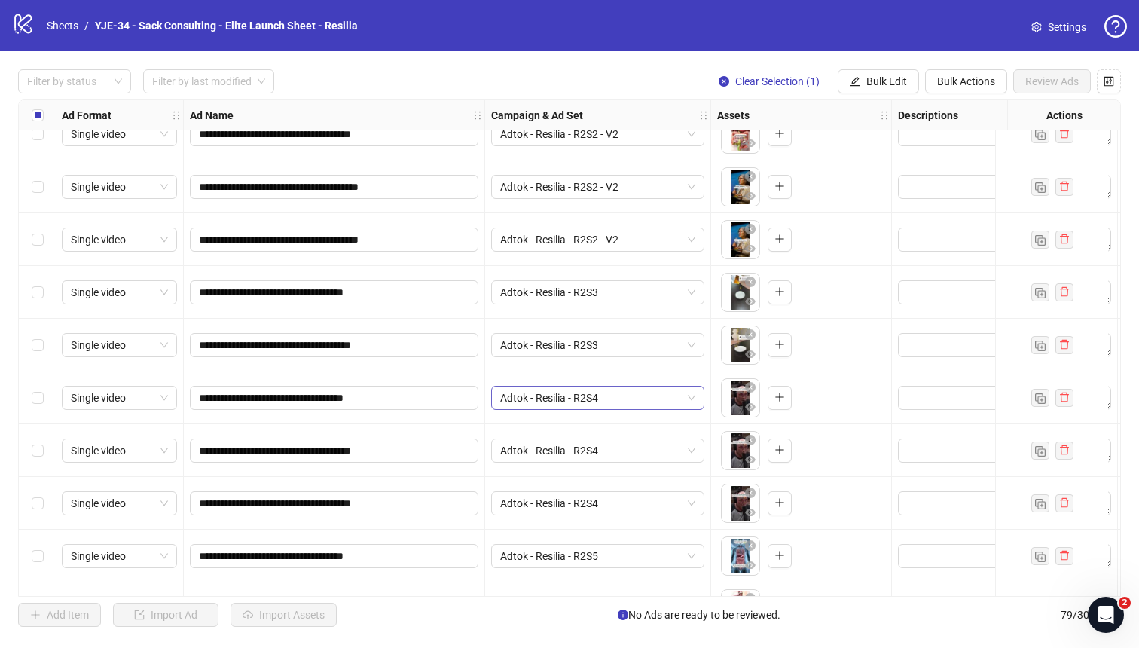
click at [552, 398] on span "Adtok - Resilia - R2S4" at bounding box center [597, 397] width 195 height 23
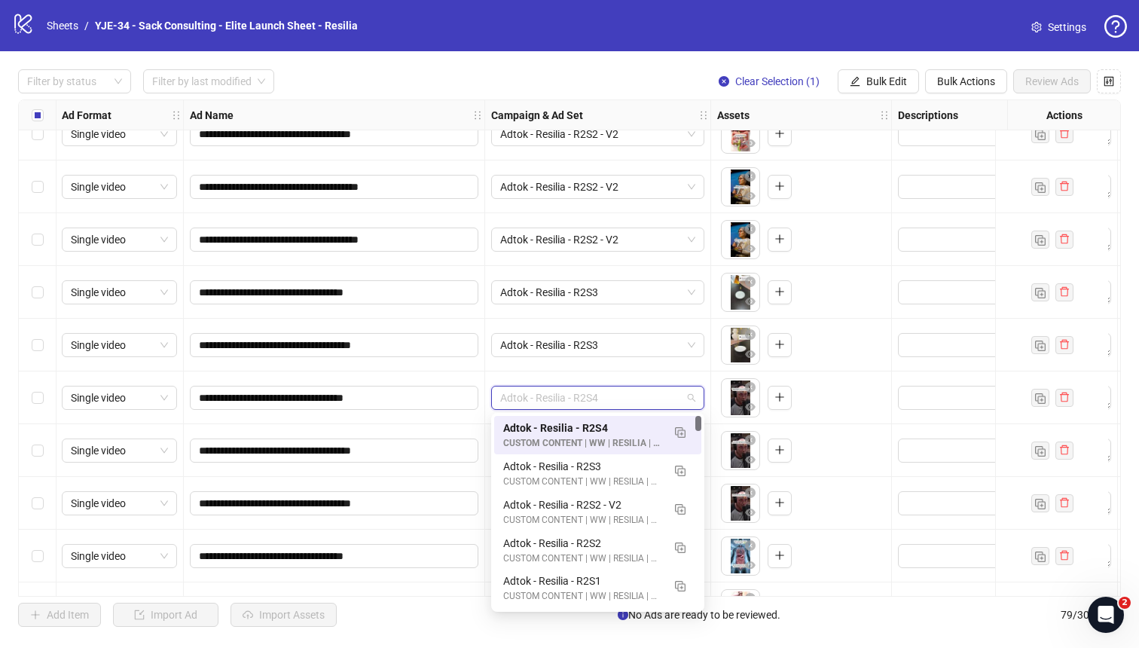
click at [505, 373] on div "Adtok - Resilia - R2S4" at bounding box center [598, 397] width 226 height 53
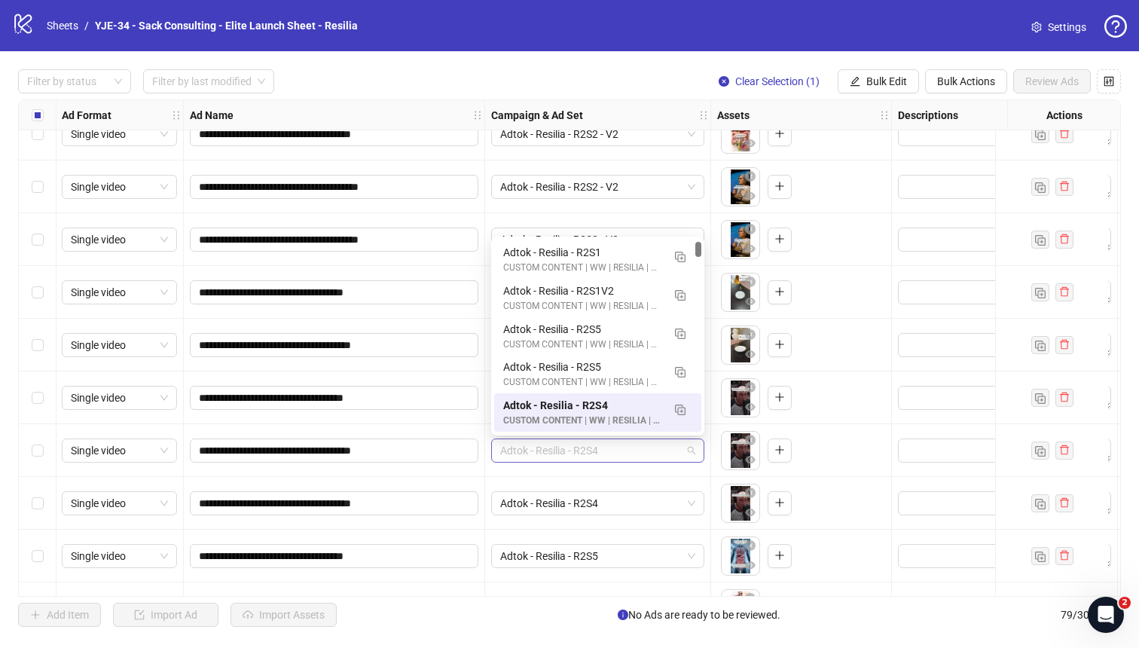
click at [523, 442] on span "Adtok - Resilia - R2S4" at bounding box center [597, 450] width 195 height 23
drag, startPoint x: 698, startPoint y: 249, endPoint x: 698, endPoint y: 219, distance: 29.4
click at [698, 219] on body "**********" at bounding box center [569, 324] width 1139 height 648
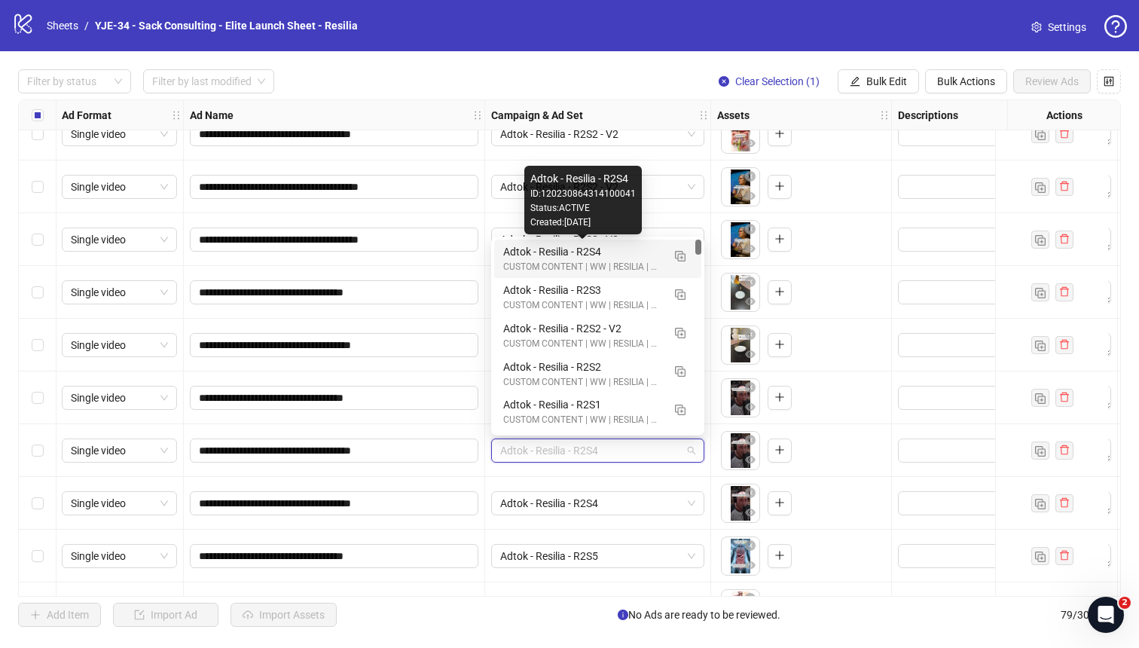
click at [621, 254] on div "Adtok - Resilia - R2S4" at bounding box center [582, 251] width 159 height 17
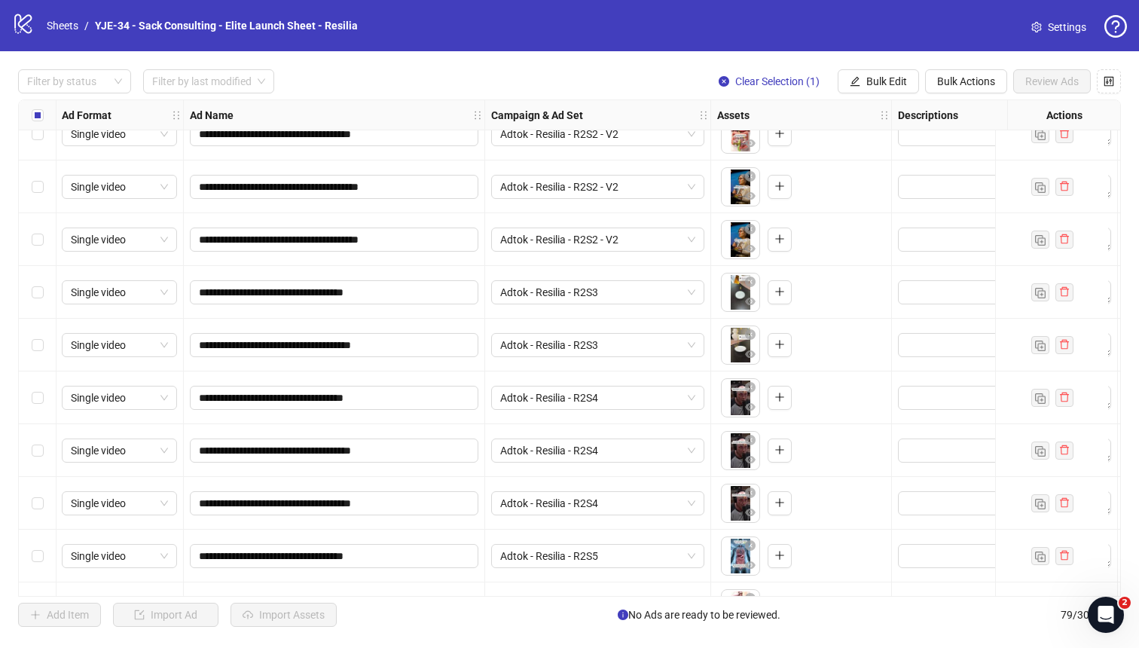
scroll to position [3448, 2]
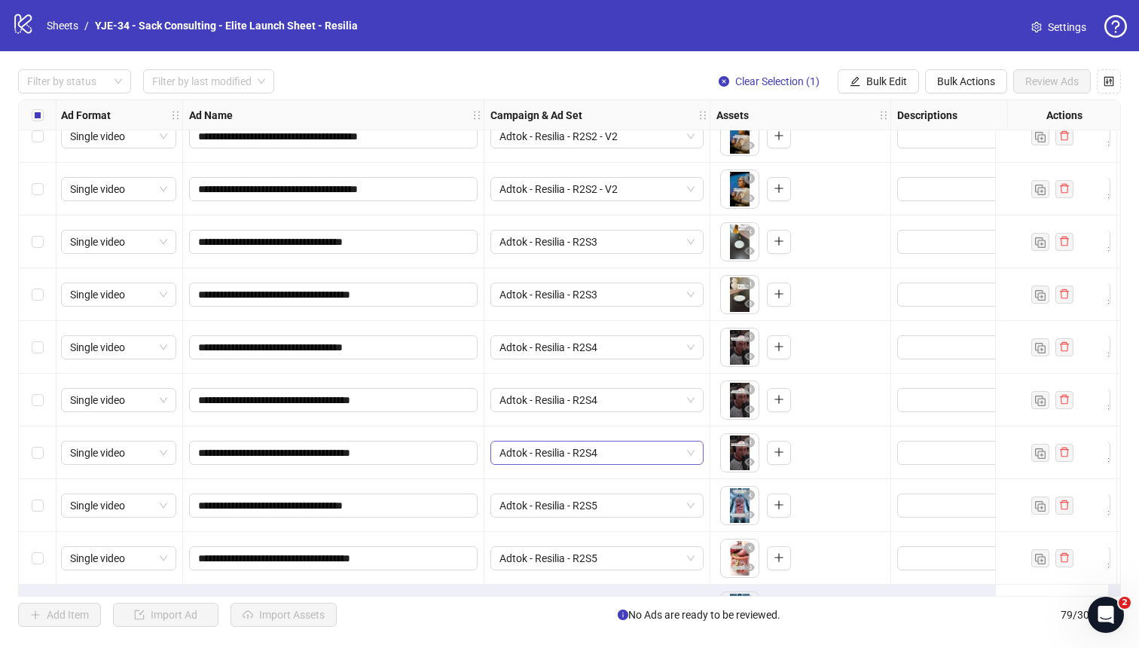
click at [531, 449] on span "Adtok - Resilia - R2S4" at bounding box center [596, 452] width 195 height 23
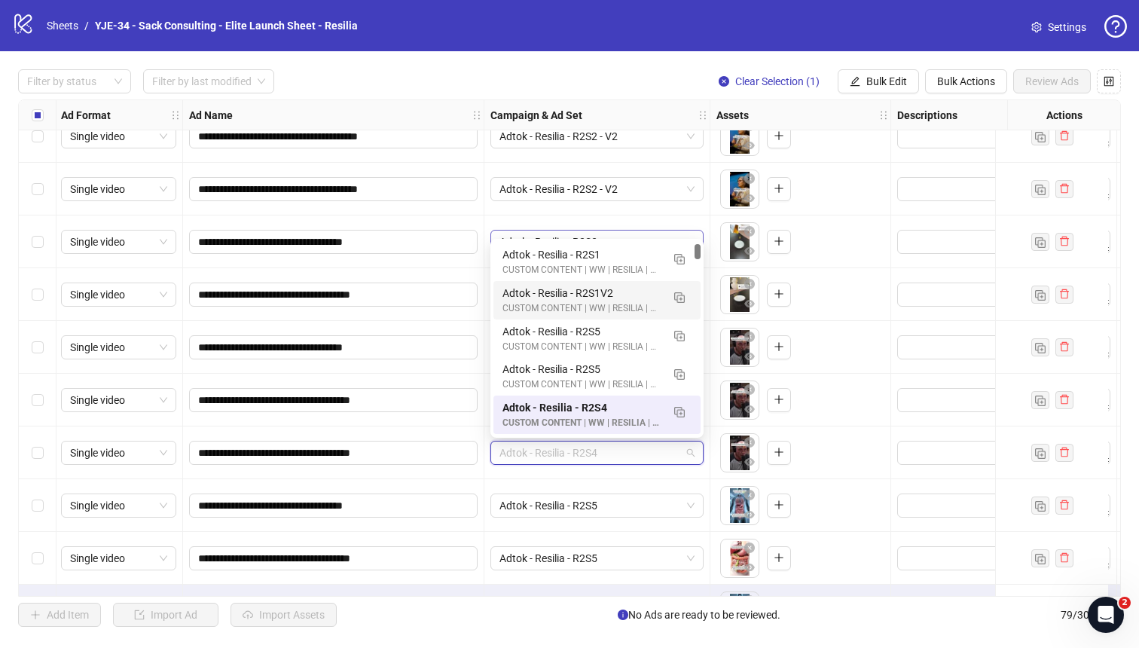
scroll to position [0, 0]
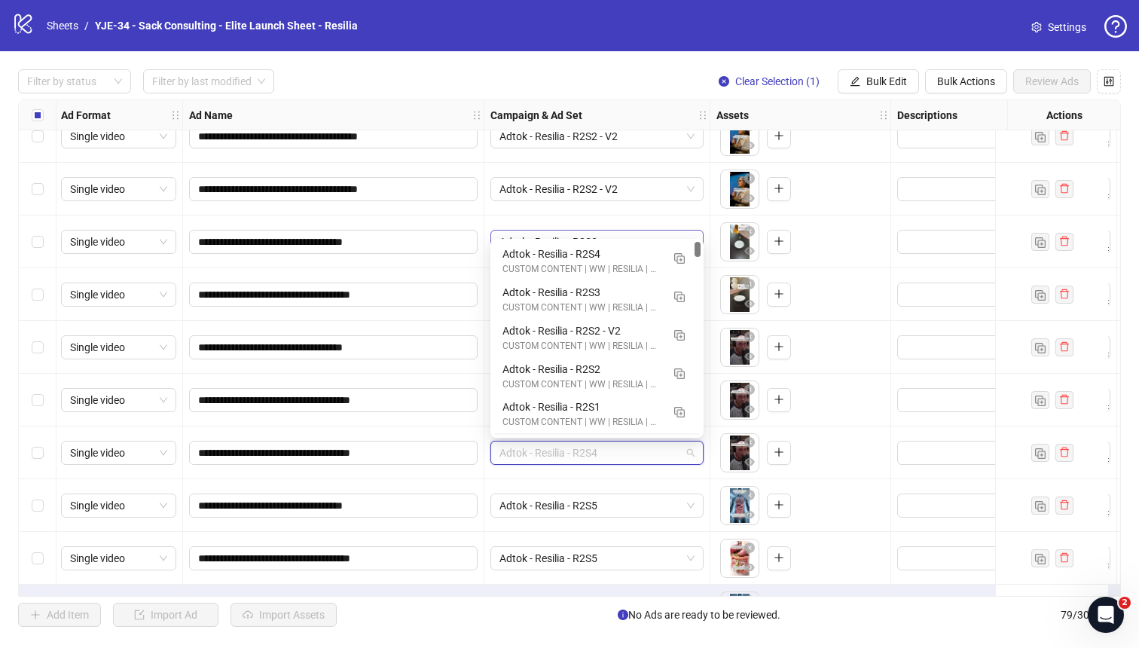
drag, startPoint x: 696, startPoint y: 252, endPoint x: 695, endPoint y: 233, distance: 18.8
click at [695, 234] on body "**********" at bounding box center [569, 324] width 1139 height 648
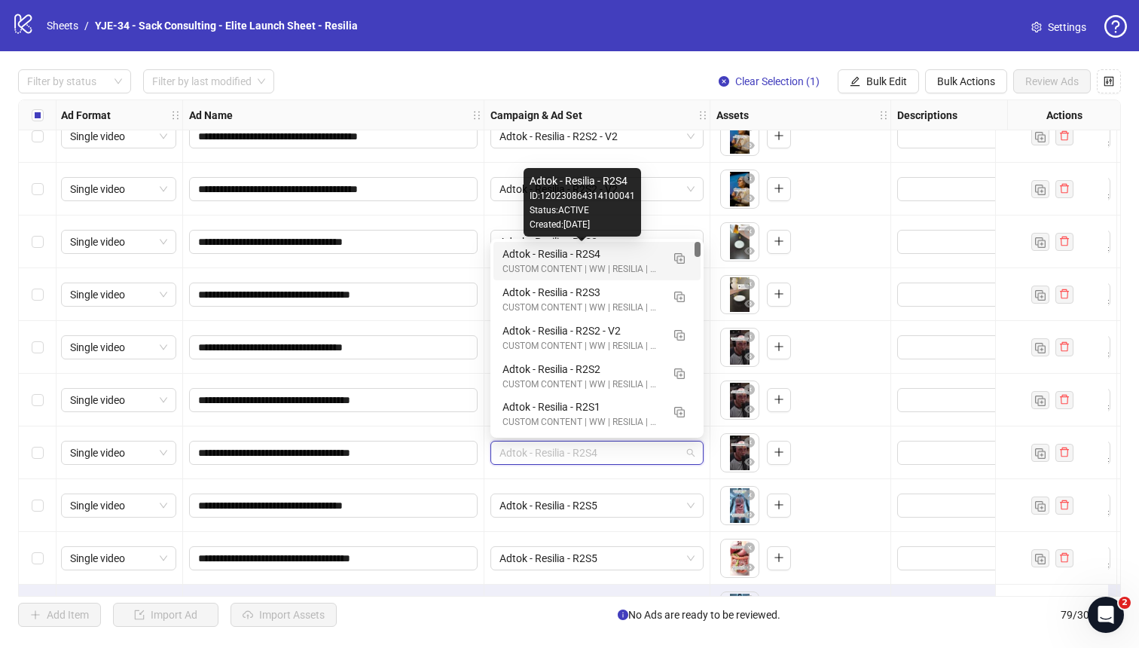
click at [640, 254] on div "Adtok - Resilia - R2S4" at bounding box center [581, 254] width 159 height 17
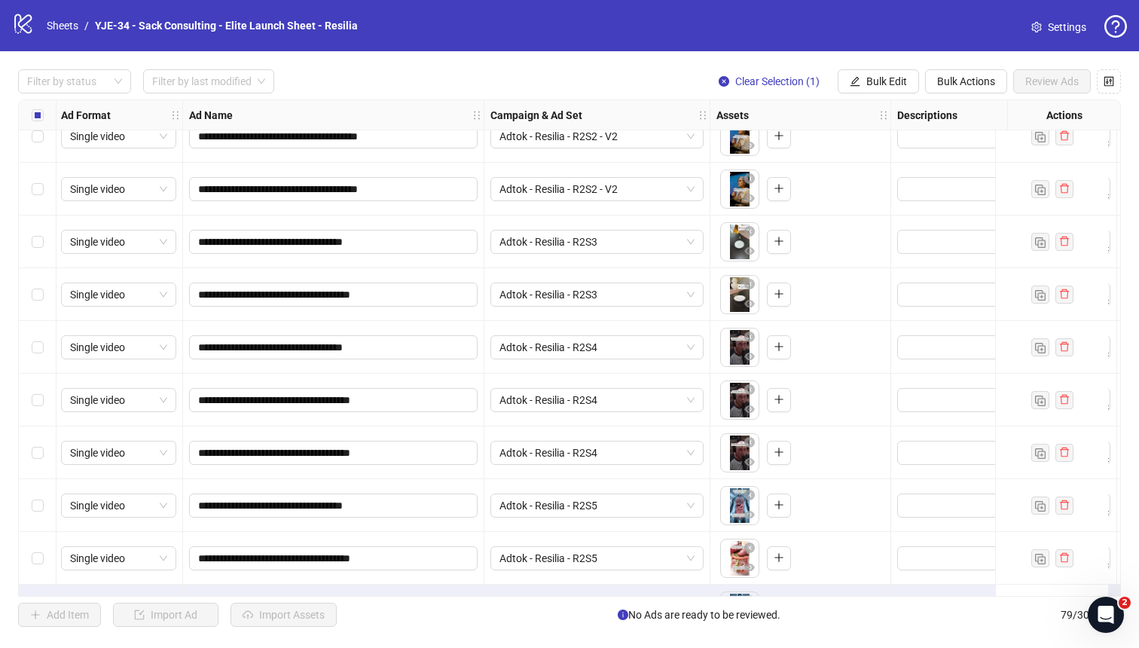
scroll to position [3522, 2]
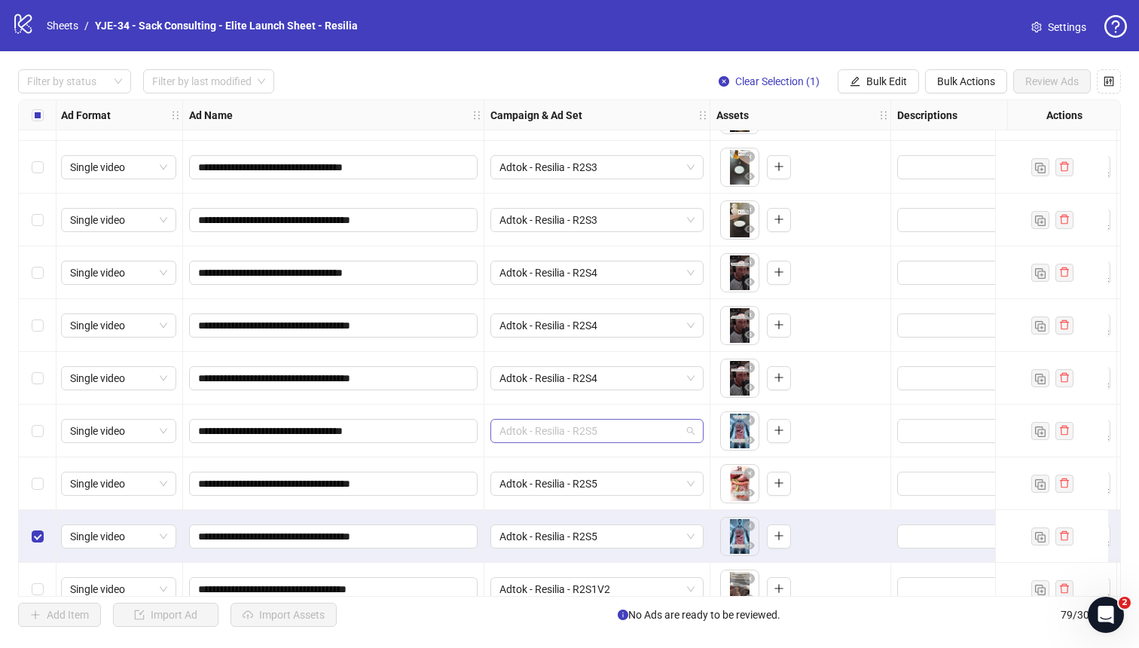
click at [588, 429] on span "Adtok - Resilia - R2S5" at bounding box center [596, 431] width 195 height 23
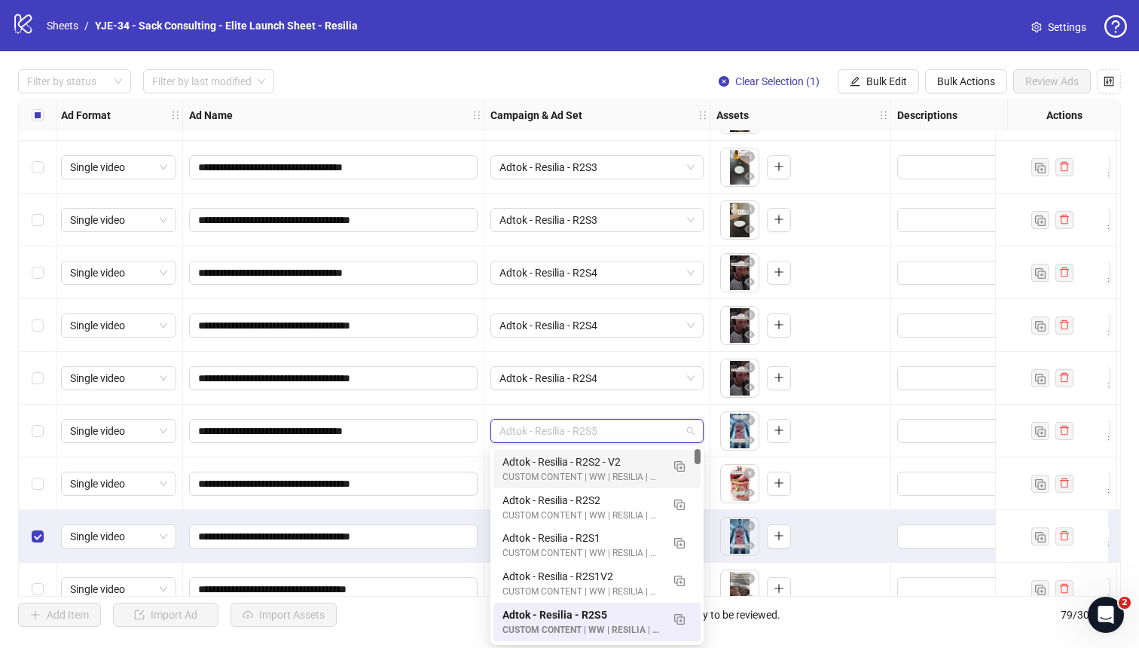
scroll to position [0, 0]
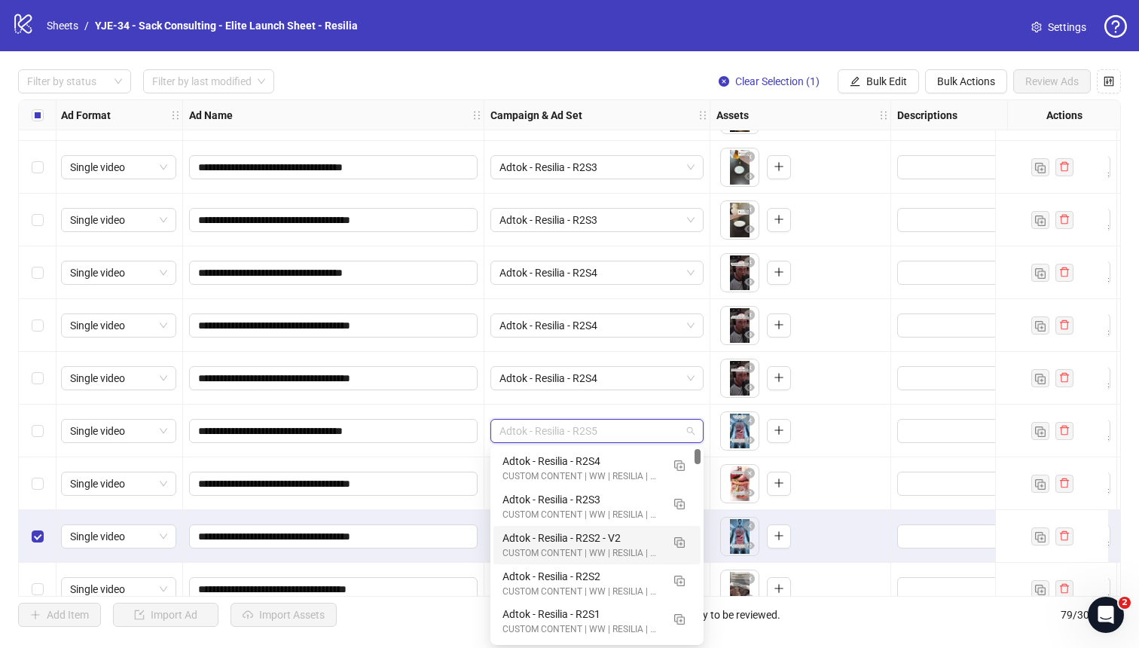
drag, startPoint x: 696, startPoint y: 455, endPoint x: 694, endPoint y: 417, distance: 38.5
click at [694, 417] on body "**********" at bounding box center [569, 324] width 1139 height 648
click at [673, 469] on button "button" at bounding box center [679, 465] width 24 height 24
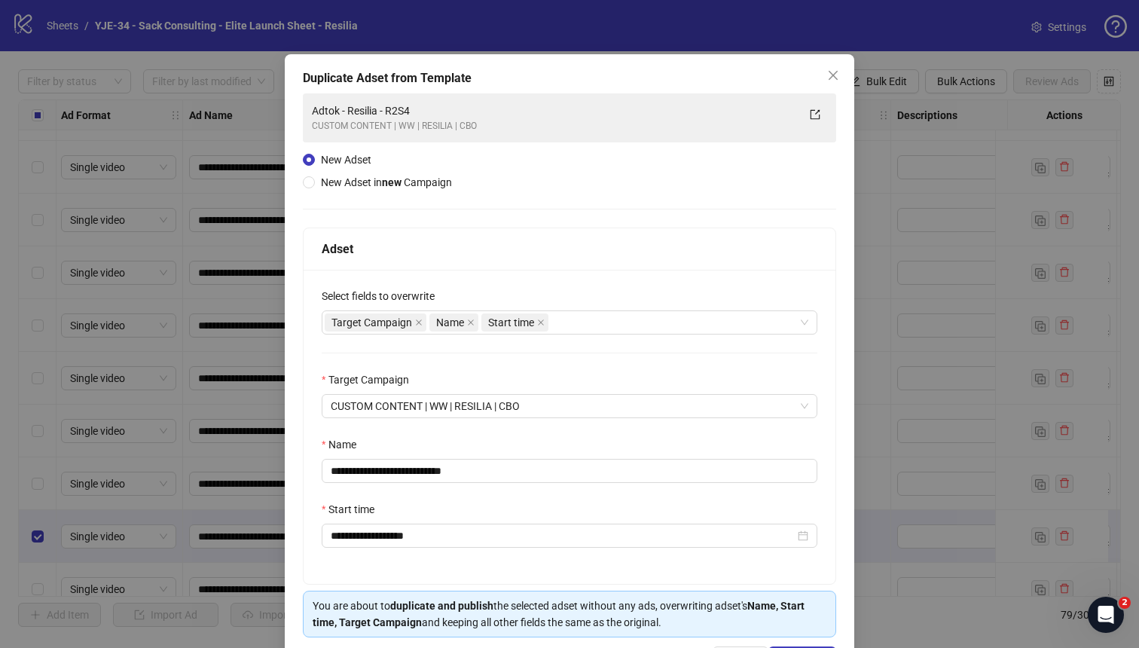
scroll to position [35, 0]
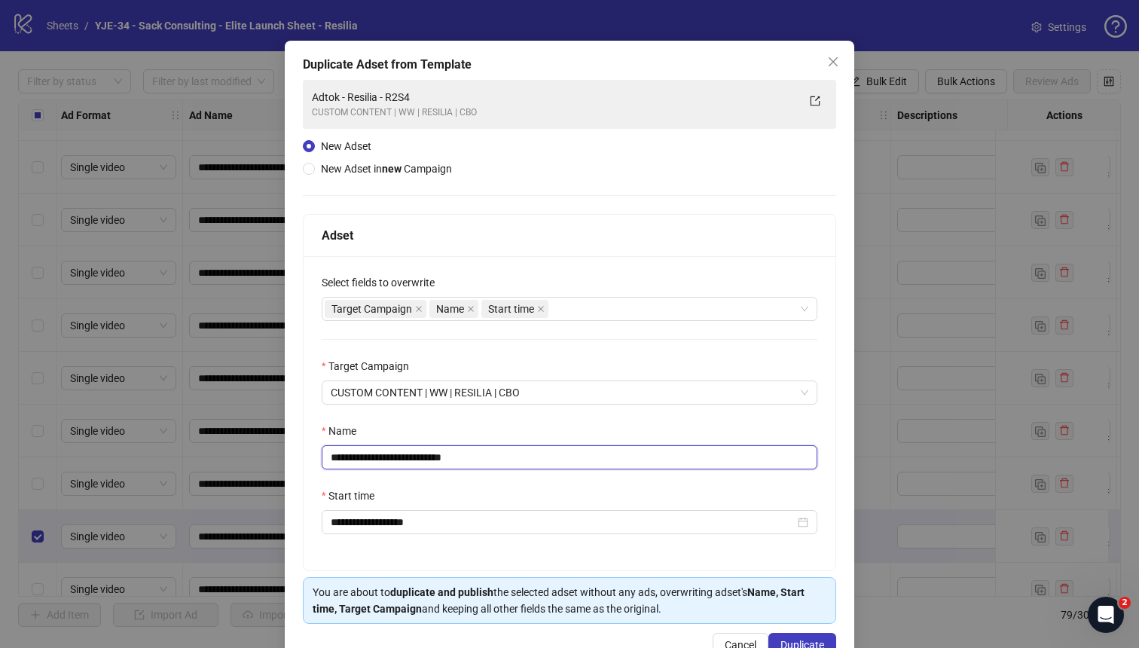
drag, startPoint x: 469, startPoint y: 459, endPoint x: 426, endPoint y: 463, distance: 42.4
click at [426, 463] on input "**********" at bounding box center [570, 457] width 496 height 24
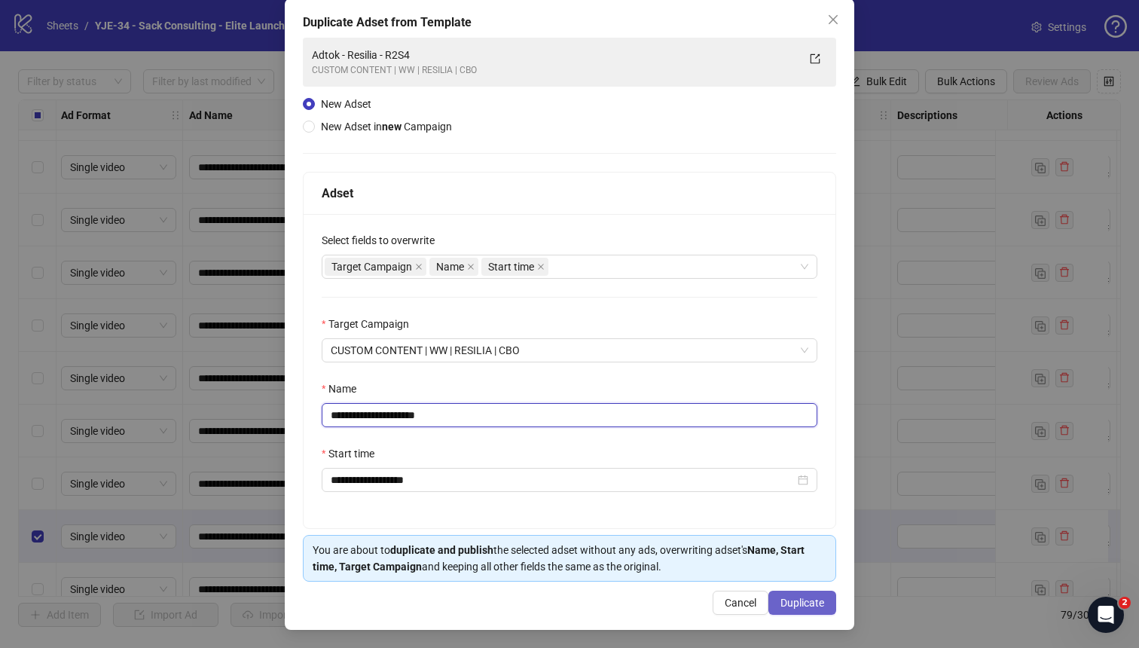
type input "**********"
click at [784, 599] on span "Duplicate" at bounding box center [802, 603] width 44 height 12
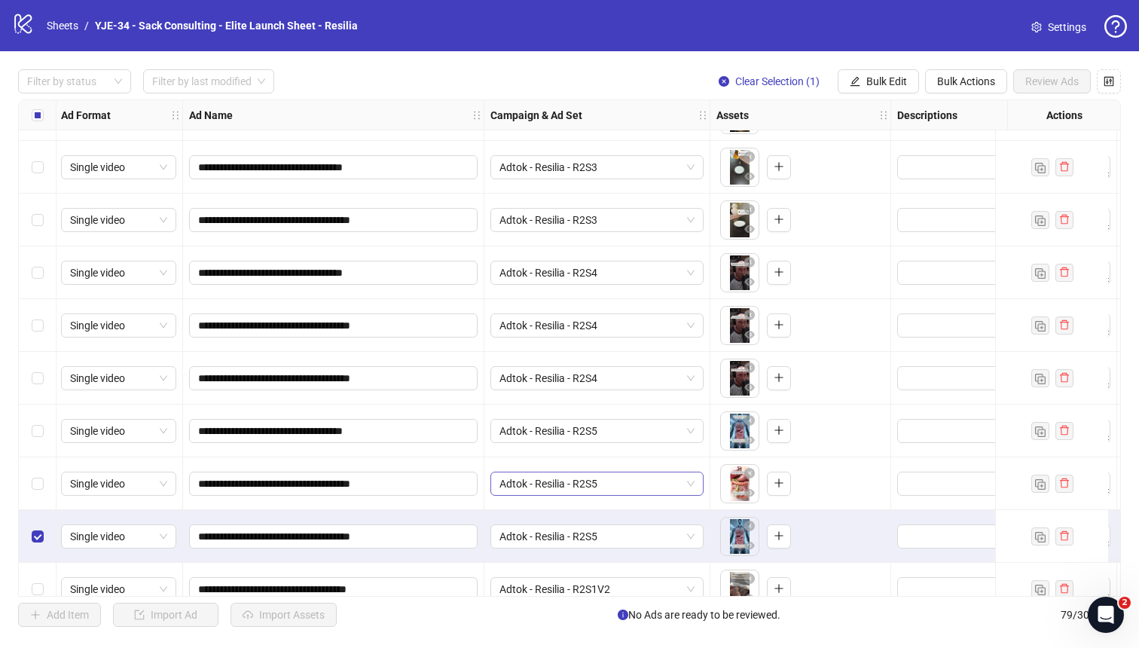
scroll to position [3644, 2]
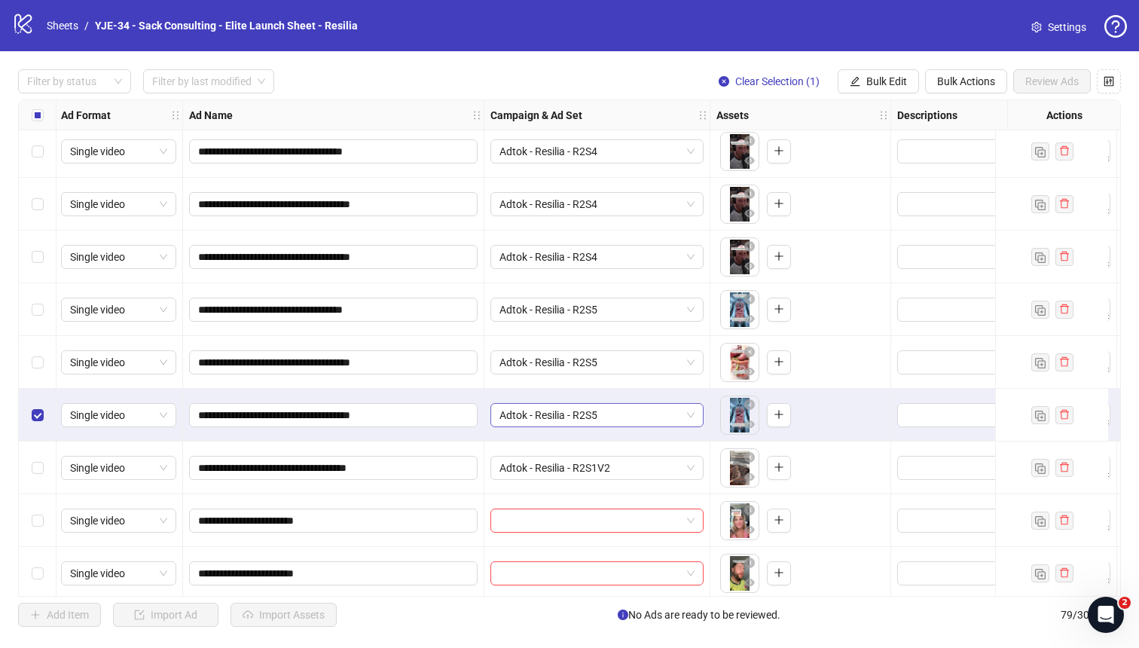
click at [664, 422] on span "Adtok - Resilia - R2S5" at bounding box center [596, 415] width 195 height 23
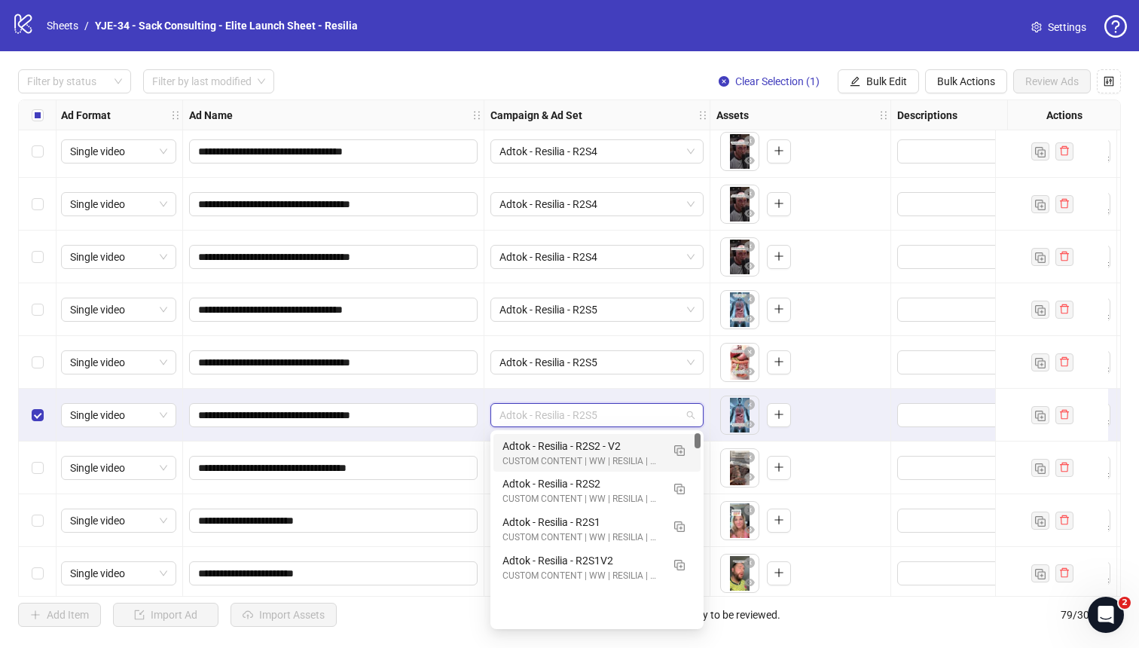
scroll to position [0, 0]
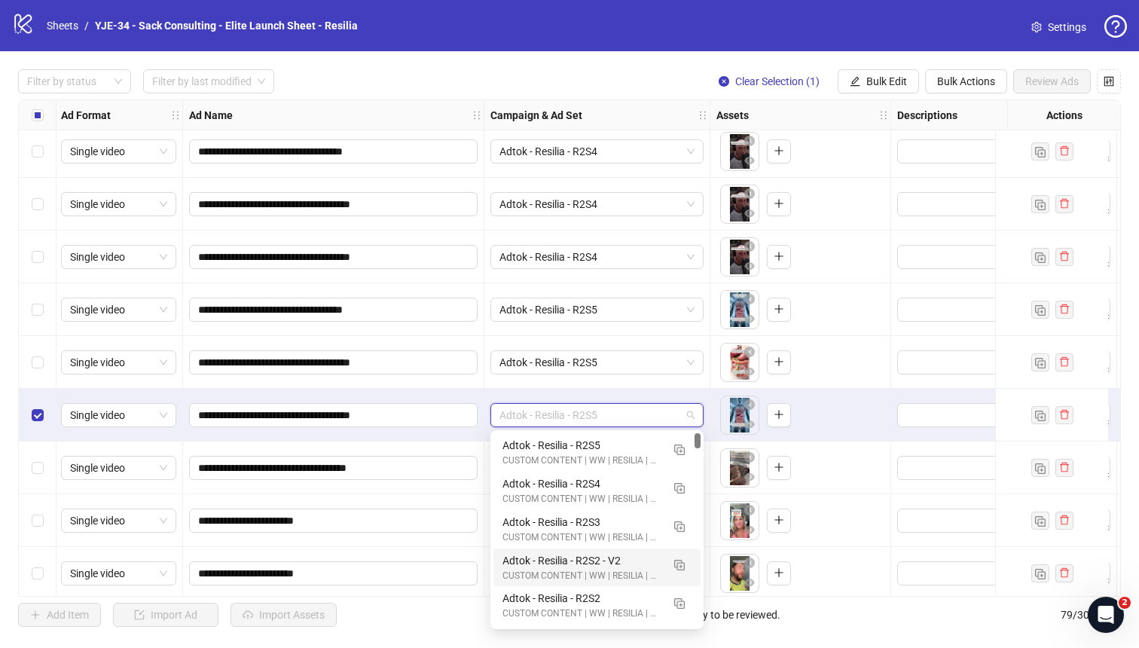
drag, startPoint x: 696, startPoint y: 441, endPoint x: 696, endPoint y: 426, distance: 15.1
click at [696, 426] on body "**********" at bounding box center [569, 324] width 1139 height 648
click at [608, 454] on div "CUSTOM CONTENT | WW | RESILIA | CBO" at bounding box center [581, 460] width 159 height 14
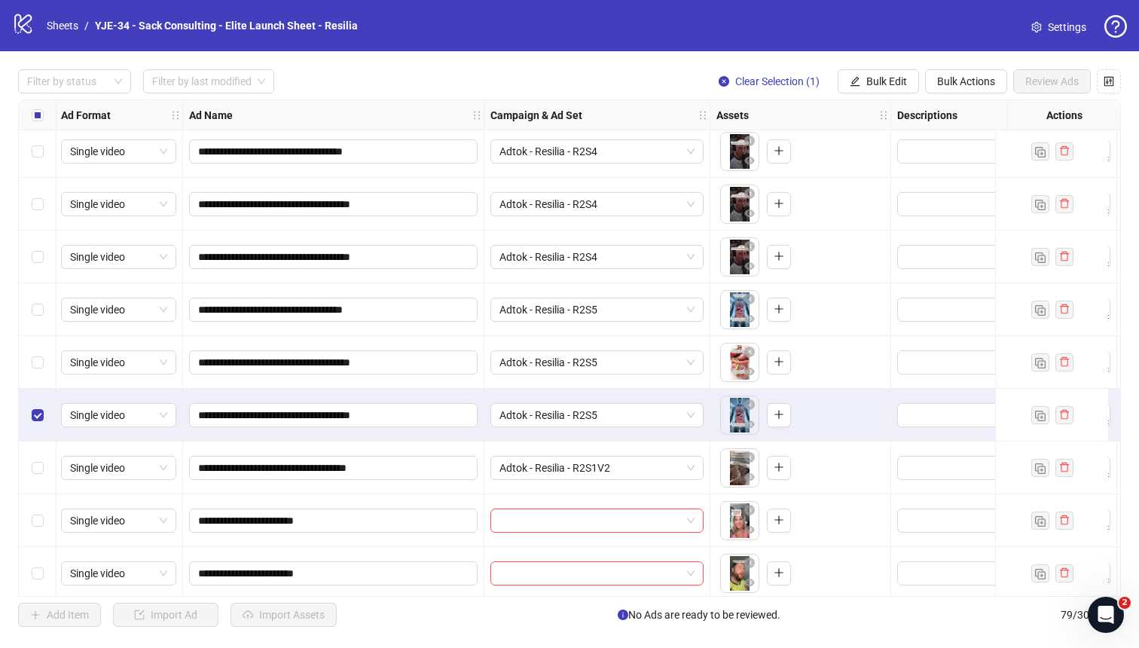
click at [41, 452] on div "Select row 76" at bounding box center [38, 467] width 38 height 53
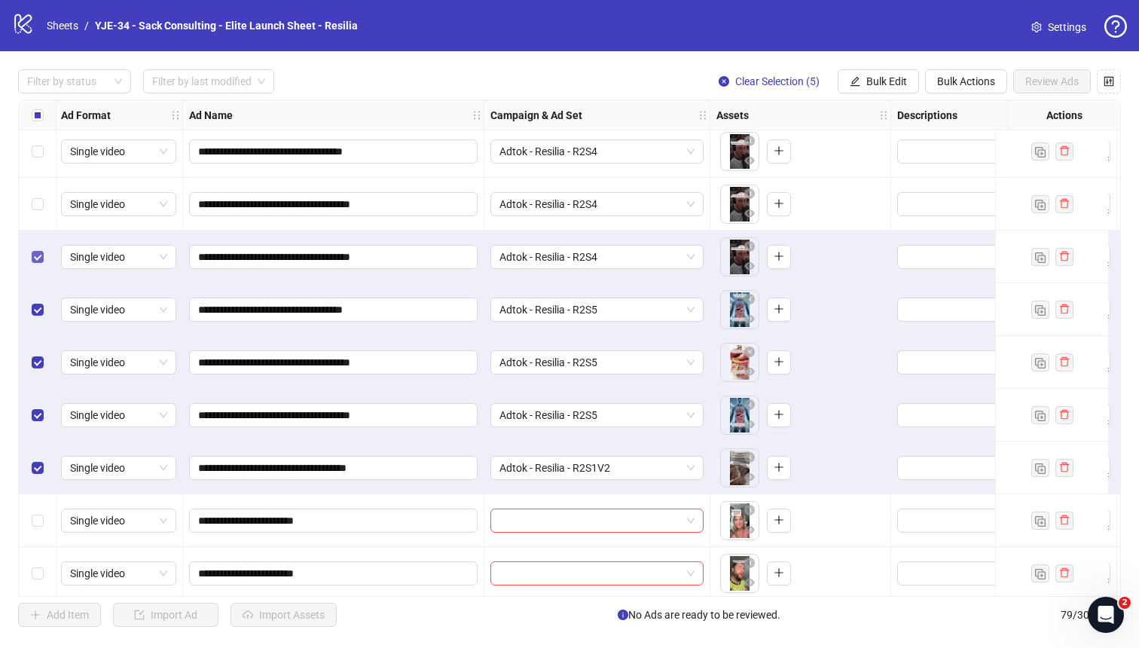
scroll to position [3586, 2]
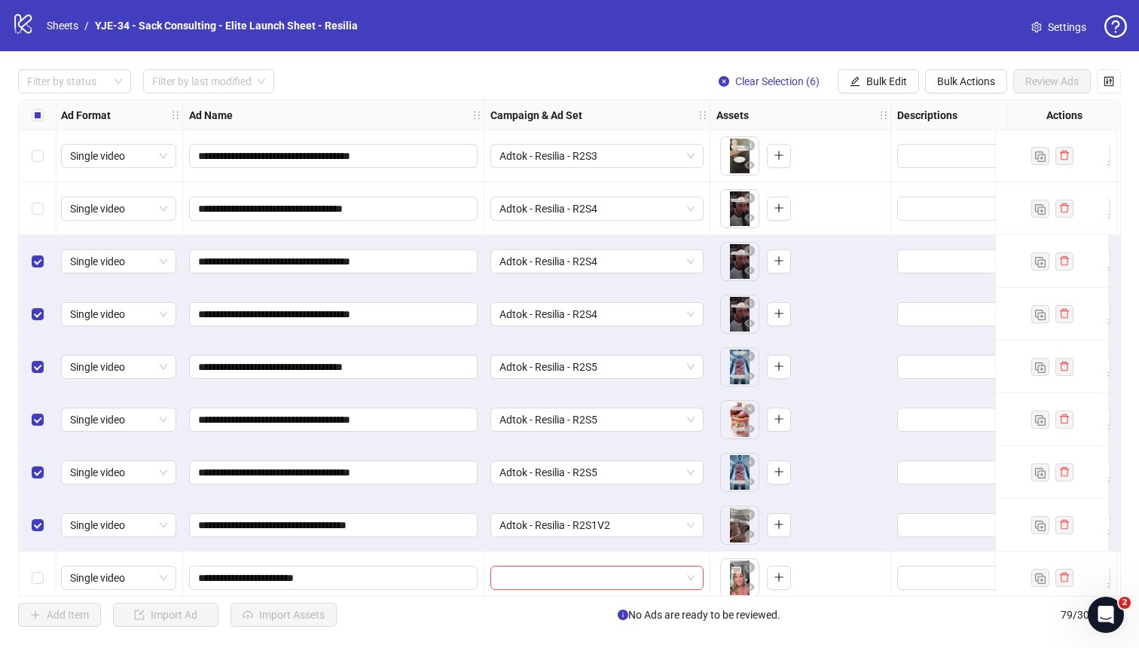
click at [45, 208] on div "Select row 70" at bounding box center [38, 208] width 38 height 53
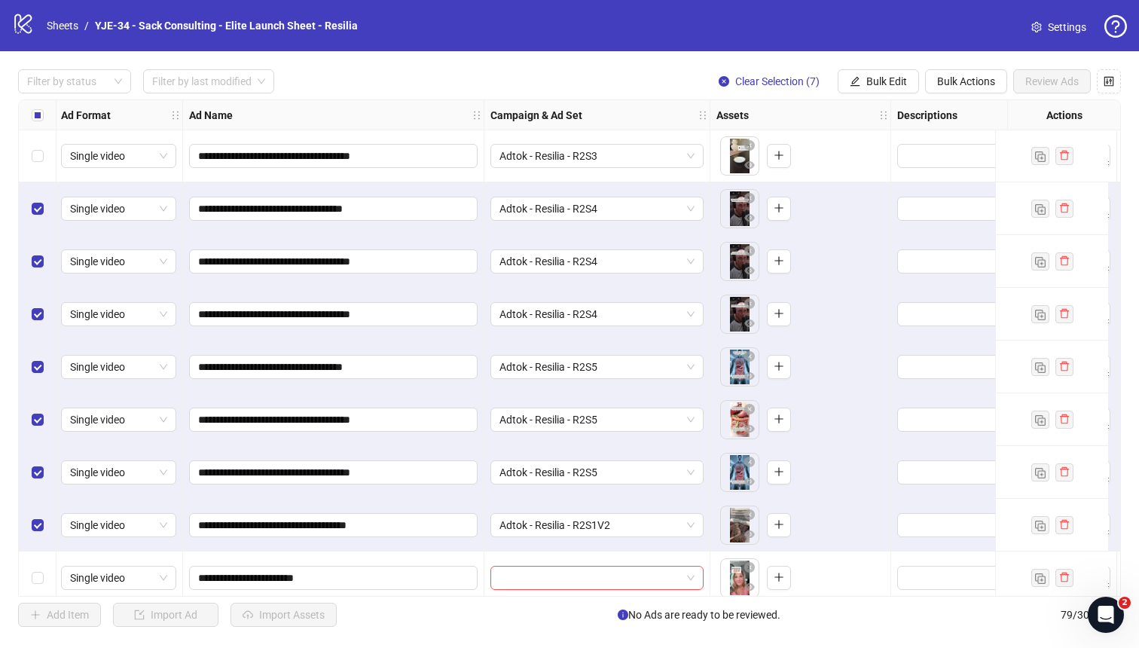
scroll to position [3529, 2]
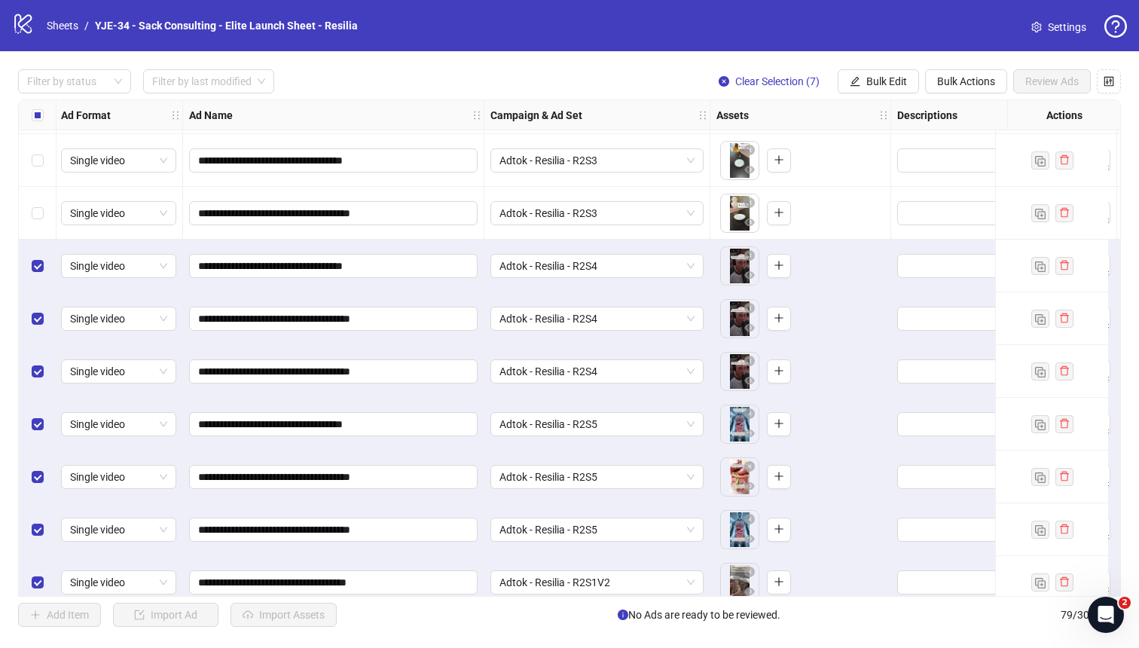
click at [44, 209] on div "Select row 69" at bounding box center [38, 213] width 38 height 53
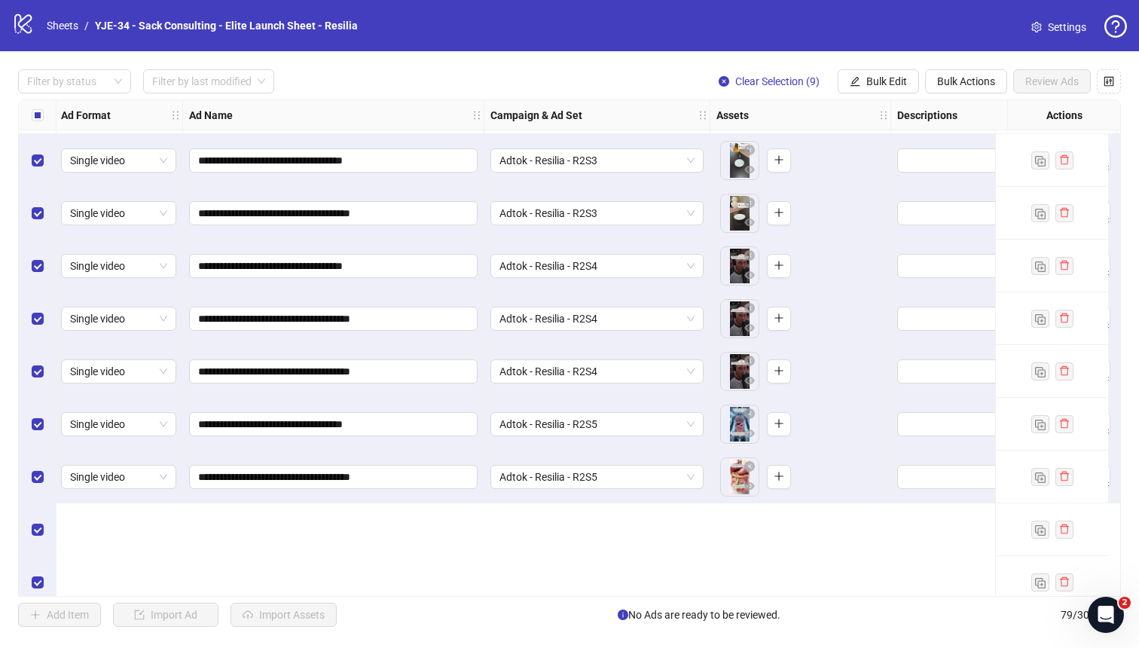
scroll to position [3334, 2]
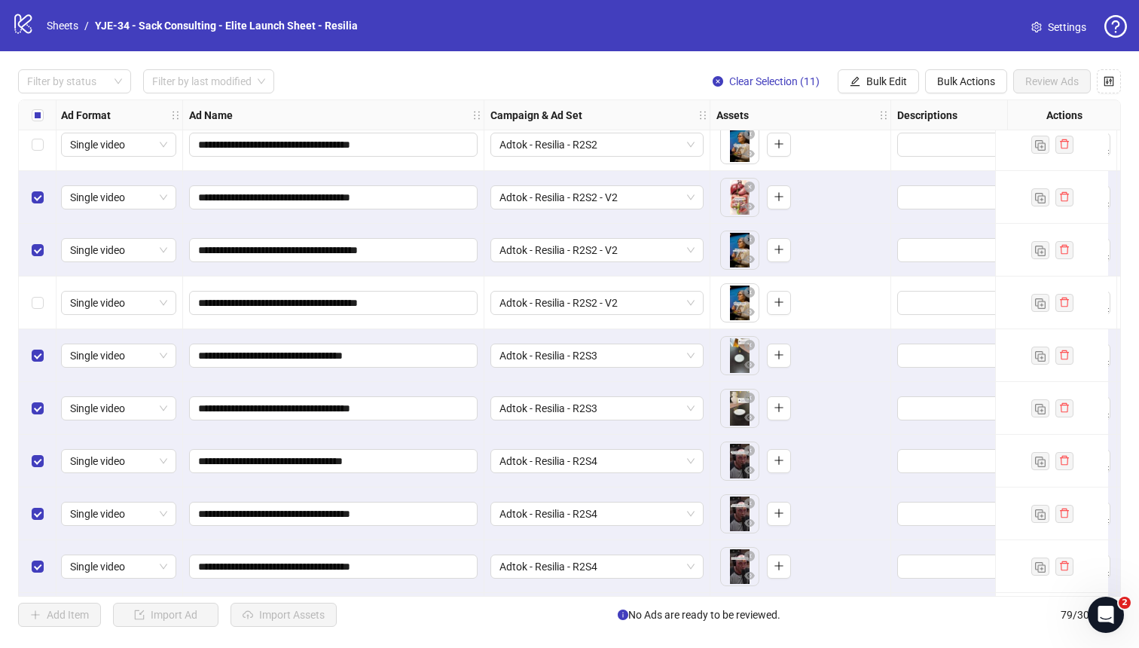
click at [29, 319] on div "Select row 67" at bounding box center [38, 302] width 38 height 53
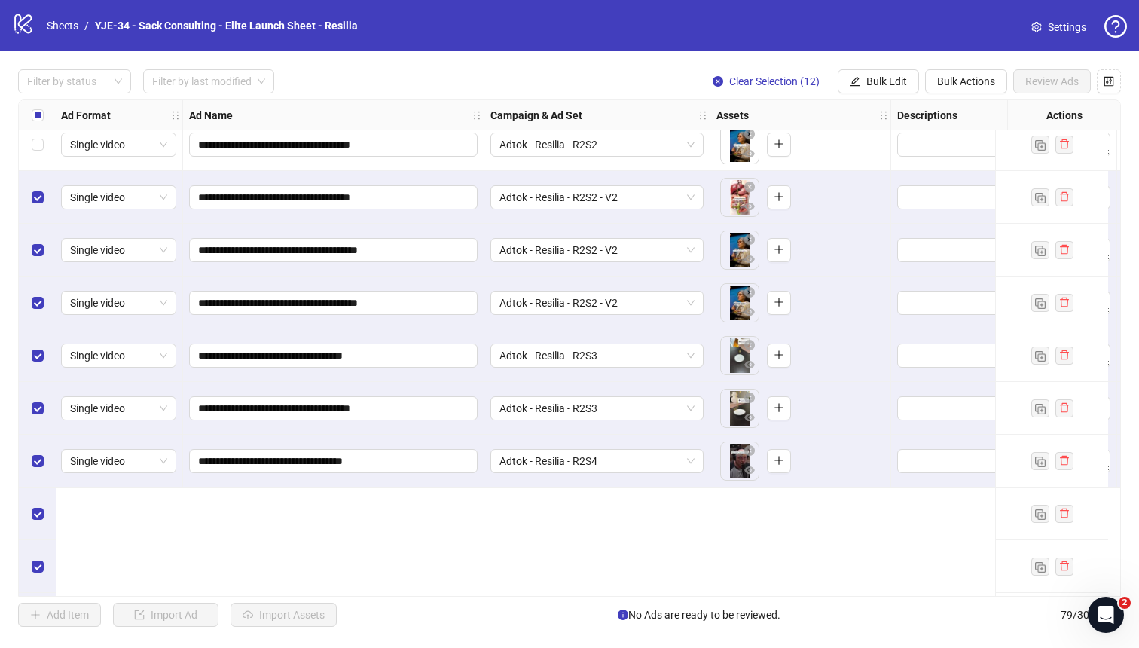
scroll to position [3151, 2]
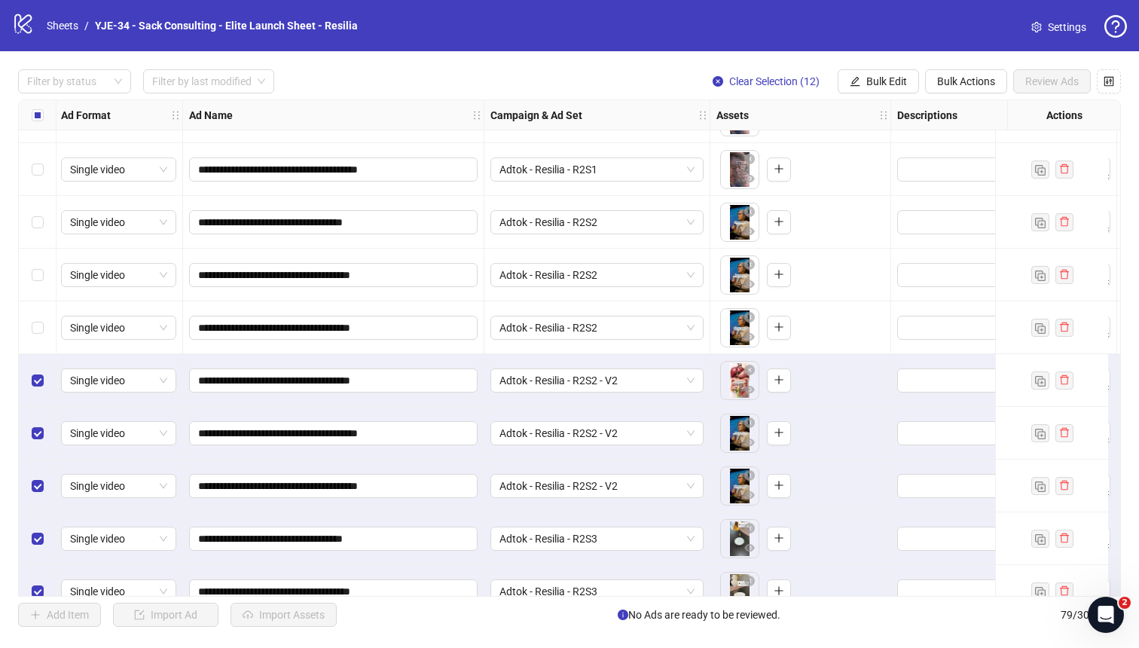
click at [29, 325] on div "Select row 64" at bounding box center [38, 327] width 38 height 53
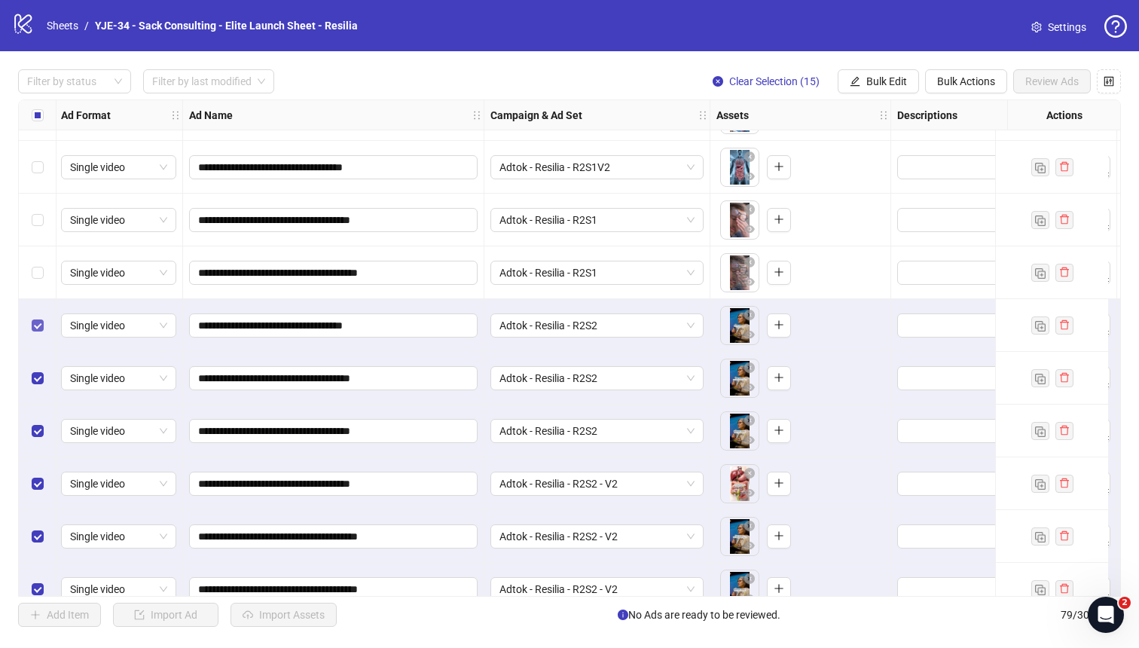
scroll to position [3046, 2]
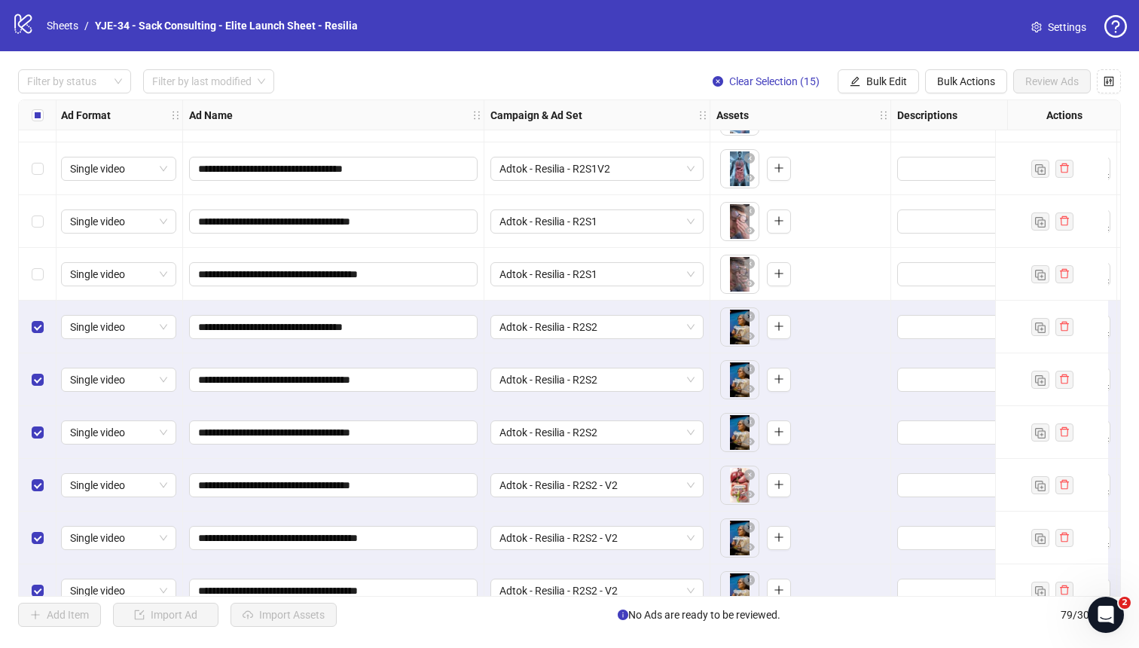
click at [32, 264] on div "Select row 61" at bounding box center [38, 274] width 38 height 53
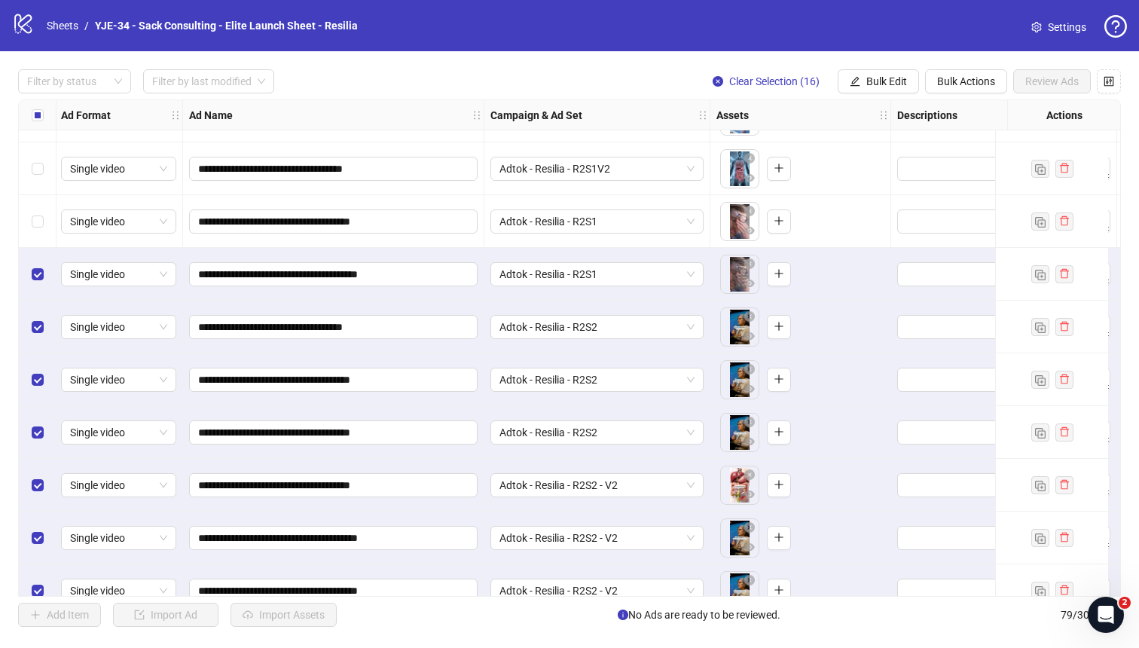
click at [35, 234] on div "Select row 60" at bounding box center [38, 221] width 38 height 53
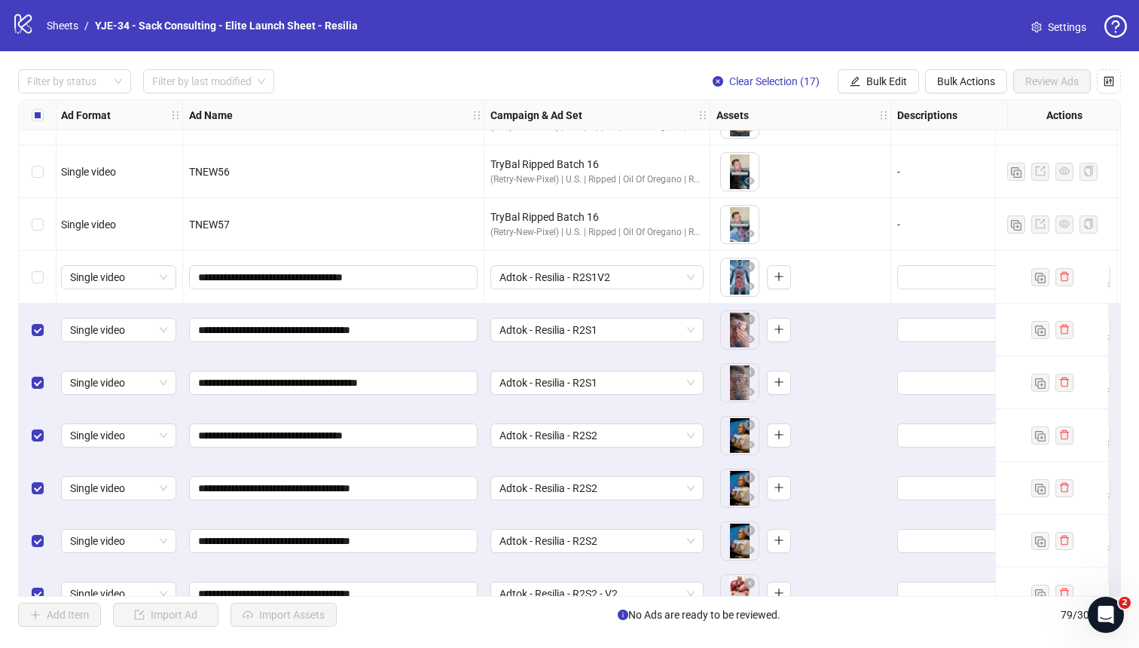
scroll to position [2931, 2]
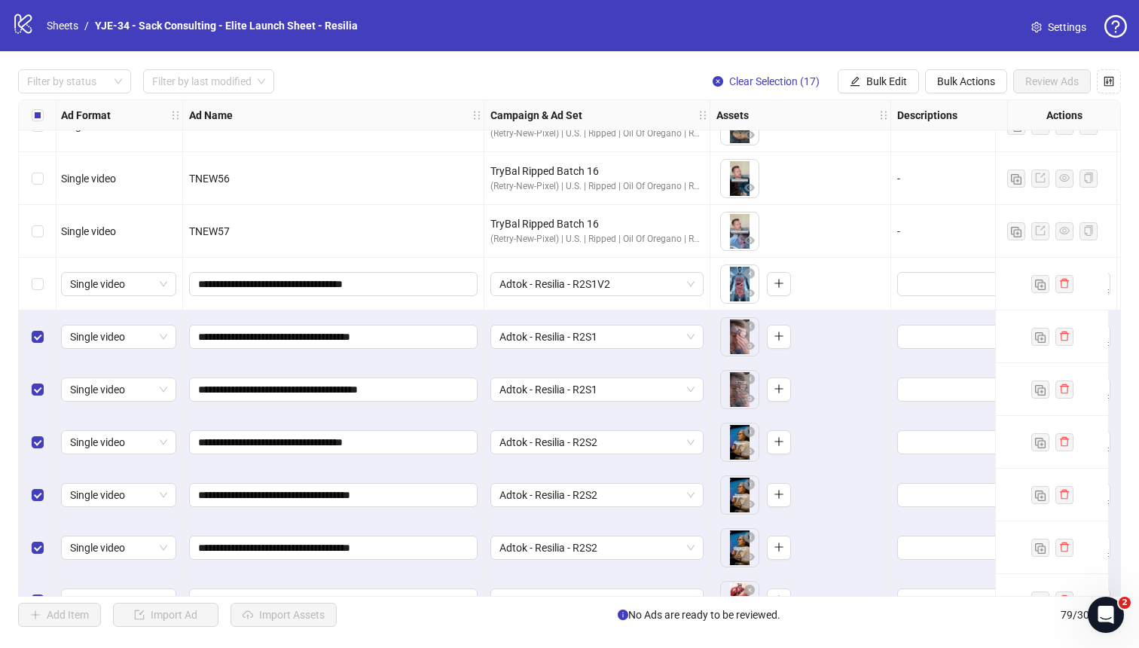
click at [30, 278] on div "Select row 59" at bounding box center [38, 284] width 38 height 53
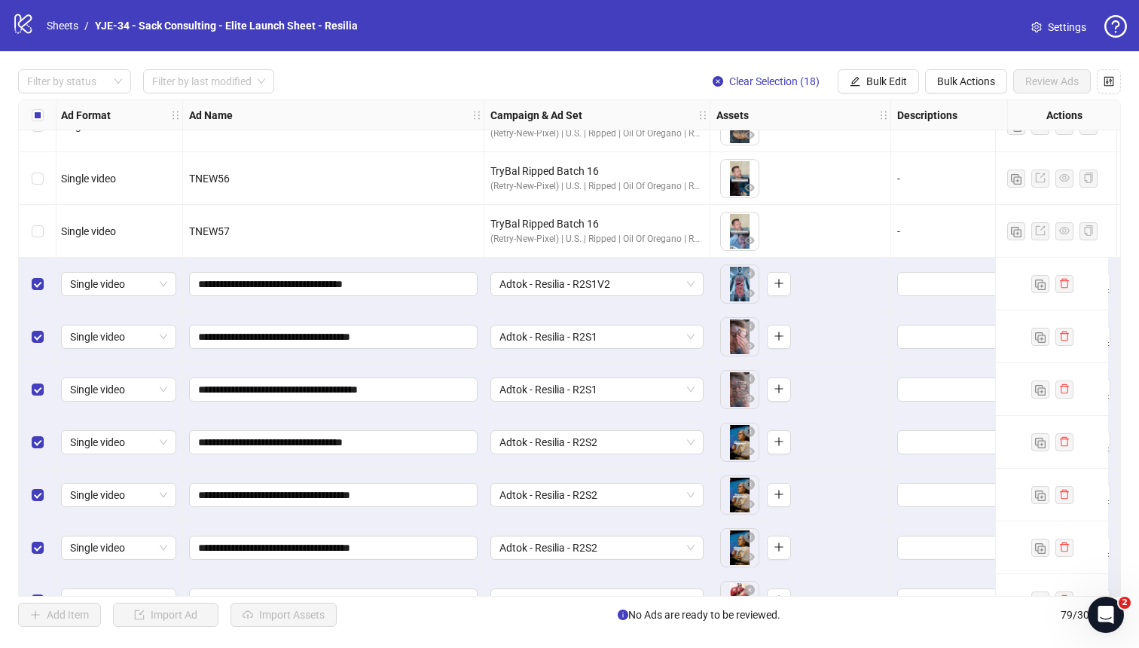
scroll to position [2984, 2]
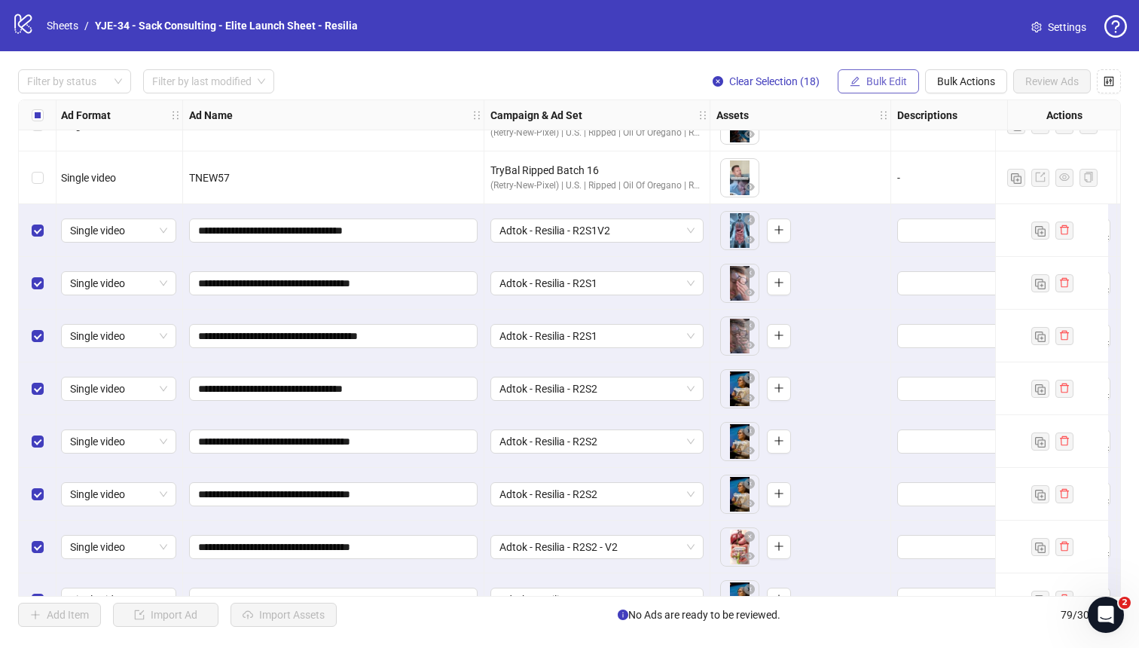
click at [875, 90] on button "Bulk Edit" at bounding box center [878, 81] width 81 height 24
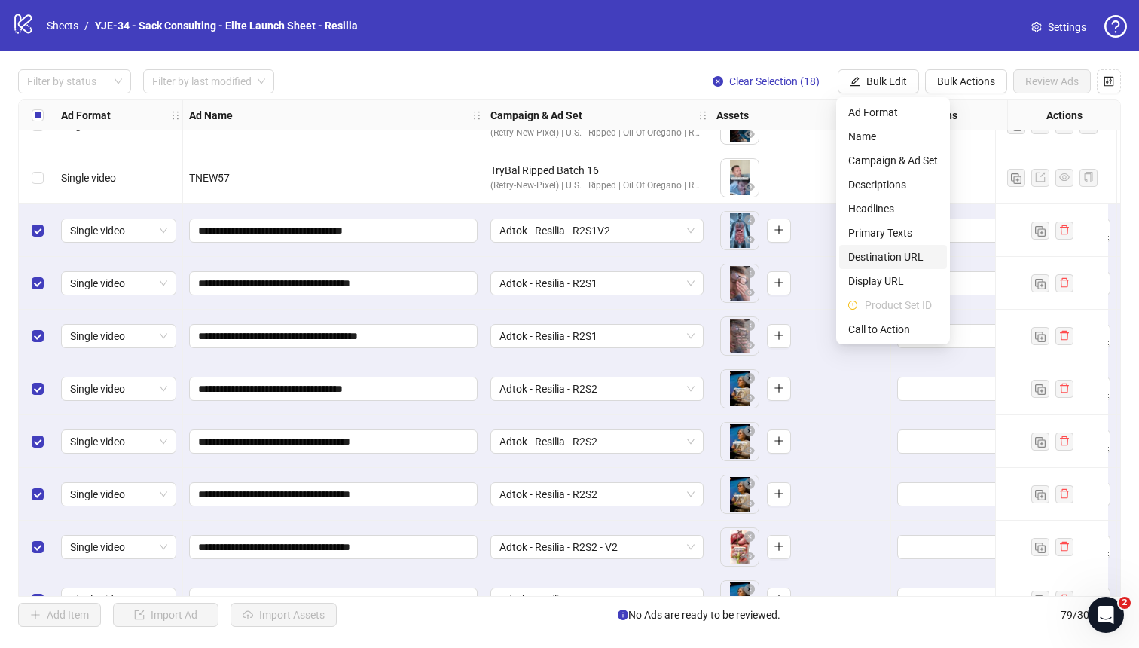
click at [878, 259] on span "Destination URL" at bounding box center [893, 257] width 90 height 17
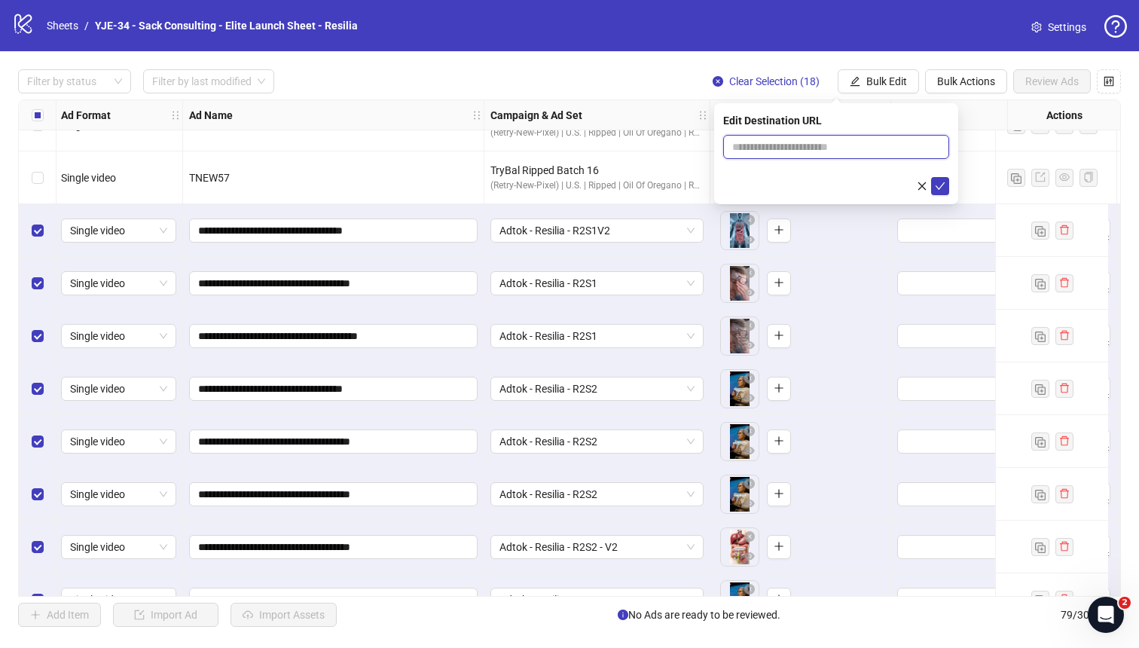
click at [818, 154] on input "text" at bounding box center [830, 147] width 196 height 17
paste input "**********"
type input "**********"
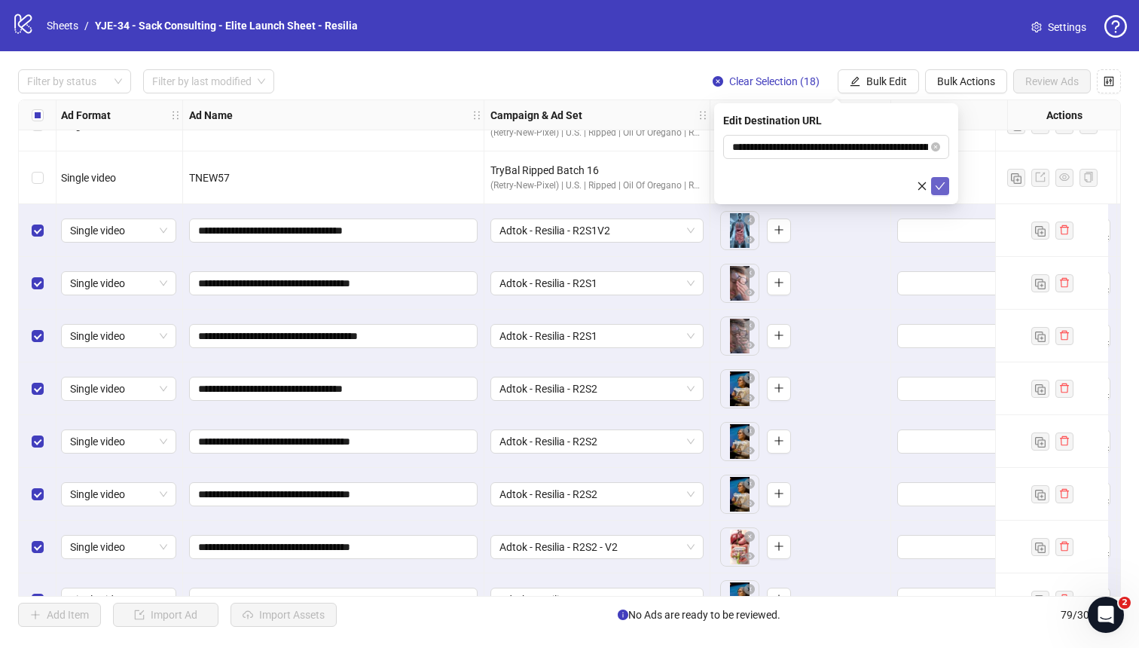
click at [940, 190] on icon "check" at bounding box center [940, 186] width 11 height 11
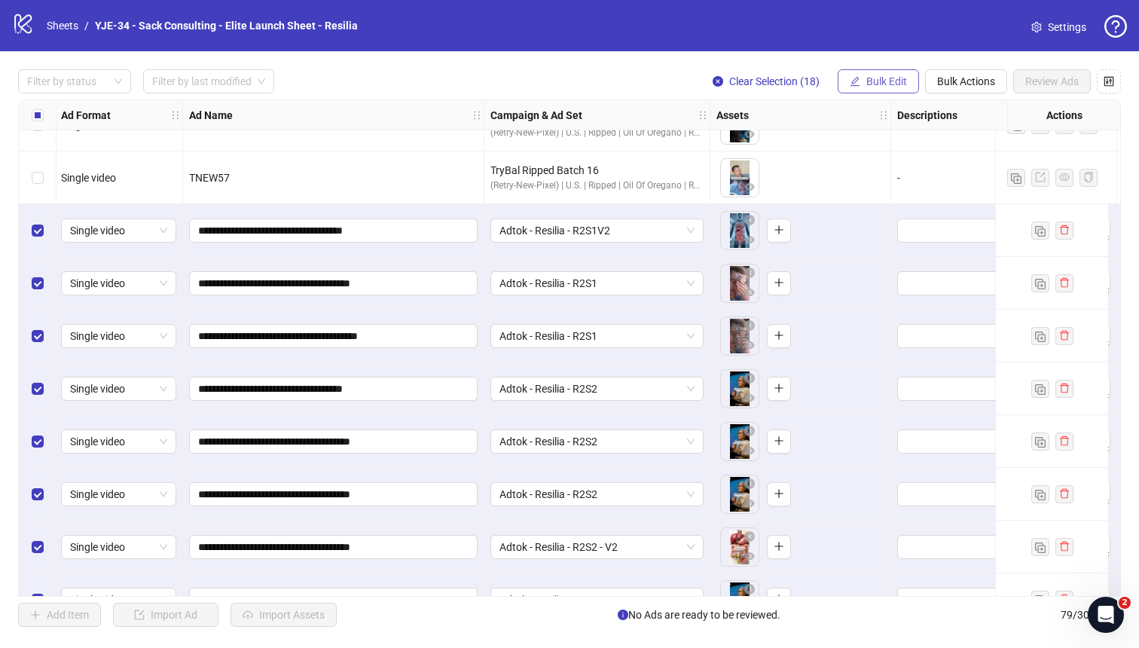
click at [890, 77] on span "Bulk Edit" at bounding box center [886, 81] width 41 height 12
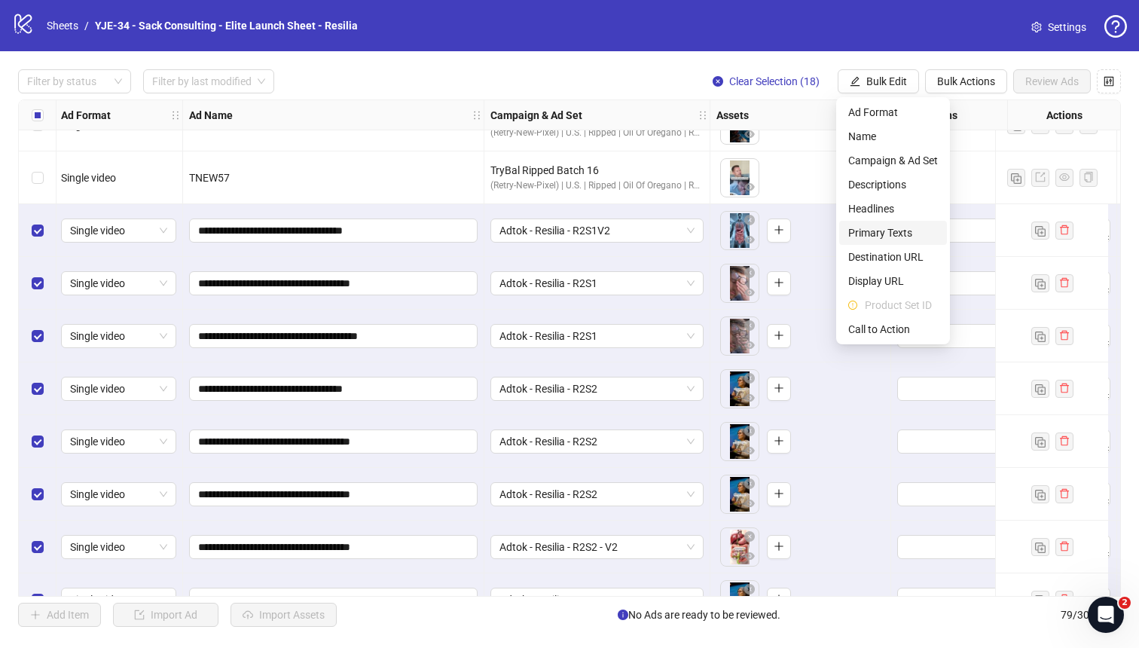
click at [881, 227] on span "Primary Texts" at bounding box center [893, 232] width 90 height 17
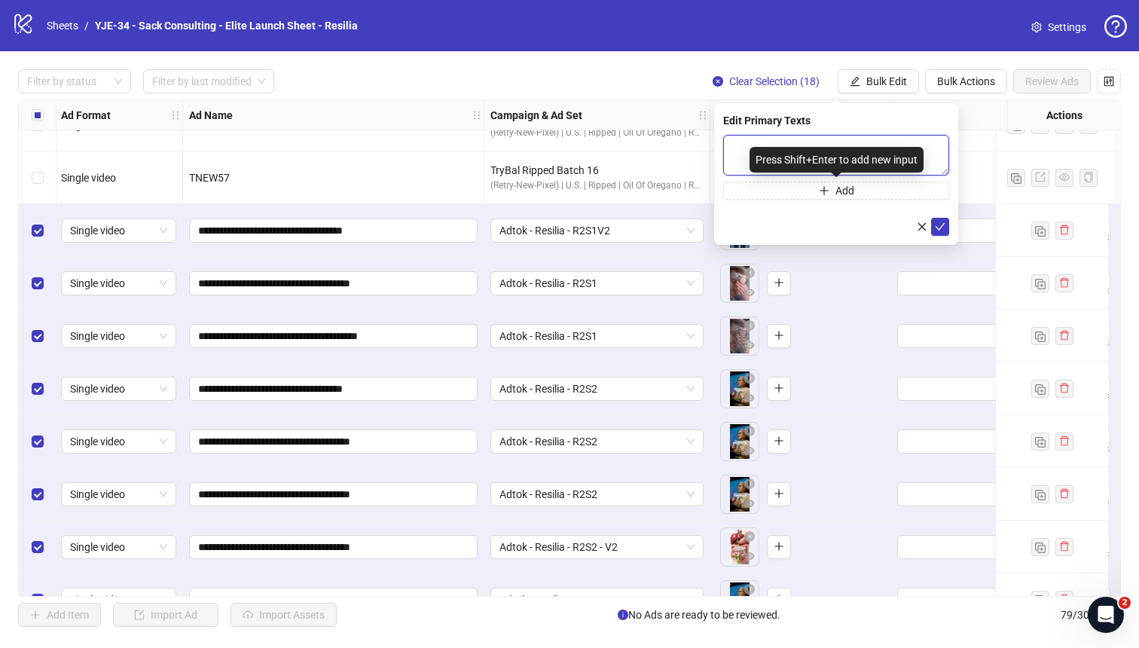
click at [801, 172] on textarea at bounding box center [836, 155] width 226 height 41
paste textarea "**********"
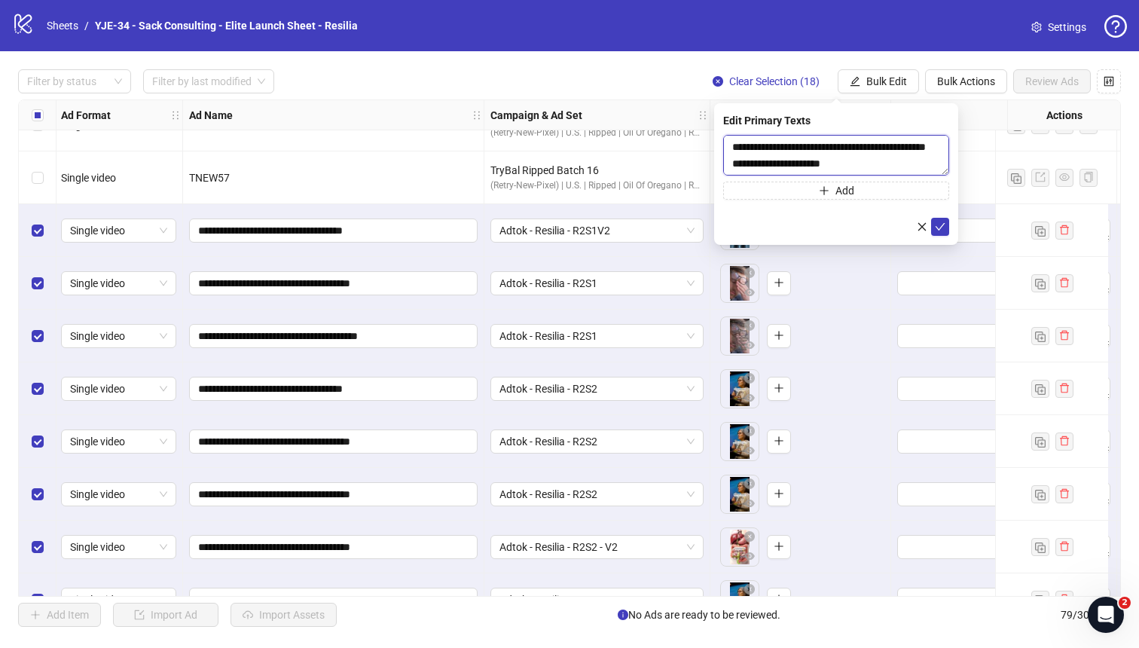
scroll to position [343, 0]
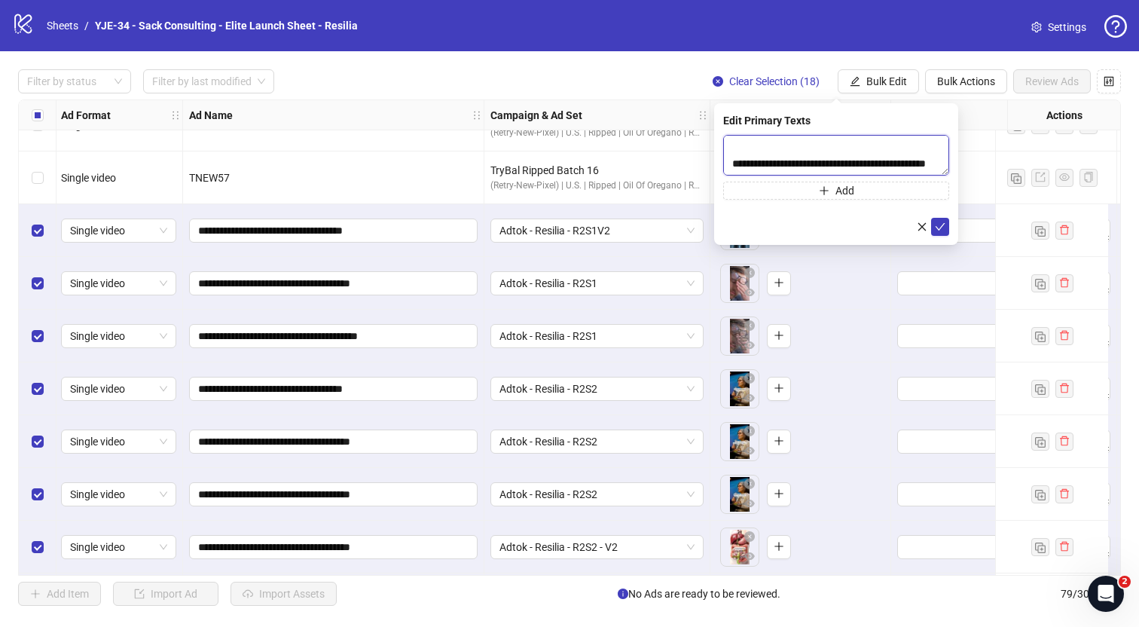
type textarea "**********"
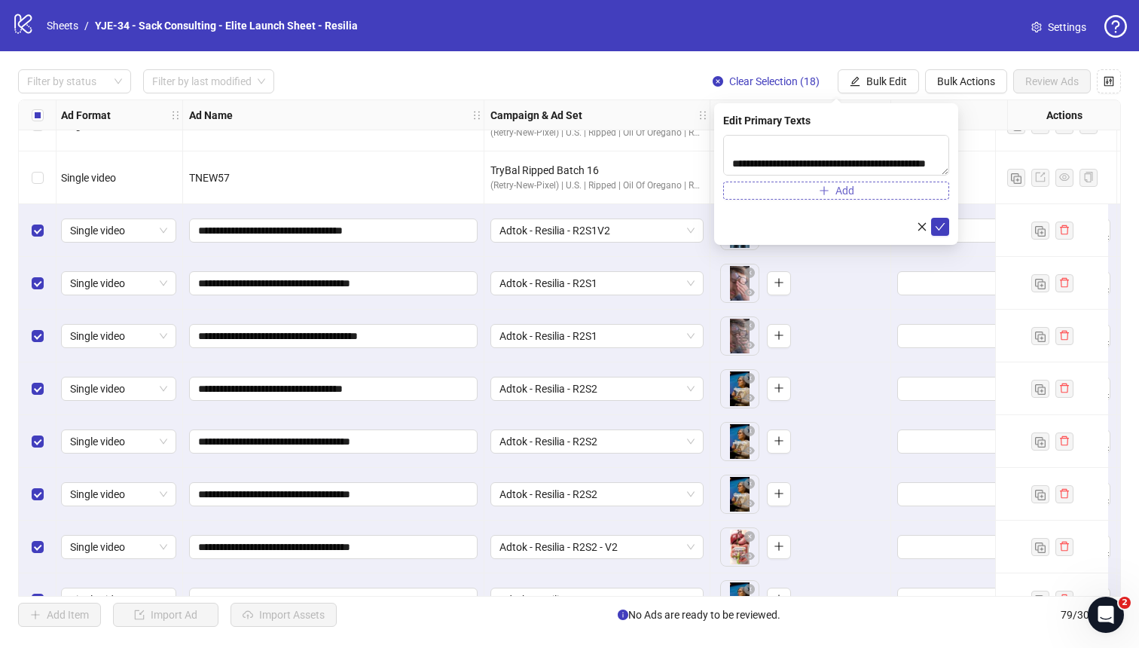
click at [774, 191] on button "Add" at bounding box center [836, 191] width 226 height 18
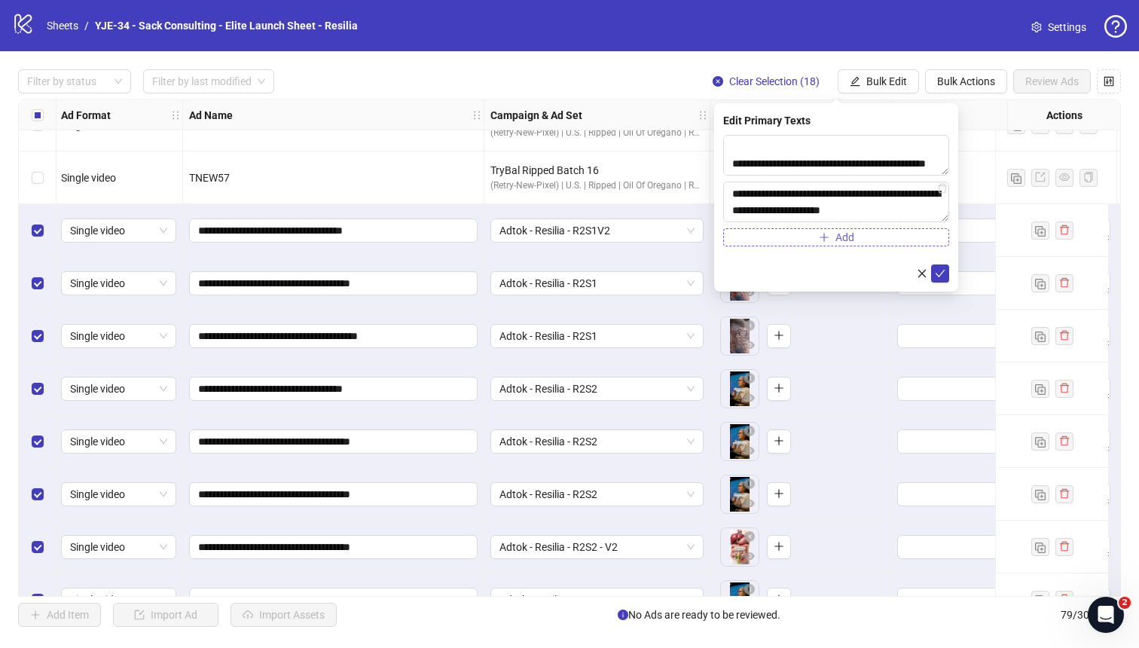
scroll to position [326, 0]
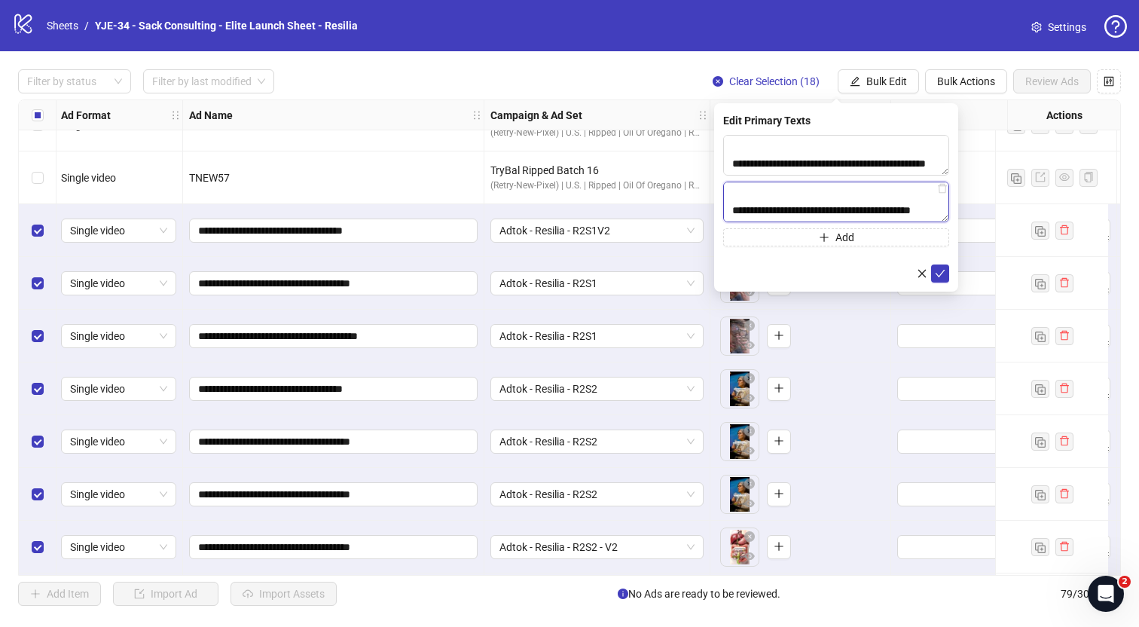
type textarea "**********"
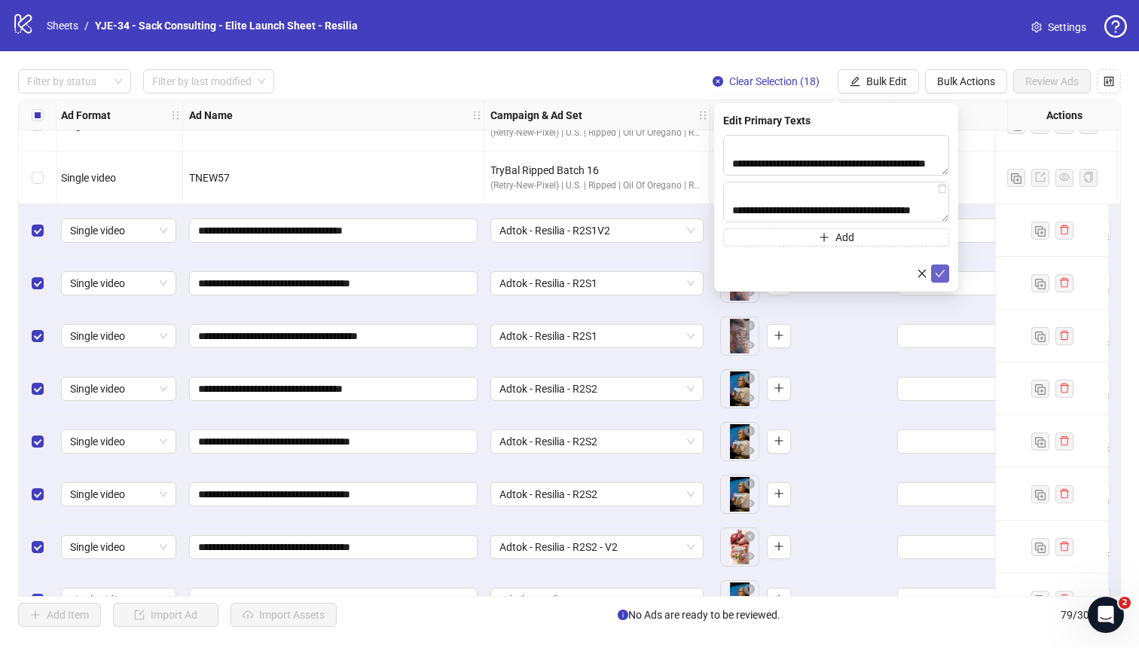
click at [941, 270] on icon "check" at bounding box center [940, 273] width 11 height 11
click at [899, 81] on span "Bulk Edit" at bounding box center [886, 81] width 41 height 12
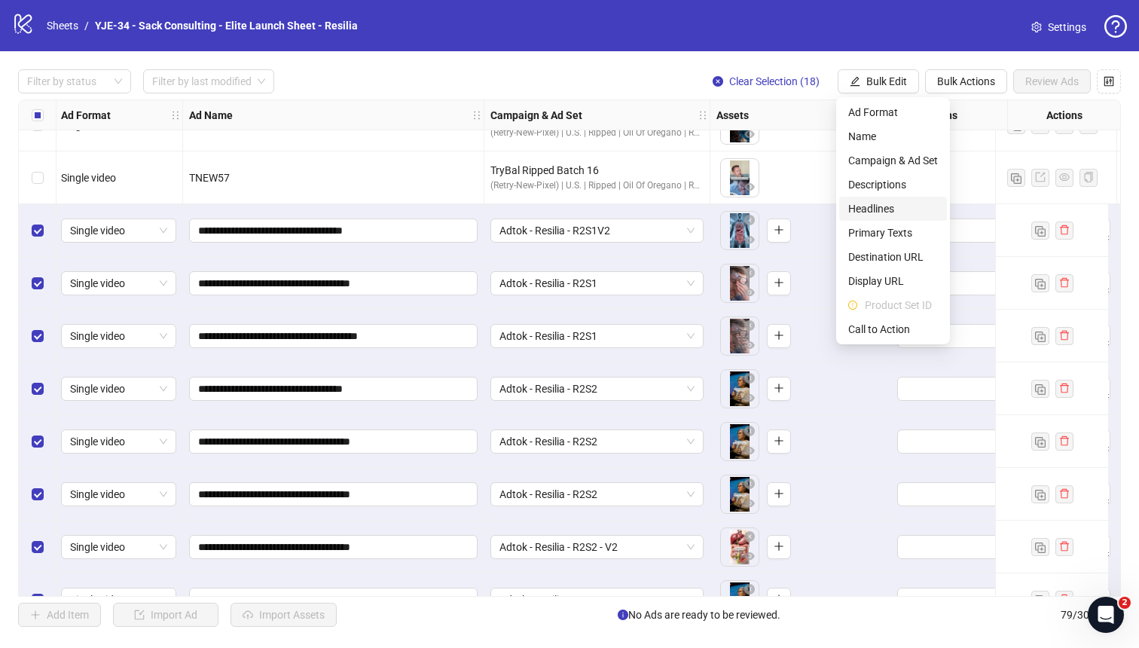
click at [890, 215] on span "Headlines" at bounding box center [893, 208] width 90 height 17
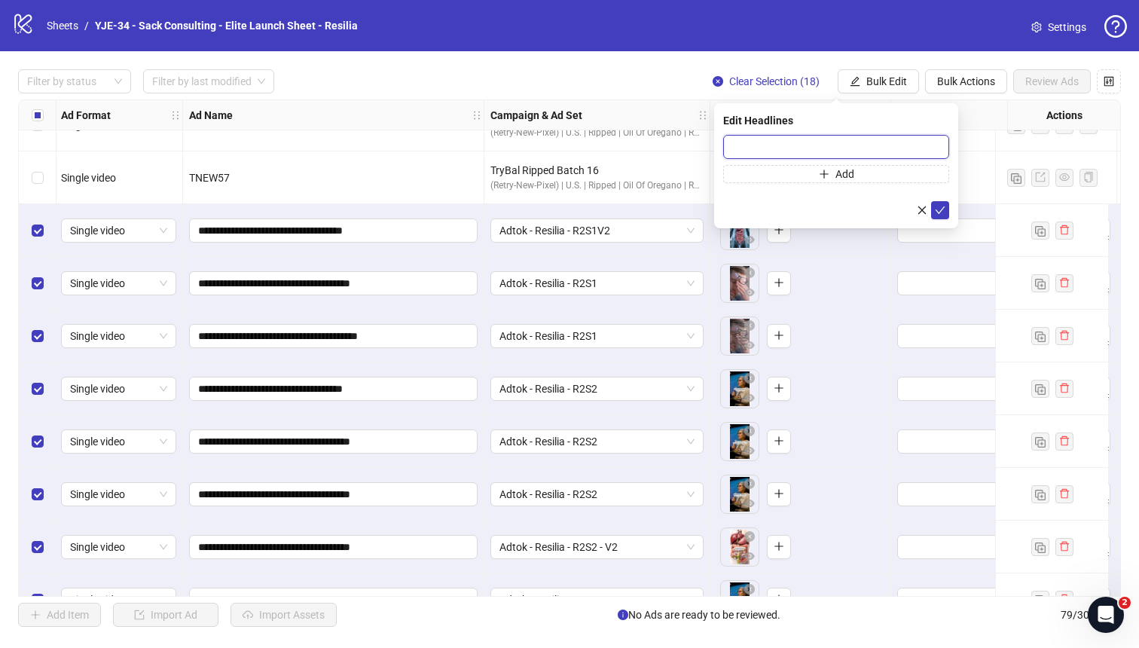
click at [832, 148] on input "text" at bounding box center [836, 147] width 226 height 24
paste input "**********"
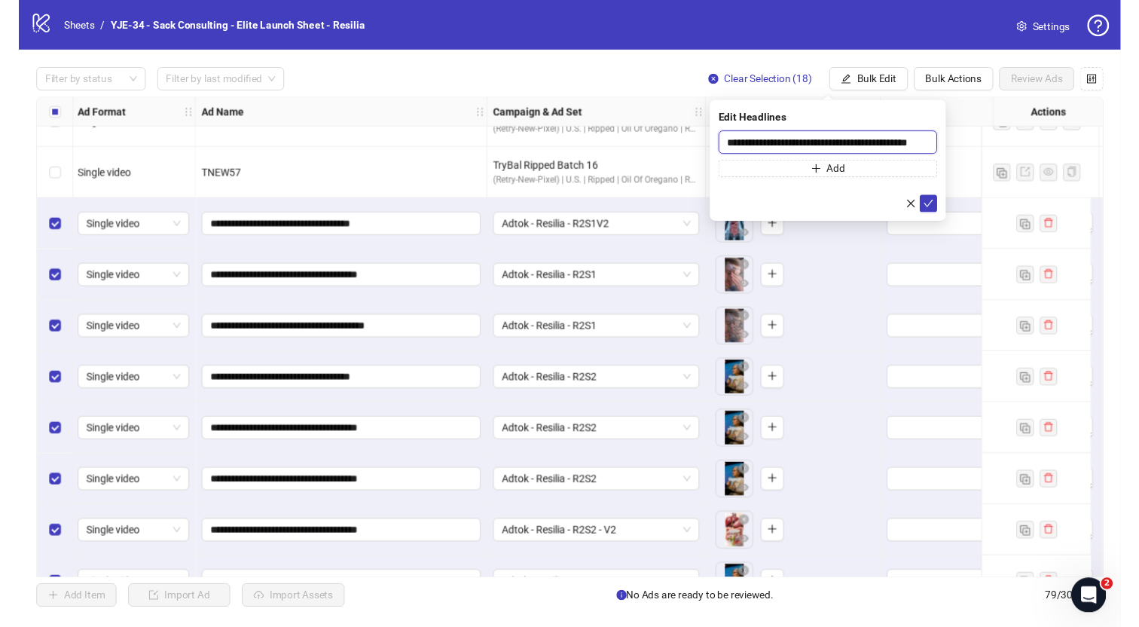
scroll to position [0, 27]
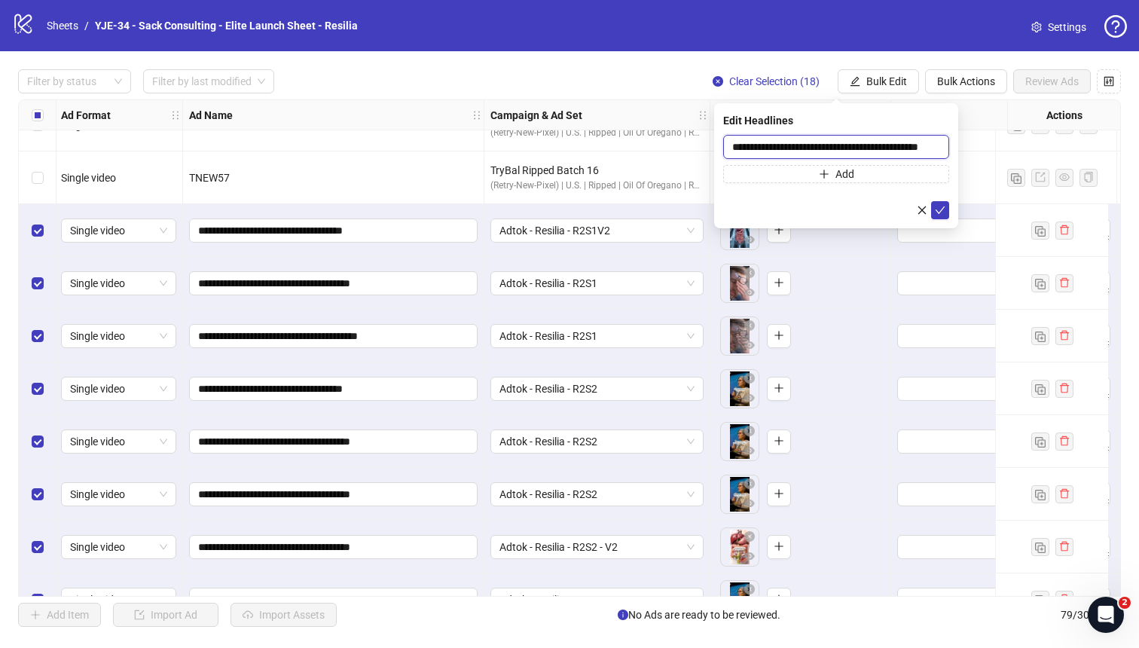
type input "**********"
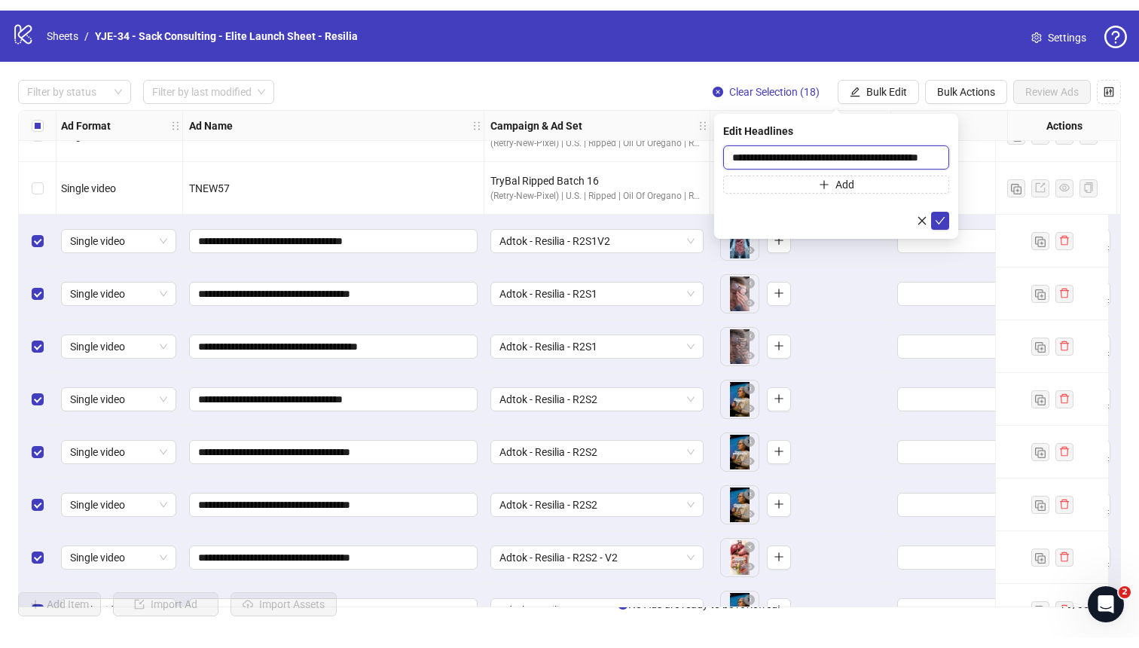
scroll to position [0, 0]
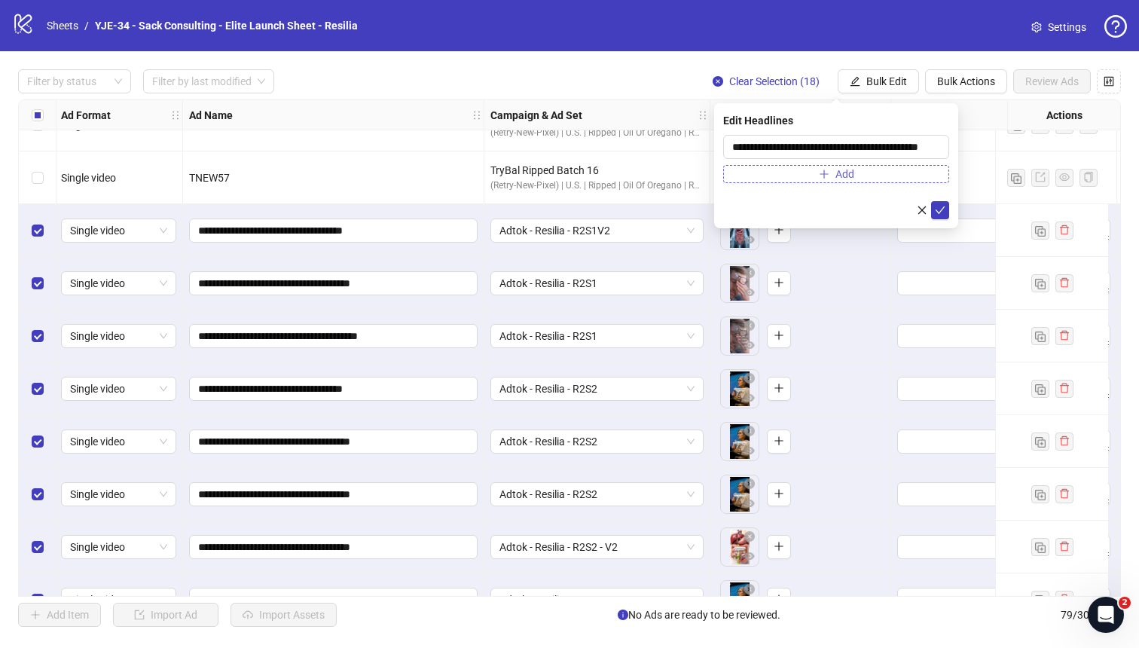
click at [849, 172] on span "Add" at bounding box center [844, 174] width 19 height 12
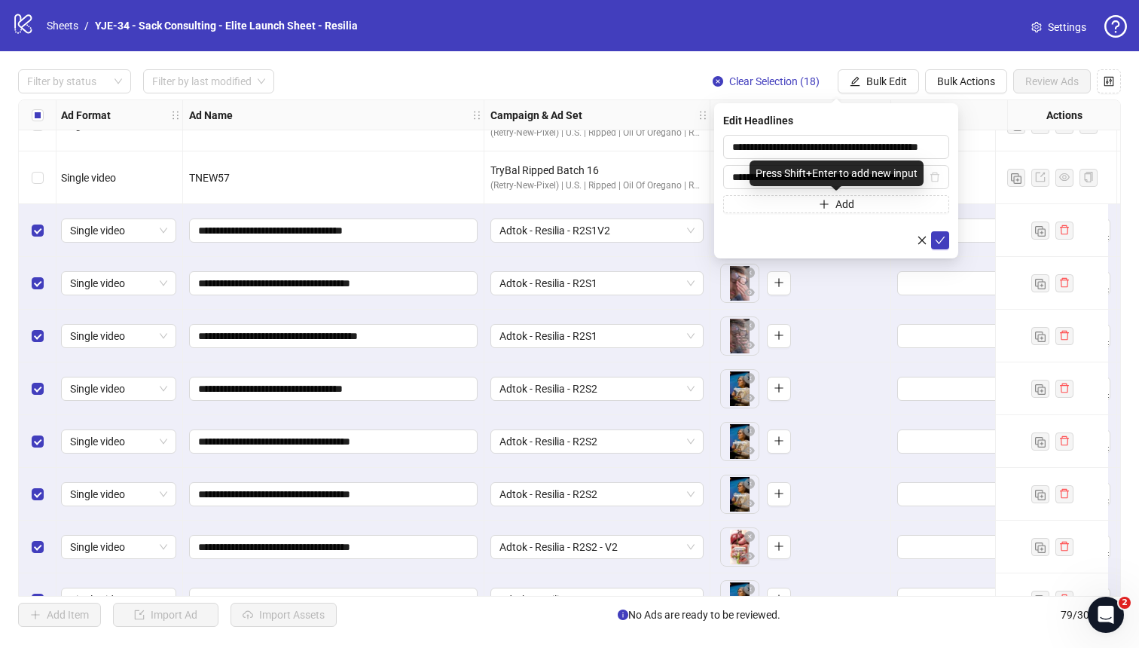
scroll to position [0, 20]
type input "**********"
click at [941, 243] on icon "check" at bounding box center [940, 240] width 11 height 11
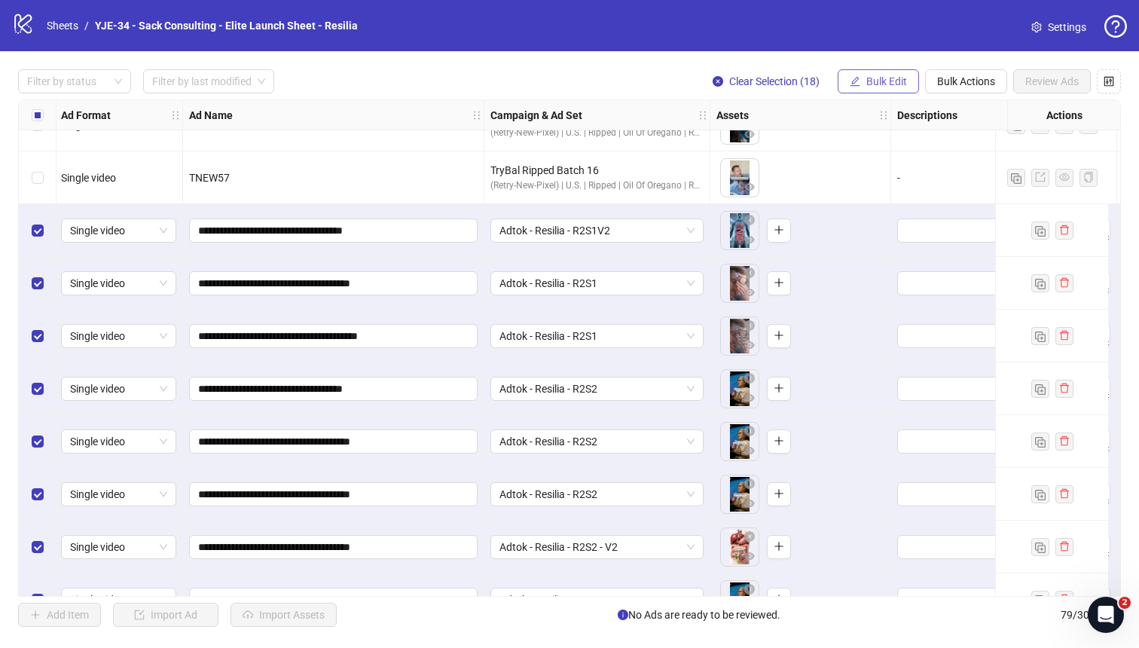
click at [871, 88] on button "Bulk Edit" at bounding box center [878, 81] width 81 height 24
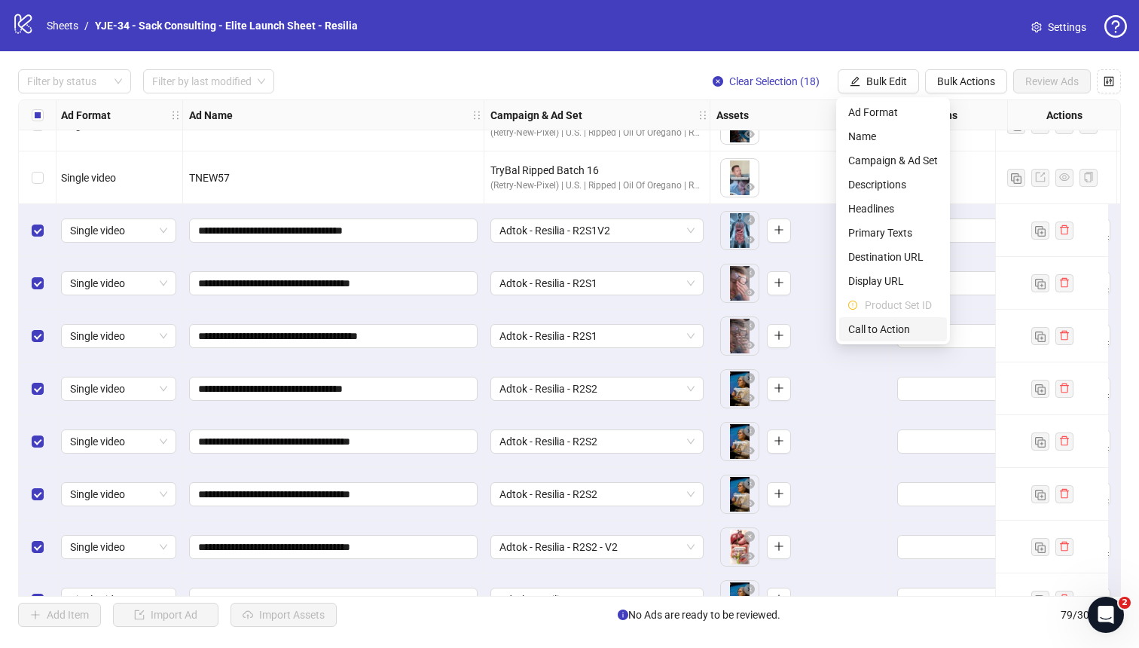
click at [898, 333] on span "Call to Action" at bounding box center [893, 329] width 90 height 17
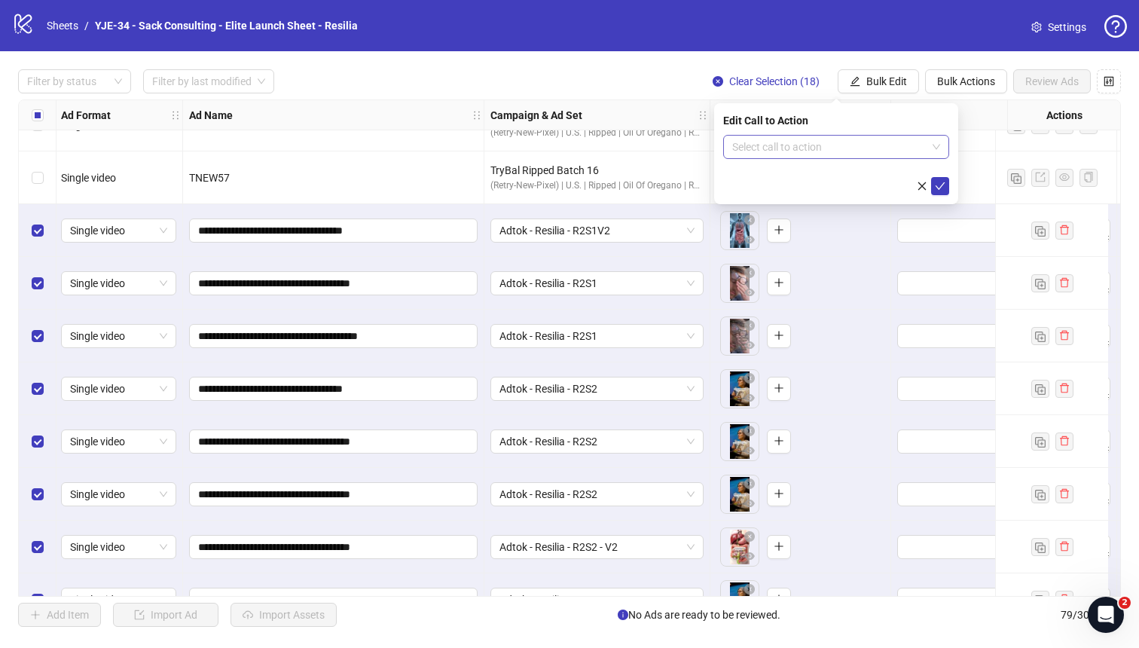
click at [817, 151] on input "search" at bounding box center [829, 147] width 194 height 23
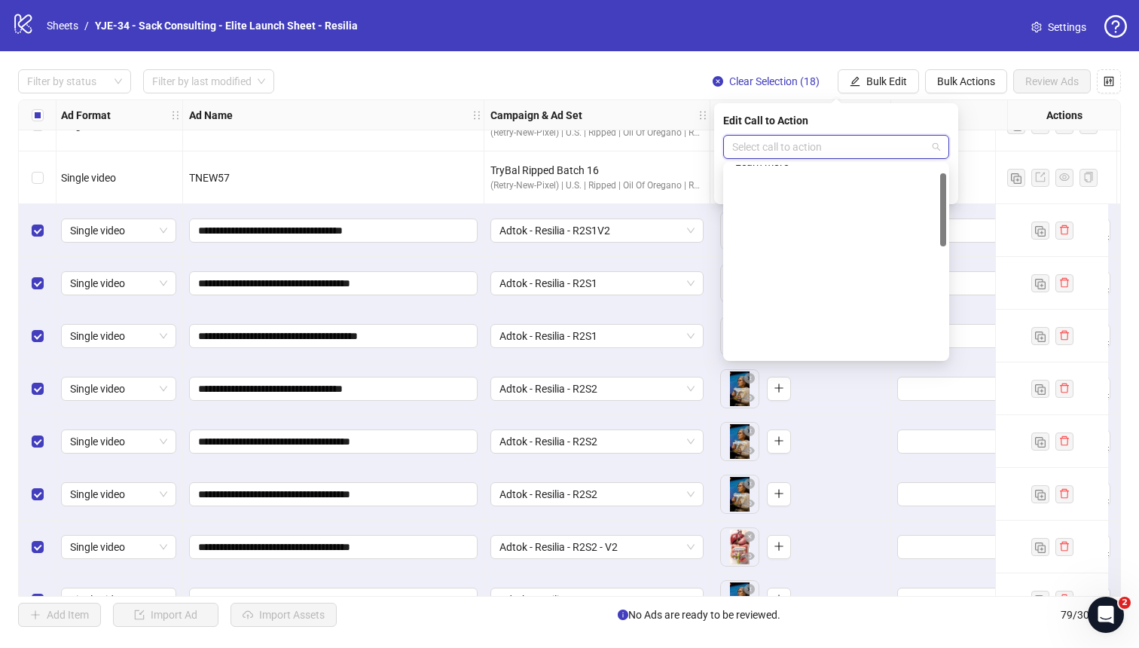
scroll to position [313, 0]
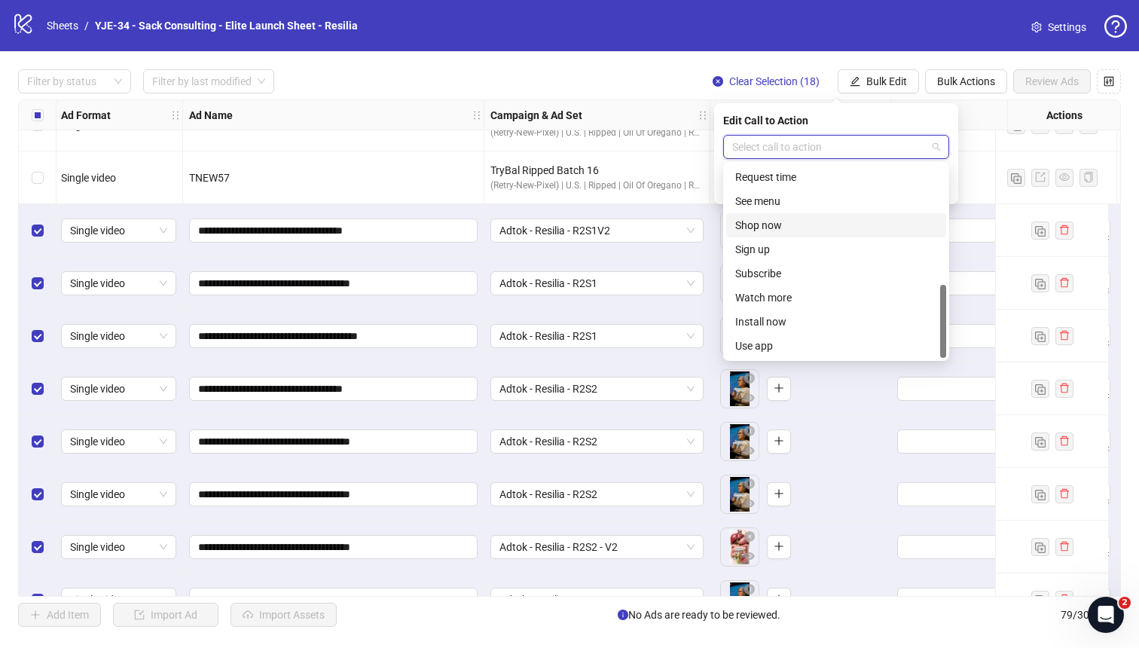
click at [744, 218] on div "Shop now" at bounding box center [836, 225] width 202 height 17
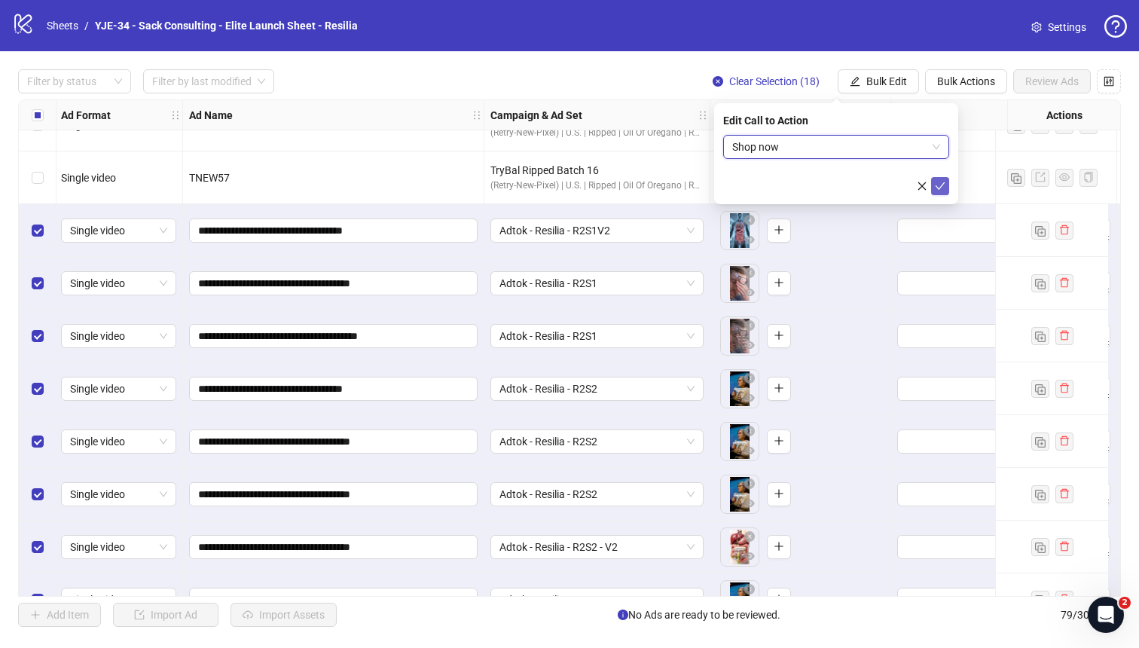
click at [941, 189] on icon "check" at bounding box center [940, 186] width 11 height 11
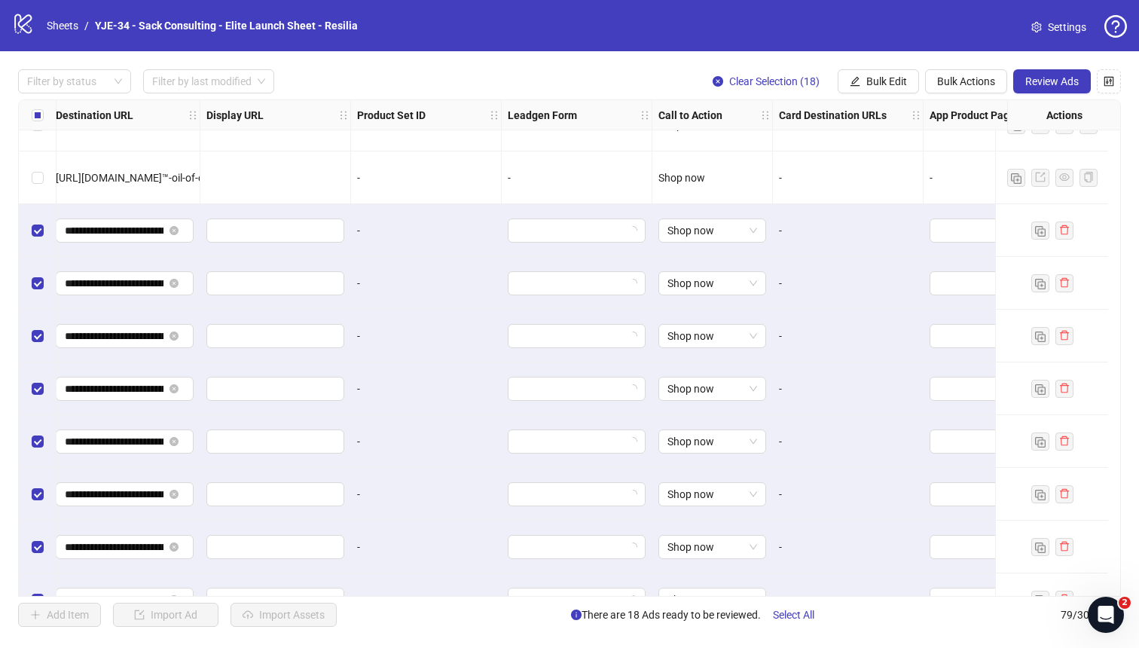
scroll to position [2984, 1525]
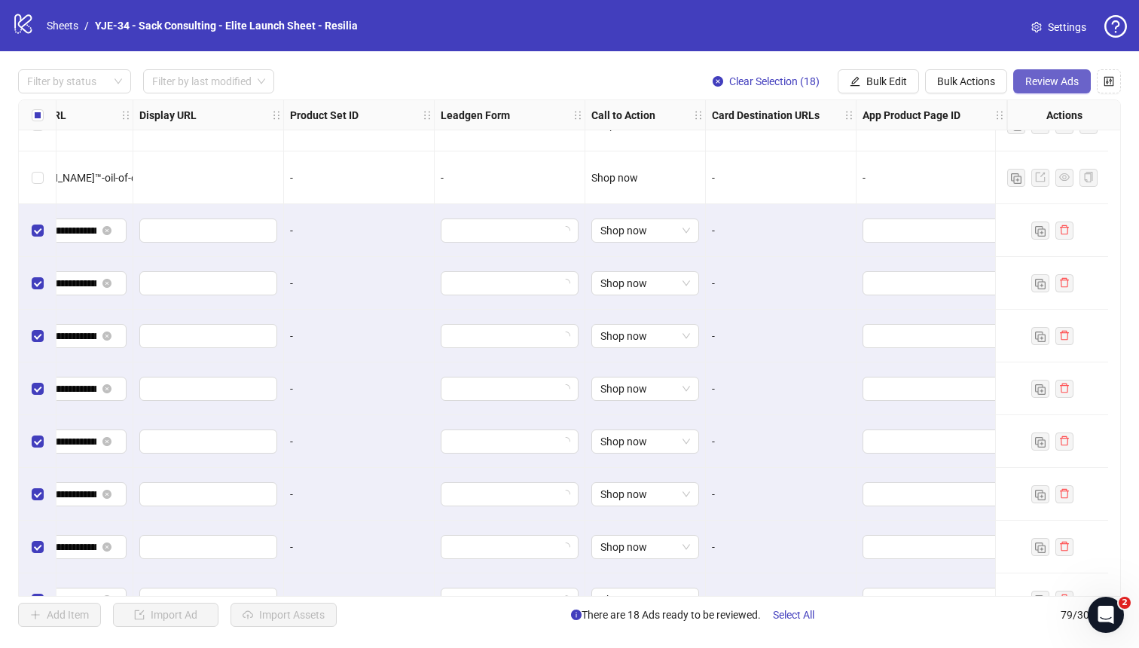
click at [1044, 84] on span "Review Ads" at bounding box center [1051, 81] width 53 height 12
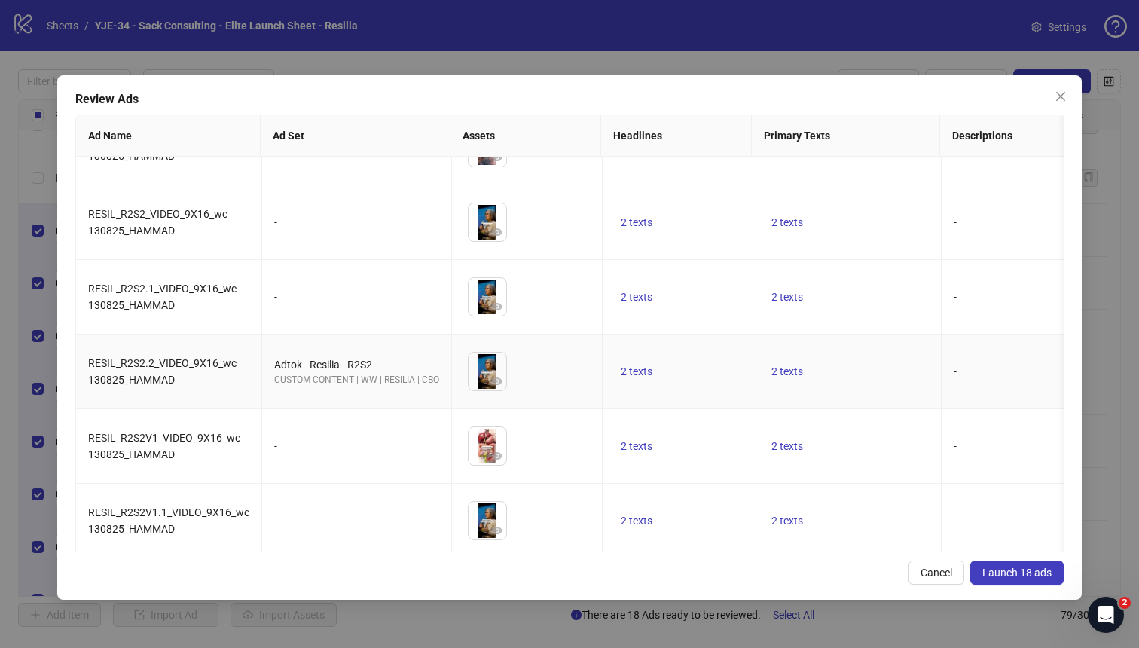
scroll to position [164, 0]
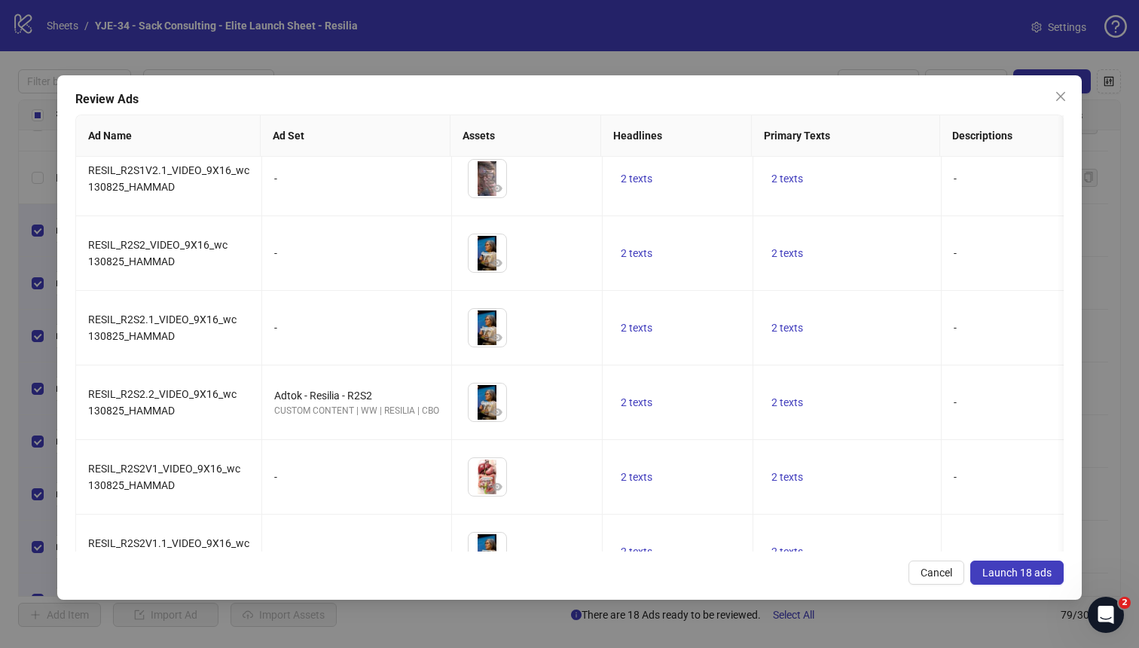
click at [1040, 576] on span "Launch 18 ads" at bounding box center [1016, 572] width 69 height 12
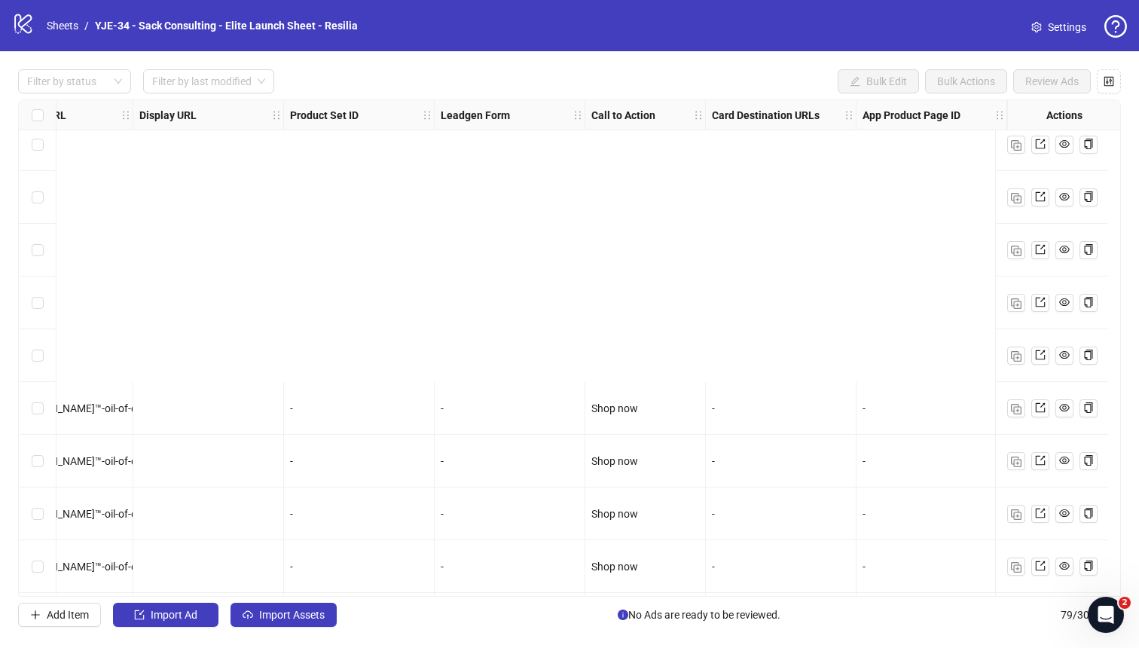
scroll to position [3706, 1525]
